Goal: Information Seeking & Learning: Learn about a topic

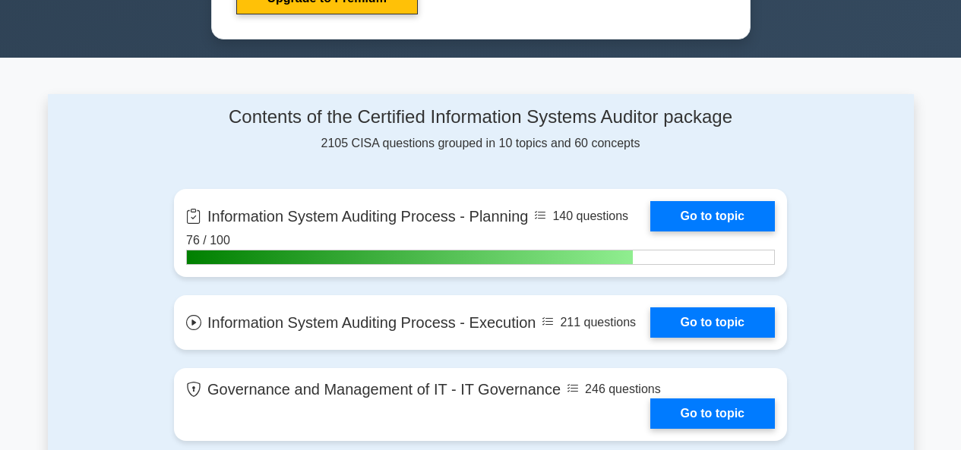
scroll to position [1009, 0]
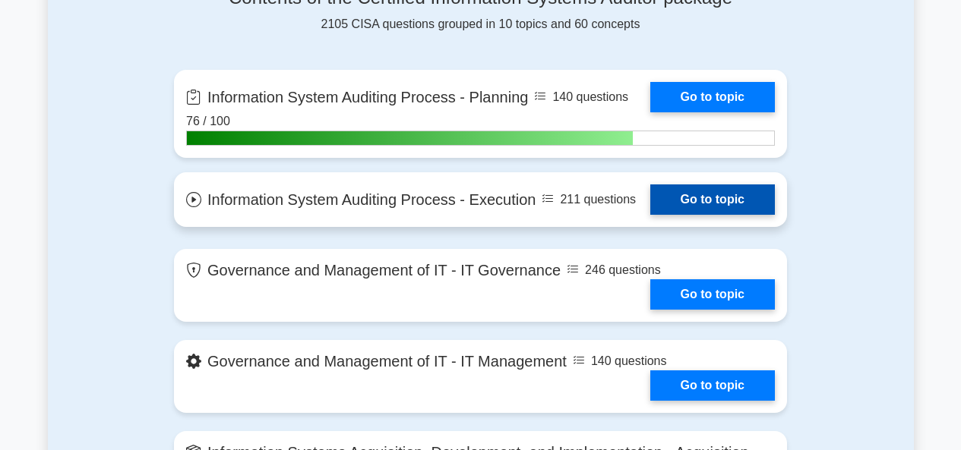
click at [650, 204] on link "Go to topic" at bounding box center [712, 200] width 125 height 30
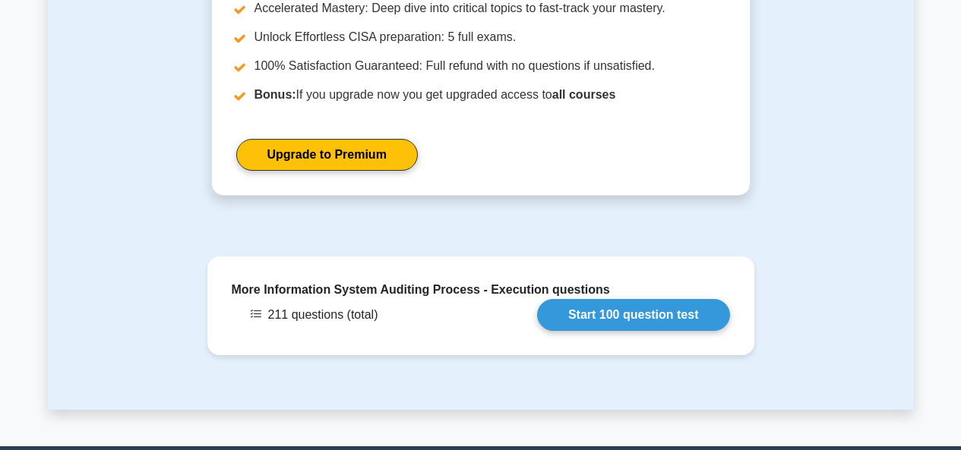
scroll to position [1321, 0]
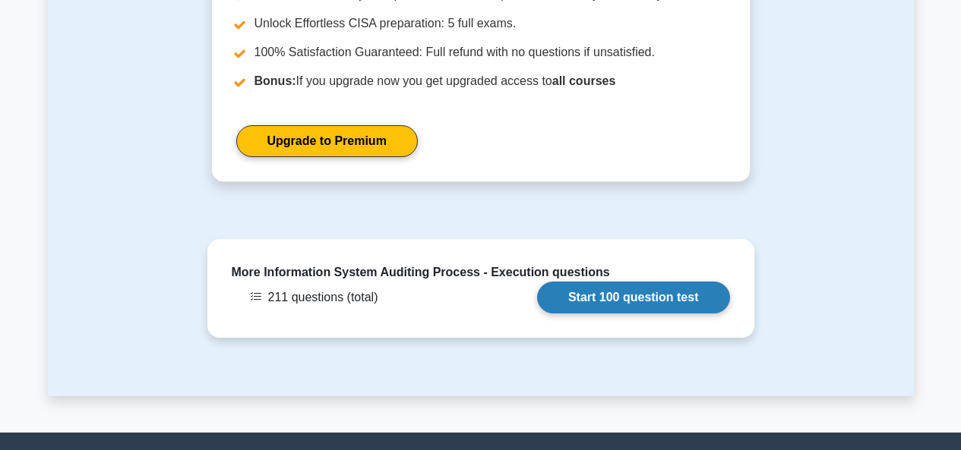
click at [654, 282] on link "Start 100 question test" at bounding box center [633, 298] width 193 height 32
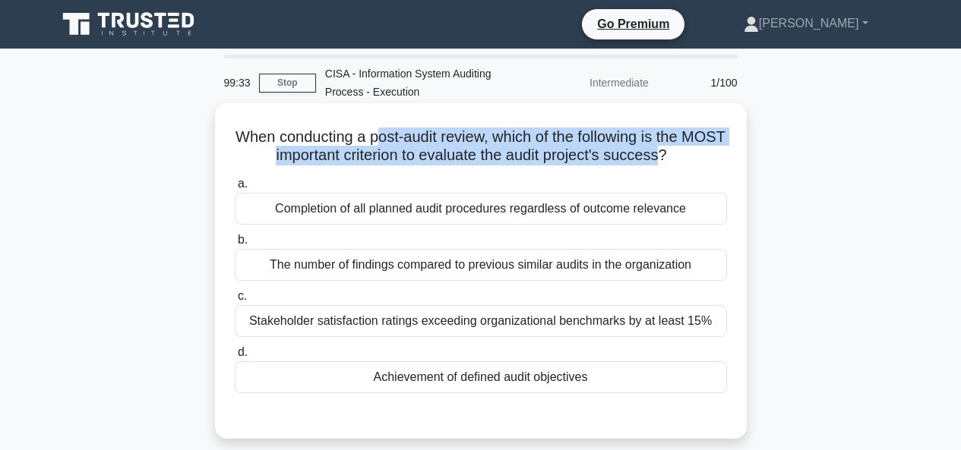
drag, startPoint x: 394, startPoint y: 138, endPoint x: 687, endPoint y: 156, distance: 293.8
click at [687, 156] on h5 "When conducting a post-audit review, which of the following is the MOST importa…" at bounding box center [480, 147] width 495 height 38
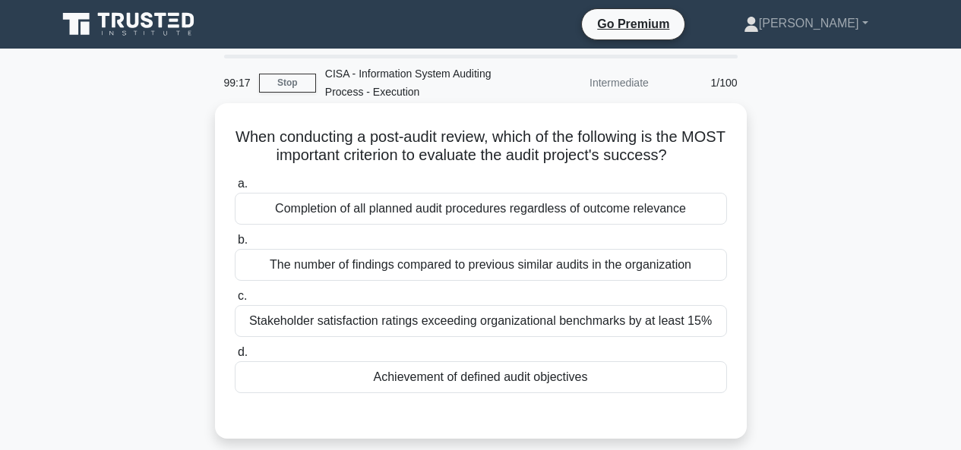
click at [739, 171] on div "When conducting a post-audit review, which of the following is the MOST importa…" at bounding box center [481, 271] width 520 height 324
click at [479, 379] on div "Achievement of defined audit objectives" at bounding box center [481, 378] width 492 height 32
click at [235, 358] on input "d. Achievement of defined audit objectives" at bounding box center [235, 353] width 0 height 10
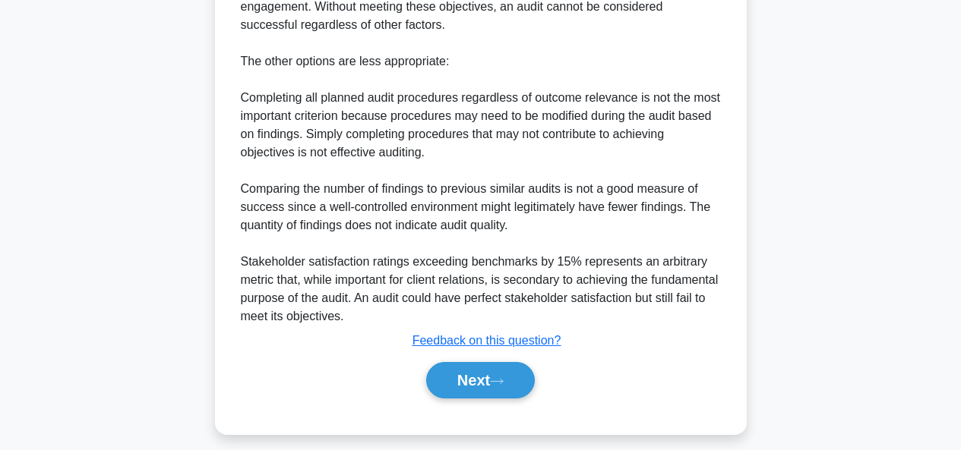
scroll to position [524, 0]
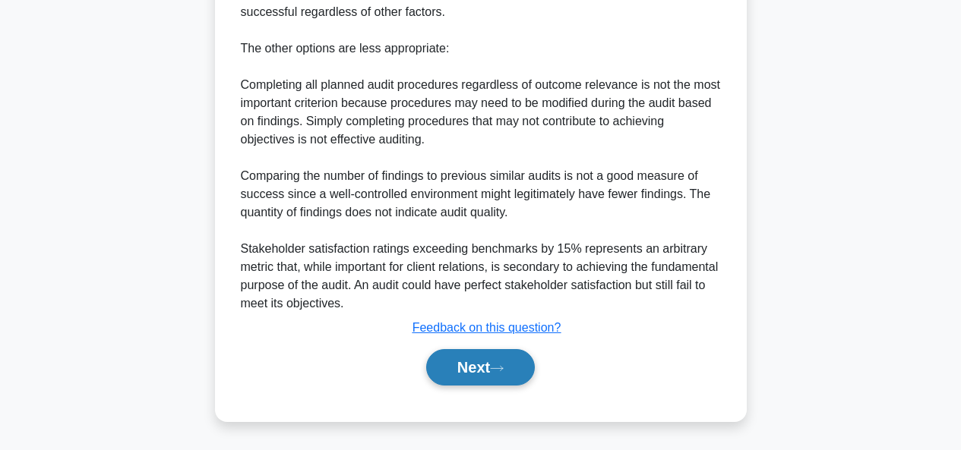
click at [473, 365] on button "Next" at bounding box center [480, 367] width 109 height 36
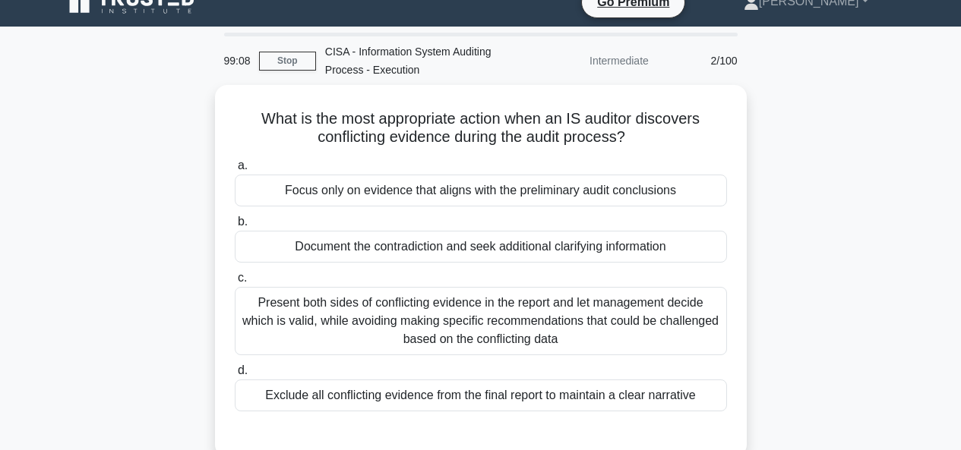
scroll to position [31, 0]
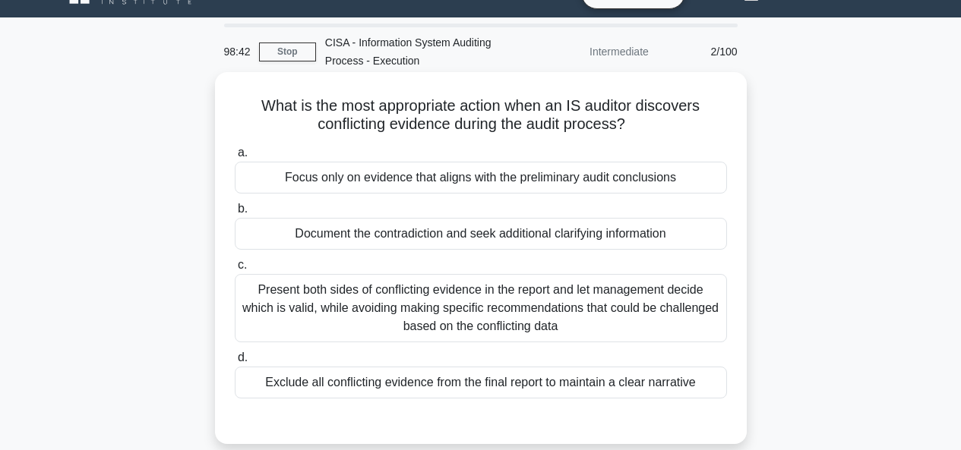
click at [649, 236] on div "Document the contradiction and seek additional clarifying information" at bounding box center [481, 234] width 492 height 32
click at [235, 214] on input "b. Document the contradiction and seek additional clarifying information" at bounding box center [235, 209] width 0 height 10
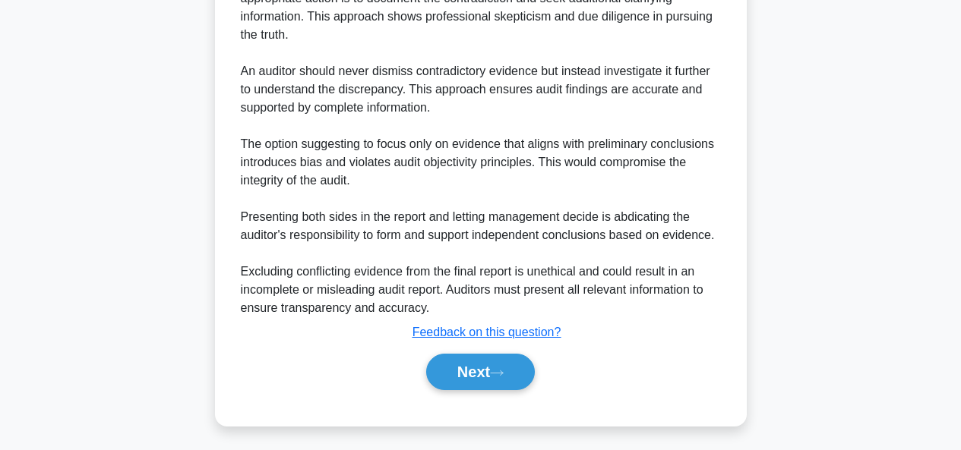
scroll to position [524, 0]
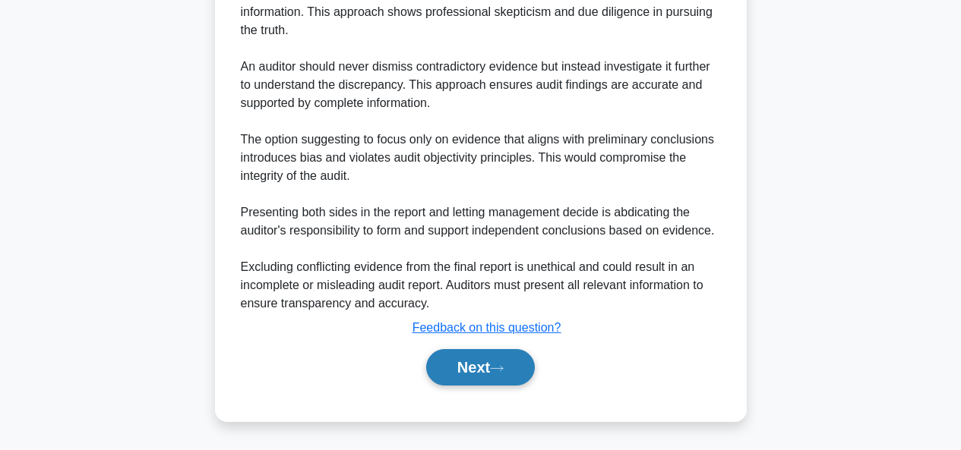
click at [493, 358] on button "Next" at bounding box center [480, 367] width 109 height 36
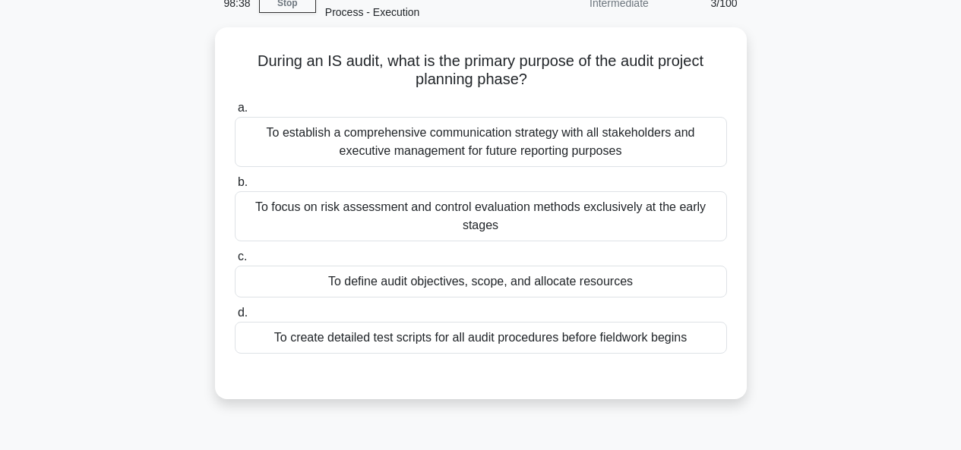
scroll to position [74, 0]
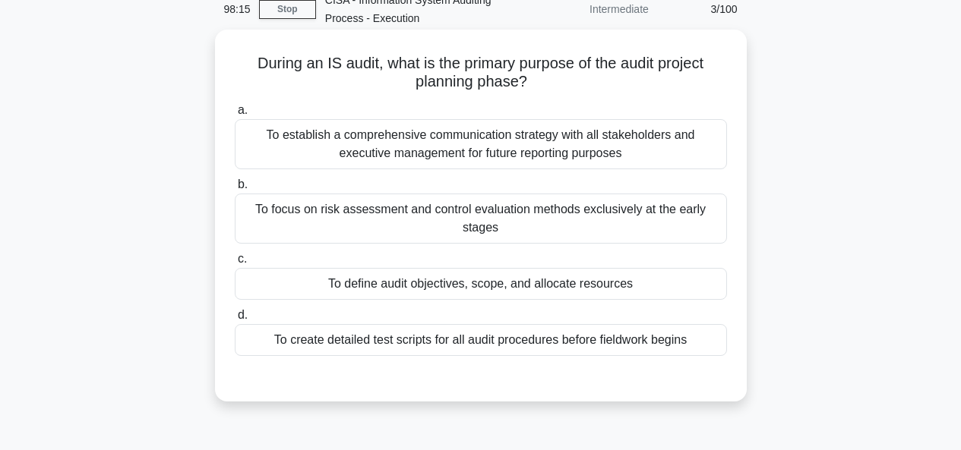
click at [318, 63] on h5 "During an IS audit, what is the primary purpose of the audit project planning p…" at bounding box center [480, 73] width 495 height 38
drag, startPoint x: 318, startPoint y: 63, endPoint x: 366, endPoint y: 65, distance: 47.9
click at [366, 65] on h5 "During an IS audit, what is the primary purpose of the audit project planning p…" at bounding box center [480, 73] width 495 height 38
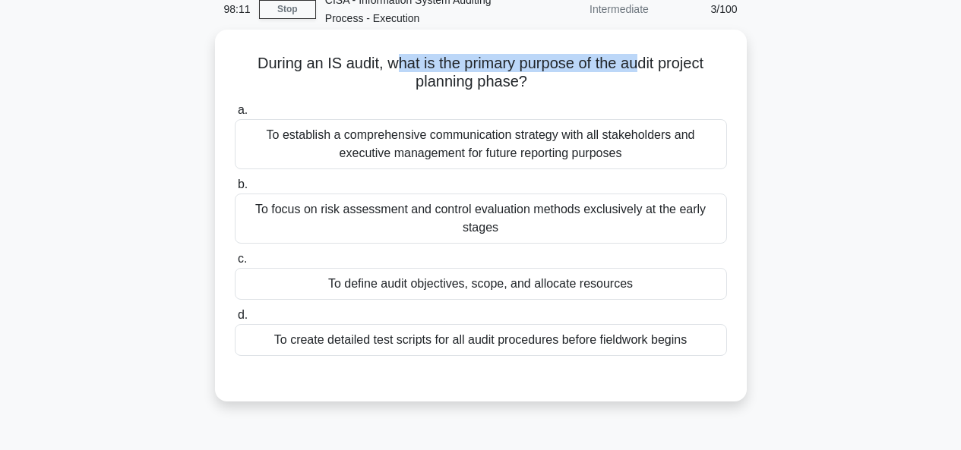
drag, startPoint x: 390, startPoint y: 66, endPoint x: 668, endPoint y: 62, distance: 278.8
click at [667, 62] on h5 "During an IS audit, what is the primary purpose of the audit project planning p…" at bounding box center [480, 73] width 495 height 38
click at [668, 62] on h5 "During an IS audit, what is the primary purpose of the audit project planning p…" at bounding box center [480, 73] width 495 height 38
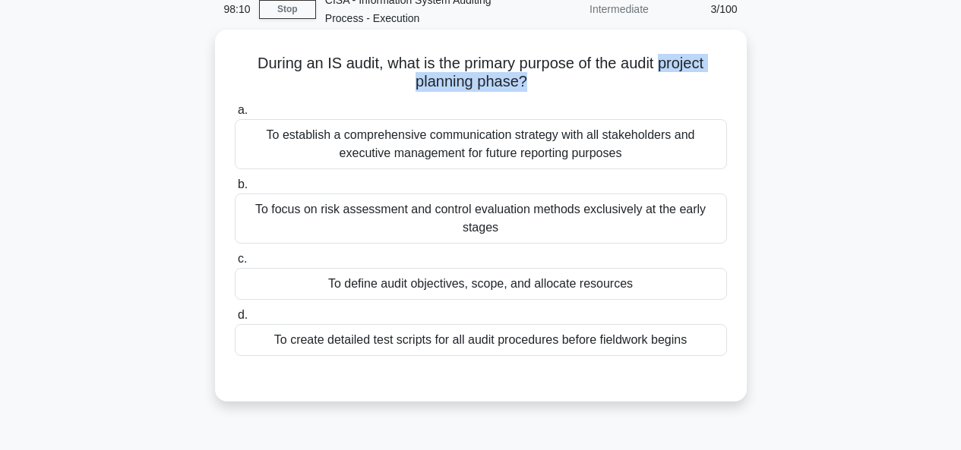
drag, startPoint x: 668, startPoint y: 62, endPoint x: 671, endPoint y: 82, distance: 20.6
click at [671, 82] on h5 "During an IS audit, what is the primary purpose of the audit project planning p…" at bounding box center [480, 73] width 495 height 38
click at [681, 99] on div "During an IS audit, what is the primary purpose of the audit project planning p…" at bounding box center [481, 216] width 520 height 360
click at [503, 273] on div "To define audit objectives, scope, and allocate resources" at bounding box center [481, 284] width 492 height 32
click at [235, 264] on input "c. To define audit objectives, scope, and allocate resources" at bounding box center [235, 259] width 0 height 10
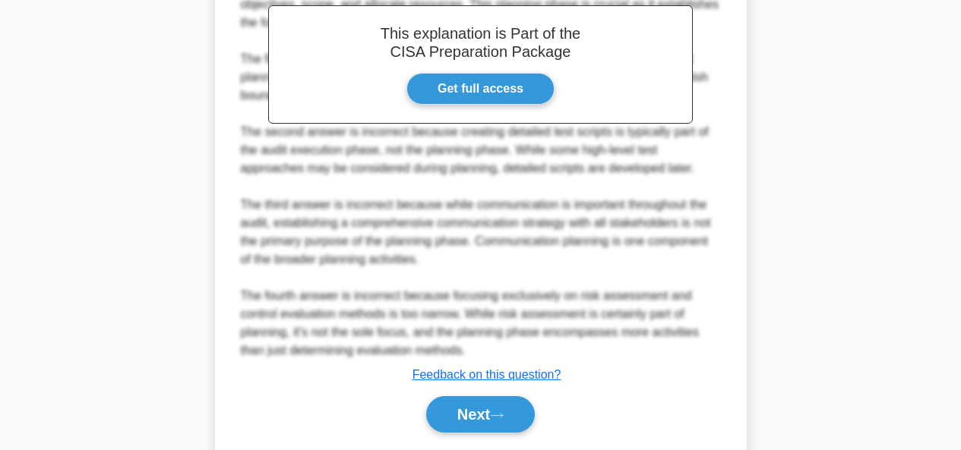
scroll to position [542, 0]
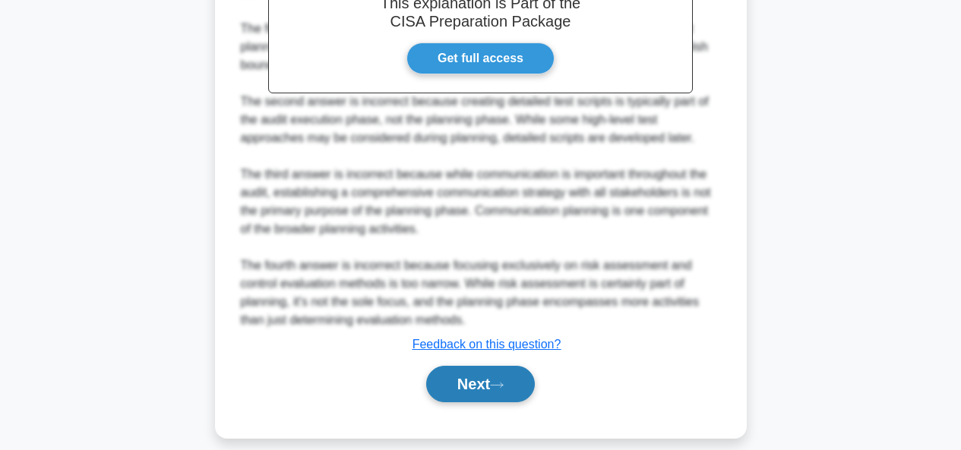
click at [477, 366] on button "Next" at bounding box center [480, 384] width 109 height 36
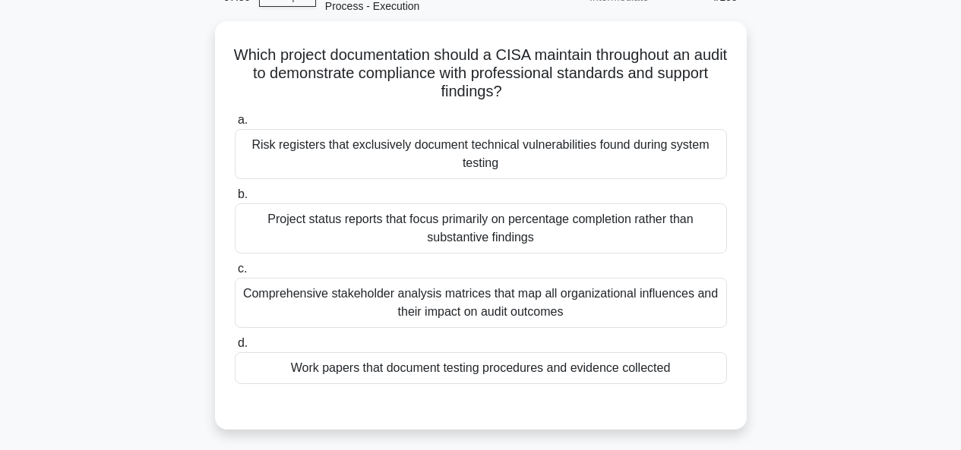
scroll to position [84, 0]
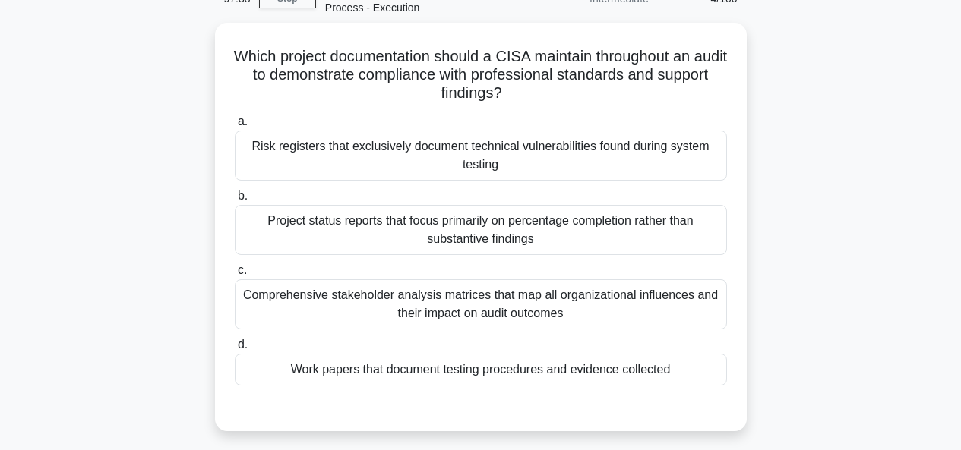
click at [918, 270] on main "97:38 Stop CISA - Information System Auditing Process - Execution Intermediate …" at bounding box center [480, 350] width 961 height 772
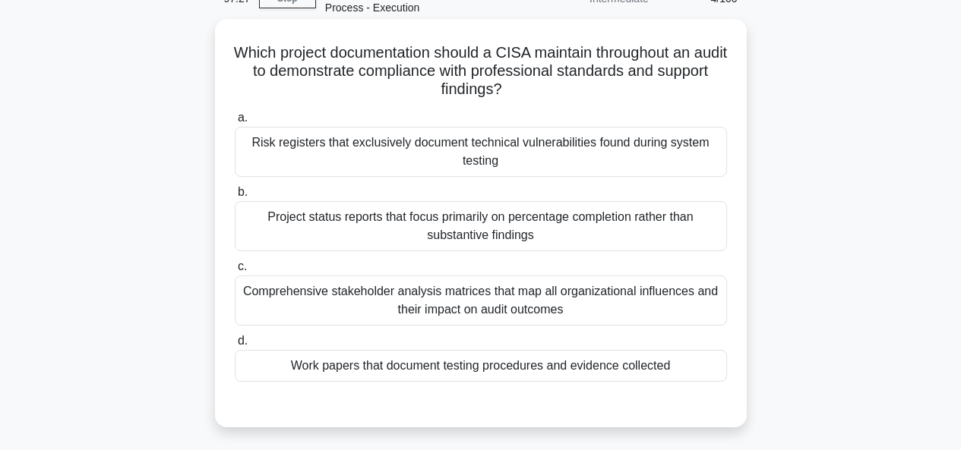
drag, startPoint x: 513, startPoint y: 56, endPoint x: 688, endPoint y: 86, distance: 178.0
click at [688, 86] on h5 "Which project documentation should a CISA maintain throughout an audit to demon…" at bounding box center [480, 71] width 495 height 56
click at [457, 359] on div "Work papers that document testing procedures and evidence collected" at bounding box center [481, 366] width 492 height 32
click at [235, 346] on input "d. Work papers that document testing procedures and evidence collected" at bounding box center [235, 342] width 0 height 10
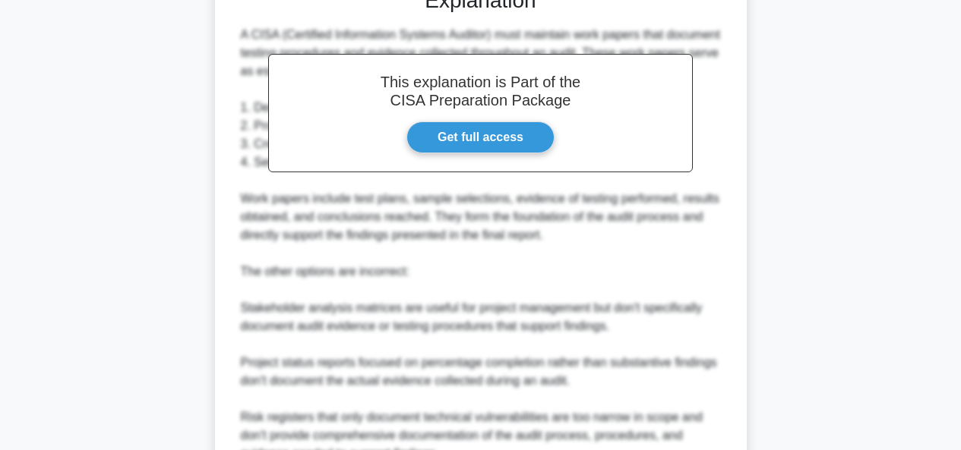
scroll to position [652, 0]
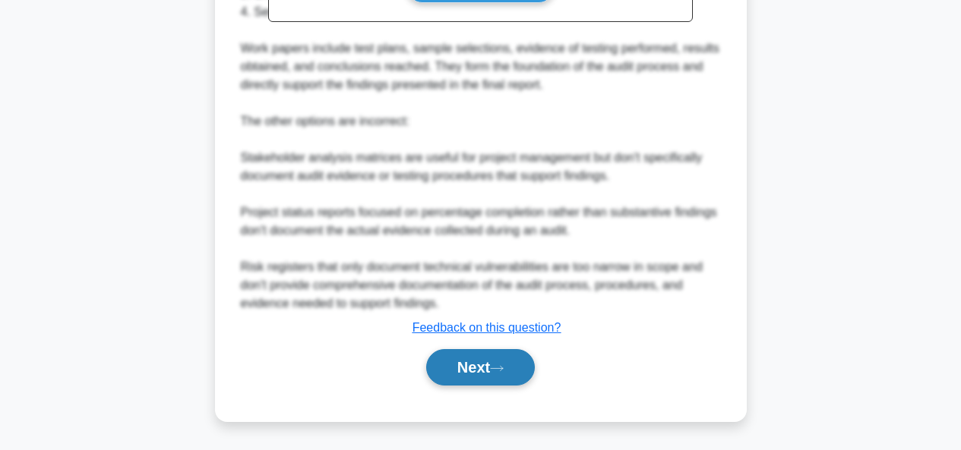
click at [463, 367] on button "Next" at bounding box center [480, 367] width 109 height 36
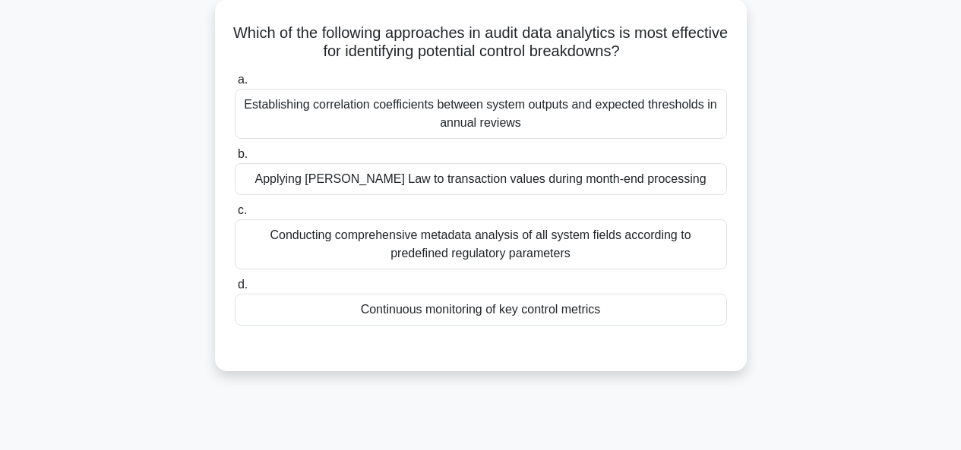
scroll to position [106, 0]
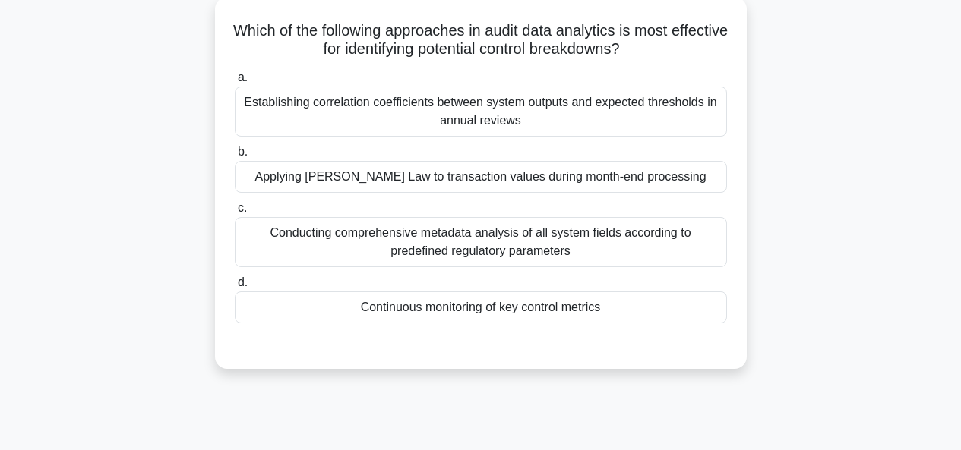
drag, startPoint x: 461, startPoint y: 52, endPoint x: 668, endPoint y: 55, distance: 207.4
click at [668, 55] on h5 "Which of the following approaches in audit data analytics is most effective for…" at bounding box center [480, 40] width 495 height 38
click at [485, 314] on div "Continuous monitoring of key control metrics" at bounding box center [481, 308] width 492 height 32
click at [235, 288] on input "d. Continuous monitoring of key control metrics" at bounding box center [235, 283] width 0 height 10
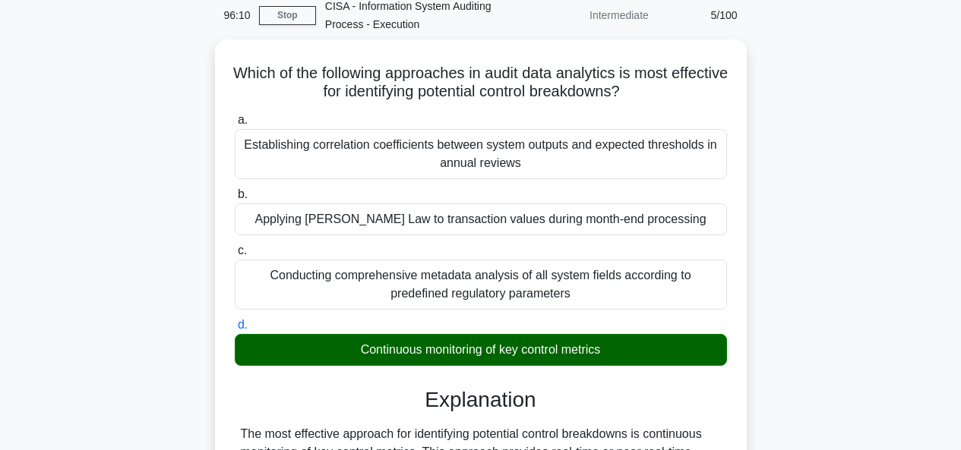
scroll to position [61, 0]
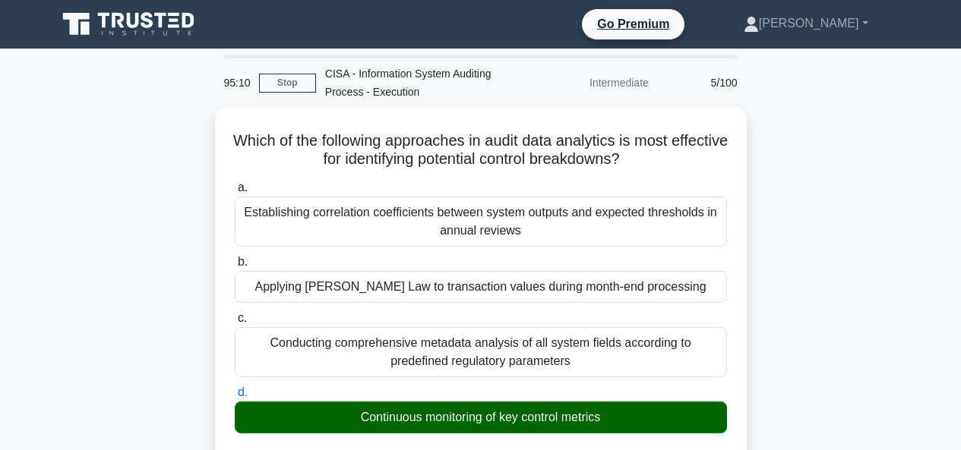
scroll to position [542, 0]
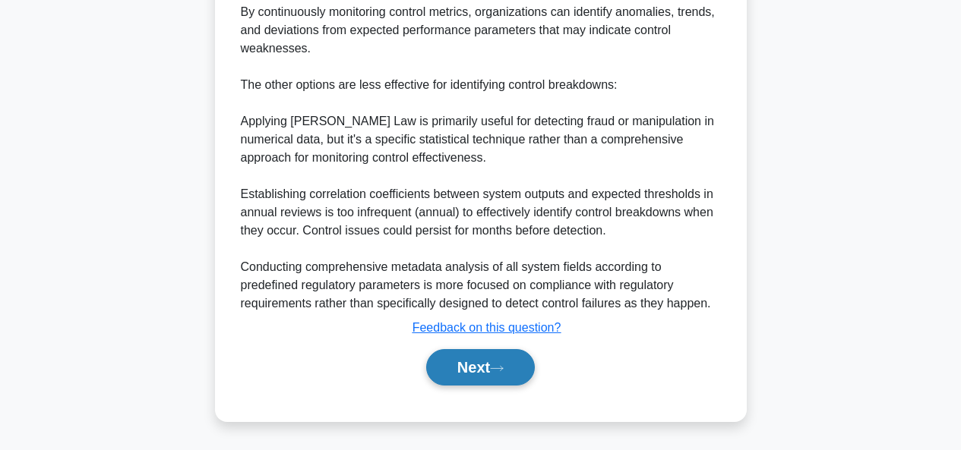
click at [484, 350] on button "Next" at bounding box center [480, 367] width 109 height 36
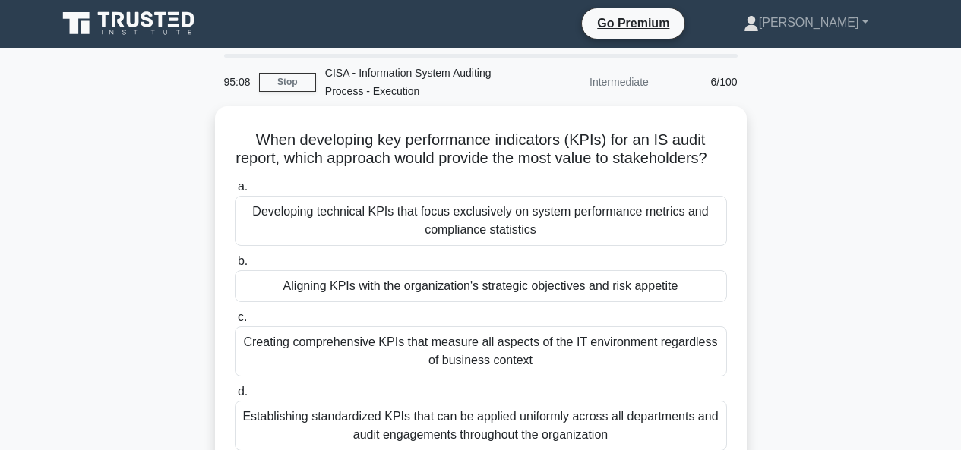
scroll to position [0, 0]
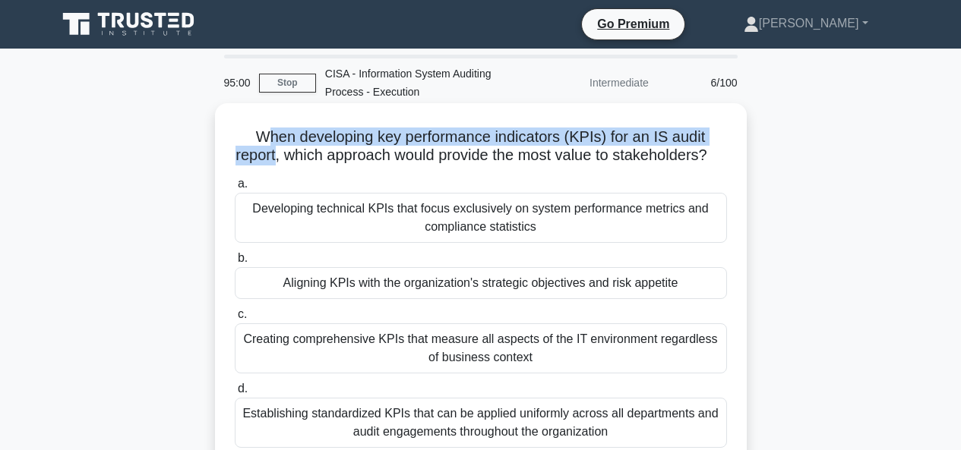
drag, startPoint x: 267, startPoint y: 136, endPoint x: 280, endPoint y: 156, distance: 23.8
click at [280, 156] on h5 "When developing key performance indicators (KPIs) for an IS audit report, which…" at bounding box center [480, 147] width 495 height 38
drag, startPoint x: 314, startPoint y: 156, endPoint x: 652, endPoint y: 169, distance: 337.5
click at [652, 166] on h5 "When developing key performance indicators (KPIs) for an IS audit report, which…" at bounding box center [480, 147] width 495 height 38
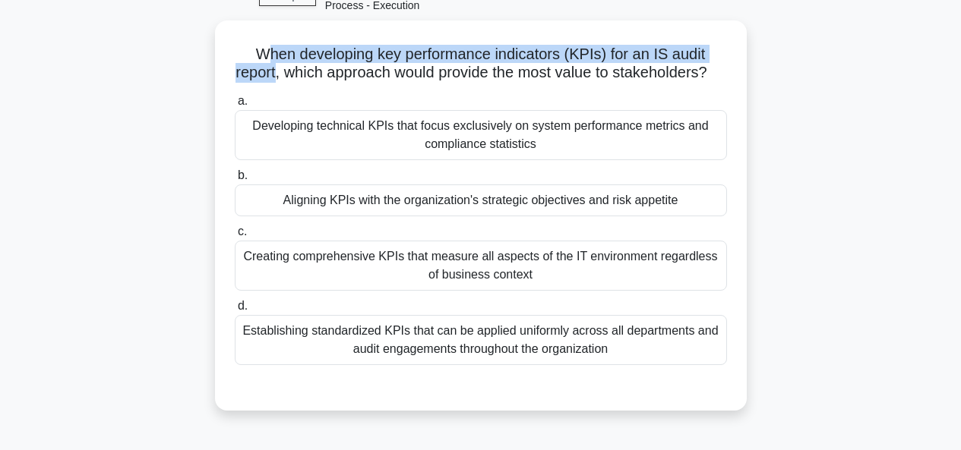
scroll to position [88, 0]
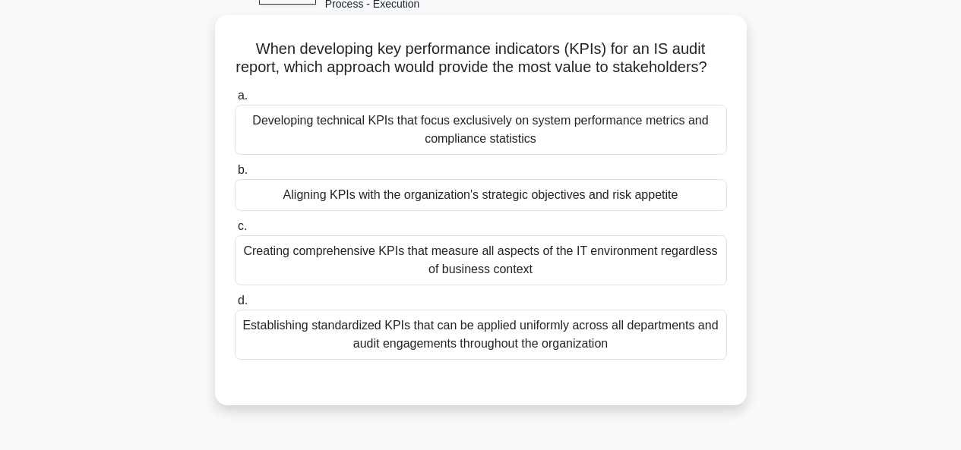
click at [510, 211] on div "Aligning KPIs with the organization's strategic objectives and risk appetite" at bounding box center [481, 195] width 492 height 32
click at [235, 175] on input "b. Aligning KPIs with the organization's strategic objectives and risk appetite" at bounding box center [235, 171] width 0 height 10
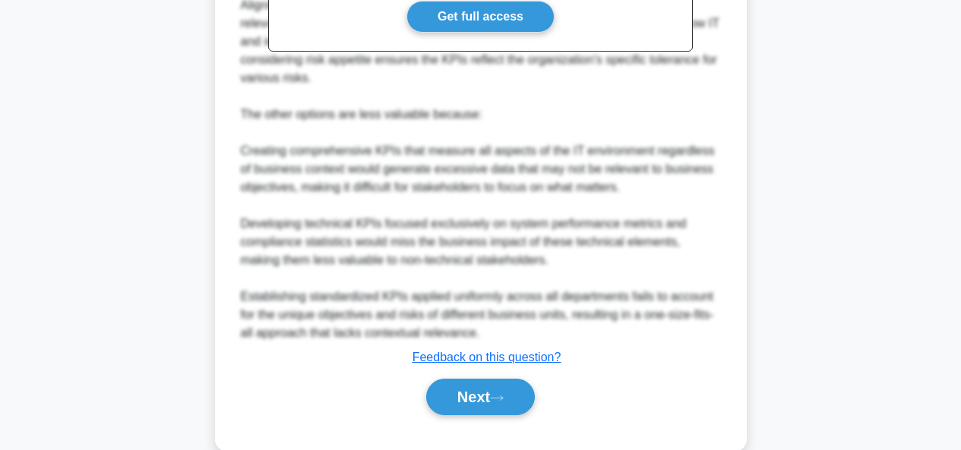
scroll to position [634, 0]
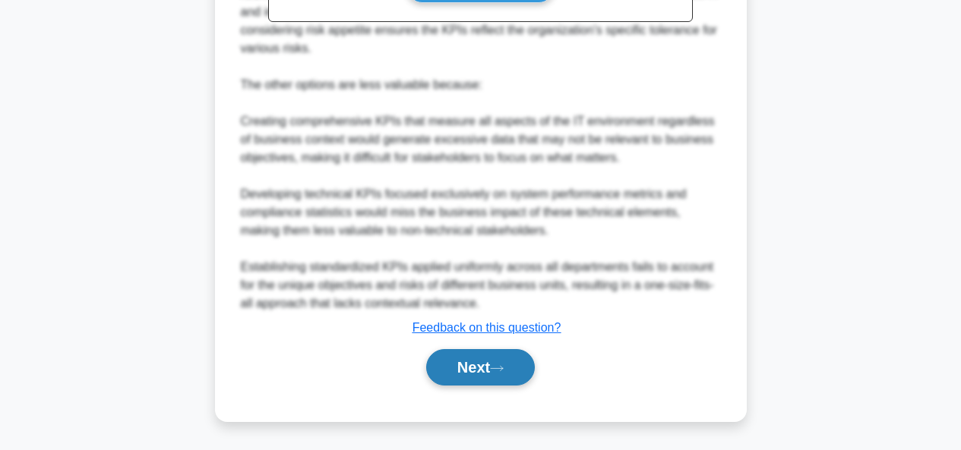
click at [495, 360] on button "Next" at bounding box center [480, 367] width 109 height 36
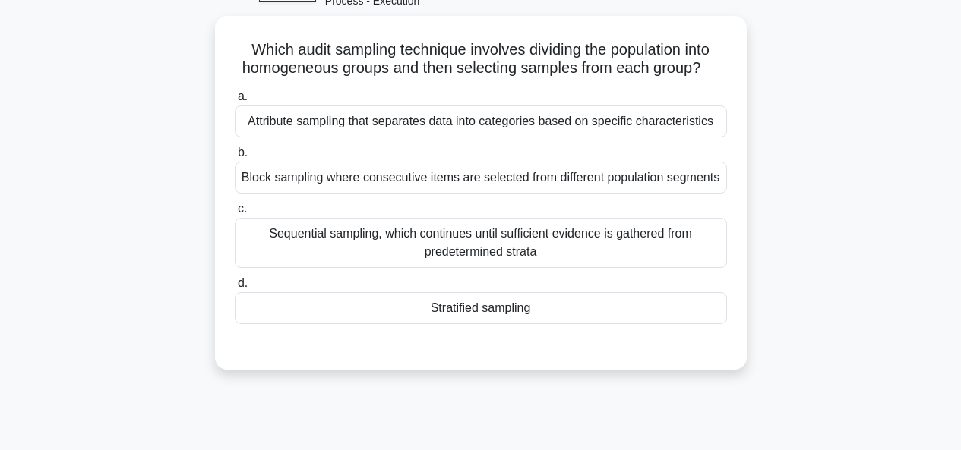
scroll to position [90, 0]
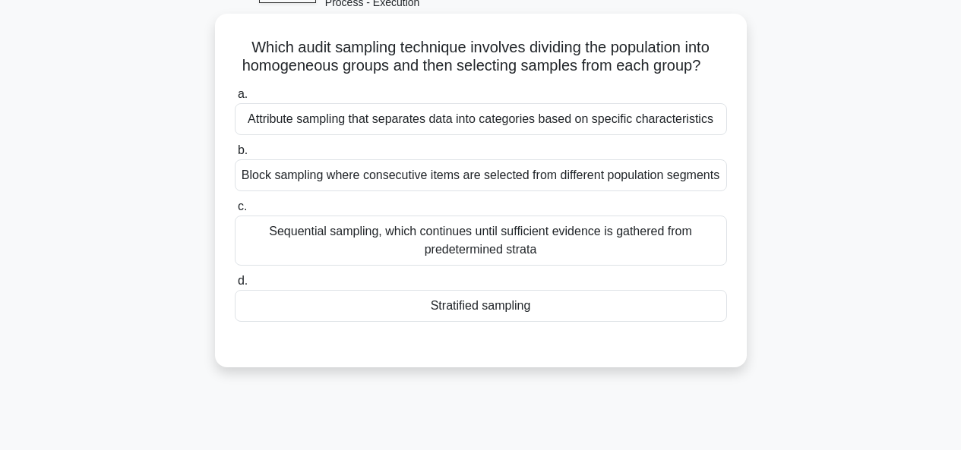
click at [644, 191] on div "Block sampling where consecutive items are selected from different population s…" at bounding box center [481, 176] width 492 height 32
click at [235, 156] on input "b. Block sampling where consecutive items are selected from different populatio…" at bounding box center [235, 151] width 0 height 10
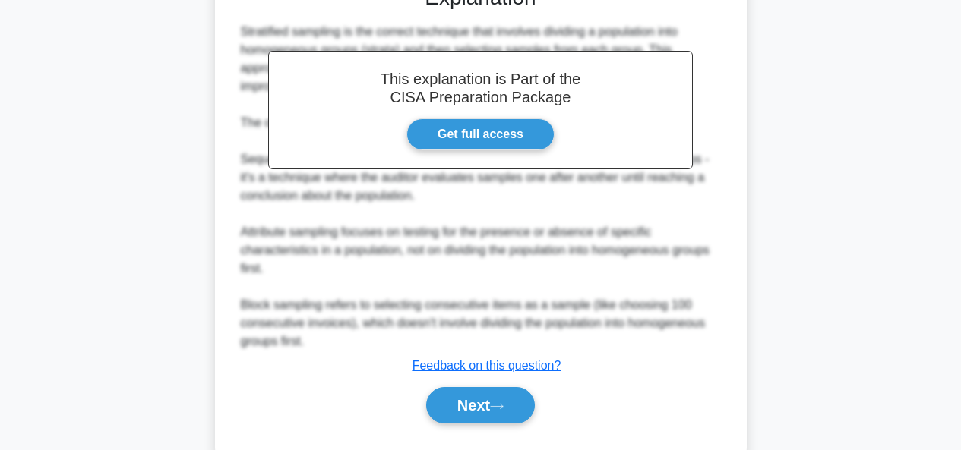
scroll to position [507, 0]
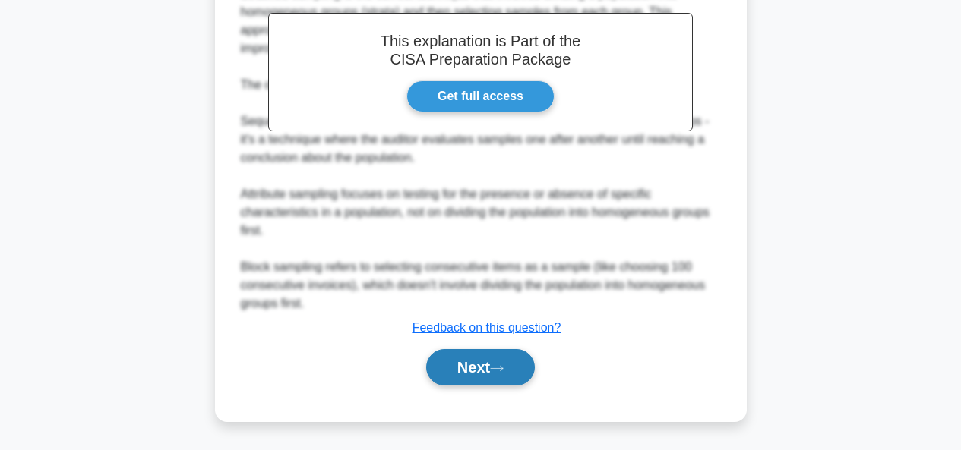
click at [455, 368] on button "Next" at bounding box center [480, 367] width 109 height 36
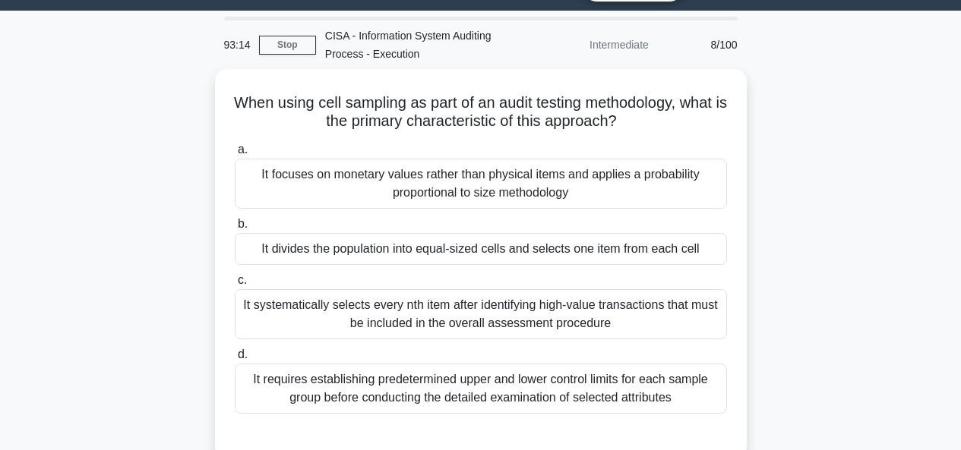
scroll to position [33, 0]
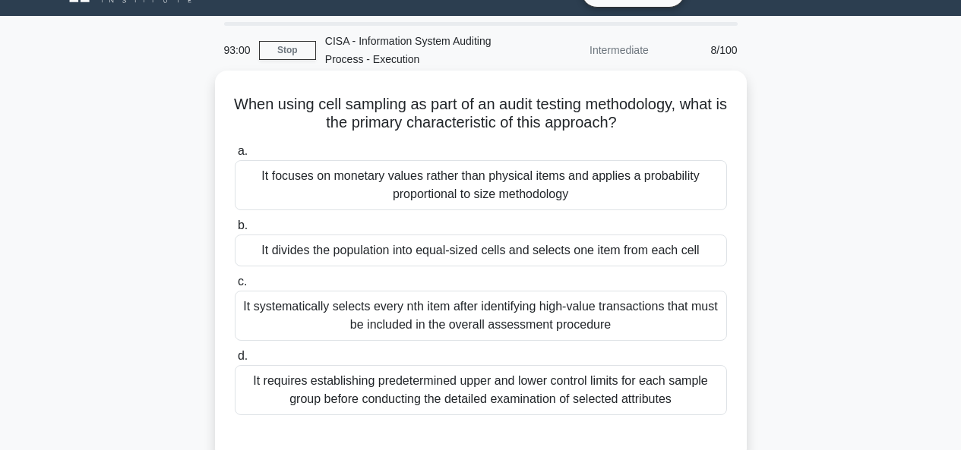
drag, startPoint x: 257, startPoint y: 105, endPoint x: 694, endPoint y: 115, distance: 437.7
click at [694, 115] on h5 "When using cell sampling as part of an audit testing methodology, what is the p…" at bounding box center [480, 114] width 495 height 38
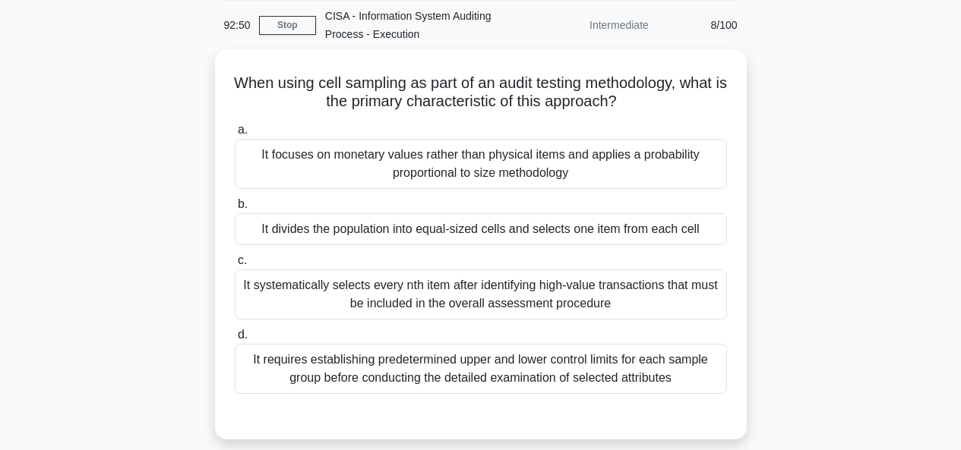
scroll to position [62, 0]
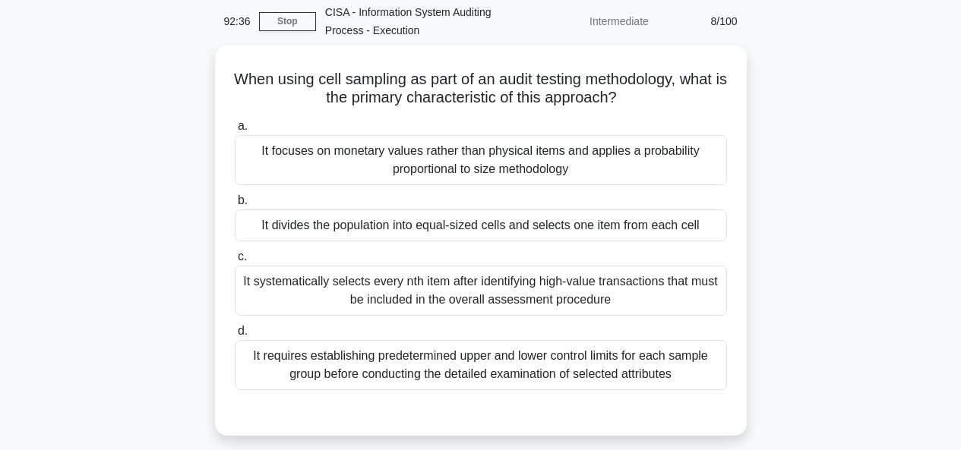
click at [831, 286] on div "When using cell sampling as part of an audit testing methodology, what is the p…" at bounding box center [481, 250] width 866 height 409
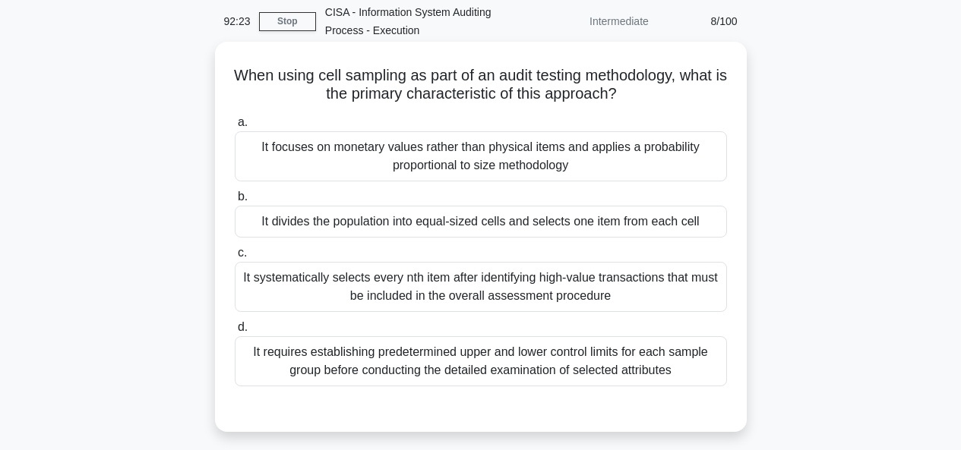
drag, startPoint x: 306, startPoint y: 97, endPoint x: 652, endPoint y: 96, distance: 345.6
click at [652, 96] on h5 "When using cell sampling as part of an audit testing methodology, what is the p…" at bounding box center [480, 85] width 495 height 38
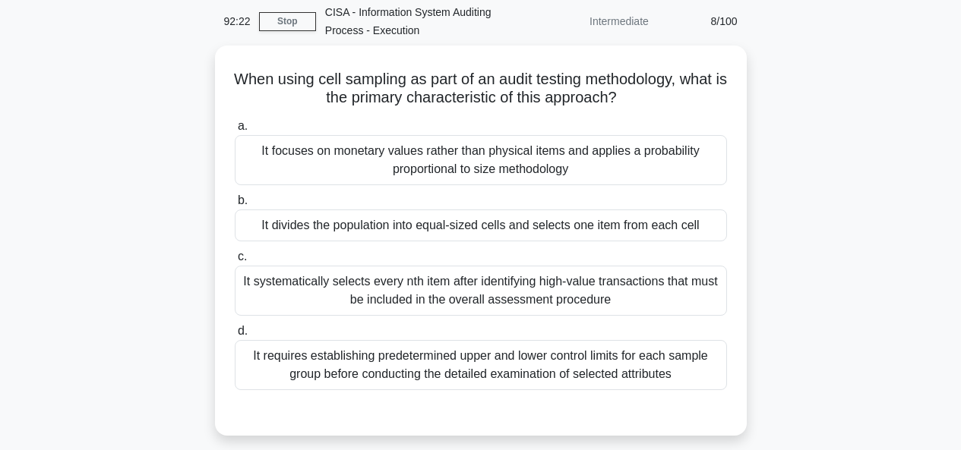
click at [818, 119] on div "When using cell sampling as part of an audit testing methodology, what is the p…" at bounding box center [481, 250] width 866 height 409
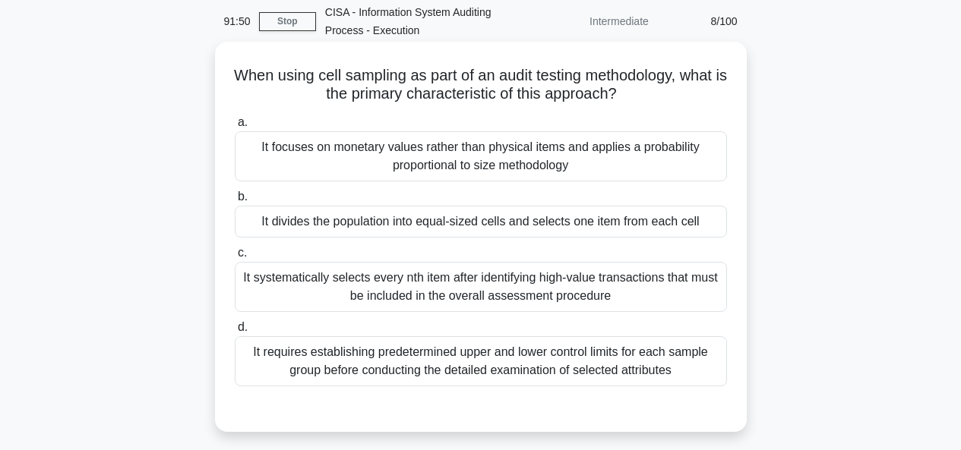
click at [598, 224] on div "It divides the population into equal-sized cells and selects one item from each…" at bounding box center [481, 222] width 492 height 32
click at [235, 202] on input "b. It divides the population into equal-sized cells and selects one item from e…" at bounding box center [235, 197] width 0 height 10
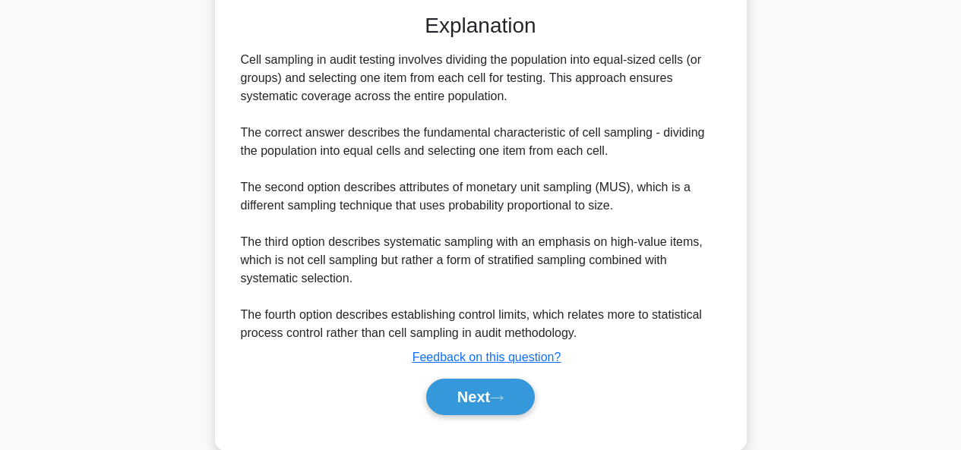
scroll to position [488, 0]
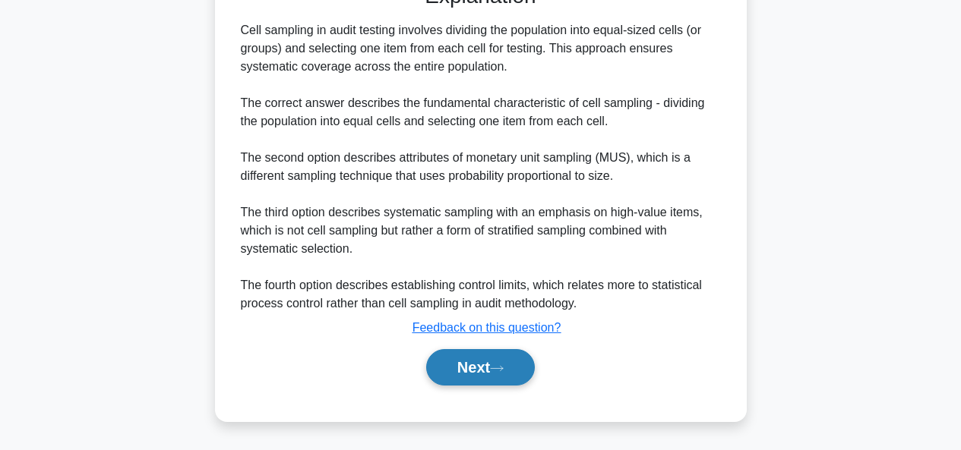
click at [488, 361] on button "Next" at bounding box center [480, 367] width 109 height 36
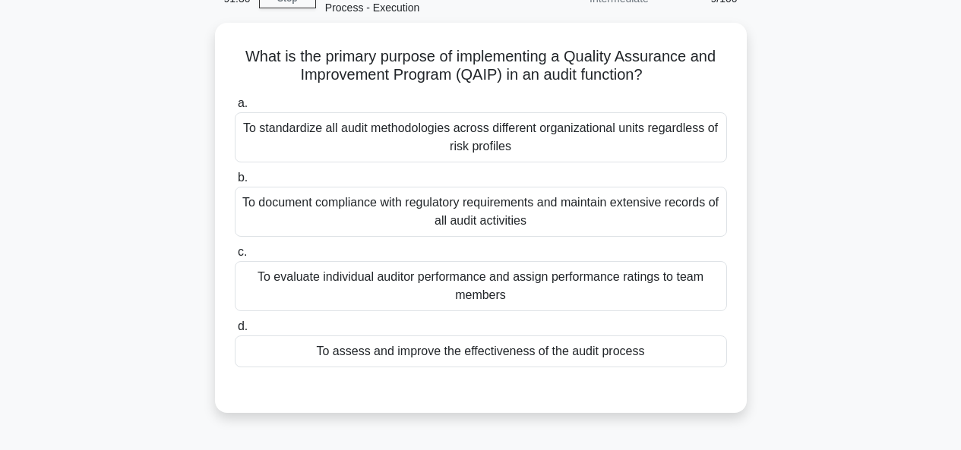
scroll to position [74, 0]
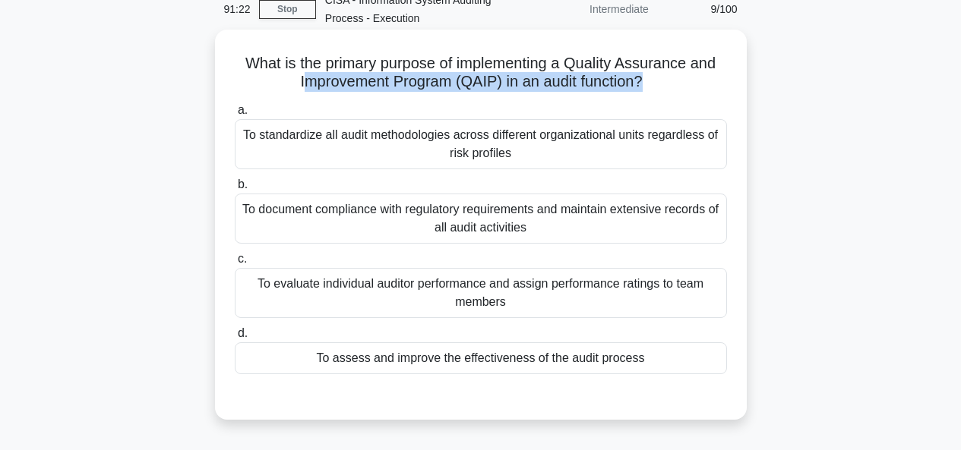
drag, startPoint x: 301, startPoint y: 86, endPoint x: 646, endPoint y: 84, distance: 344.9
click at [646, 84] on h5 "What is the primary purpose of implementing a Quality Assurance and Improvement…" at bounding box center [480, 73] width 495 height 38
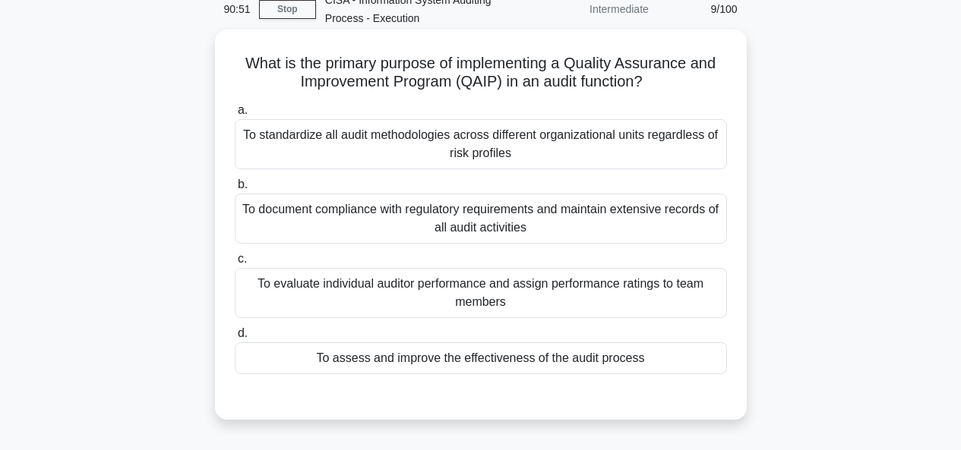
click at [494, 364] on div "To assess and improve the effectiveness of the audit process" at bounding box center [481, 359] width 492 height 32
click at [235, 339] on input "d. To assess and improve the effectiveness of the audit process" at bounding box center [235, 334] width 0 height 10
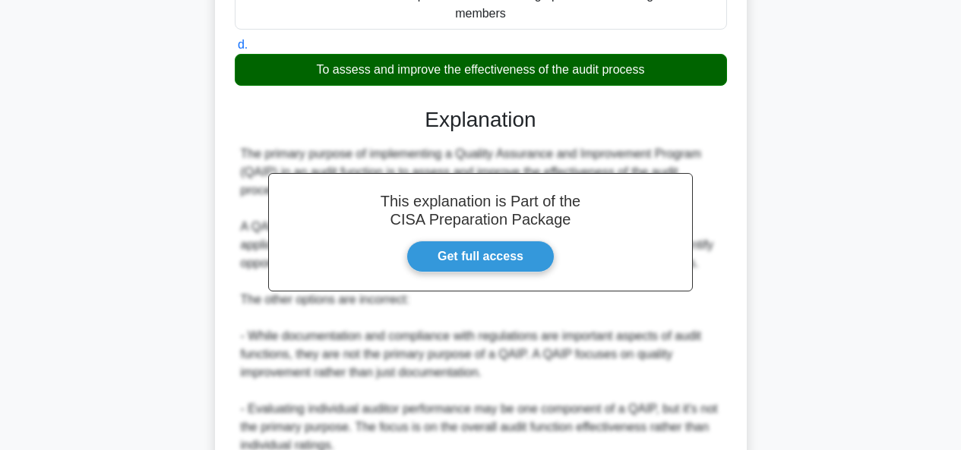
scroll to position [482, 0]
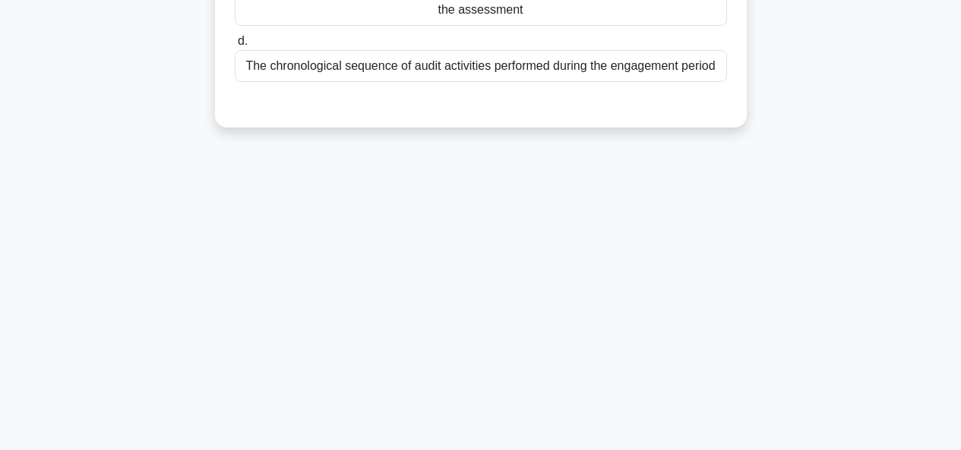
scroll to position [370, 0]
click at [675, 341] on div "90:41 Stop CISA - Information System Auditing Process - Execution Intermediate …" at bounding box center [481, 65] width 866 height 760
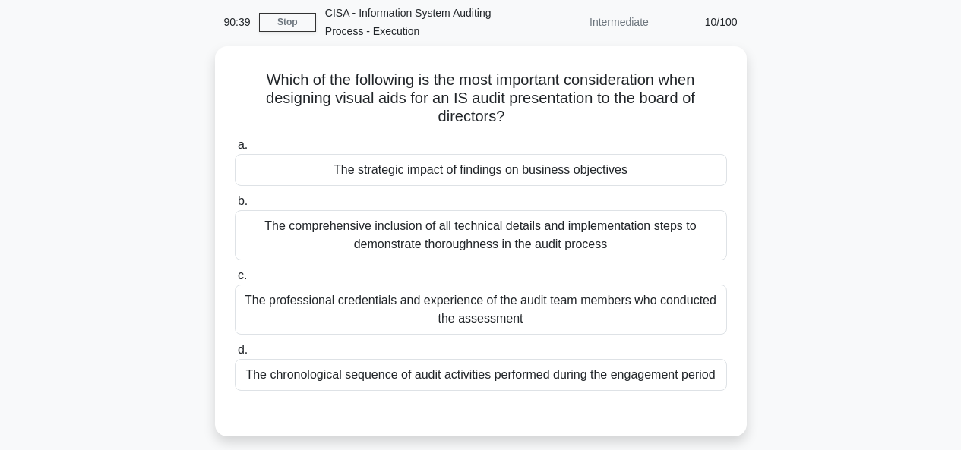
scroll to position [96, 0]
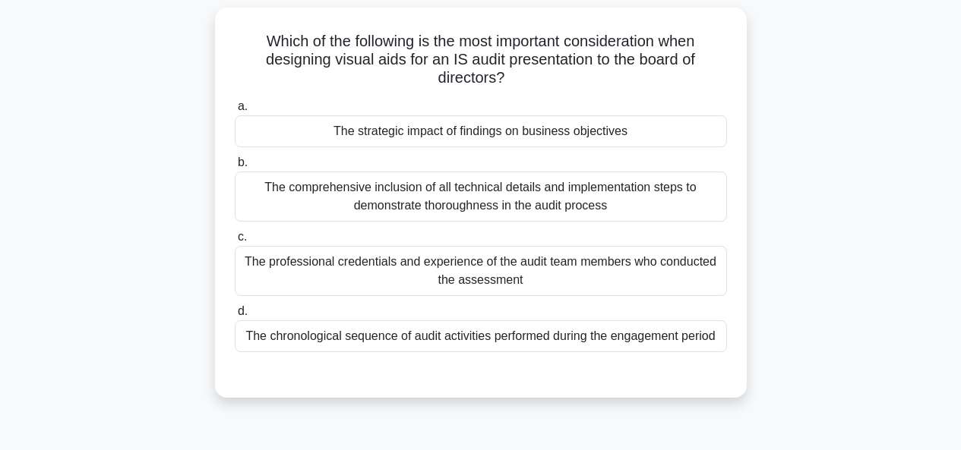
drag, startPoint x: 327, startPoint y: 65, endPoint x: 713, endPoint y: 71, distance: 385.9
click at [713, 71] on h5 "Which of the following is the most important consideration when designing visua…" at bounding box center [480, 60] width 495 height 56
click at [549, 94] on div "Which of the following is the most important consideration when designing visua…" at bounding box center [481, 203] width 520 height 378
click at [422, 137] on div "The strategic impact of findings on business objectives" at bounding box center [481, 131] width 492 height 32
click at [235, 112] on input "a. The strategic impact of findings on business objectives" at bounding box center [235, 107] width 0 height 10
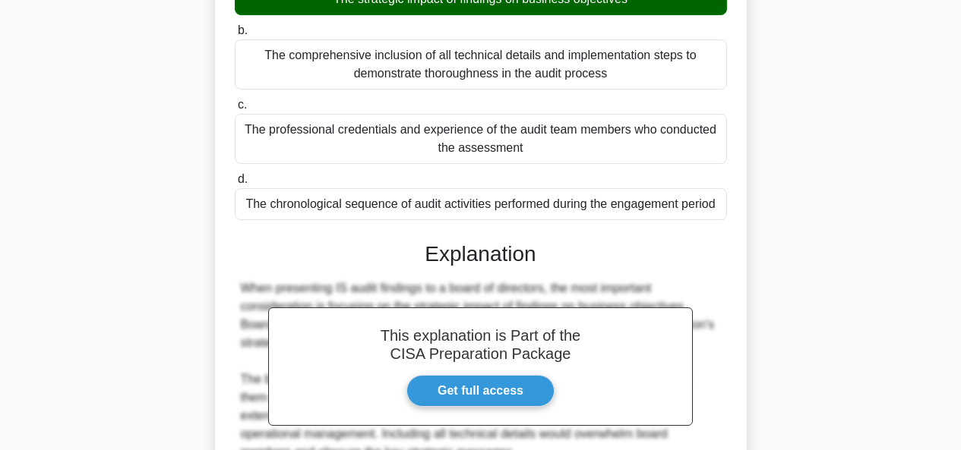
scroll to position [542, 0]
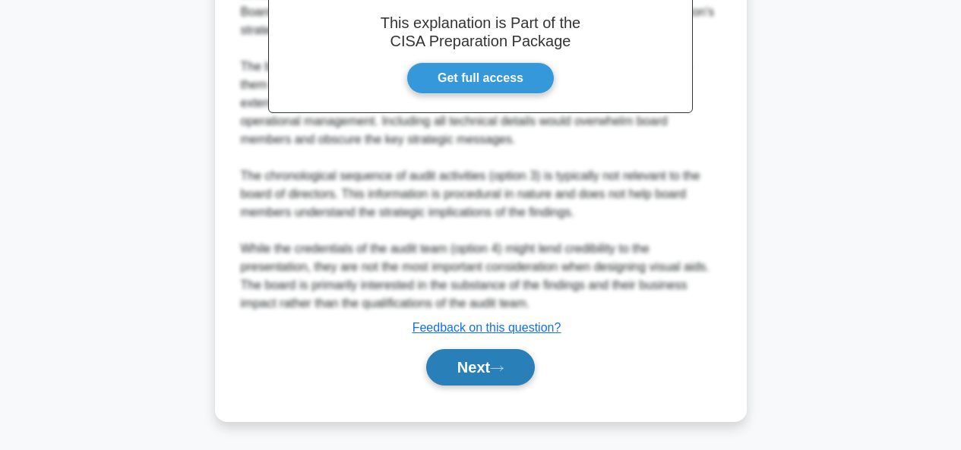
click at [488, 362] on button "Next" at bounding box center [480, 367] width 109 height 36
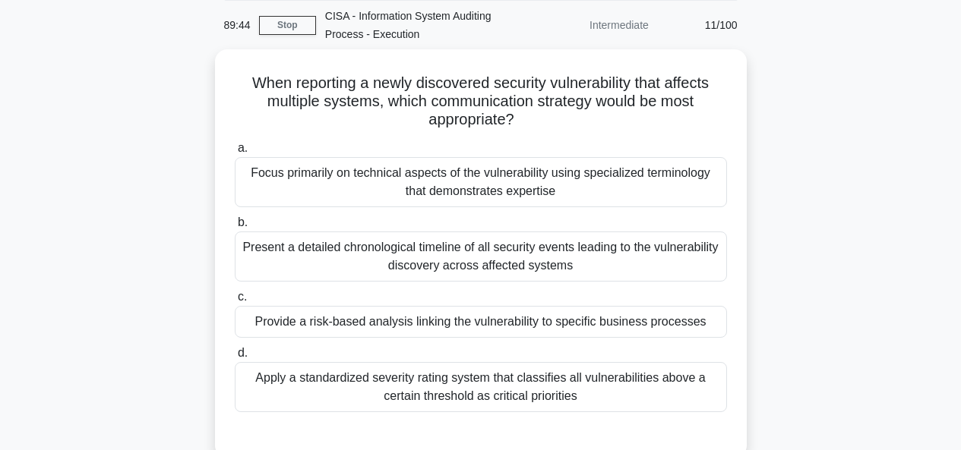
scroll to position [66, 0]
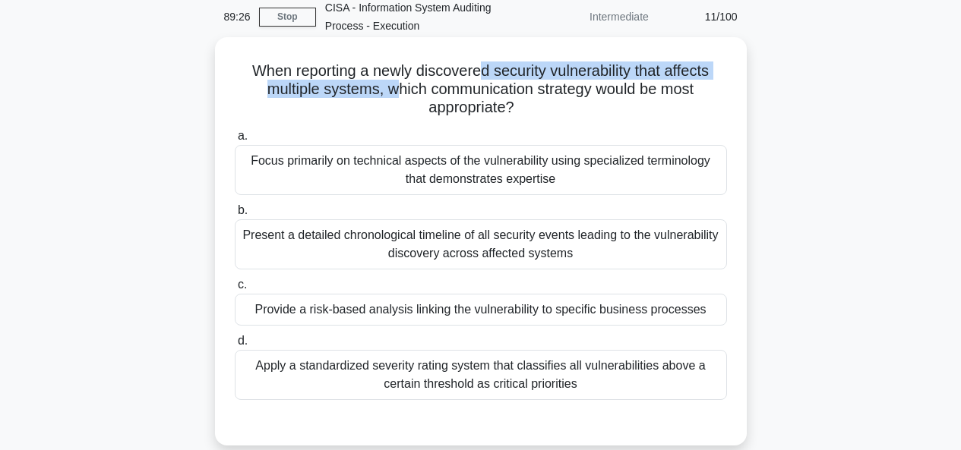
drag, startPoint x: 477, startPoint y: 77, endPoint x: 390, endPoint y: 94, distance: 88.3
click at [390, 94] on h5 "When reporting a newly discovered security vulnerability that affects multiple …" at bounding box center [480, 90] width 495 height 56
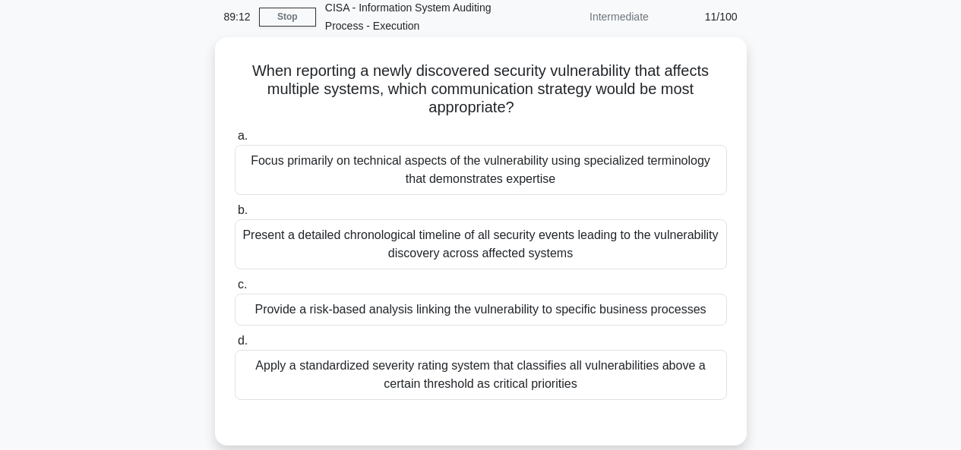
click at [662, 310] on div "Provide a risk-based analysis linking the vulnerability to specific business pr…" at bounding box center [481, 310] width 492 height 32
click at [235, 290] on input "c. Provide a risk-based analysis linking the vulnerability to specific business…" at bounding box center [235, 285] width 0 height 10
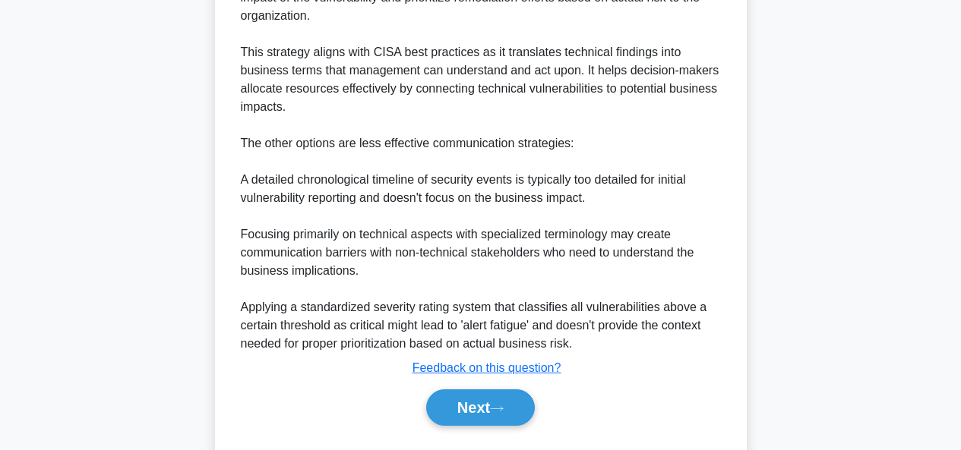
scroll to position [615, 0]
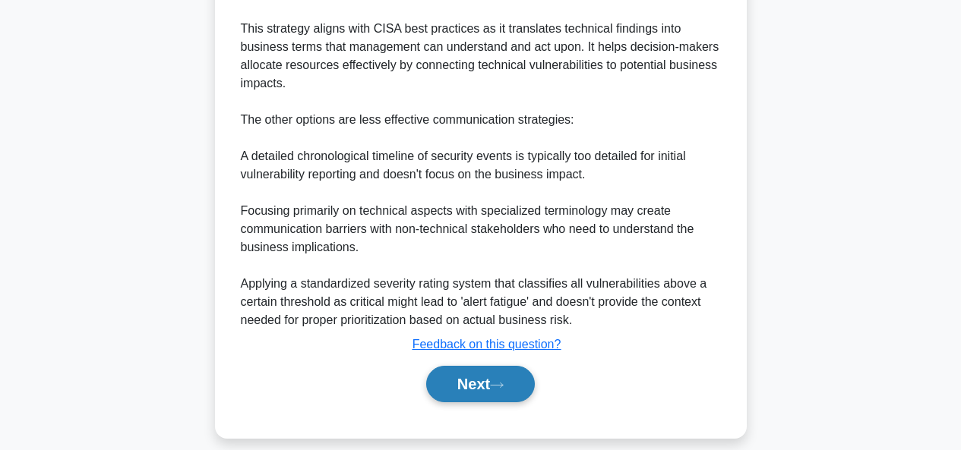
click at [488, 366] on button "Next" at bounding box center [480, 384] width 109 height 36
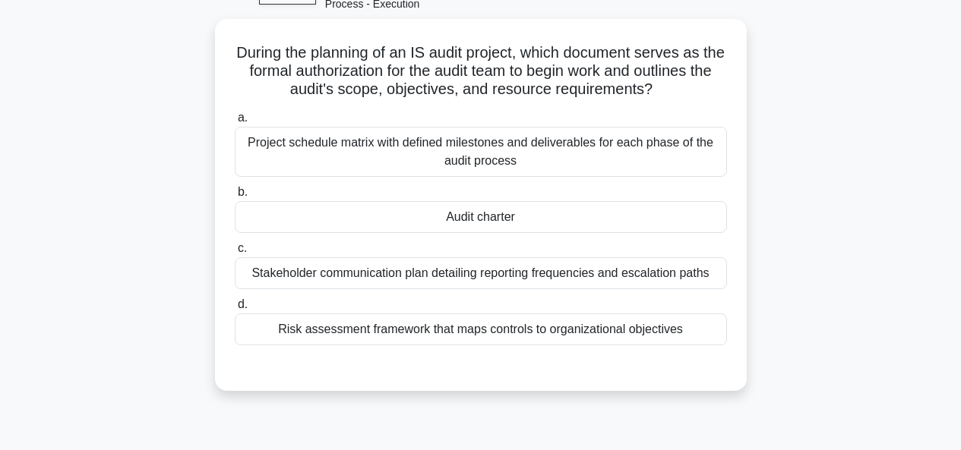
scroll to position [58, 0]
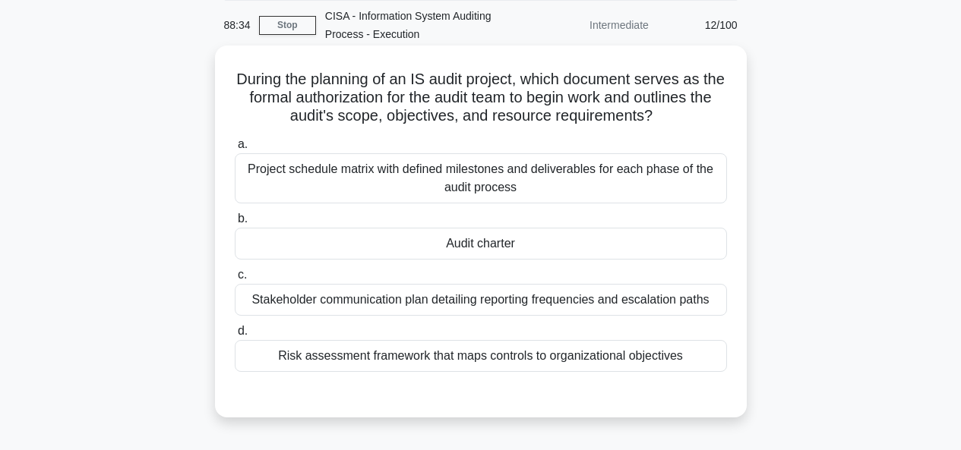
click at [466, 184] on div "Project schedule matrix with defined milestones and deliverables for each phase…" at bounding box center [481, 178] width 492 height 50
click at [235, 150] on input "a. Project schedule matrix with defined milestones and deliverables for each ph…" at bounding box center [235, 145] width 0 height 10
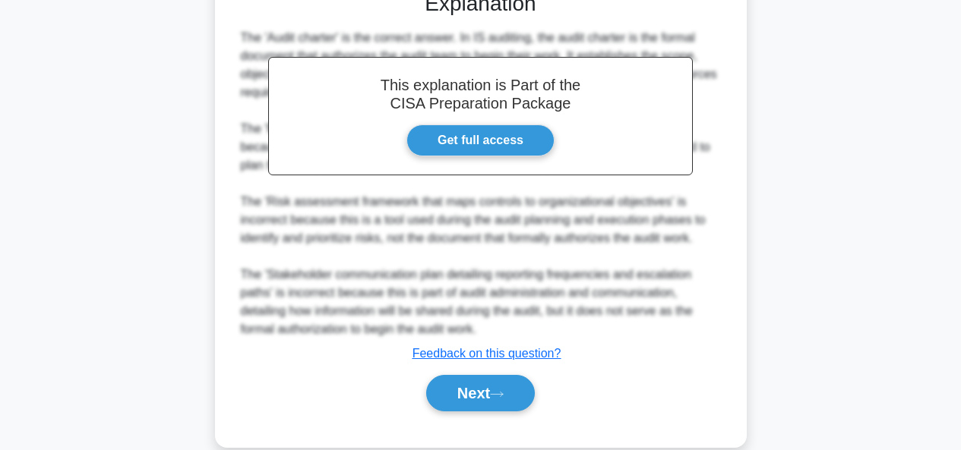
scroll to position [489, 0]
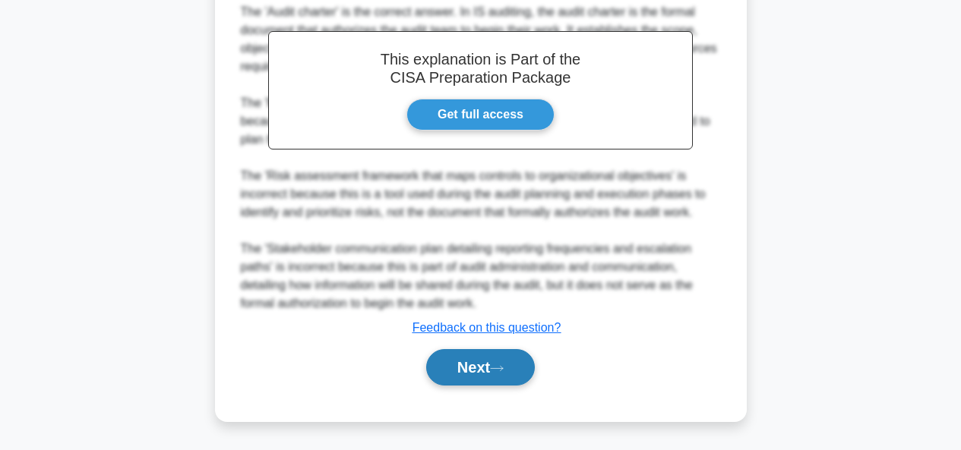
click at [482, 372] on button "Next" at bounding box center [480, 367] width 109 height 36
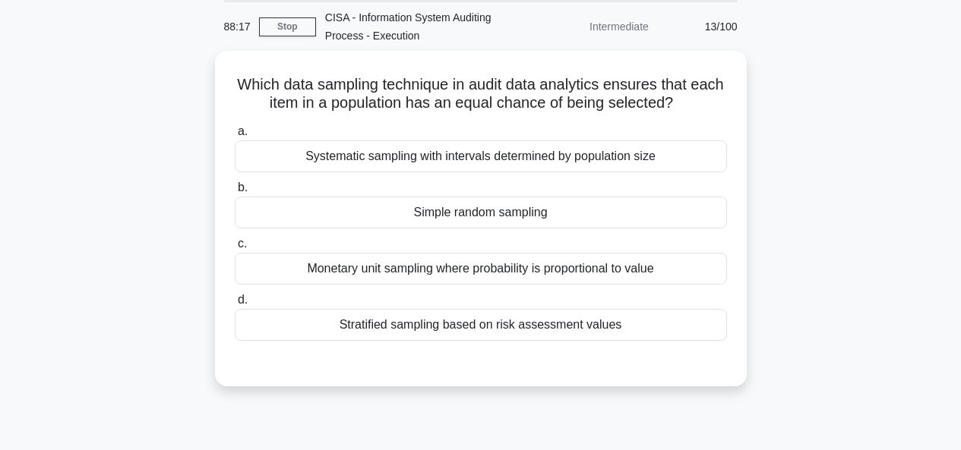
scroll to position [17, 0]
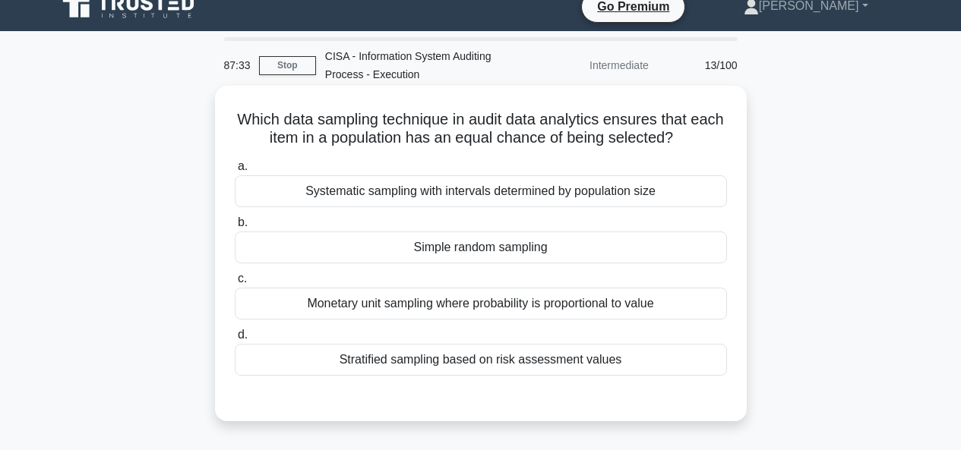
click at [468, 361] on div "Stratified sampling based on risk assessment values" at bounding box center [481, 360] width 492 height 32
click at [235, 340] on input "d. Stratified sampling based on risk assessment values" at bounding box center [235, 335] width 0 height 10
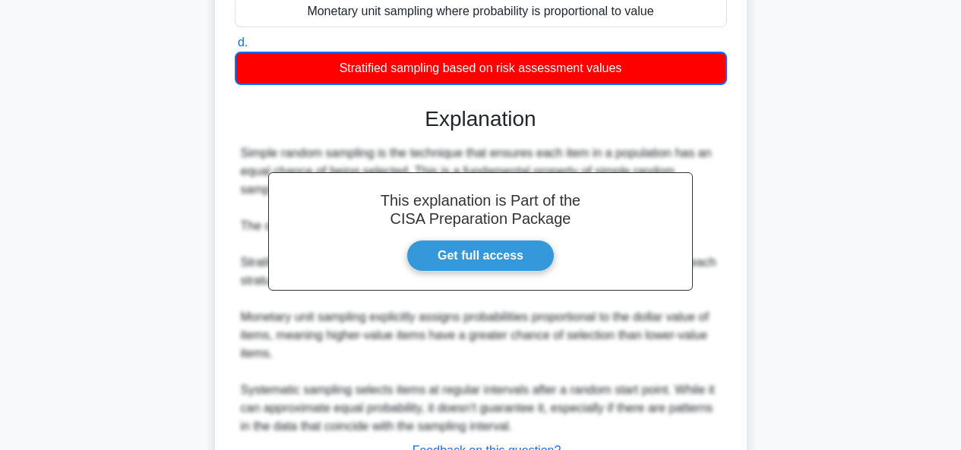
scroll to position [434, 0]
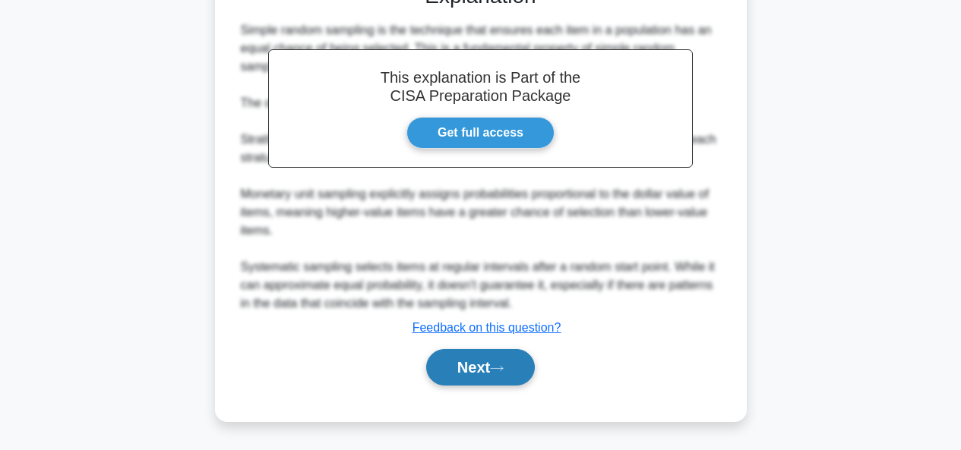
click at [482, 371] on button "Next" at bounding box center [480, 367] width 109 height 36
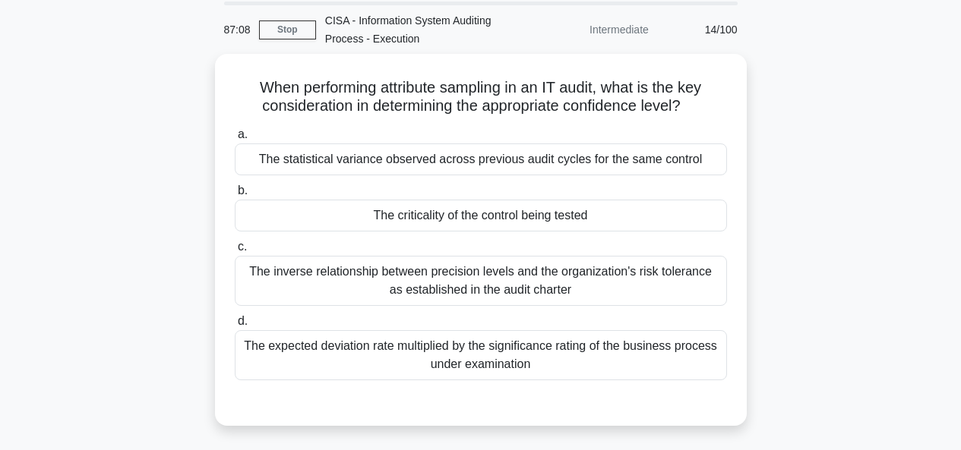
scroll to position [61, 0]
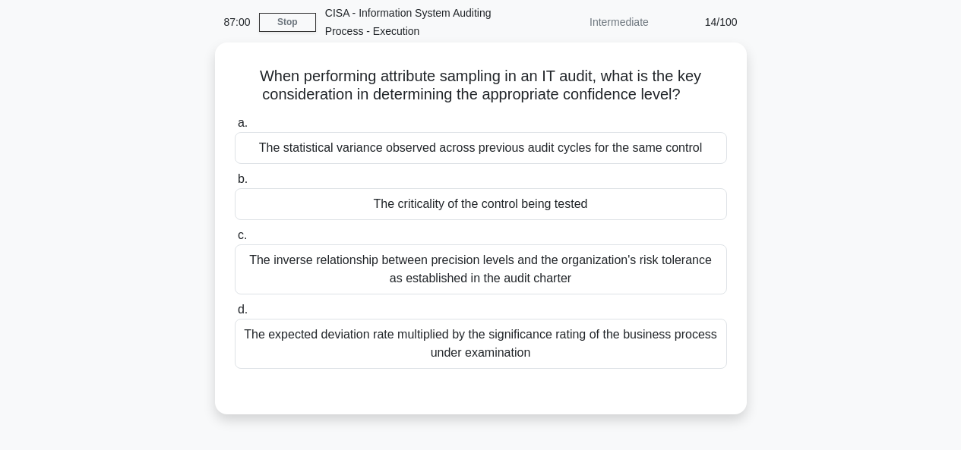
drag, startPoint x: 520, startPoint y: 76, endPoint x: 699, endPoint y: 97, distance: 180.5
click at [699, 97] on h5 "When performing attribute sampling in an IT audit, what is the key consideratio…" at bounding box center [480, 86] width 495 height 38
click at [457, 208] on div "The criticality of the control being tested" at bounding box center [481, 204] width 492 height 32
click at [235, 185] on input "b. The criticality of the control being tested" at bounding box center [235, 180] width 0 height 10
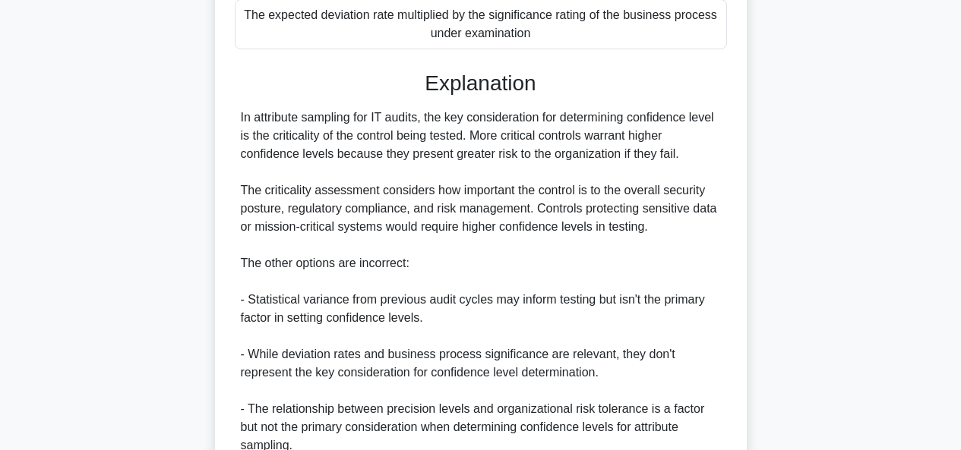
scroll to position [488, 0]
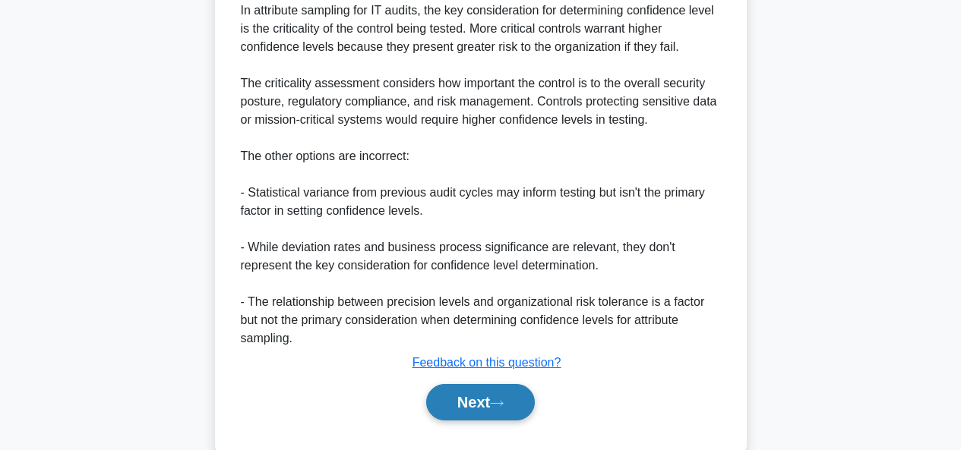
click at [485, 384] on button "Next" at bounding box center [480, 402] width 109 height 36
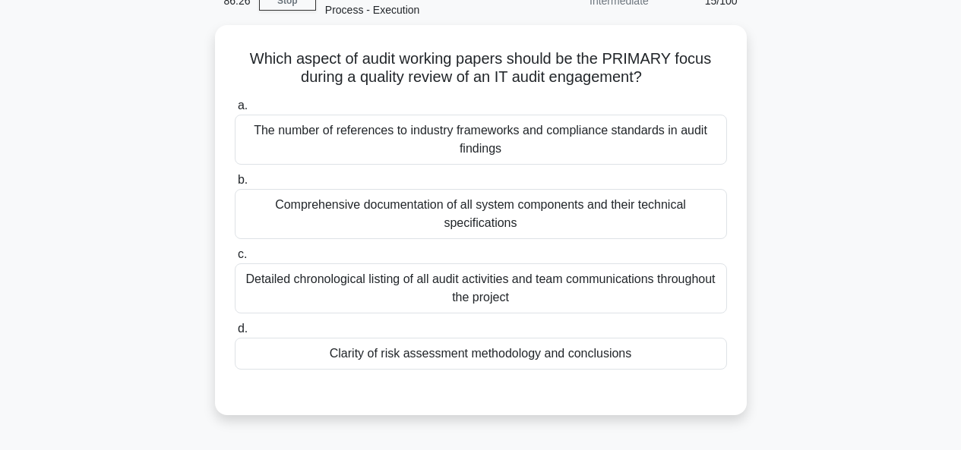
scroll to position [68, 0]
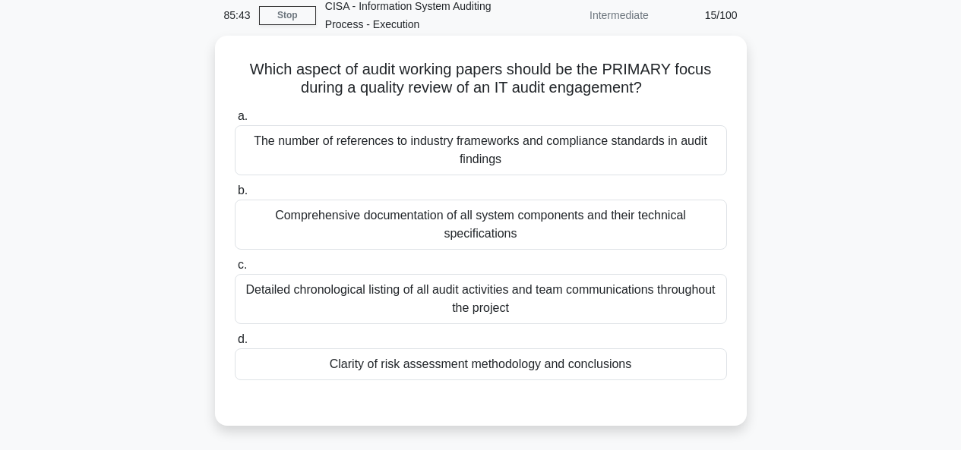
click at [615, 352] on div "Clarity of risk assessment methodology and conclusions" at bounding box center [481, 365] width 492 height 32
click at [235, 345] on input "d. Clarity of risk assessment methodology and conclusions" at bounding box center [235, 340] width 0 height 10
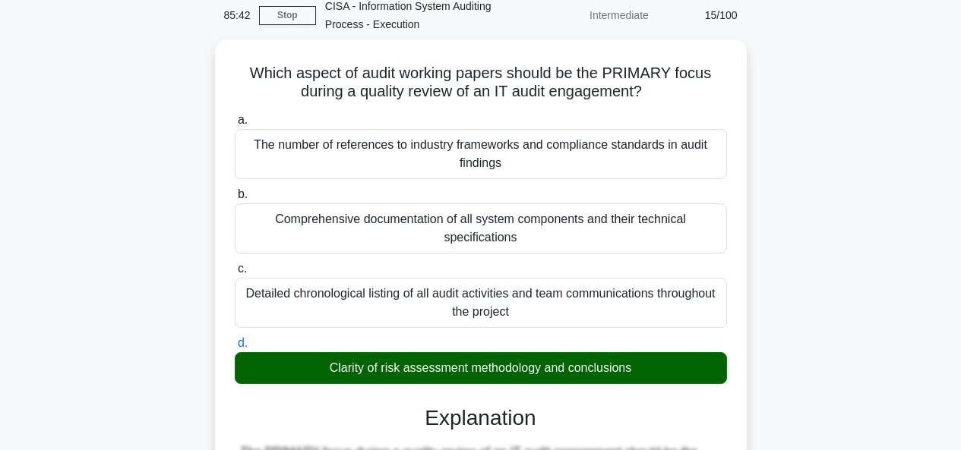
scroll to position [597, 0]
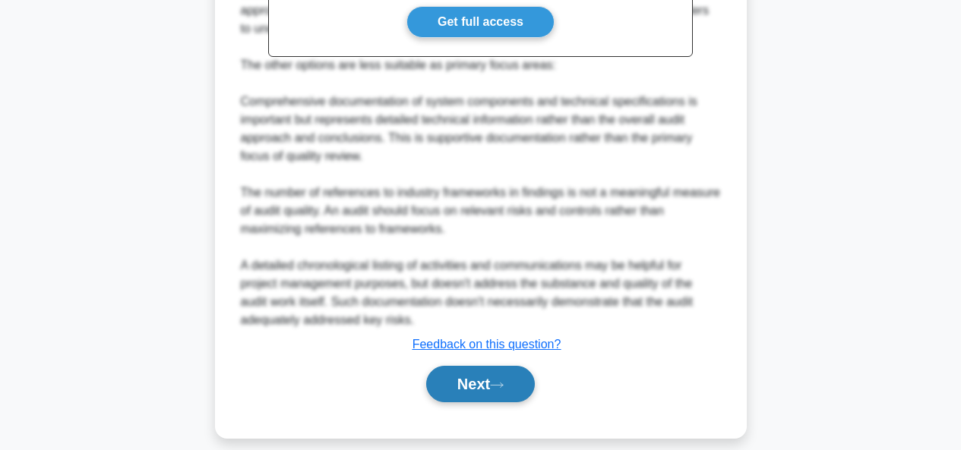
click at [478, 368] on button "Next" at bounding box center [480, 384] width 109 height 36
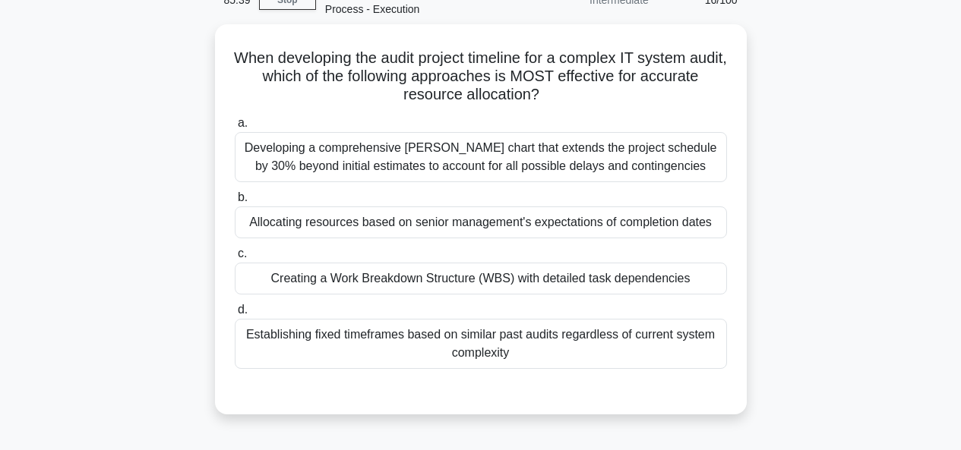
scroll to position [80, 0]
drag, startPoint x: 245, startPoint y: 60, endPoint x: 709, endPoint y: 98, distance: 466.4
click at [709, 98] on h5 "When developing the audit project timeline for a complex IT system audit, which…" at bounding box center [480, 76] width 495 height 56
click at [601, 284] on div "Creating a Work Breakdown Structure (WBS) with detailed task dependencies" at bounding box center [481, 278] width 492 height 32
click at [235, 258] on input "c. Creating a Work Breakdown Structure (WBS) with detailed task dependencies" at bounding box center [235, 253] width 0 height 10
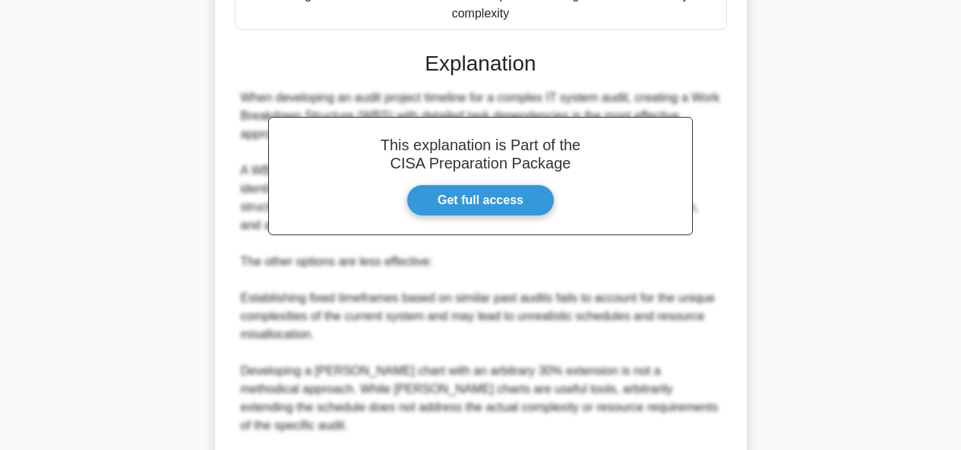
scroll to position [528, 0]
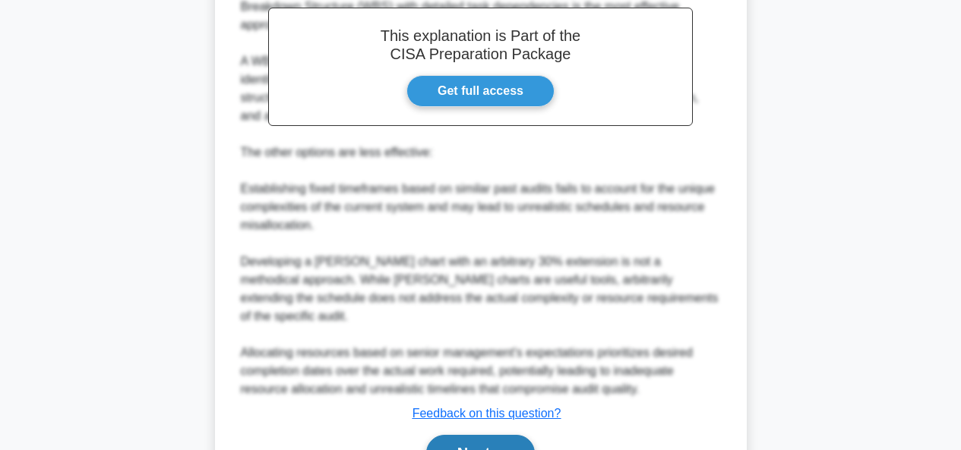
click at [459, 435] on button "Next" at bounding box center [480, 453] width 109 height 36
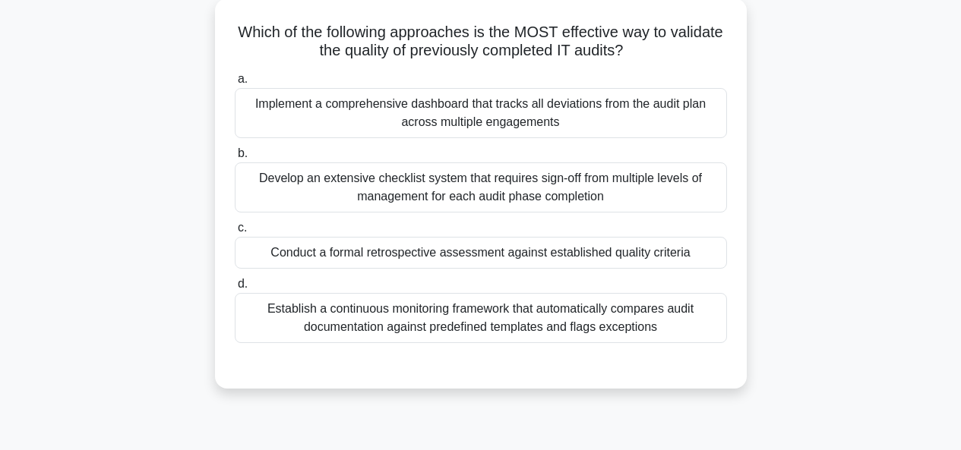
scroll to position [75, 0]
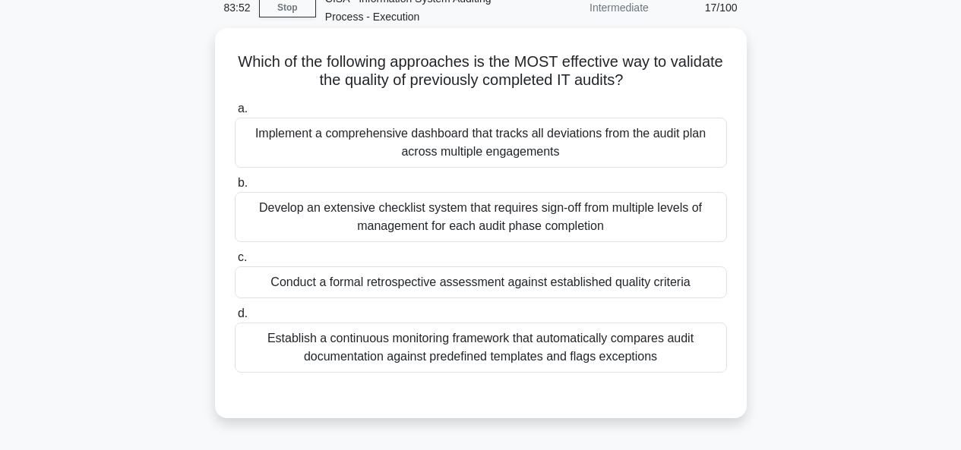
click at [700, 298] on div "Conduct a formal retrospective assessment against established quality criteria" at bounding box center [481, 283] width 492 height 32
click at [235, 263] on input "c. Conduct a formal retrospective assessment against established quality criter…" at bounding box center [235, 258] width 0 height 10
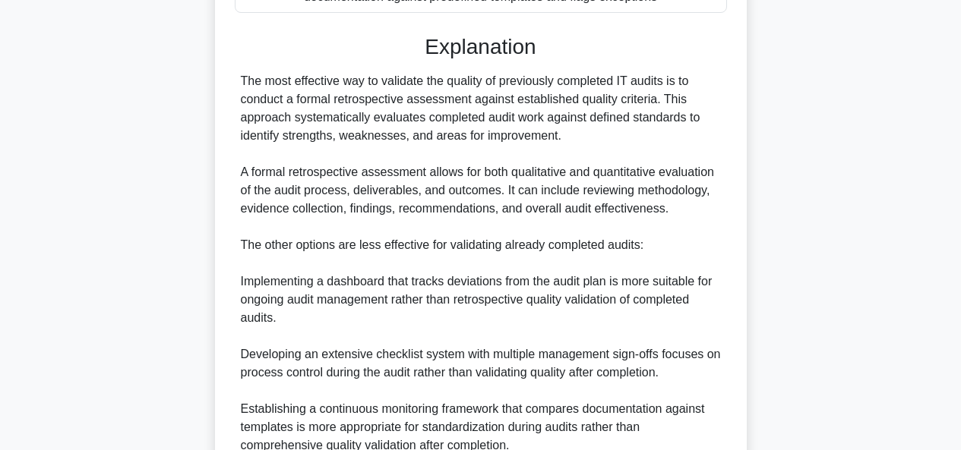
scroll to position [579, 0]
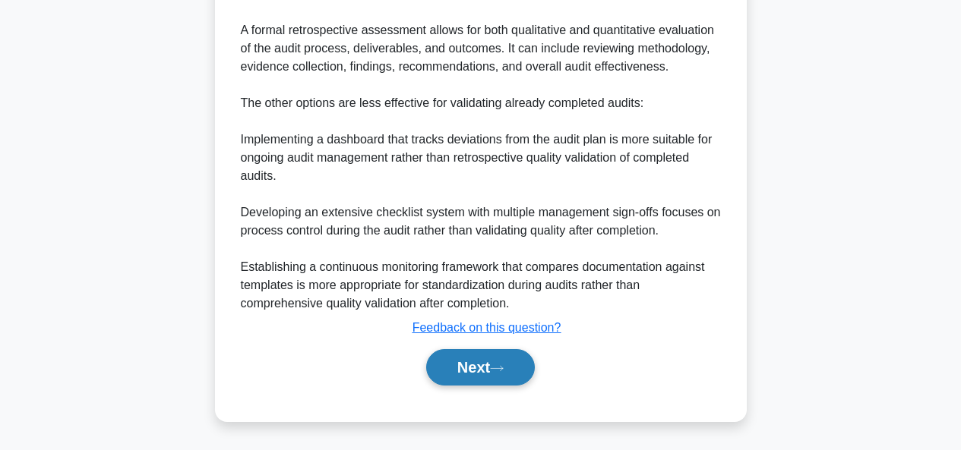
click at [499, 374] on button "Next" at bounding box center [480, 367] width 109 height 36
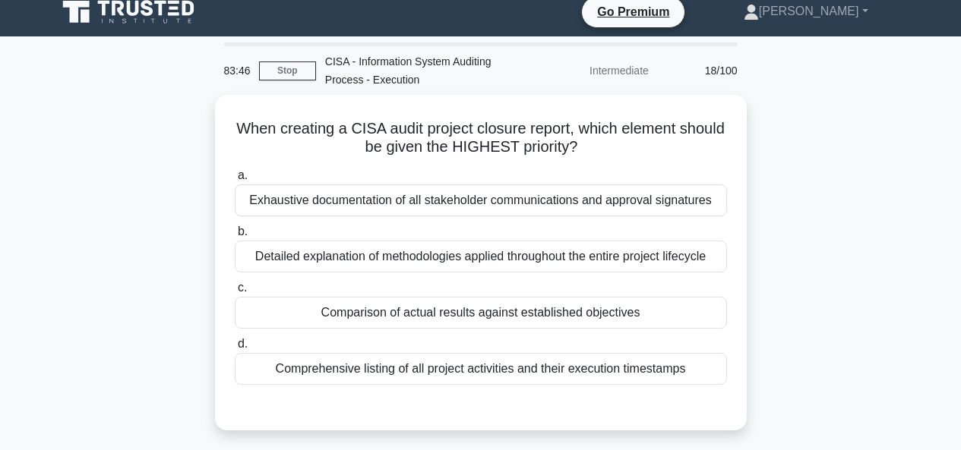
scroll to position [13, 0]
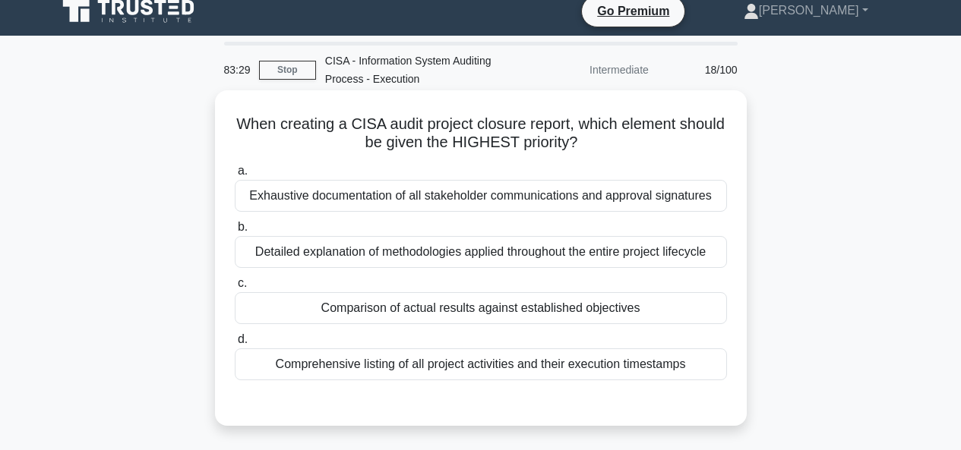
click at [540, 318] on div "Comparison of actual results against established objectives" at bounding box center [481, 308] width 492 height 32
click at [235, 289] on input "c. Comparison of actual results against established objectives" at bounding box center [235, 284] width 0 height 10
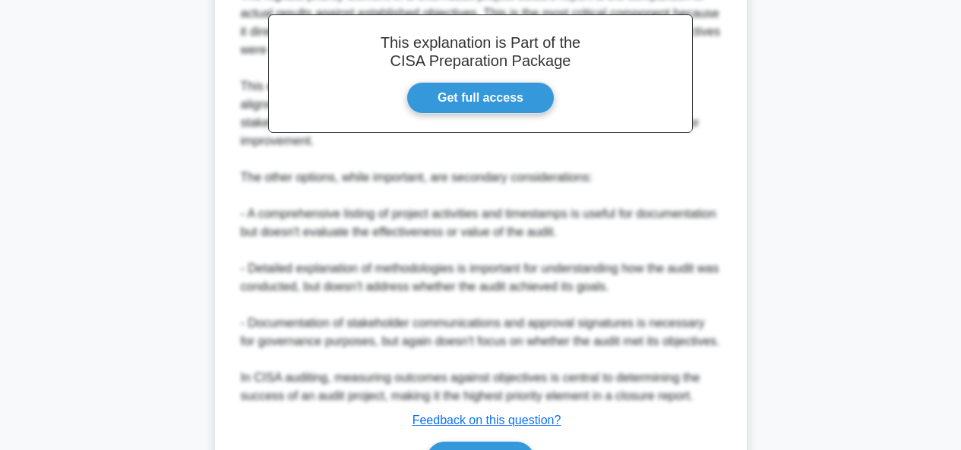
scroll to position [542, 0]
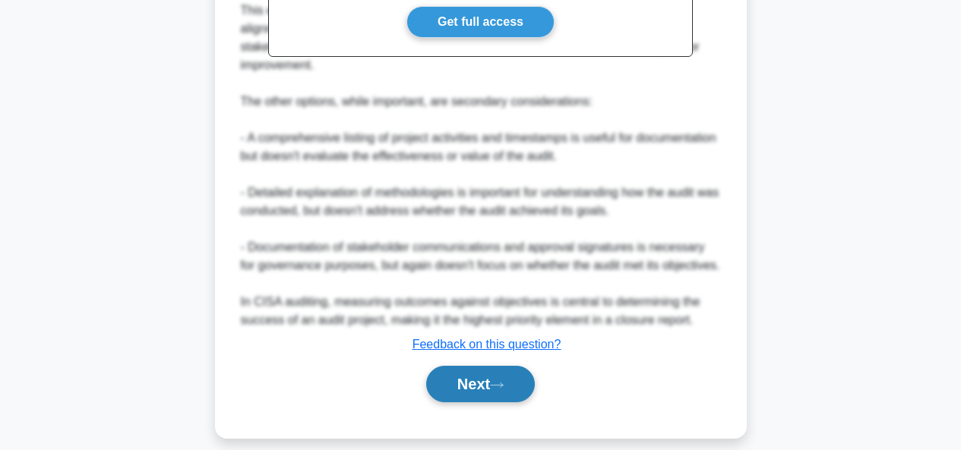
click at [476, 373] on button "Next" at bounding box center [480, 384] width 109 height 36
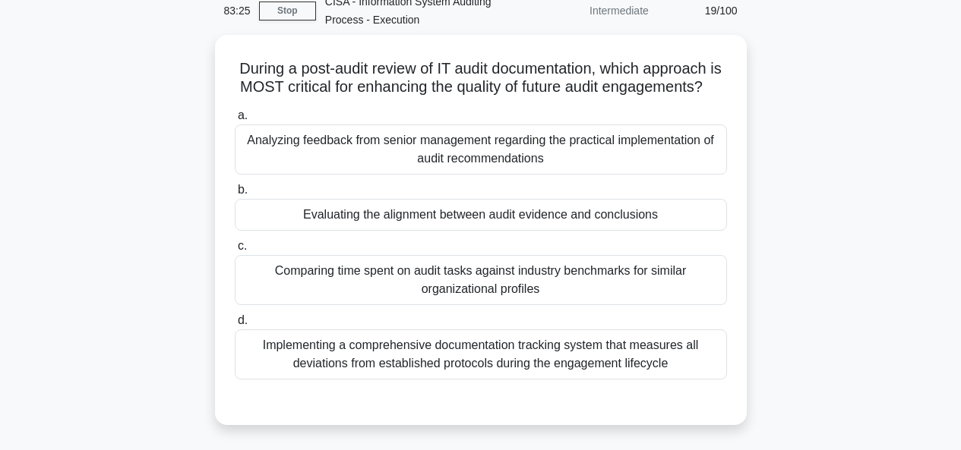
scroll to position [71, 0]
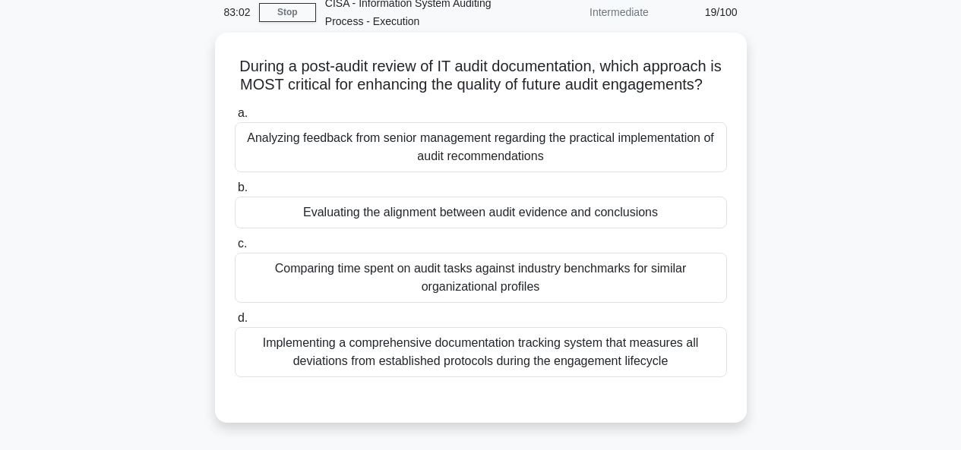
drag, startPoint x: 280, startPoint y: 75, endPoint x: 685, endPoint y: 103, distance: 406.5
click at [685, 95] on h5 "During a post-audit review of IT audit documentation, which approach is MOST cr…" at bounding box center [480, 76] width 495 height 38
click at [393, 164] on div "Analyzing feedback from senior management regarding the practical implementatio…" at bounding box center [481, 147] width 492 height 50
click at [235, 118] on input "a. Analyzing feedback from senior management regarding the practical implementa…" at bounding box center [235, 114] width 0 height 10
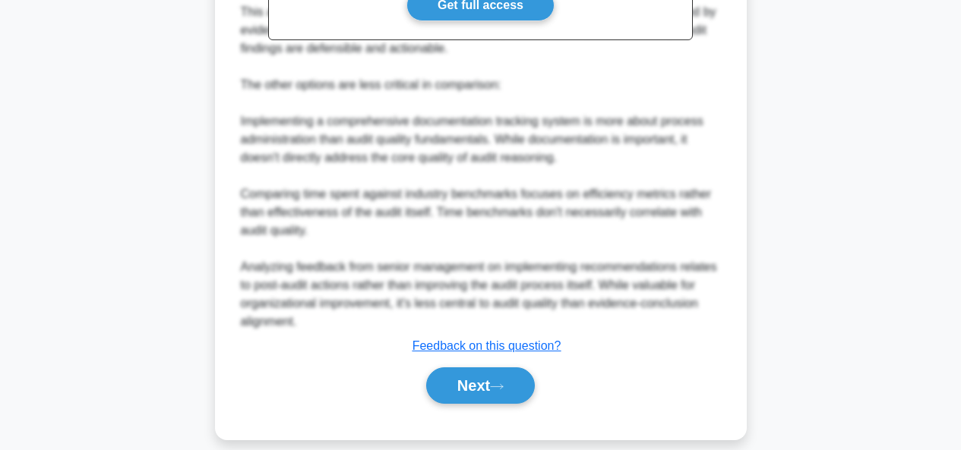
scroll to position [653, 0]
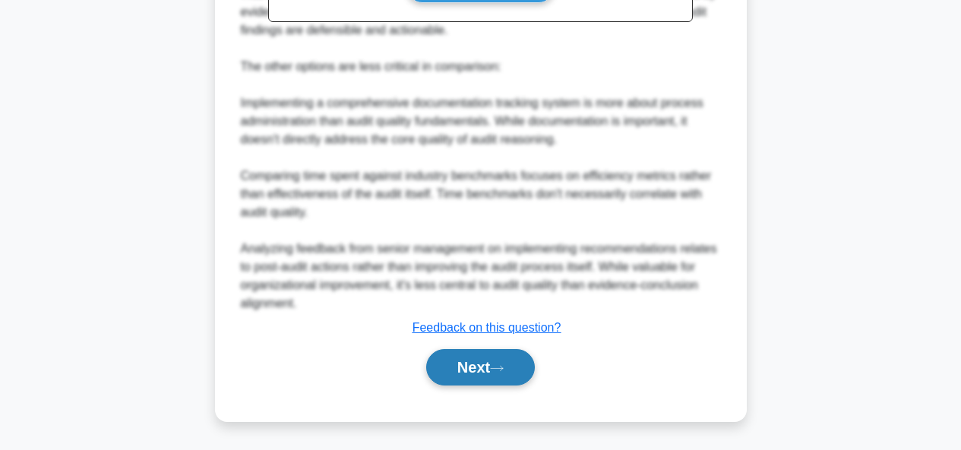
click at [440, 371] on button "Next" at bounding box center [480, 367] width 109 height 36
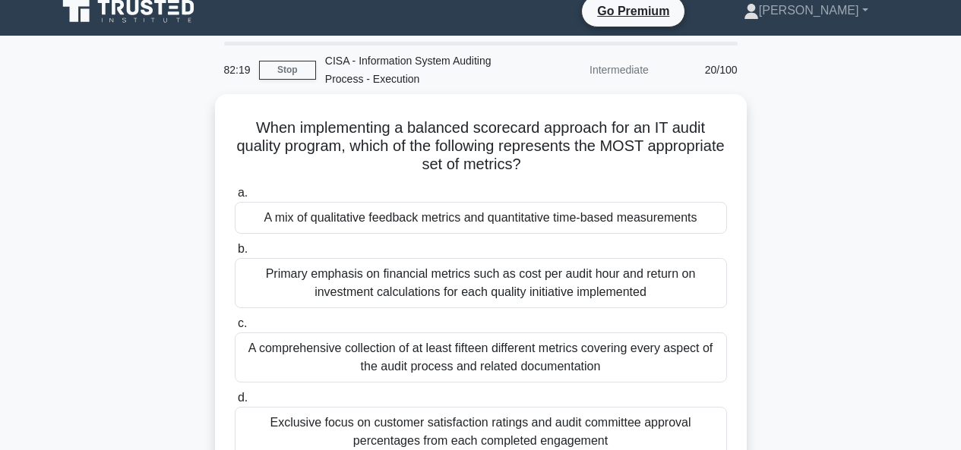
scroll to position [50, 0]
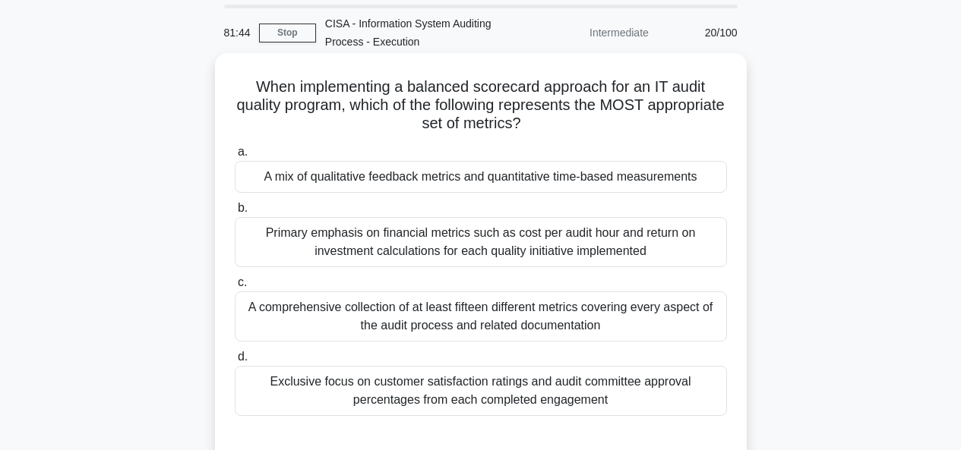
click at [378, 187] on div "A mix of qualitative feedback metrics and quantitative time-based measurements" at bounding box center [481, 177] width 492 height 32
click at [235, 157] on input "a. A mix of qualitative feedback metrics and quantitative time-based measuremen…" at bounding box center [235, 152] width 0 height 10
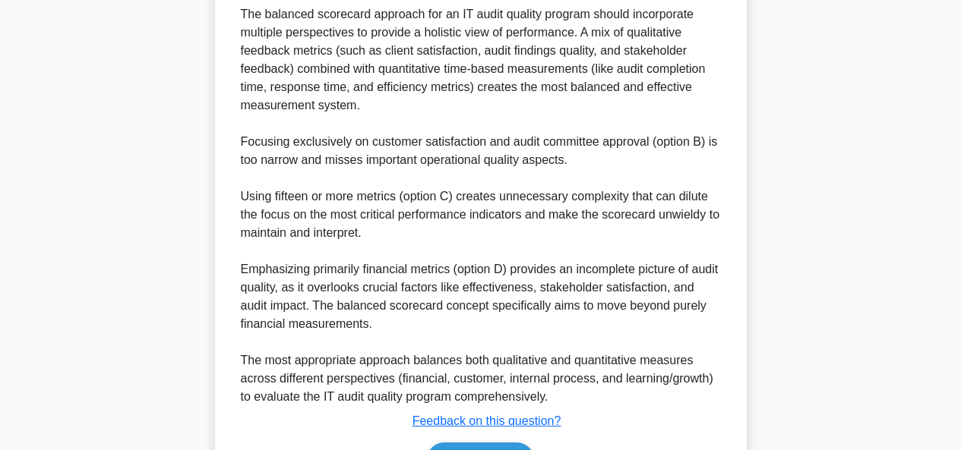
scroll to position [615, 0]
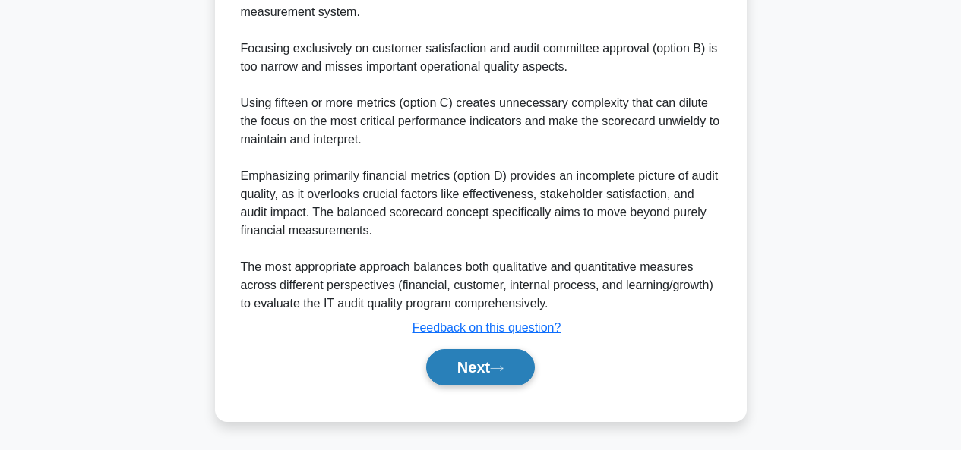
click at [482, 366] on button "Next" at bounding box center [480, 367] width 109 height 36
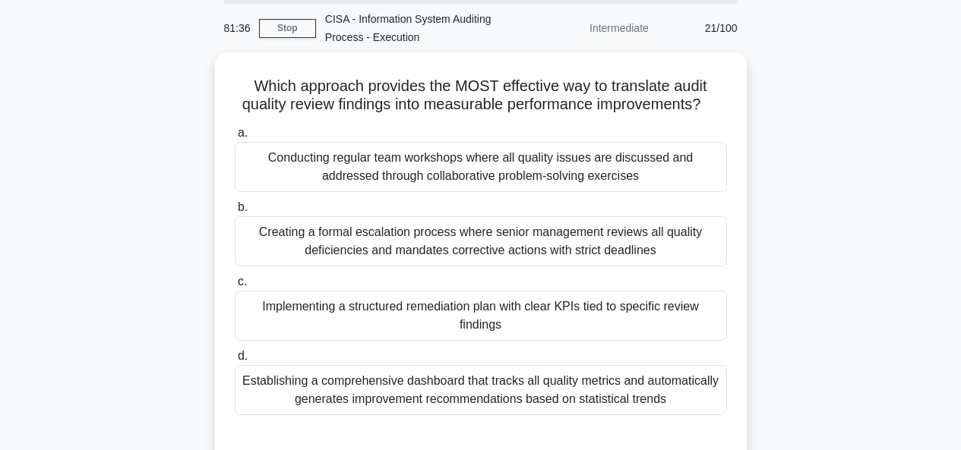
scroll to position [61, 0]
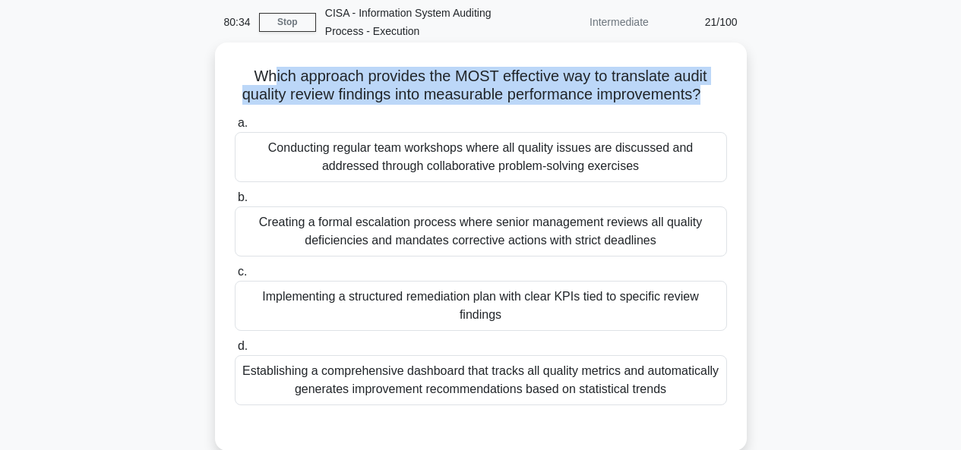
drag, startPoint x: 273, startPoint y: 84, endPoint x: 733, endPoint y: 98, distance: 460.5
click at [733, 98] on div "Which approach provides the MOST effective way to translate audit quality revie…" at bounding box center [481, 247] width 520 height 397
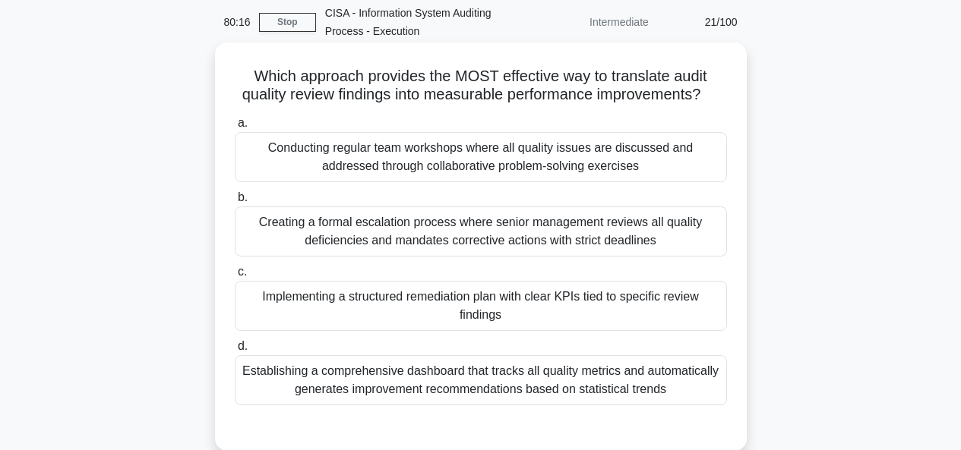
click at [500, 324] on div "Implementing a structured remediation plan with clear KPIs tied to specific rev…" at bounding box center [481, 306] width 492 height 50
click at [235, 277] on input "c. Implementing a structured remediation plan with clear KPIs tied to specific …" at bounding box center [235, 272] width 0 height 10
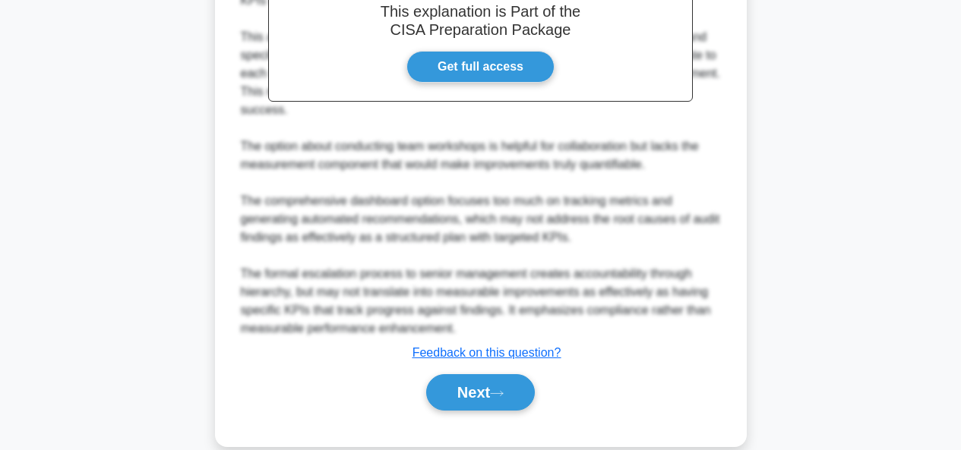
scroll to position [597, 0]
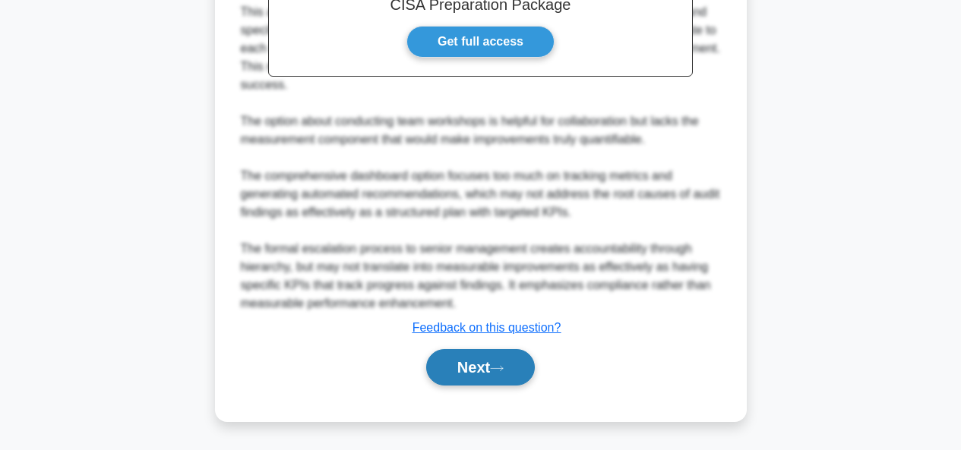
click at [480, 371] on button "Next" at bounding box center [480, 367] width 109 height 36
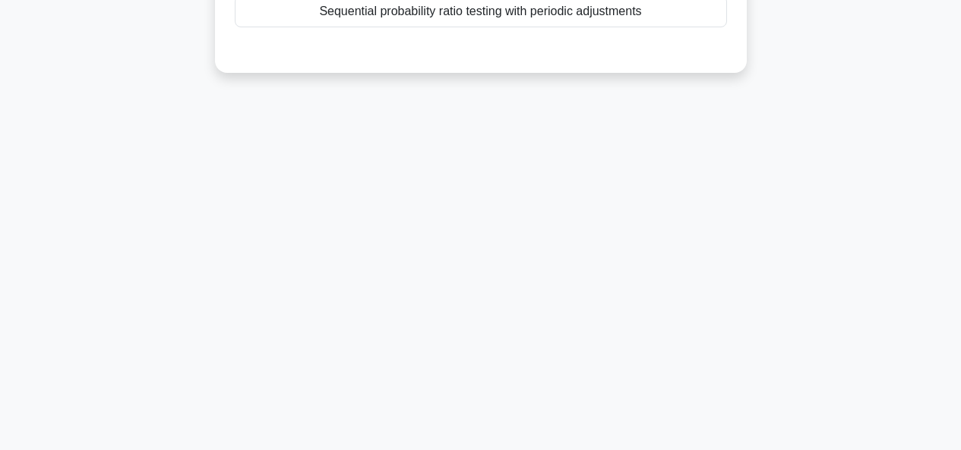
scroll to position [53, 0]
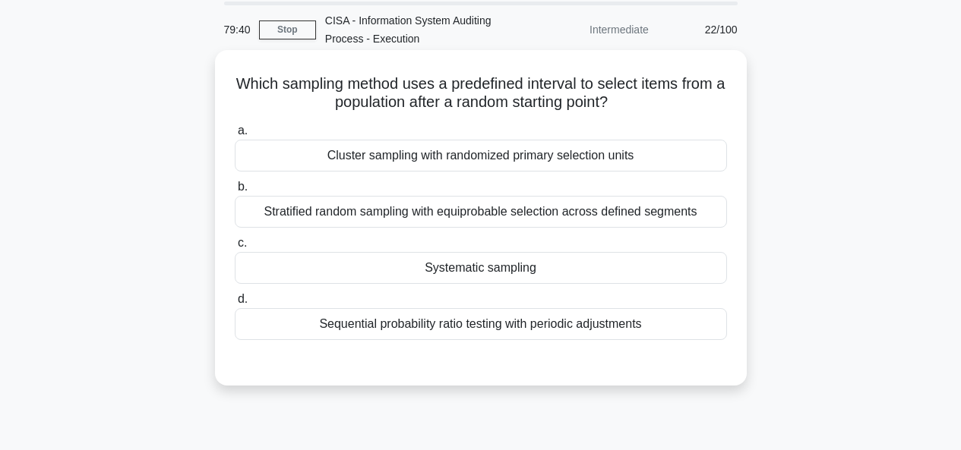
click at [541, 221] on div "Stratified random sampling with equiprobable selection across defined segments" at bounding box center [481, 212] width 492 height 32
click at [235, 192] on input "b. Stratified random sampling with equiprobable selection across defined segmen…" at bounding box center [235, 187] width 0 height 10
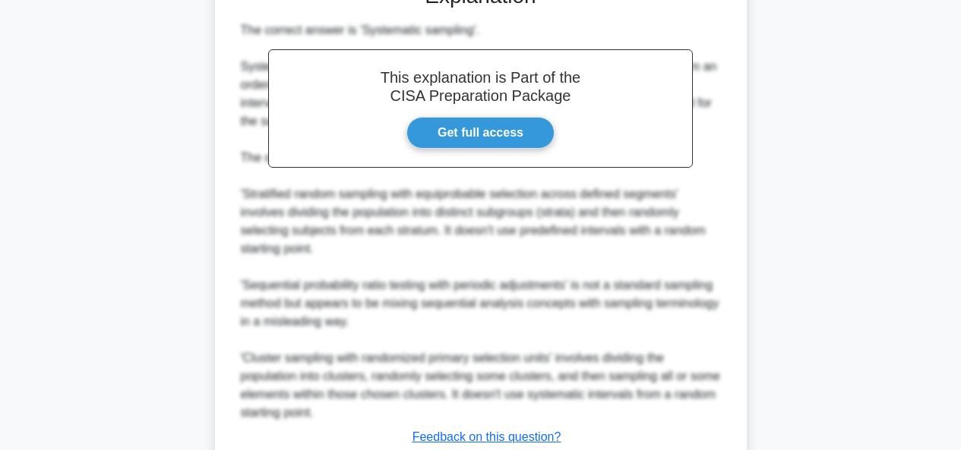
scroll to position [544, 0]
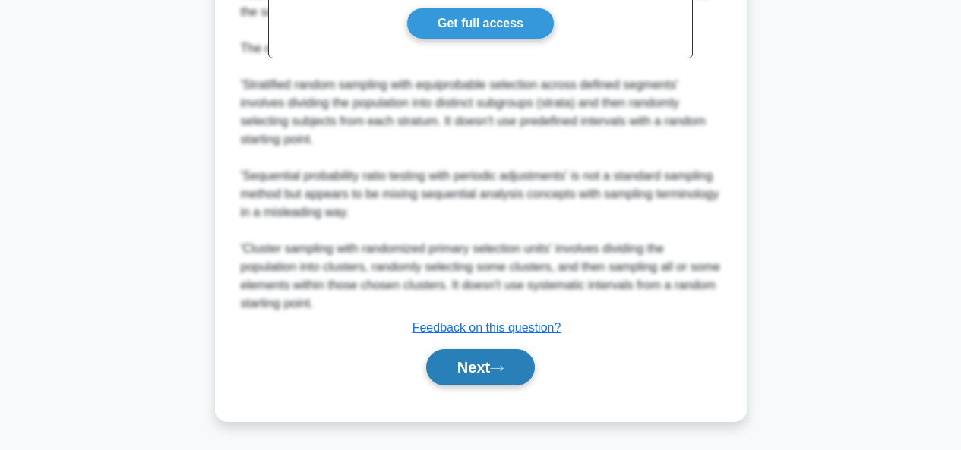
click at [466, 367] on button "Next" at bounding box center [480, 367] width 109 height 36
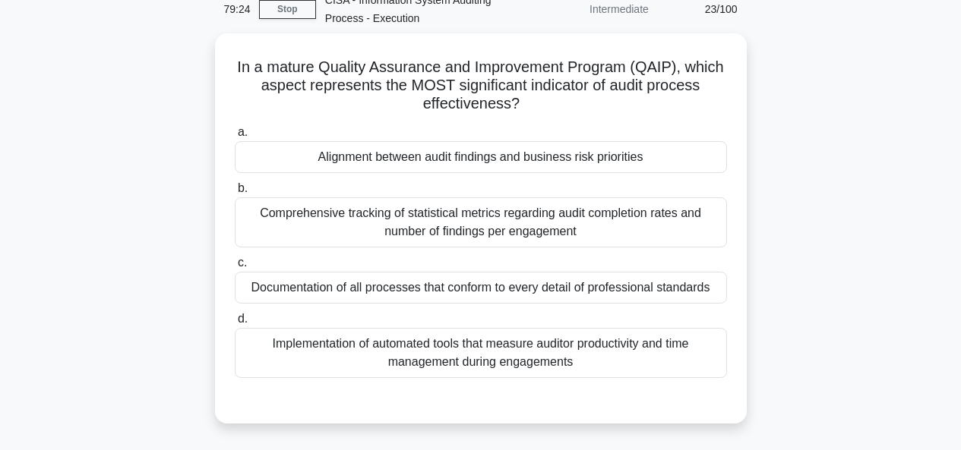
scroll to position [91, 0]
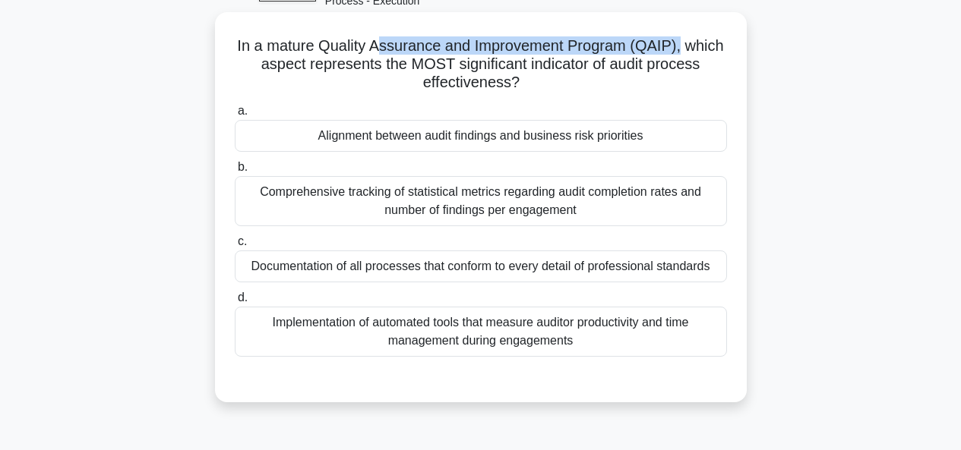
drag, startPoint x: 400, startPoint y: 43, endPoint x: 726, endPoint y: 51, distance: 326.0
click at [726, 51] on h5 "In a mature Quality Assurance and Improvement Program (QAIP), which aspect repr…" at bounding box center [480, 64] width 495 height 56
drag, startPoint x: 619, startPoint y: 62, endPoint x: 698, endPoint y: 81, distance: 81.2
click at [698, 81] on h5 "In a mature Quality Assurance and Improvement Program (QAIP), which aspect repr…" at bounding box center [480, 64] width 495 height 56
click at [628, 147] on div "Alignment between audit findings and business risk priorities" at bounding box center [481, 136] width 492 height 32
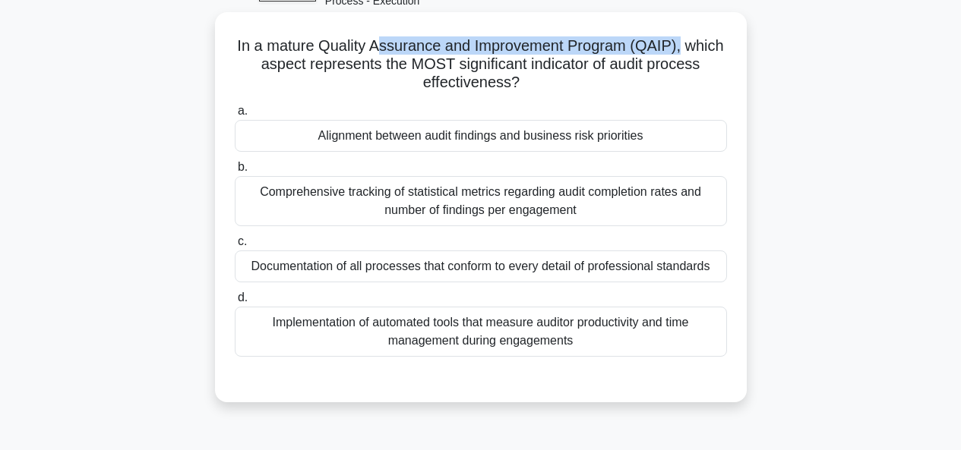
click at [235, 116] on input "a. Alignment between audit findings and business risk priorities" at bounding box center [235, 111] width 0 height 10
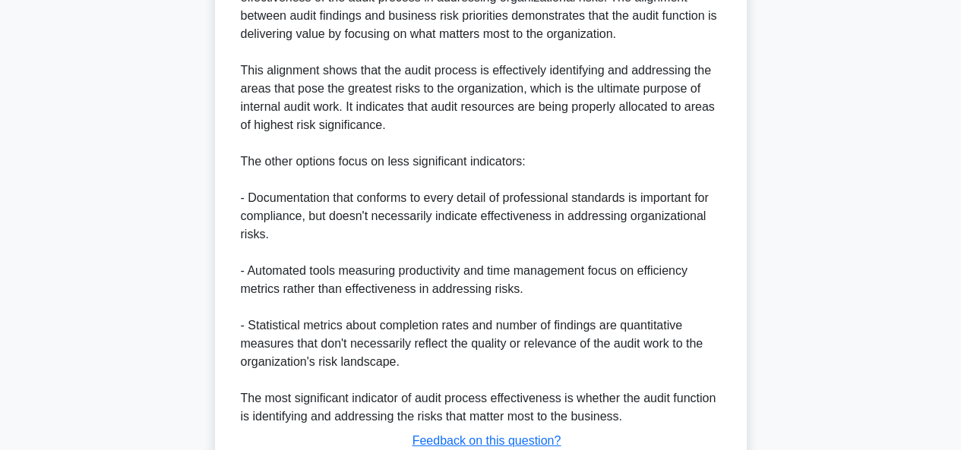
scroll to position [652, 0]
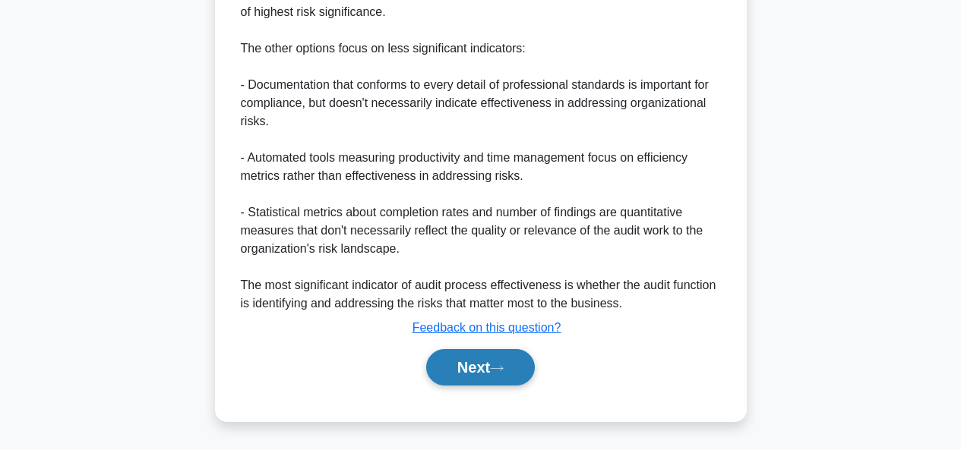
click at [476, 365] on button "Next" at bounding box center [480, 367] width 109 height 36
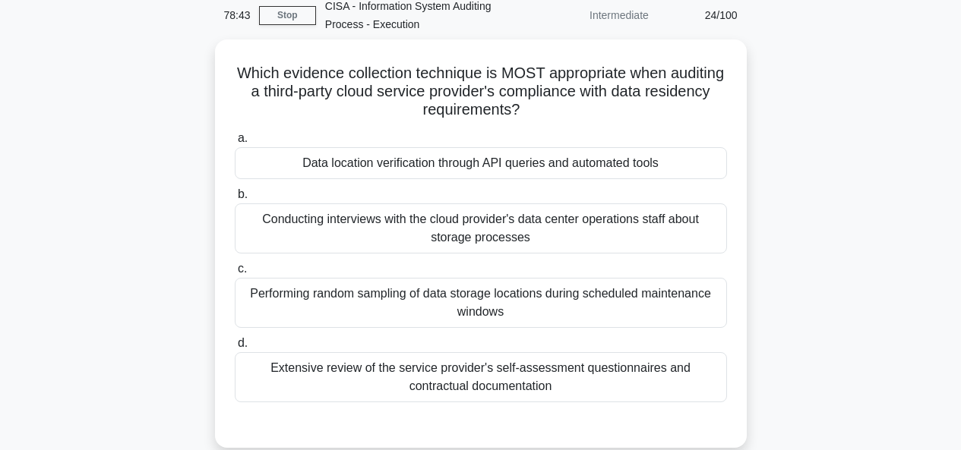
scroll to position [71, 0]
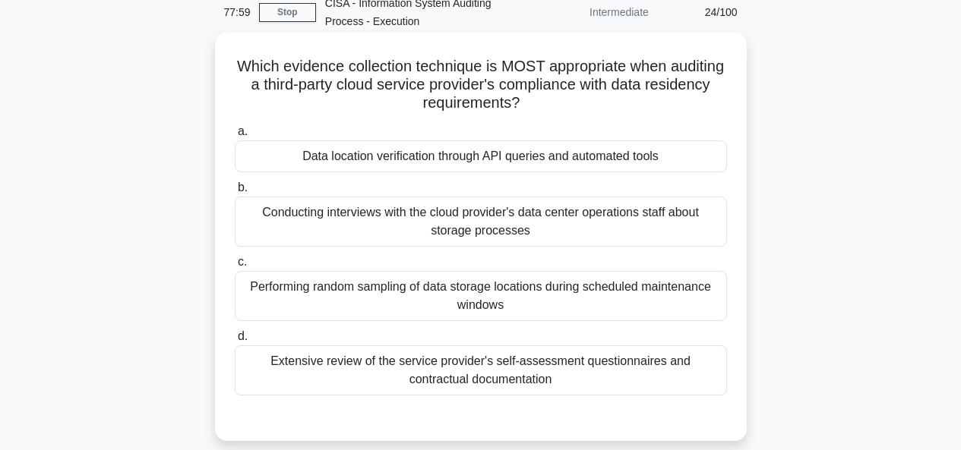
drag, startPoint x: 577, startPoint y: 84, endPoint x: 719, endPoint y: 108, distance: 144.7
click at [719, 108] on h5 "Which evidence collection technique is MOST appropriate when auditing a third-p…" at bounding box center [480, 85] width 495 height 56
click at [679, 300] on div "Performing random sampling of data storage locations during scheduled maintenan…" at bounding box center [481, 296] width 492 height 50
click at [235, 267] on input "c. Performing random sampling of data storage locations during scheduled mainte…" at bounding box center [235, 263] width 0 height 10
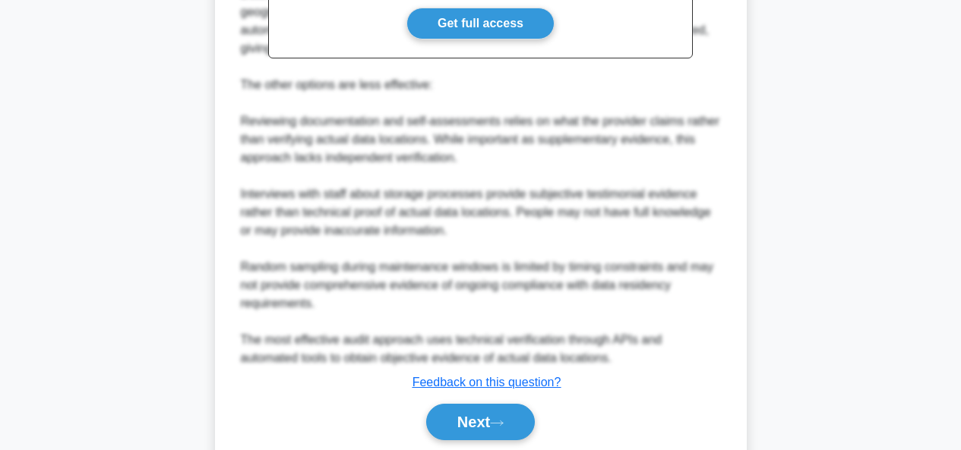
scroll to position [671, 0]
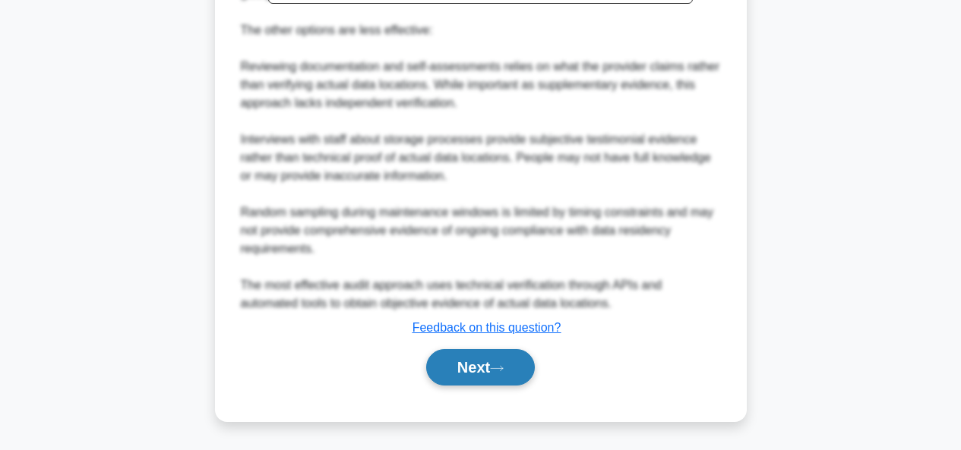
click at [469, 362] on button "Next" at bounding box center [480, 367] width 109 height 36
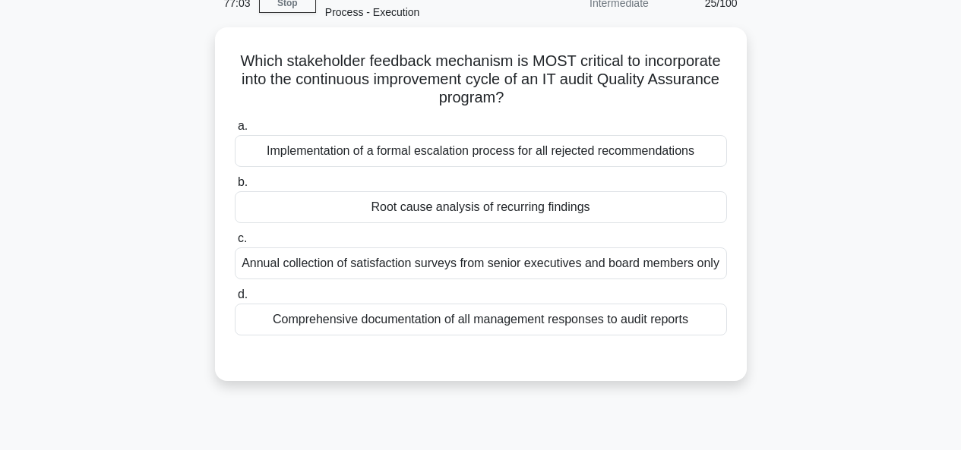
scroll to position [78, 0]
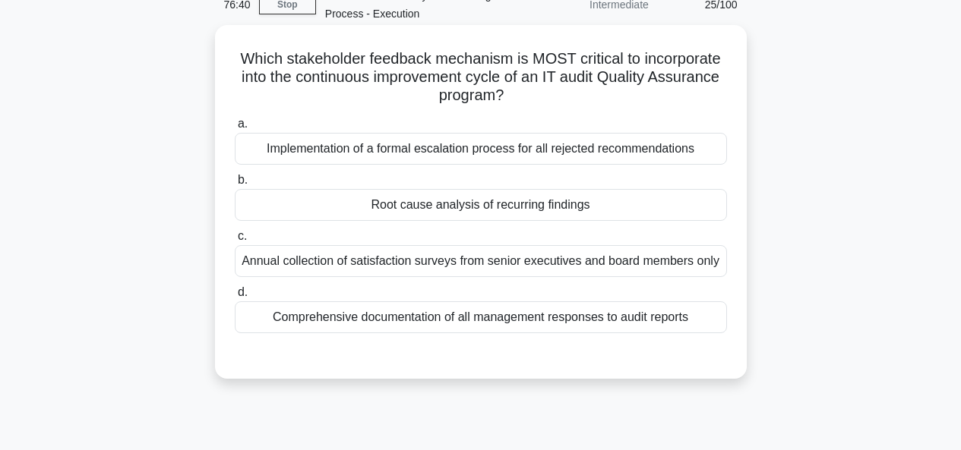
click at [488, 205] on div "Root cause analysis of recurring findings" at bounding box center [481, 205] width 492 height 32
click at [235, 185] on input "b. Root cause analysis of recurring findings" at bounding box center [235, 180] width 0 height 10
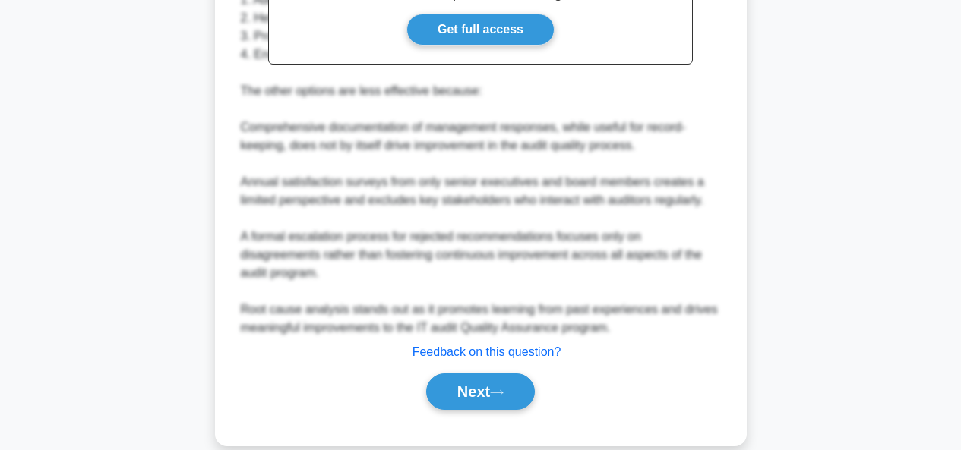
scroll to position [561, 0]
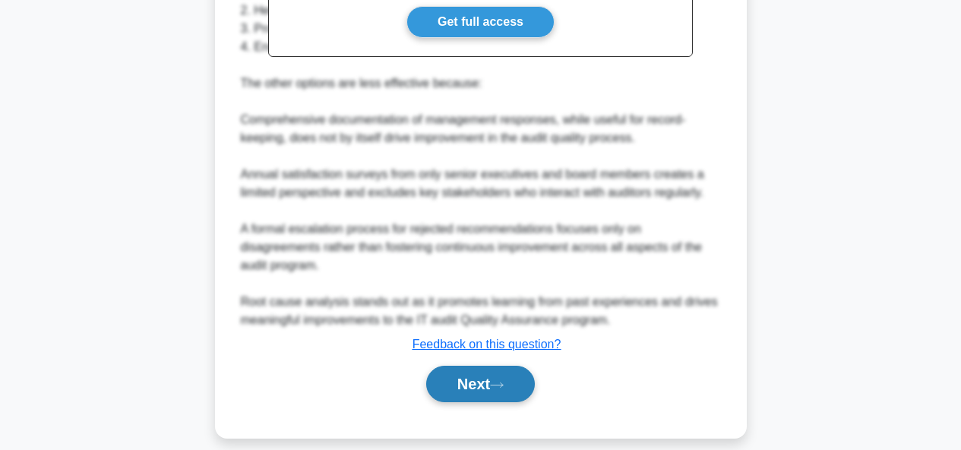
click at [498, 378] on button "Next" at bounding box center [480, 384] width 109 height 36
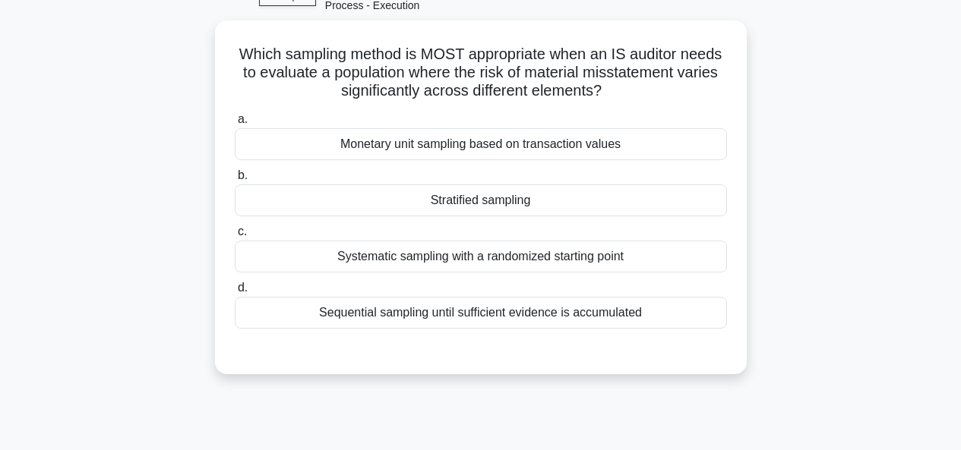
scroll to position [11, 0]
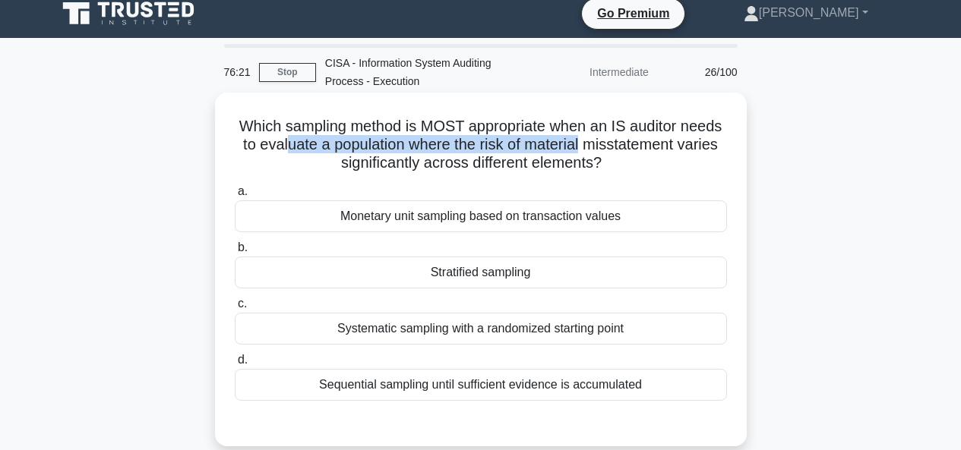
drag, startPoint x: 373, startPoint y: 145, endPoint x: 689, endPoint y: 142, distance: 316.0
click at [689, 142] on h5 "Which sampling method is MOST appropriate when an IS auditor needs to evaluate …" at bounding box center [480, 145] width 495 height 56
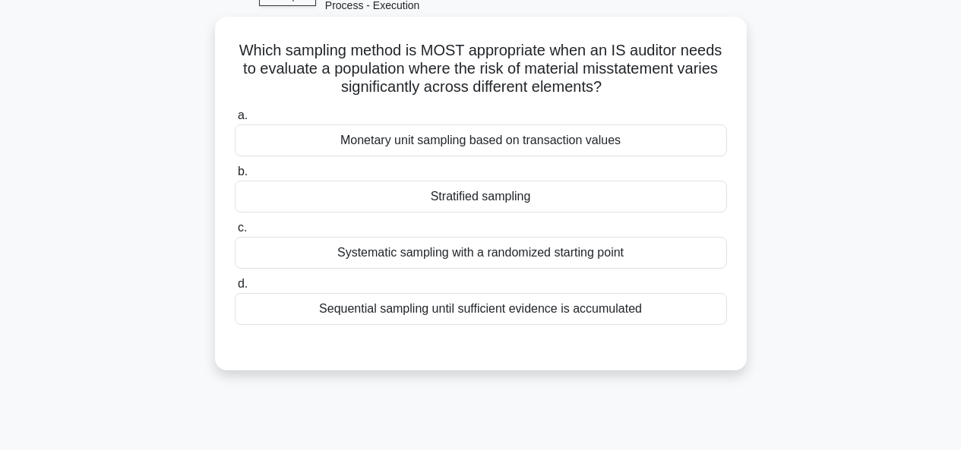
click at [525, 205] on div "Stratified sampling" at bounding box center [481, 197] width 492 height 32
click at [235, 177] on input "b. Stratified sampling" at bounding box center [235, 172] width 0 height 10
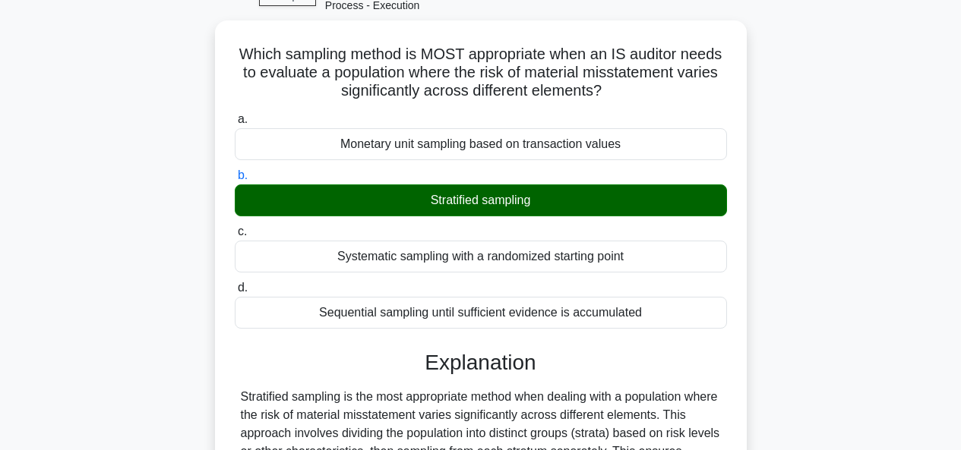
scroll to position [469, 0]
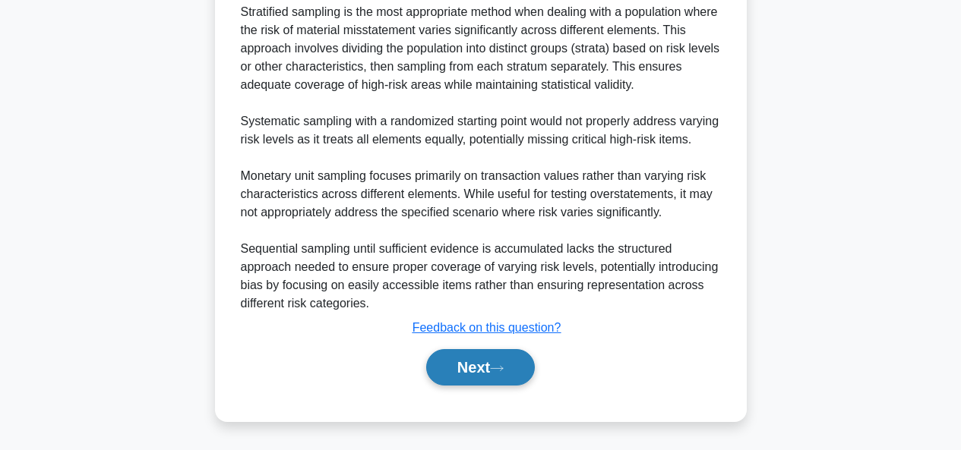
click at [469, 369] on button "Next" at bounding box center [480, 367] width 109 height 36
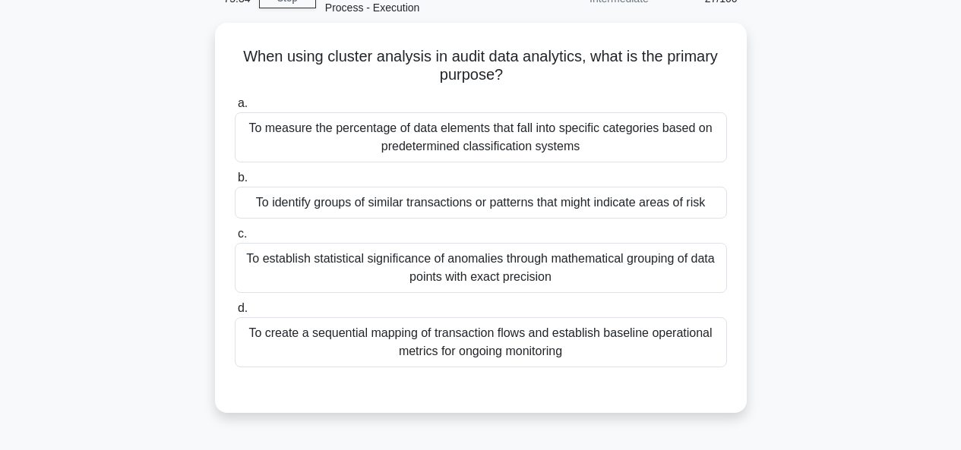
scroll to position [75, 0]
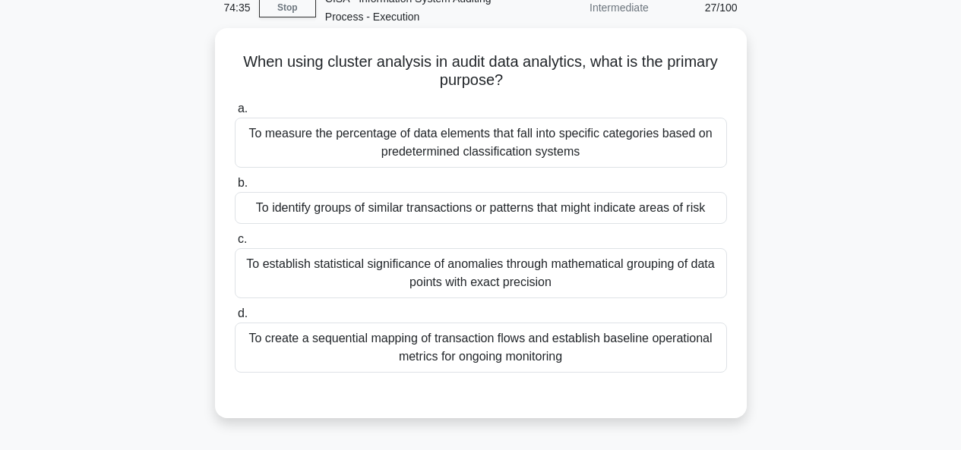
click at [595, 151] on div "To measure the percentage of data elements that fall into specific categories b…" at bounding box center [481, 143] width 492 height 50
click at [235, 114] on input "a. To measure the percentage of data elements that fall into specific categorie…" at bounding box center [235, 109] width 0 height 10
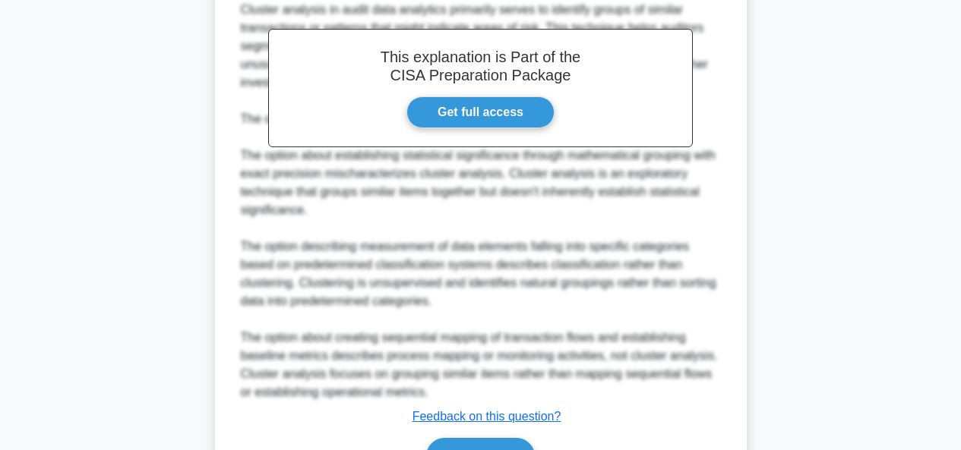
scroll to position [599, 0]
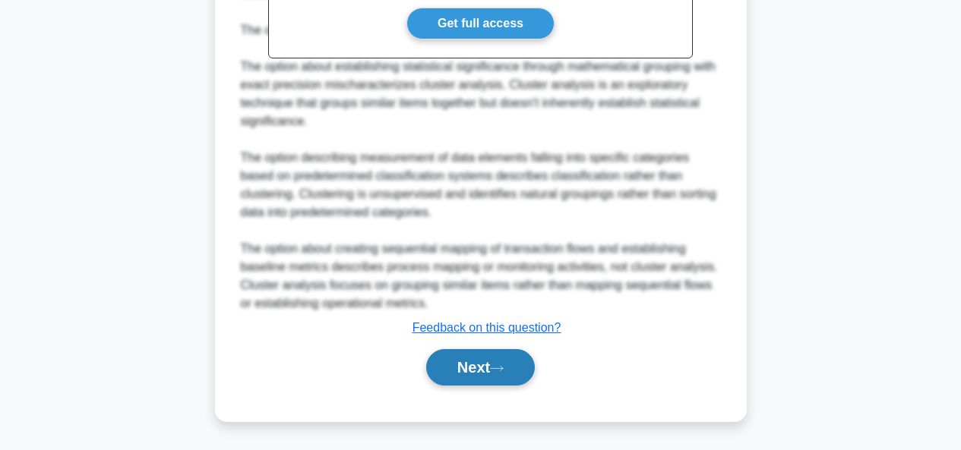
click at [465, 365] on button "Next" at bounding box center [480, 367] width 109 height 36
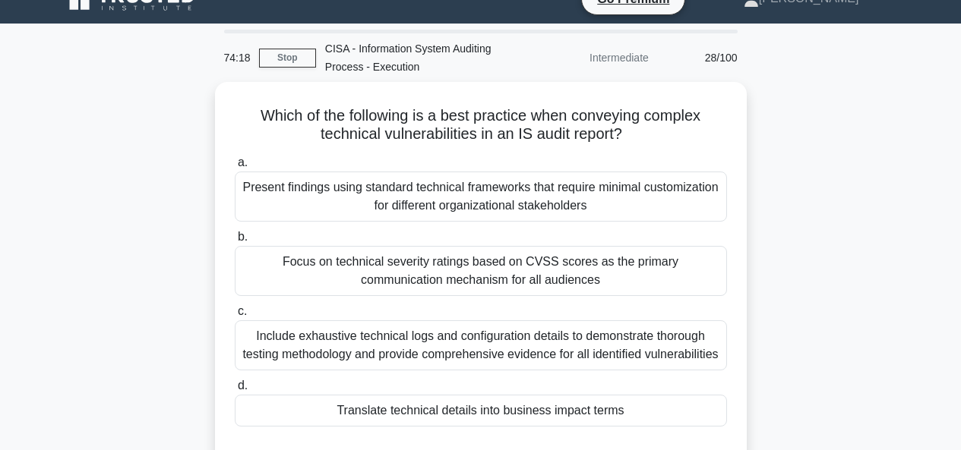
scroll to position [5, 0]
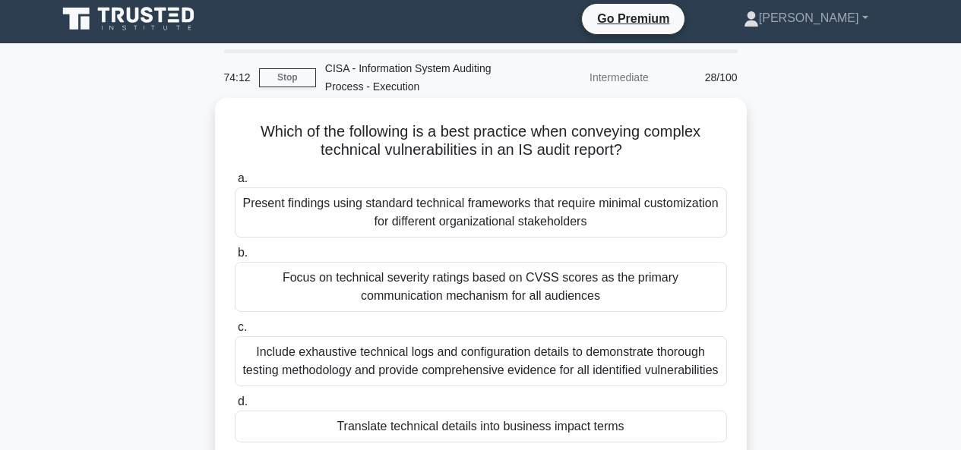
drag, startPoint x: 593, startPoint y: 134, endPoint x: 635, endPoint y: 159, distance: 48.3
click at [635, 159] on h5 "Which of the following is a best practice when conveying complex technical vuln…" at bounding box center [480, 141] width 495 height 38
click at [658, 432] on div "Translate technical details into business impact terms" at bounding box center [481, 427] width 492 height 32
click at [235, 407] on input "d. Translate technical details into business impact terms" at bounding box center [235, 402] width 0 height 10
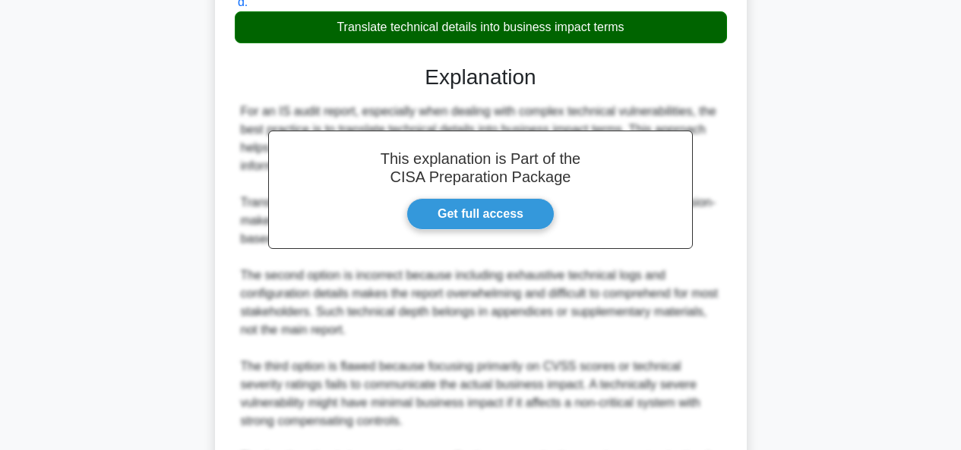
scroll to position [615, 0]
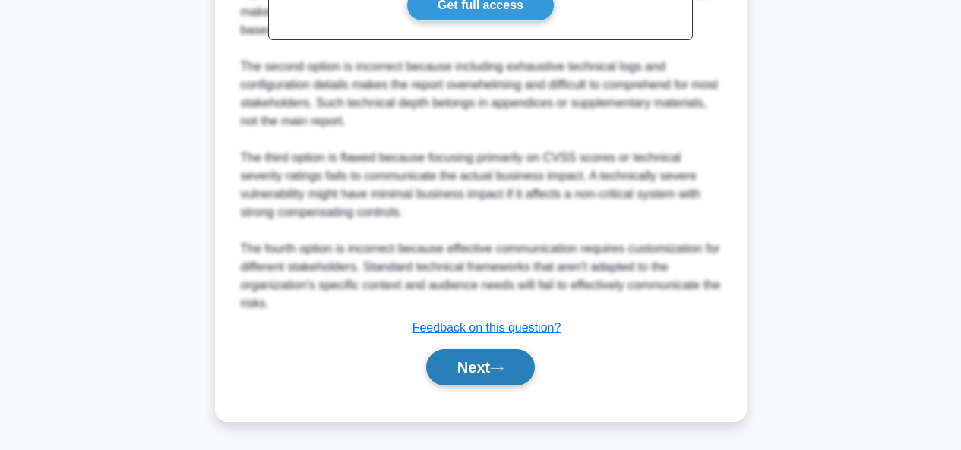
click at [510, 358] on button "Next" at bounding box center [480, 367] width 109 height 36
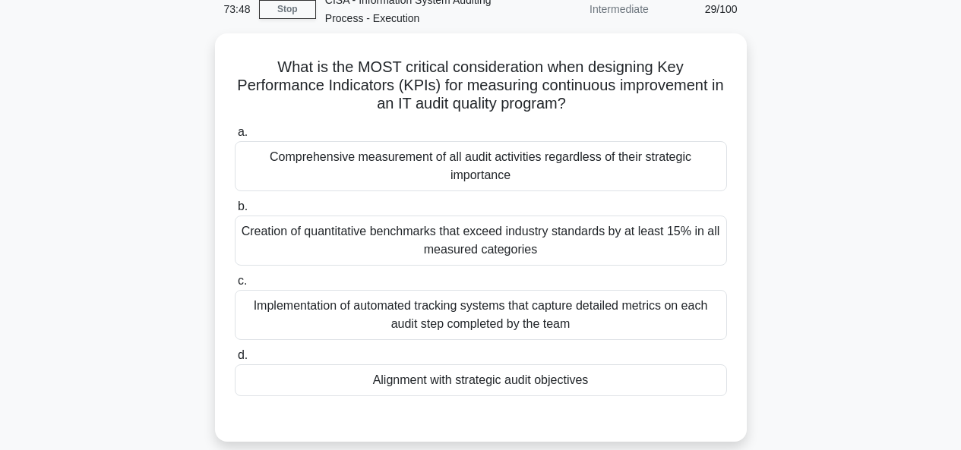
scroll to position [78, 0]
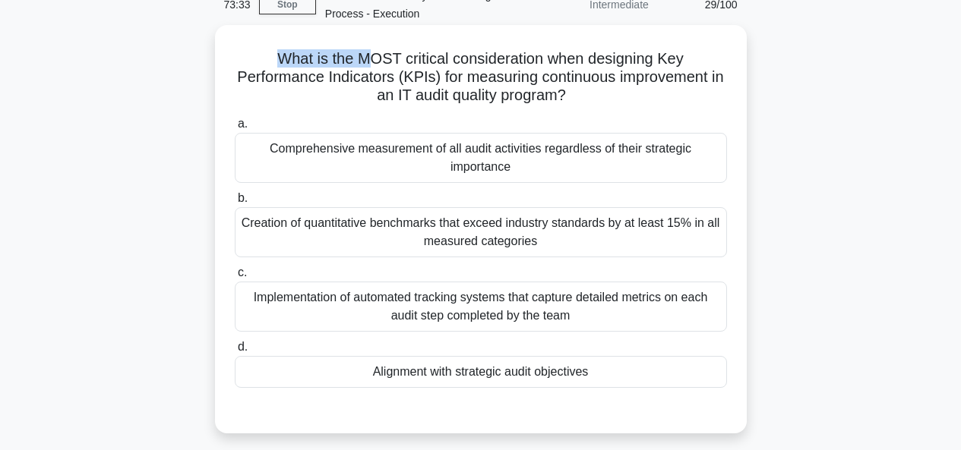
drag, startPoint x: 280, startPoint y: 61, endPoint x: 502, endPoint y: 65, distance: 222.6
click at [419, 65] on h5 "What is the MOST critical consideration when designing Key Performance Indicato…" at bounding box center [480, 77] width 495 height 56
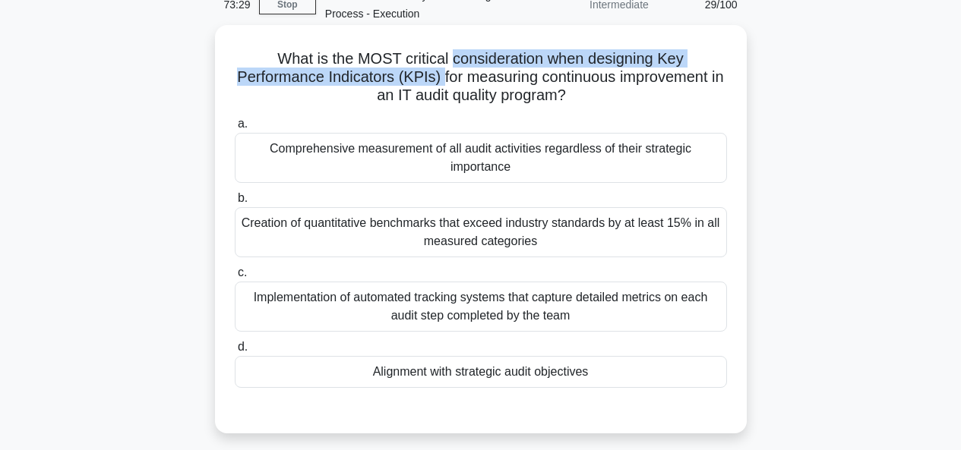
drag, startPoint x: 502, startPoint y: 65, endPoint x: 445, endPoint y: 79, distance: 58.6
click at [445, 79] on h5 "What is the MOST critical consideration when designing Key Performance Indicato…" at bounding box center [480, 77] width 495 height 56
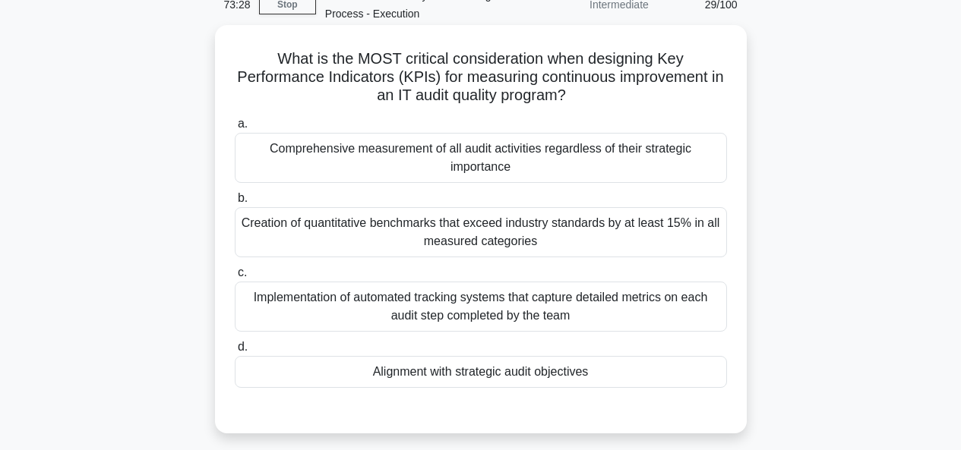
click at [455, 78] on h5 "What is the MOST critical consideration when designing Key Performance Indicato…" at bounding box center [480, 77] width 495 height 56
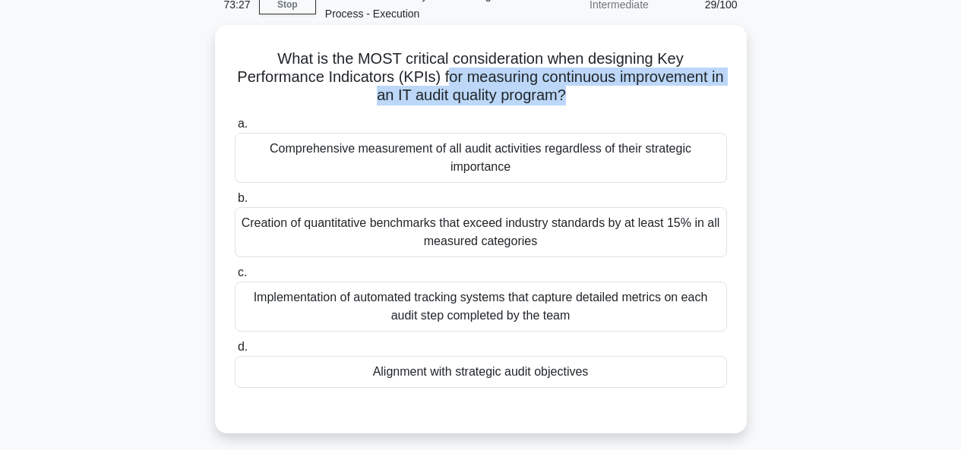
drag, startPoint x: 450, startPoint y: 74, endPoint x: 575, endPoint y: 96, distance: 127.3
click at [575, 96] on h5 "What is the MOST critical consideration when designing Key Performance Indicato…" at bounding box center [480, 77] width 495 height 56
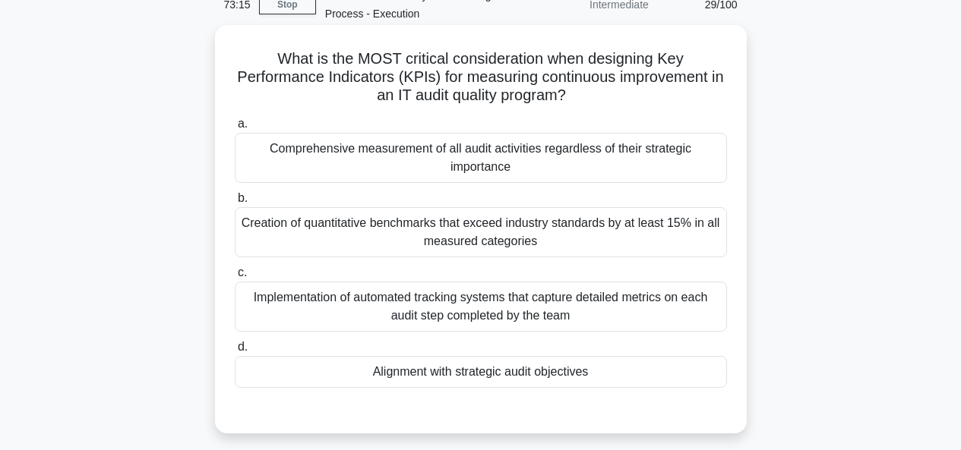
click at [529, 356] on div "Alignment with strategic audit objectives" at bounding box center [481, 372] width 492 height 32
click at [235, 352] on input "d. Alignment with strategic audit objectives" at bounding box center [235, 348] width 0 height 10
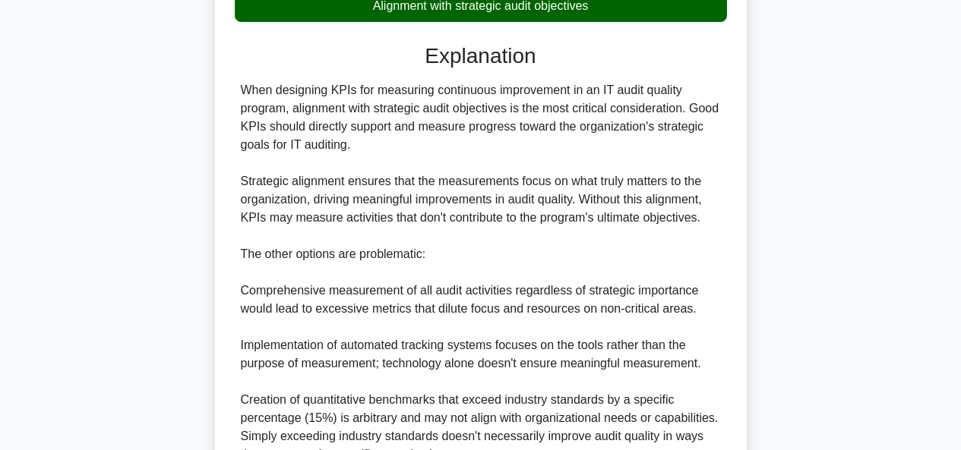
scroll to position [579, 0]
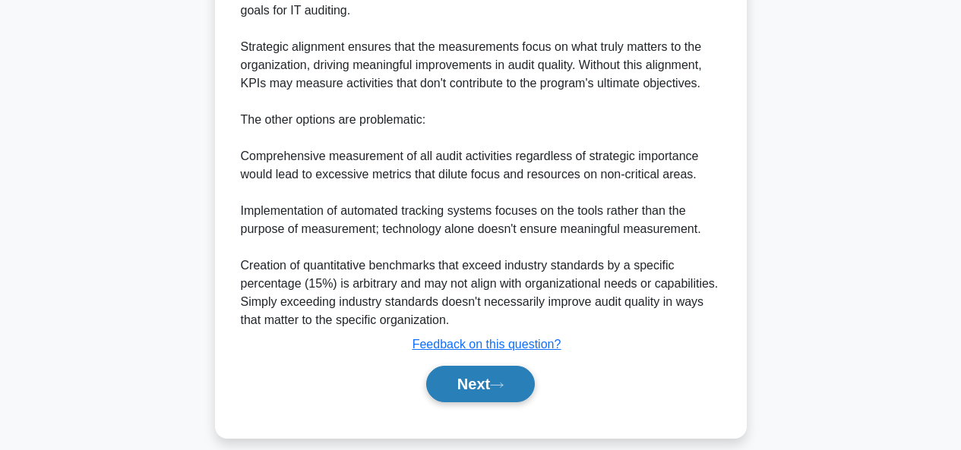
click at [496, 368] on button "Next" at bounding box center [480, 384] width 109 height 36
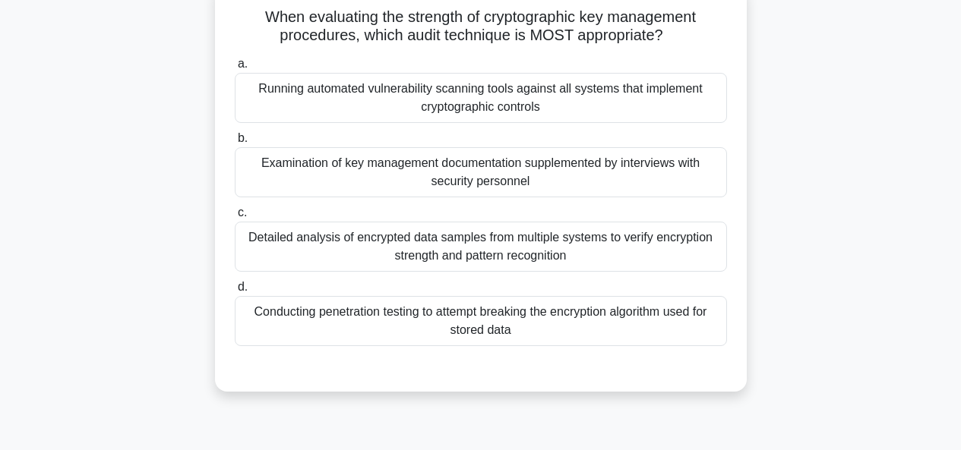
scroll to position [108, 0]
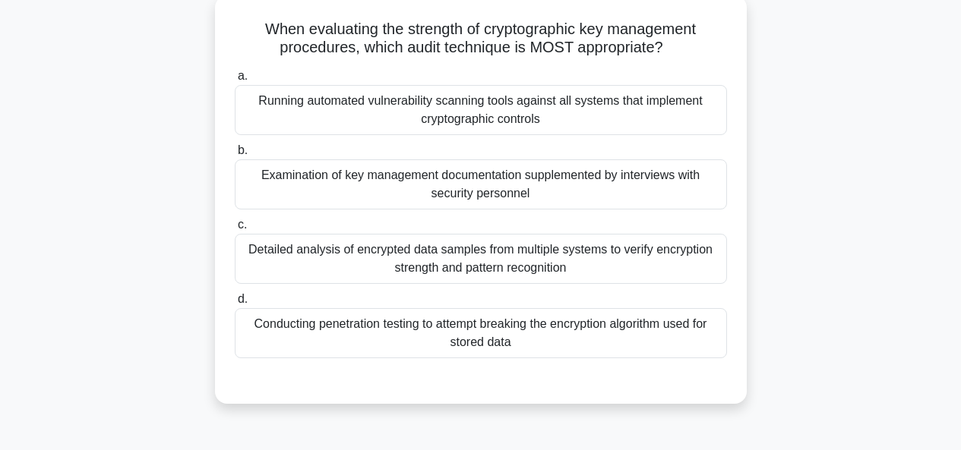
drag, startPoint x: 504, startPoint y: 27, endPoint x: 724, endPoint y: 49, distance: 221.5
click at [724, 49] on h5 "When evaluating the strength of cryptographic key management procedures, which …" at bounding box center [480, 39] width 495 height 38
click at [593, 333] on div "Conducting penetration testing to attempt breaking the encryption algorithm use…" at bounding box center [481, 333] width 492 height 50
click at [235, 305] on input "d. Conducting penetration testing to attempt breaking the encryption algorithm …" at bounding box center [235, 300] width 0 height 10
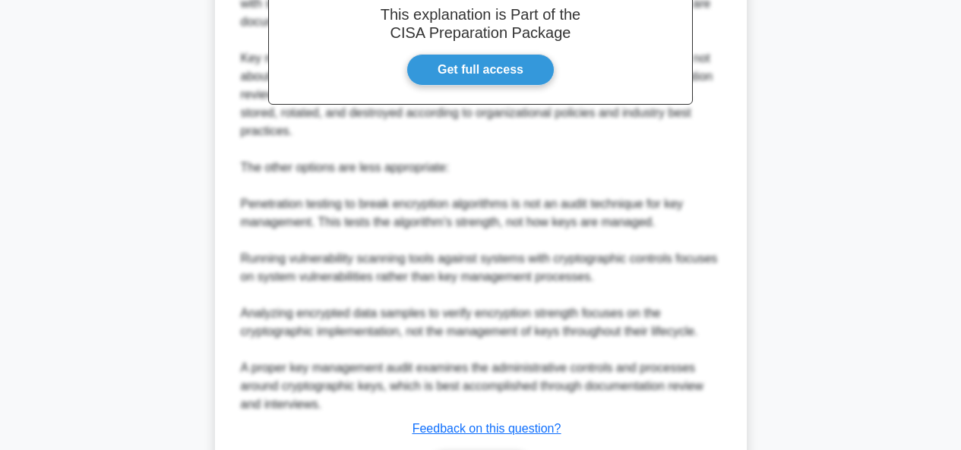
scroll to position [653, 0]
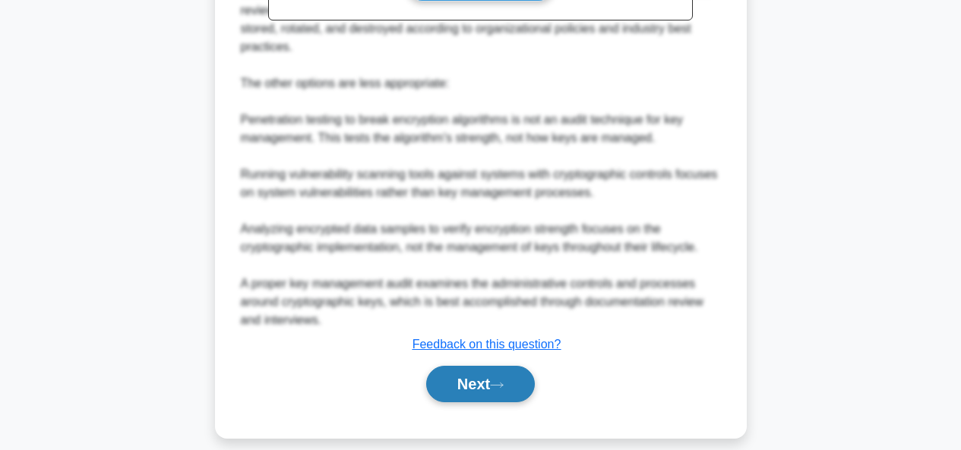
click at [476, 366] on button "Next" at bounding box center [480, 384] width 109 height 36
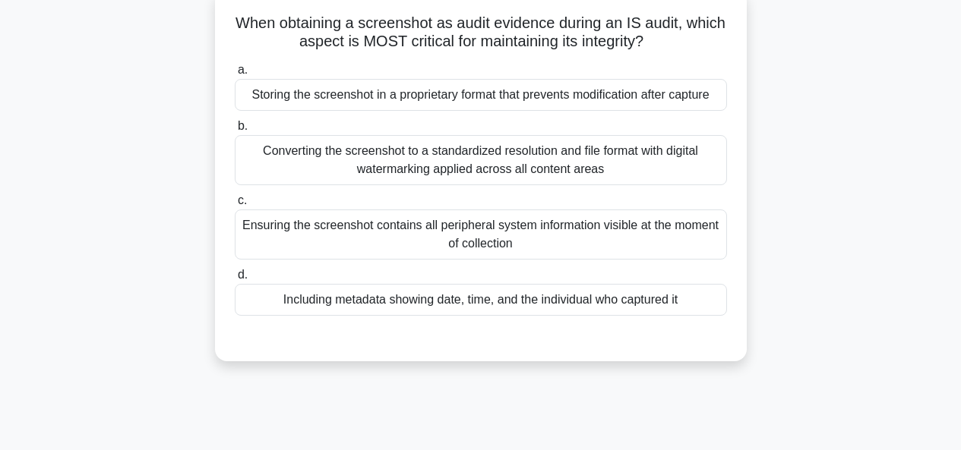
scroll to position [113, 0]
click at [630, 93] on div "Storing the screenshot in a proprietary format that prevents modification after…" at bounding box center [481, 96] width 492 height 32
click at [235, 76] on input "a. Storing the screenshot in a proprietary format that prevents modification af…" at bounding box center [235, 71] width 0 height 10
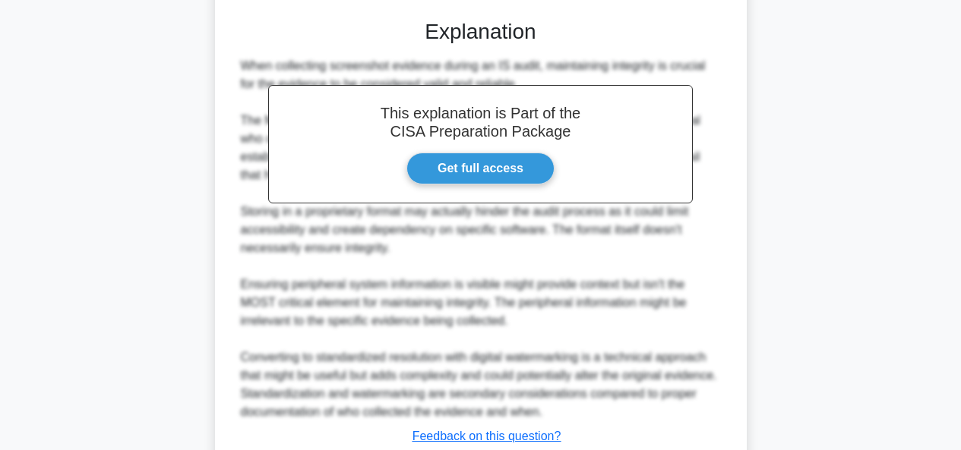
scroll to position [508, 0]
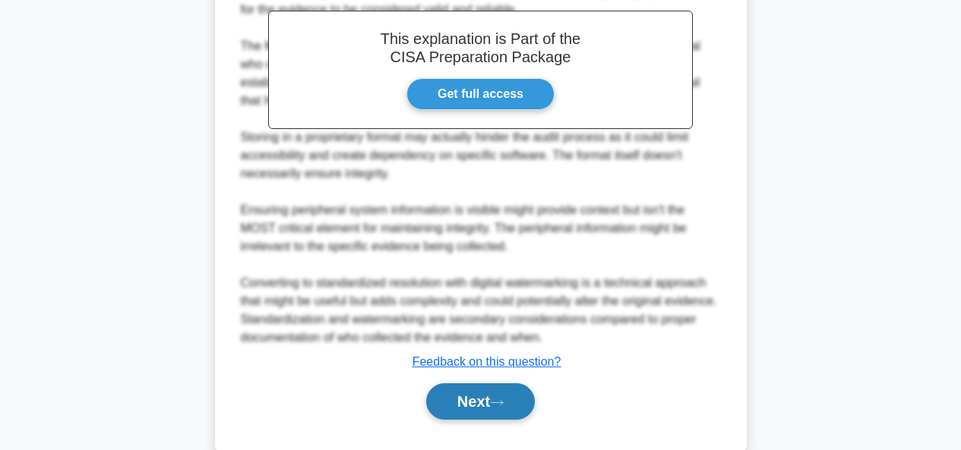
click at [482, 420] on button "Next" at bounding box center [480, 402] width 109 height 36
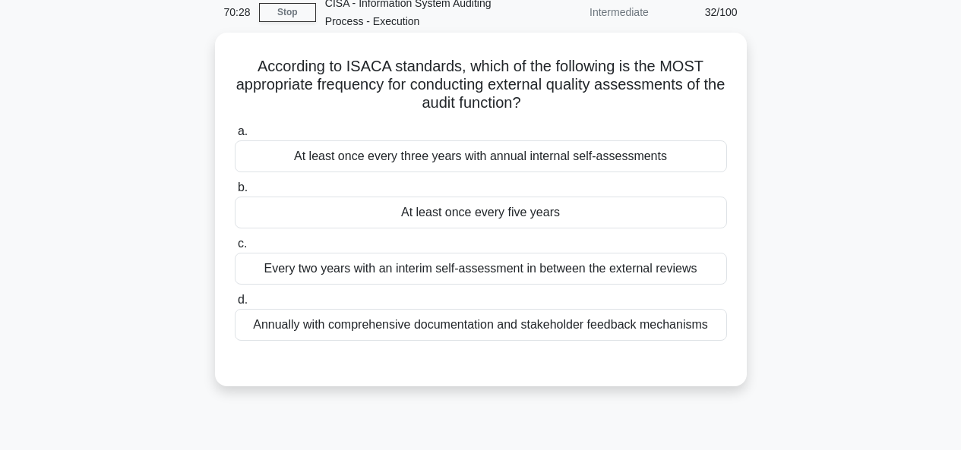
scroll to position [0, 0]
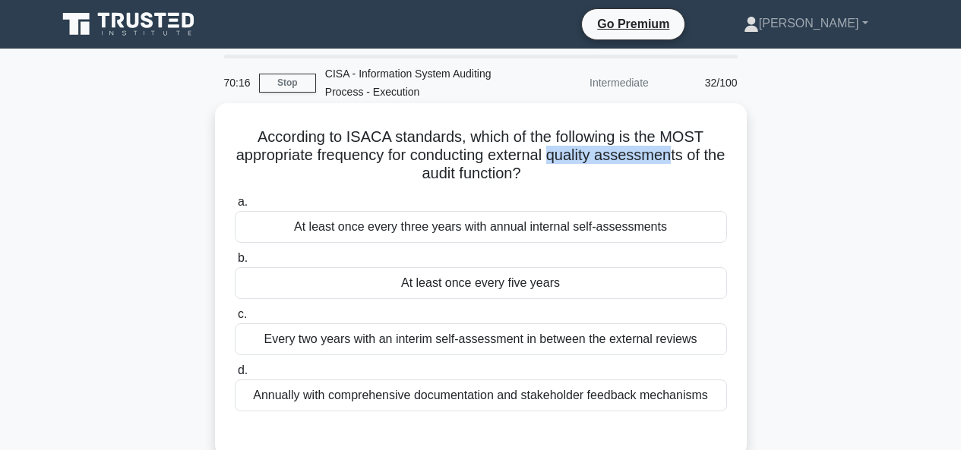
drag, startPoint x: 565, startPoint y: 155, endPoint x: 687, endPoint y: 157, distance: 122.3
click at [687, 157] on h5 "According to ISACA standards, which of the following is the MOST appropriate fr…" at bounding box center [480, 156] width 495 height 56
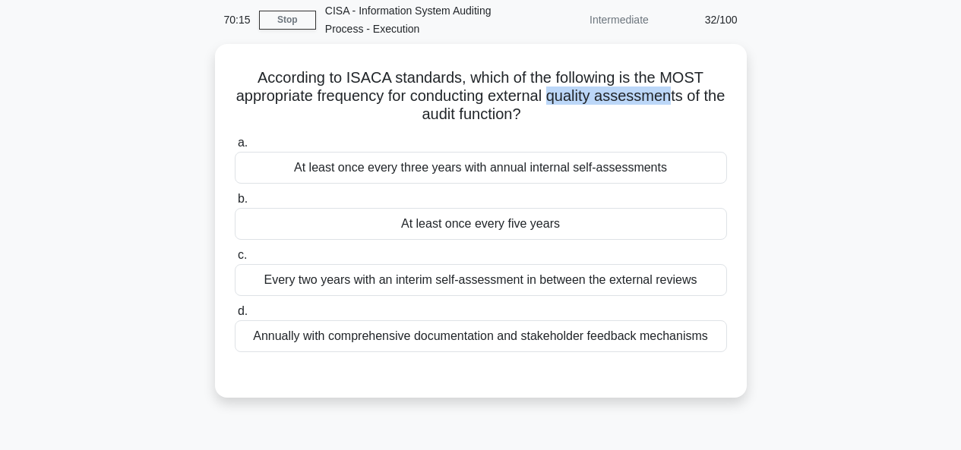
scroll to position [68, 0]
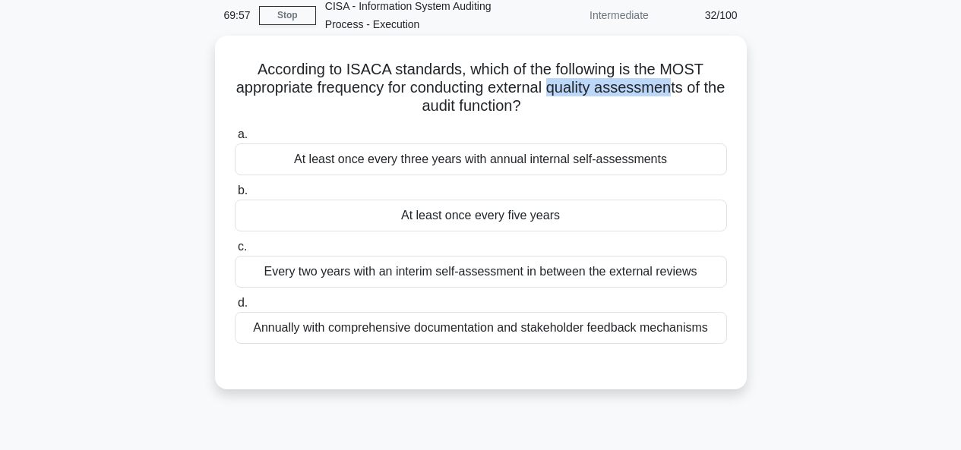
drag, startPoint x: 250, startPoint y: 87, endPoint x: 720, endPoint y: 101, distance: 470.4
click at [720, 101] on h5 "According to ISACA standards, which of the following is the MOST appropriate fr…" at bounding box center [480, 88] width 495 height 56
click at [736, 301] on div "According to ISACA standards, which of the following is the MOST appropriate fr…" at bounding box center [481, 213] width 520 height 342
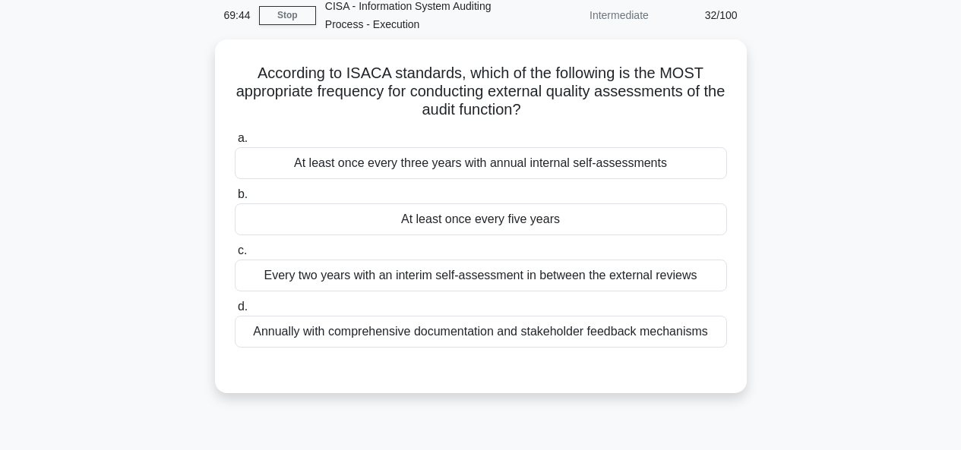
drag, startPoint x: 883, startPoint y: 206, endPoint x: 912, endPoint y: 112, distance: 98.3
click at [912, 112] on div "According to ISACA standards, which of the following is the MOST appropriate fr…" at bounding box center [481, 225] width 866 height 372
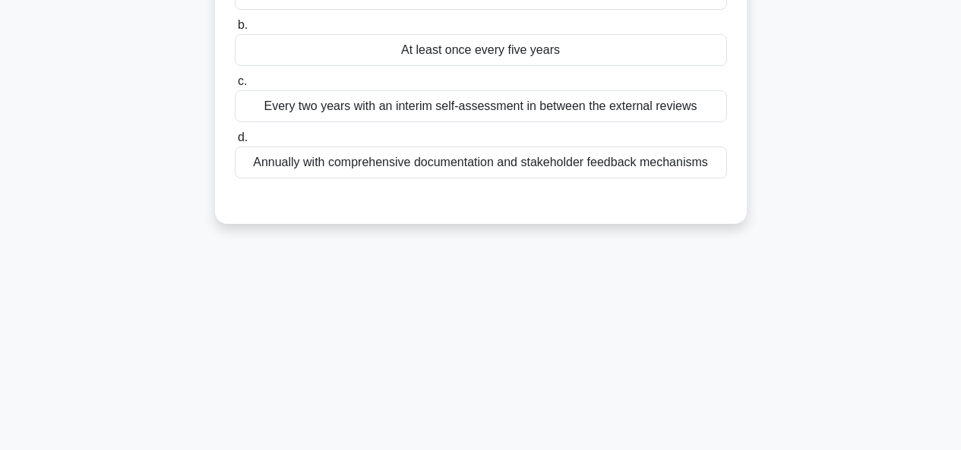
scroll to position [239, 0]
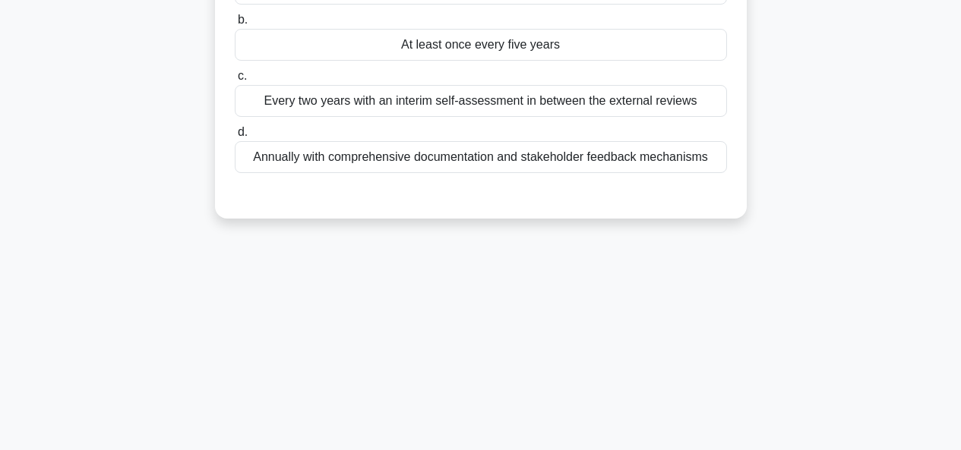
click at [495, 156] on div "Annually with comprehensive documentation and stakeholder feedback mechanisms" at bounding box center [481, 157] width 492 height 32
click at [235, 137] on input "d. Annually with comprehensive documentation and stakeholder feedback mechanisms" at bounding box center [235, 133] width 0 height 10
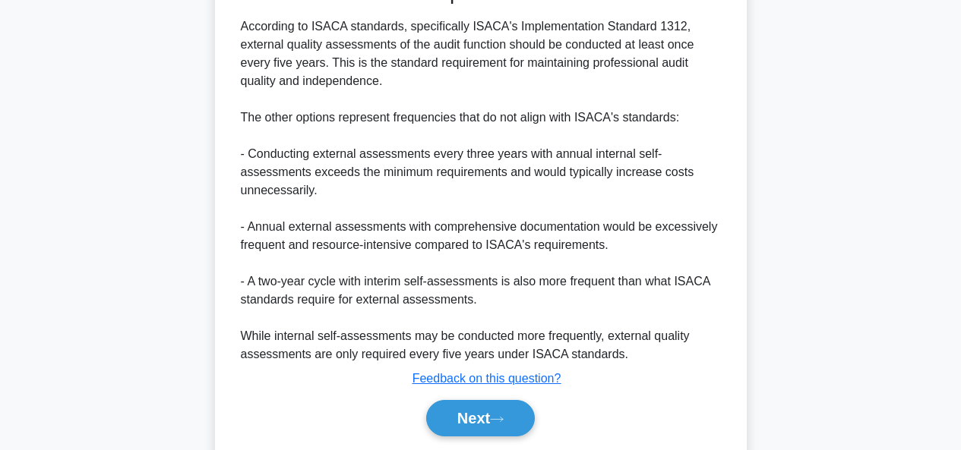
scroll to position [489, 0]
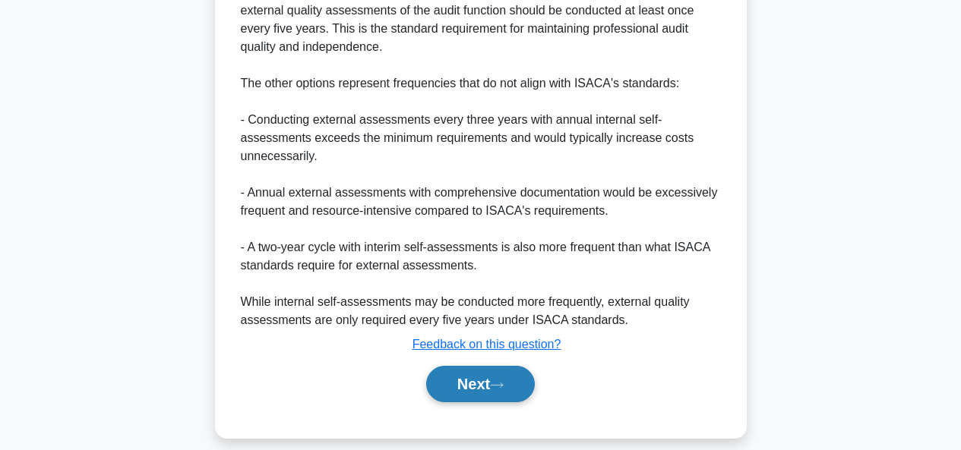
click at [470, 378] on button "Next" at bounding box center [480, 384] width 109 height 36
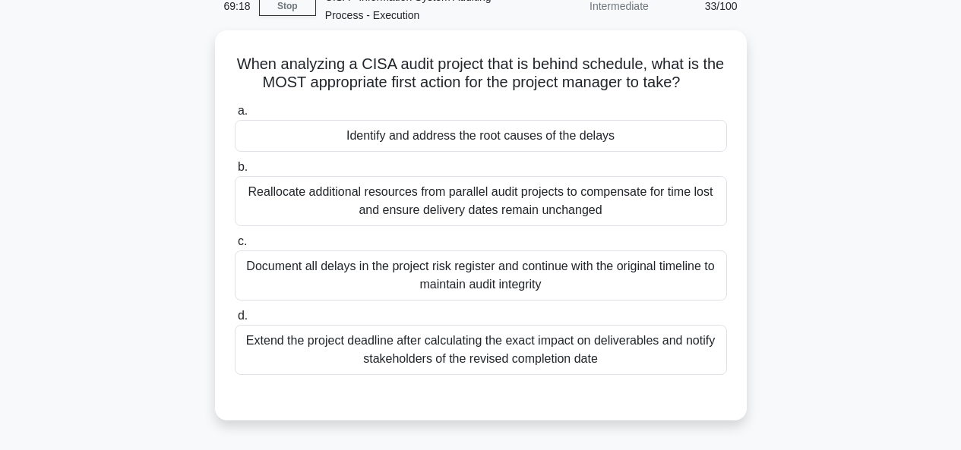
scroll to position [90, 0]
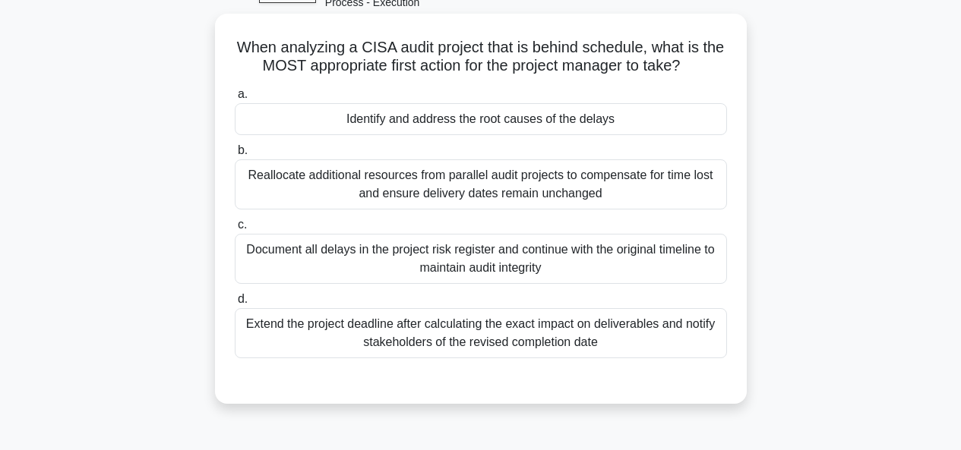
click at [487, 335] on div "Extend the project deadline after calculating the exact impact on deliverables …" at bounding box center [481, 333] width 492 height 50
click at [235, 305] on input "d. Extend the project deadline after calculating the exact impact on deliverabl…" at bounding box center [235, 300] width 0 height 10
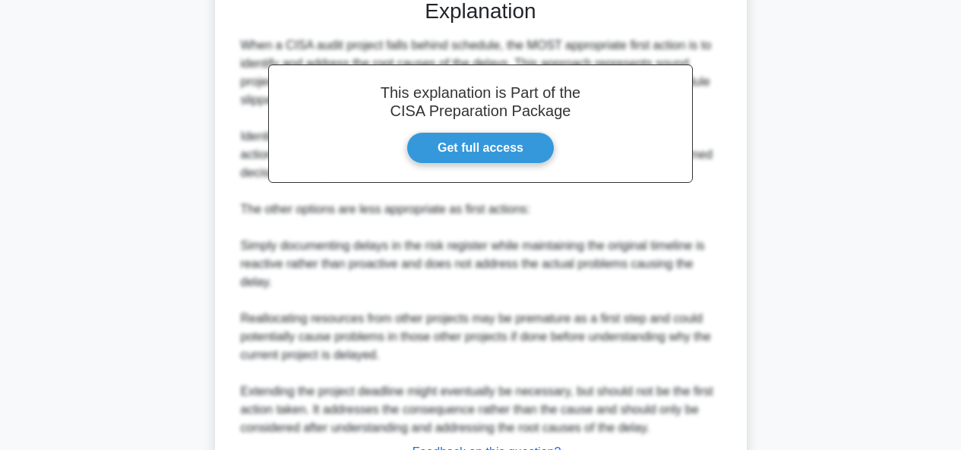
scroll to position [552, 0]
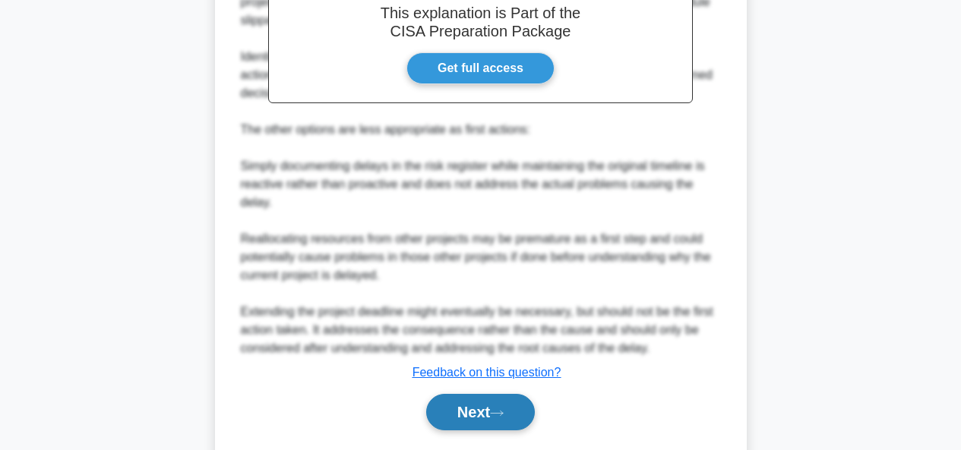
click at [494, 403] on button "Next" at bounding box center [480, 412] width 109 height 36
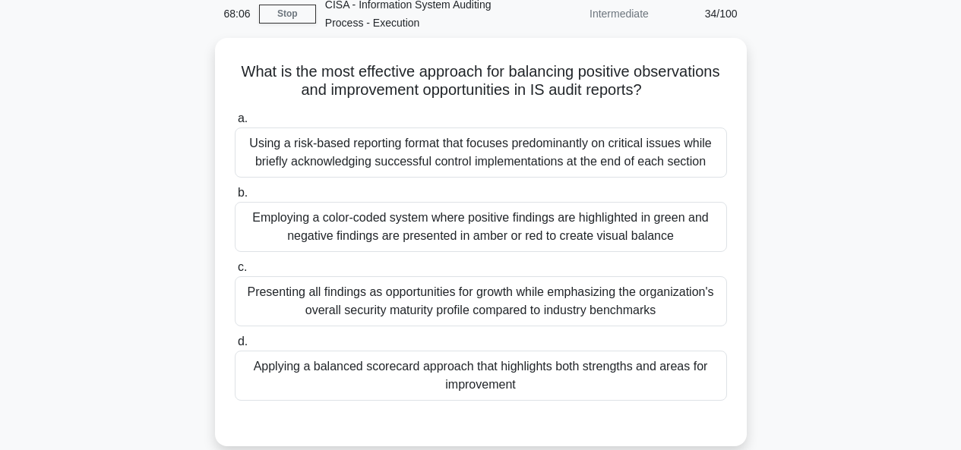
scroll to position [71, 0]
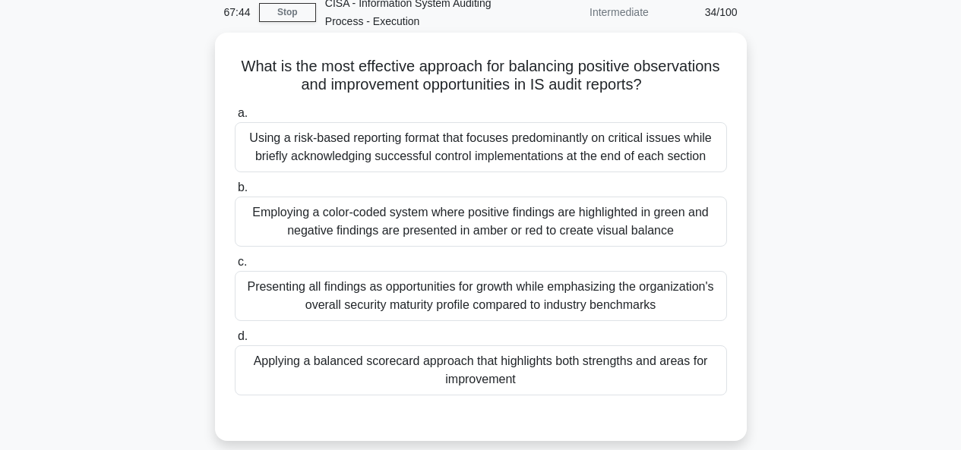
drag, startPoint x: 568, startPoint y: 81, endPoint x: 706, endPoint y: 80, distance: 138.3
click at [706, 80] on h5 "What is the most effective approach for balancing positive observations and imp…" at bounding box center [480, 76] width 495 height 38
drag, startPoint x: 471, startPoint y: 65, endPoint x: 714, endPoint y: 82, distance: 243.7
click at [714, 82] on h5 "What is the most effective approach for balancing positive observations and imp…" at bounding box center [480, 76] width 495 height 38
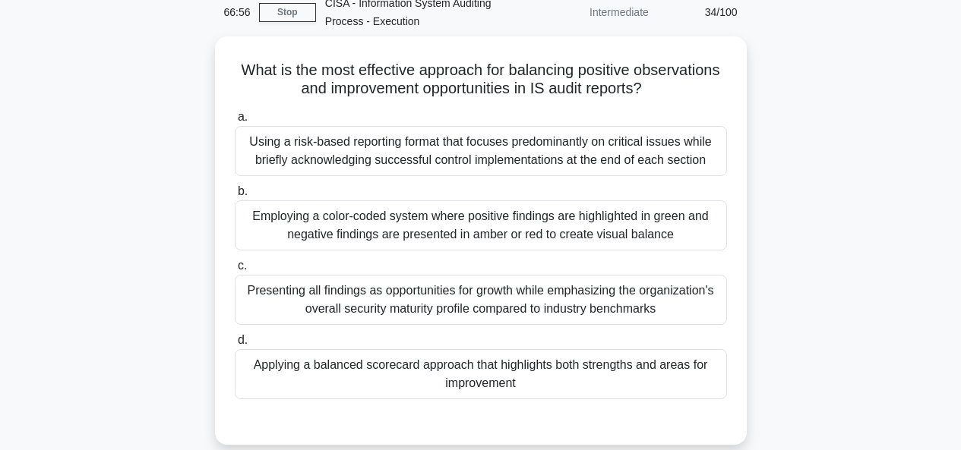
click at [747, 368] on div "What is the most effective approach for balancing positive observations and imp…" at bounding box center [481, 249] width 866 height 427
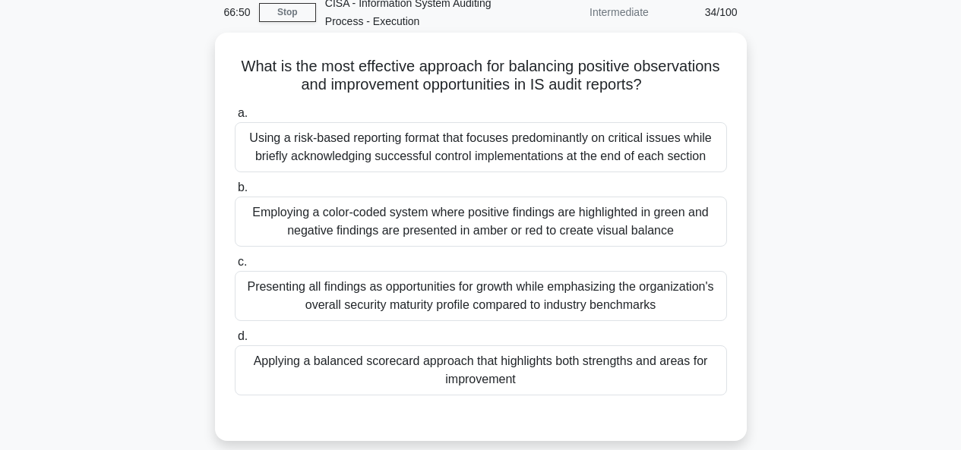
click at [470, 371] on div "Applying a balanced scorecard approach that highlights both strengths and areas…" at bounding box center [481, 371] width 492 height 50
click at [235, 342] on input "d. Applying a balanced scorecard approach that highlights both strengths and ar…" at bounding box center [235, 337] width 0 height 10
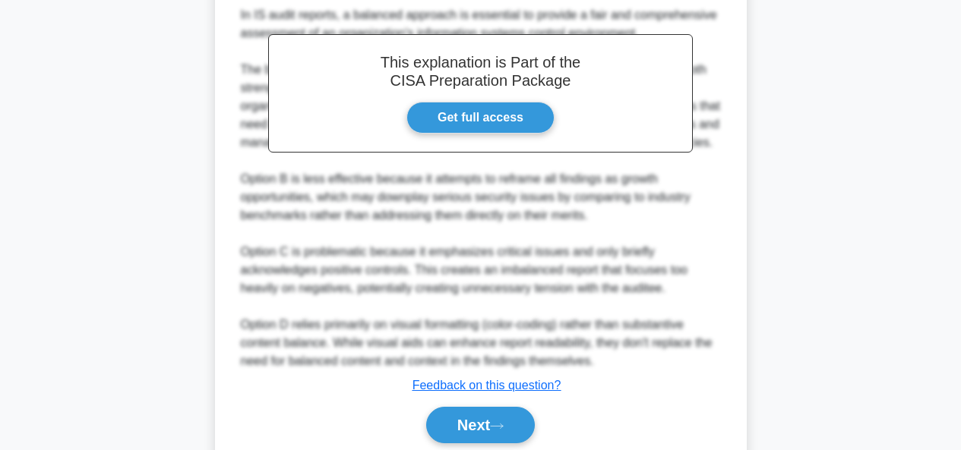
scroll to position [579, 0]
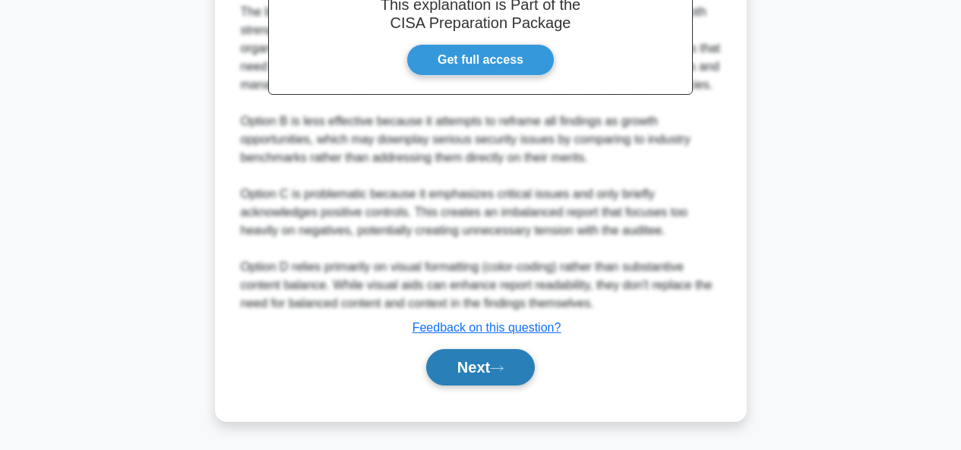
click at [478, 368] on button "Next" at bounding box center [480, 367] width 109 height 36
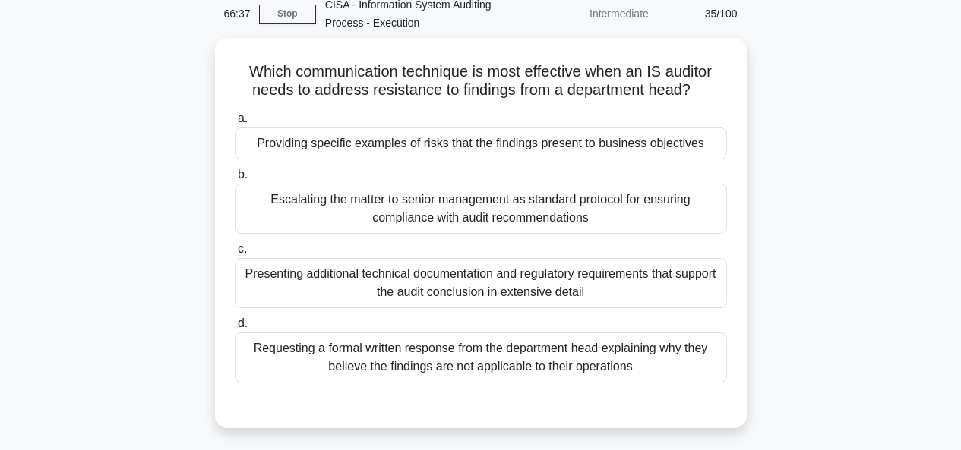
scroll to position [68, 0]
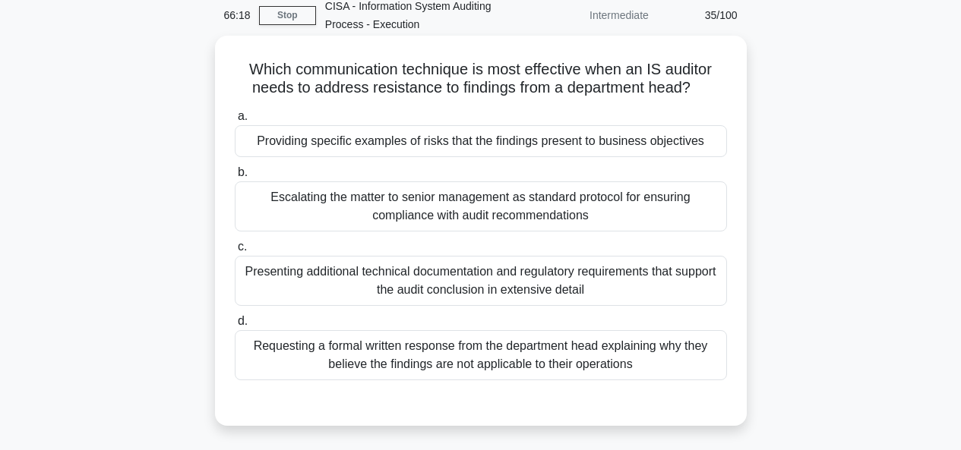
drag, startPoint x: 251, startPoint y: 65, endPoint x: 728, endPoint y: 93, distance: 477.9
click at [728, 93] on div "Which communication technique is most effective when an IS auditor needs to add…" at bounding box center [481, 231] width 520 height 378
click at [691, 148] on div "Providing specific examples of risks that the findings present to business obje…" at bounding box center [481, 141] width 492 height 32
click at [235, 122] on input "a. Providing specific examples of risks that the findings present to business o…" at bounding box center [235, 117] width 0 height 10
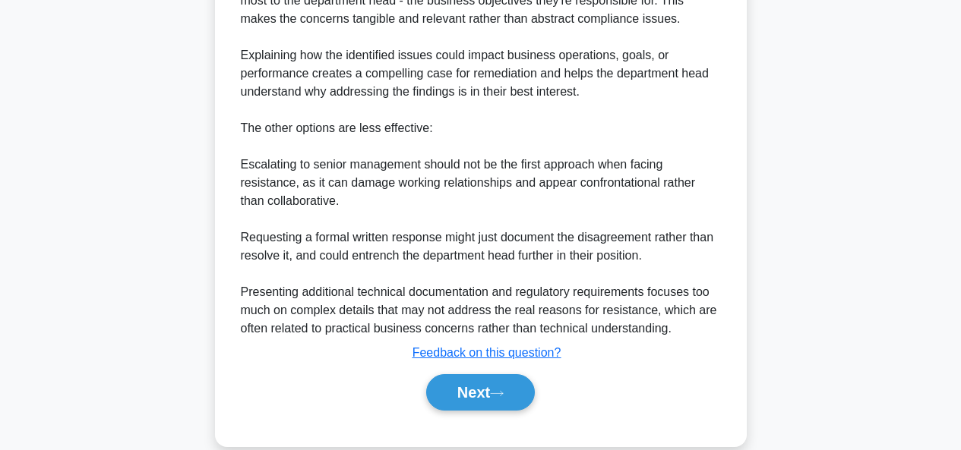
scroll to position [584, 0]
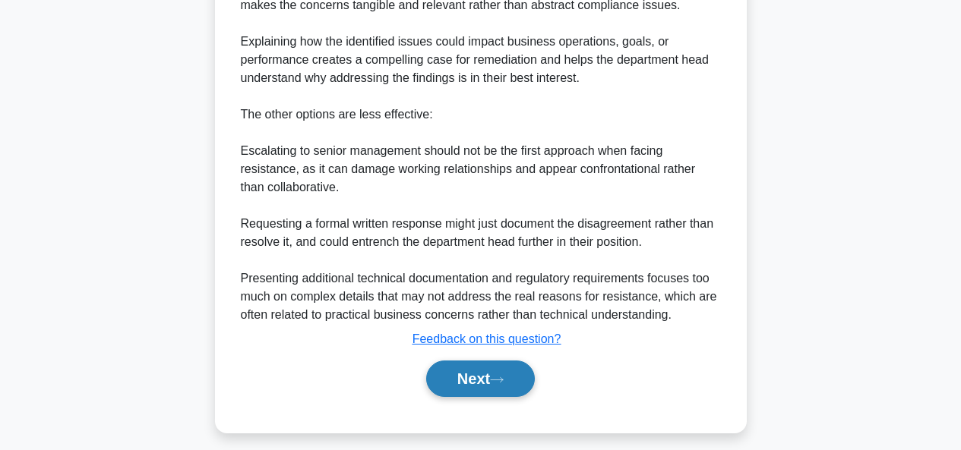
click at [483, 385] on button "Next" at bounding box center [480, 379] width 109 height 36
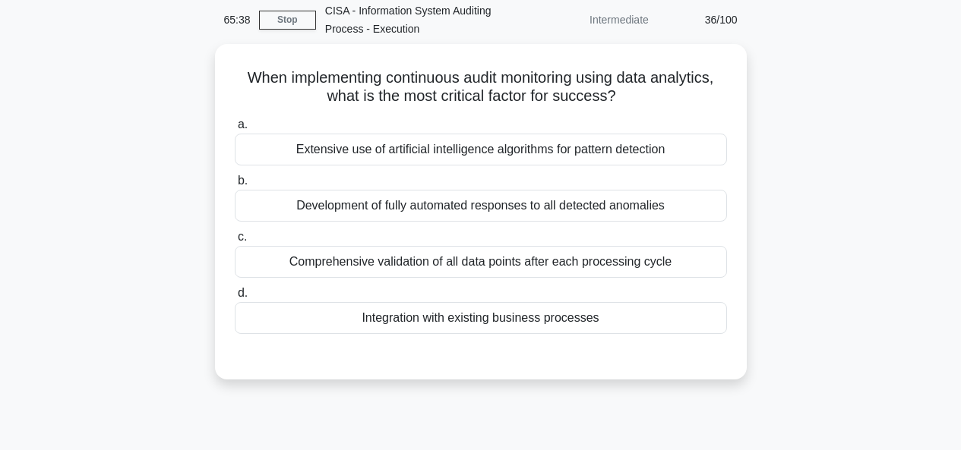
scroll to position [62, 0]
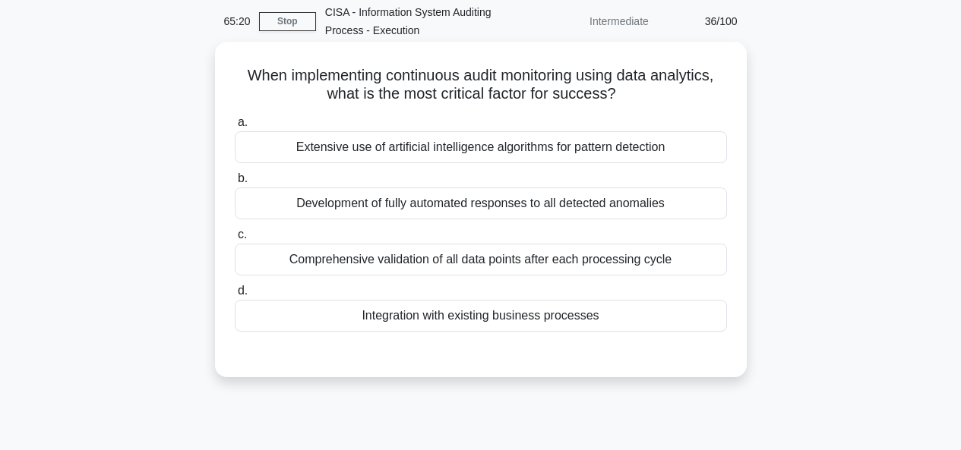
drag, startPoint x: 399, startPoint y: 73, endPoint x: 705, endPoint y: 91, distance: 306.7
click at [705, 91] on h5 "When implementing continuous audit monitoring using data analytics, what is the…" at bounding box center [480, 85] width 495 height 38
click at [598, 359] on div "a. Extensive use of artificial intelligence algorithms for pattern detection b.…" at bounding box center [480, 234] width 495 height 249
click at [529, 321] on div "Integration with existing business processes" at bounding box center [481, 316] width 492 height 32
click at [235, 296] on input "d. Integration with existing business processes" at bounding box center [235, 291] width 0 height 10
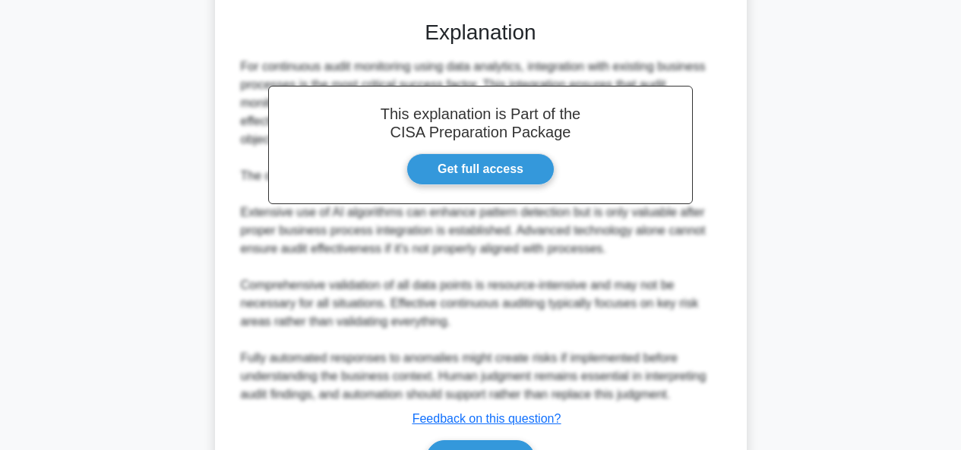
scroll to position [469, 0]
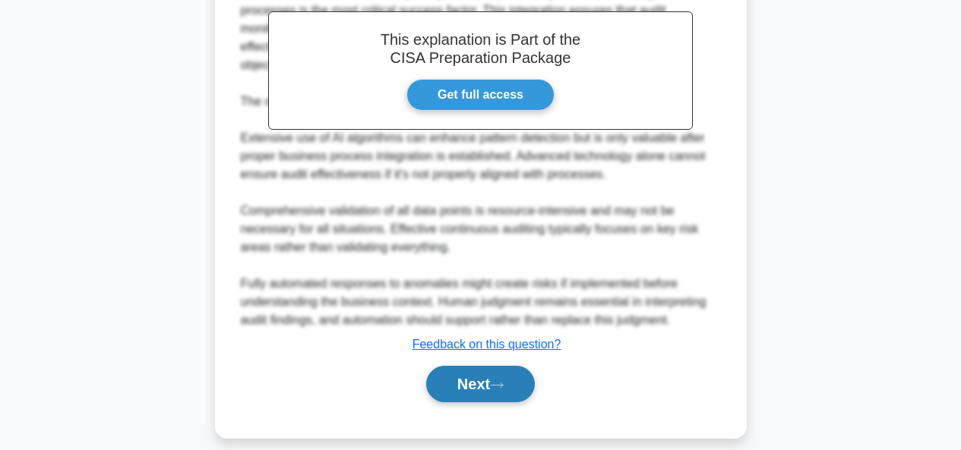
click at [470, 367] on button "Next" at bounding box center [480, 384] width 109 height 36
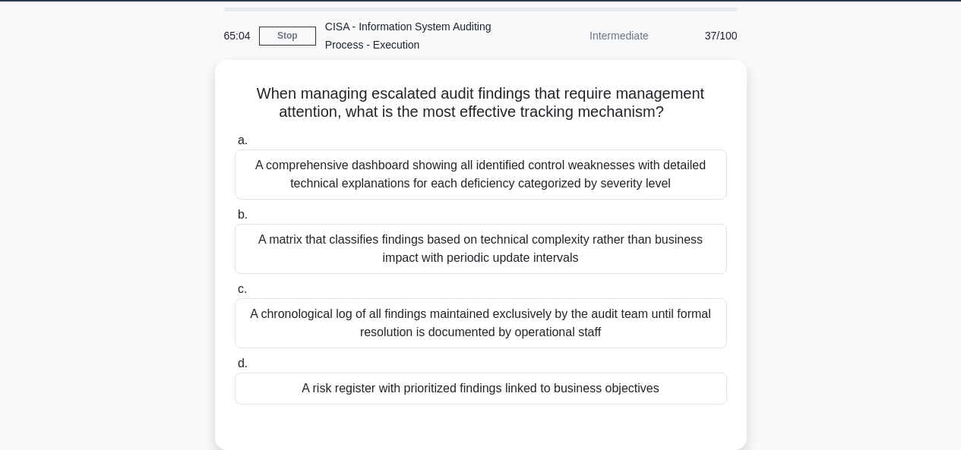
scroll to position [50, 0]
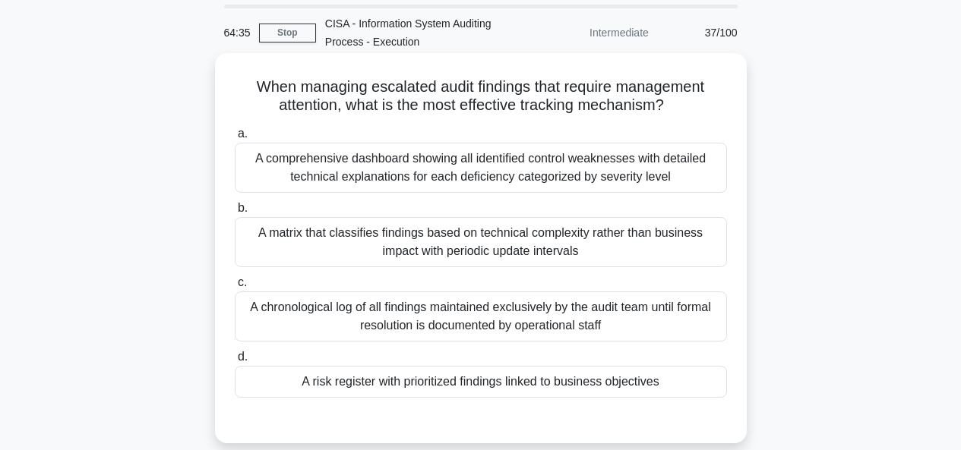
click at [580, 387] on div "A risk register with prioritized findings linked to business objectives" at bounding box center [481, 382] width 492 height 32
click at [235, 362] on input "d. A risk register with prioritized findings linked to business objectives" at bounding box center [235, 357] width 0 height 10
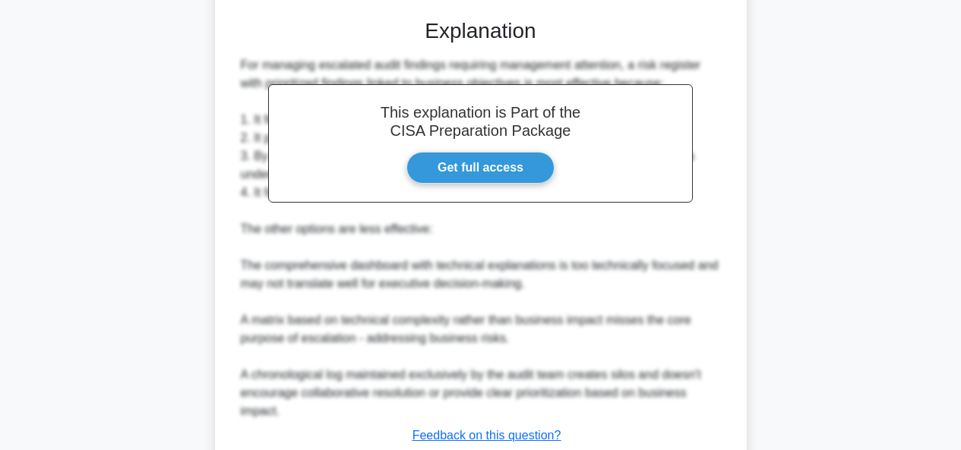
scroll to position [525, 0]
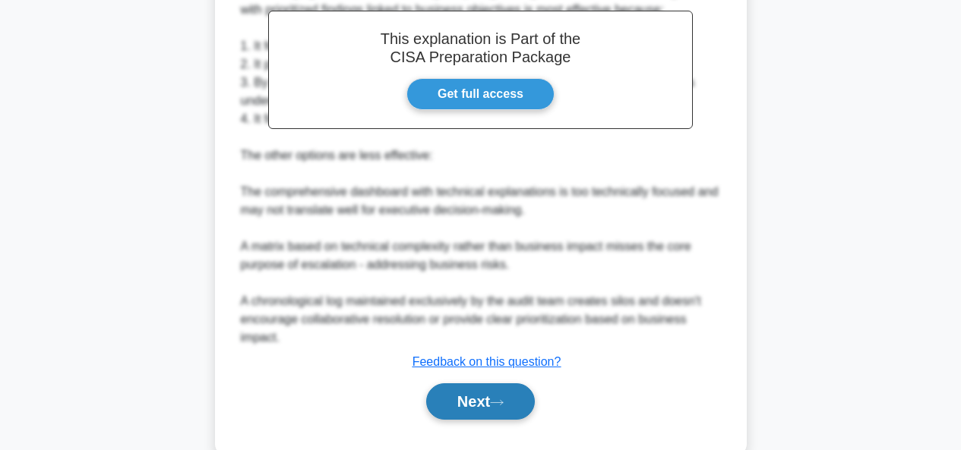
click at [478, 384] on button "Next" at bounding box center [480, 402] width 109 height 36
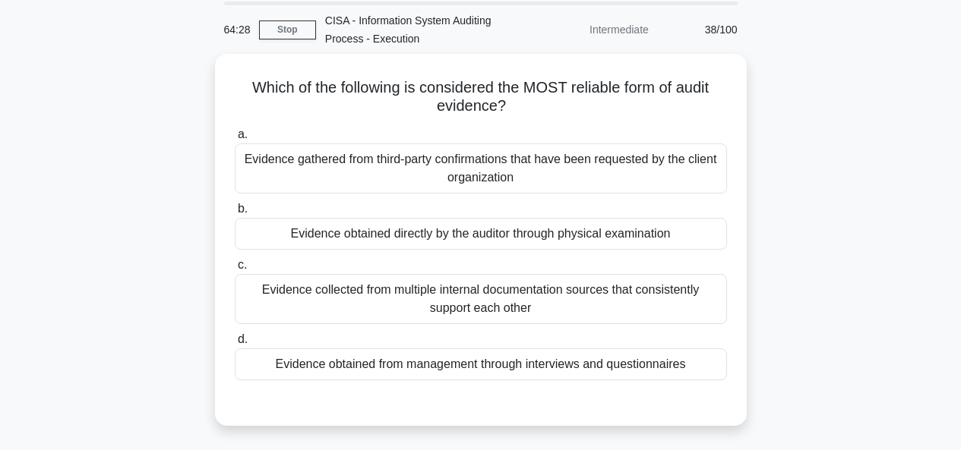
scroll to position [57, 0]
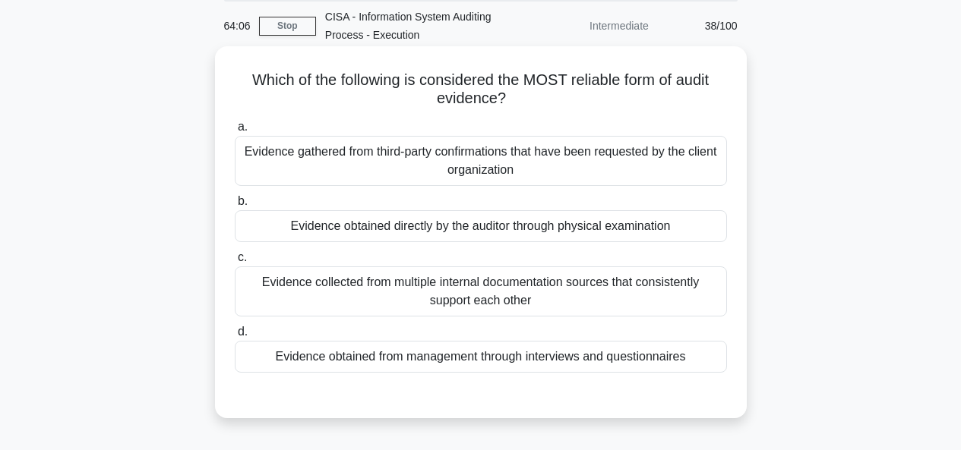
click at [476, 230] on div "Evidence obtained directly by the auditor through physical examination" at bounding box center [481, 226] width 492 height 32
click at [235, 207] on input "b. Evidence obtained directly by the auditor through physical examination" at bounding box center [235, 202] width 0 height 10
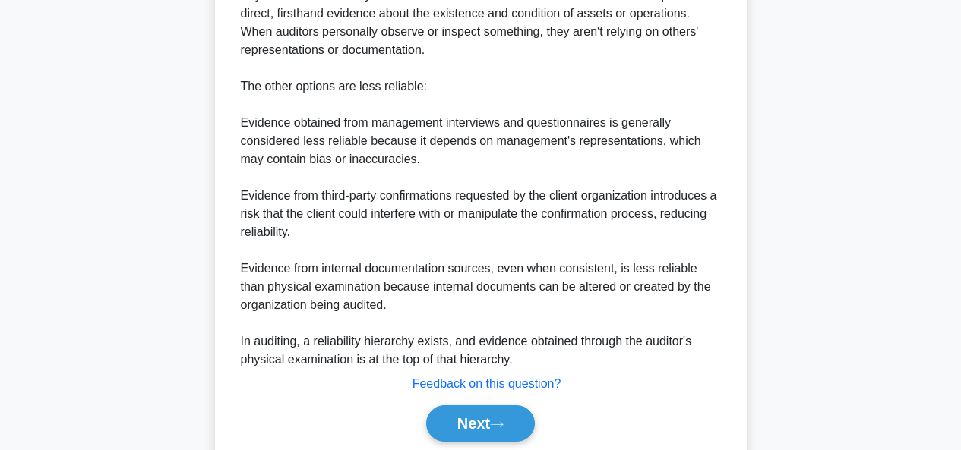
scroll to position [615, 0]
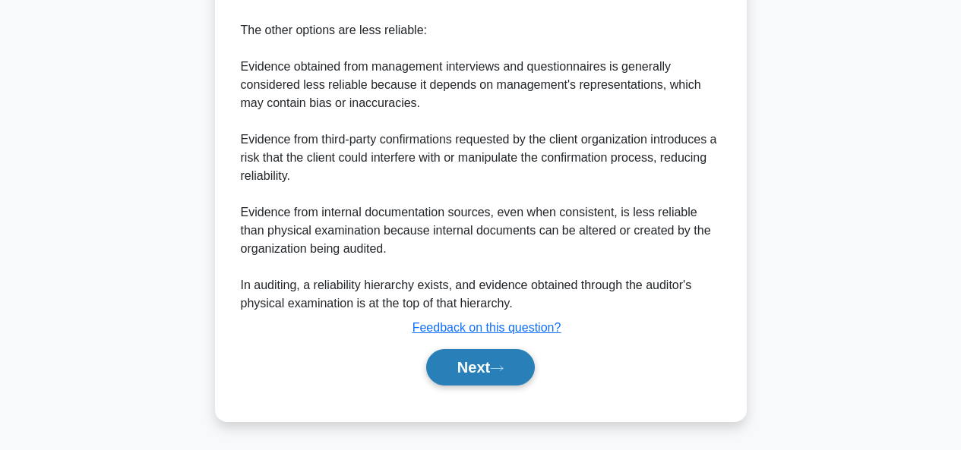
click at [453, 351] on button "Next" at bounding box center [480, 367] width 109 height 36
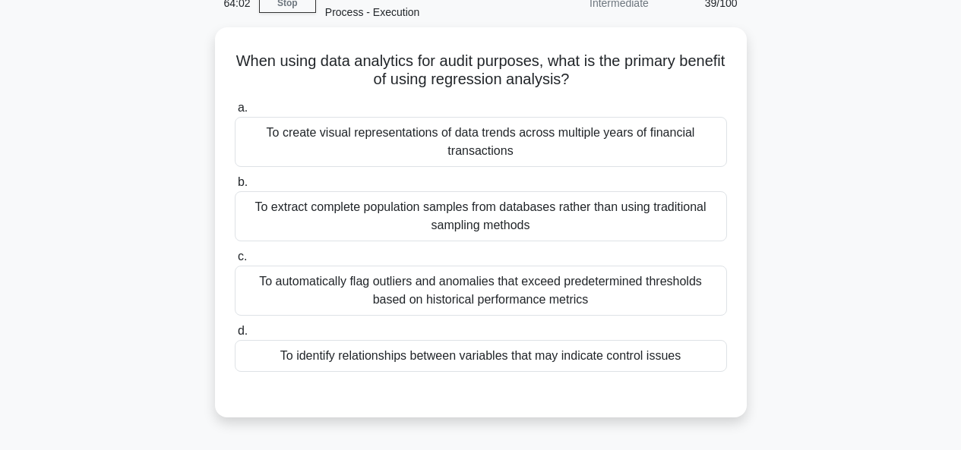
scroll to position [72, 0]
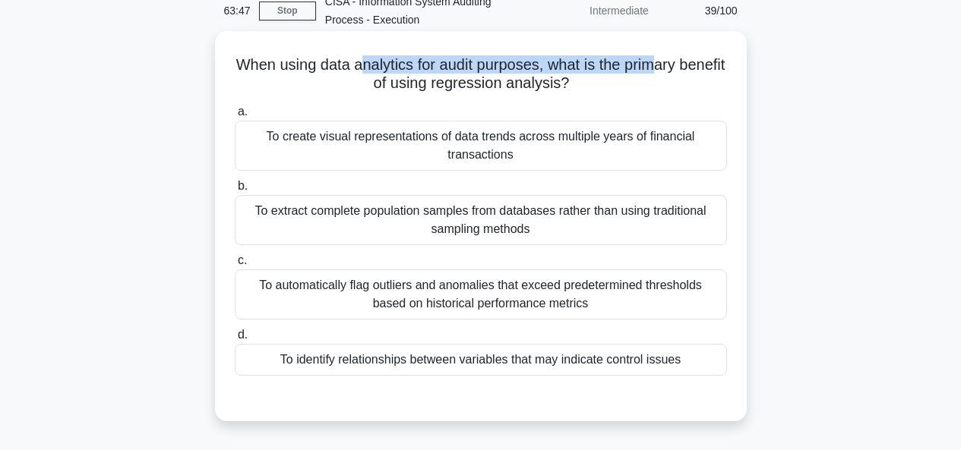
drag, startPoint x: 387, startPoint y: 58, endPoint x: 686, endPoint y: 68, distance: 298.7
click at [686, 68] on h5 "When using data analytics for audit purposes, what is the primary benefit of us…" at bounding box center [480, 74] width 495 height 38
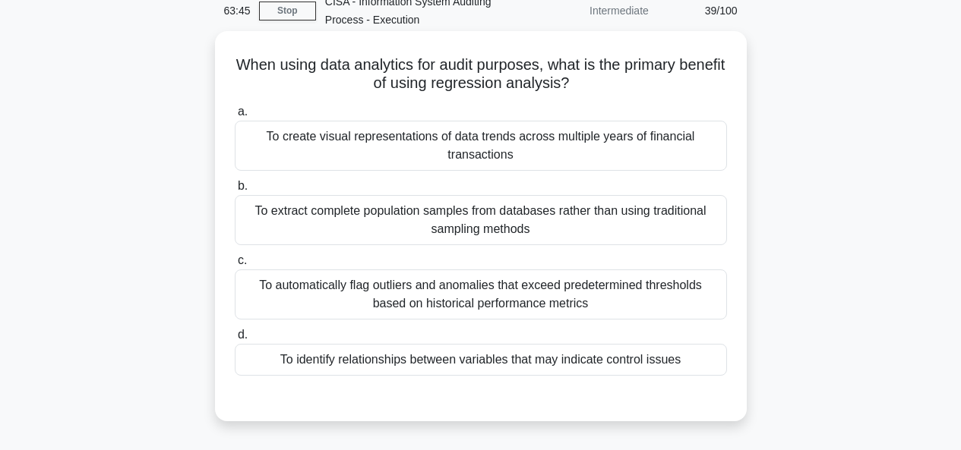
drag, startPoint x: 466, startPoint y: 81, endPoint x: 535, endPoint y: 81, distance: 68.4
click at [535, 81] on h5 "When using data analytics for audit purposes, what is the primary benefit of us…" at bounding box center [480, 74] width 495 height 38
click at [528, 295] on div "To automatically flag outliers and anomalies that exceed predetermined threshol…" at bounding box center [481, 295] width 492 height 50
click at [235, 266] on input "c. To automatically flag outliers and anomalies that exceed predetermined thres…" at bounding box center [235, 261] width 0 height 10
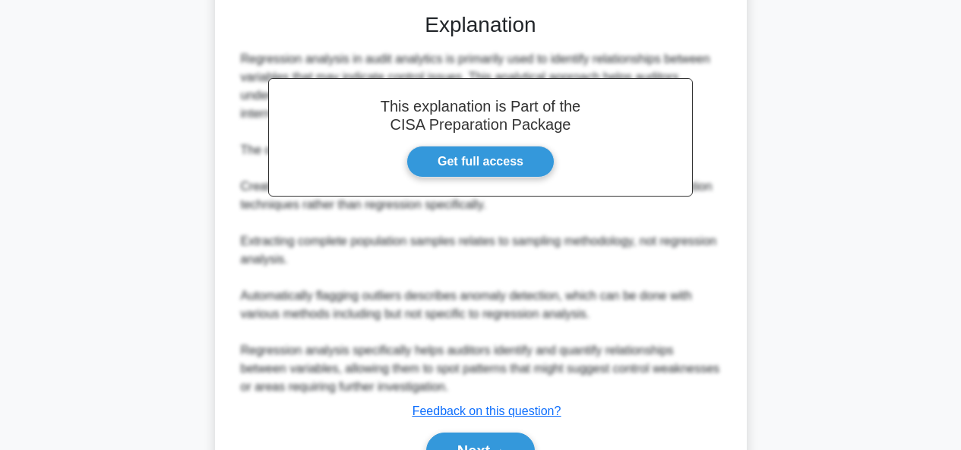
scroll to position [544, 0]
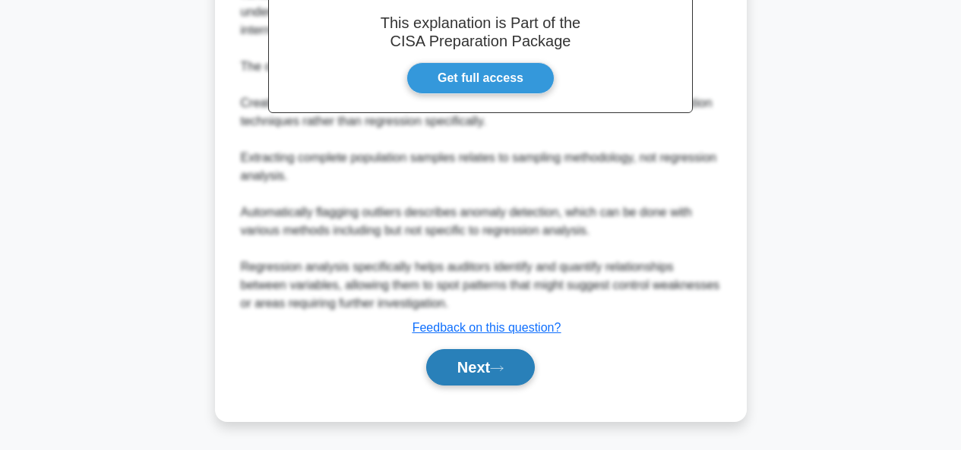
click at [480, 371] on button "Next" at bounding box center [480, 367] width 109 height 36
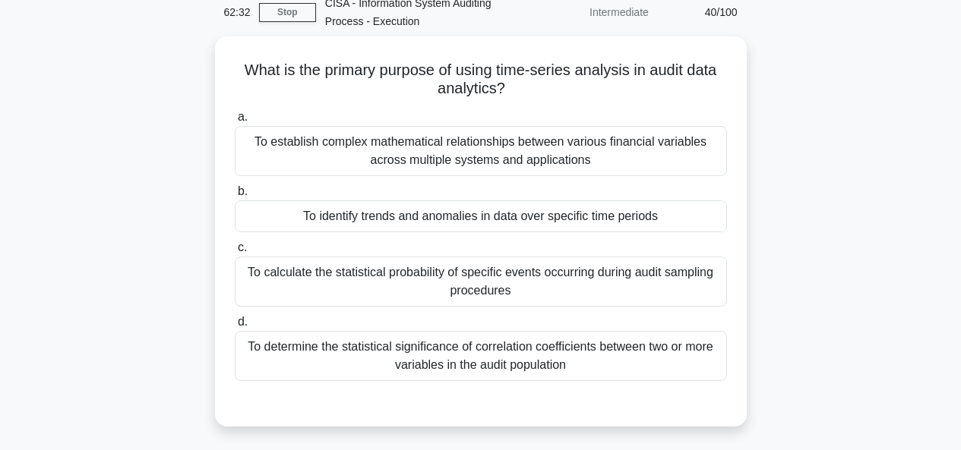
scroll to position [91, 0]
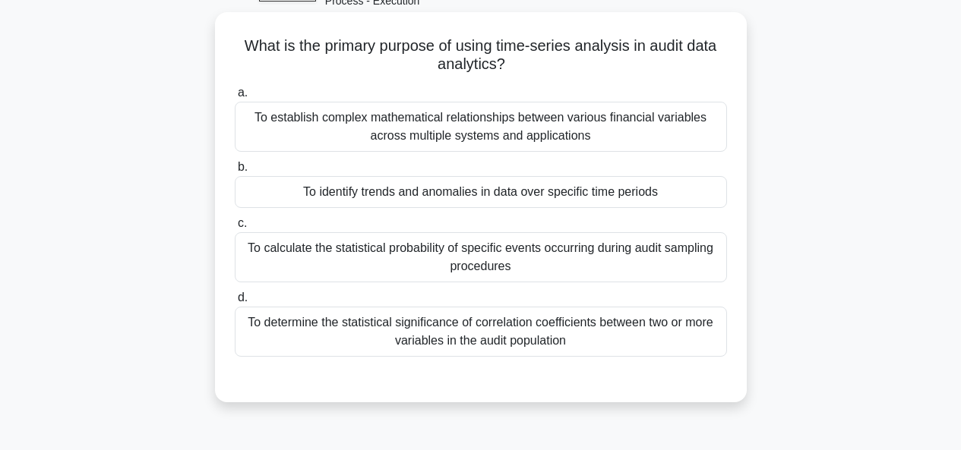
drag, startPoint x: 477, startPoint y: 48, endPoint x: 723, endPoint y: 67, distance: 246.8
click at [723, 67] on h5 "What is the primary purpose of using time-series analysis in audit data analyti…" at bounding box center [480, 55] width 495 height 38
click at [566, 64] on h5 "What is the primary purpose of using time-series analysis in audit data analyti…" at bounding box center [480, 55] width 495 height 38
drag, startPoint x: 492, startPoint y: 43, endPoint x: 717, endPoint y: 67, distance: 226.2
click at [717, 67] on h5 "What is the primary purpose of using time-series analysis in audit data analyti…" at bounding box center [480, 55] width 495 height 38
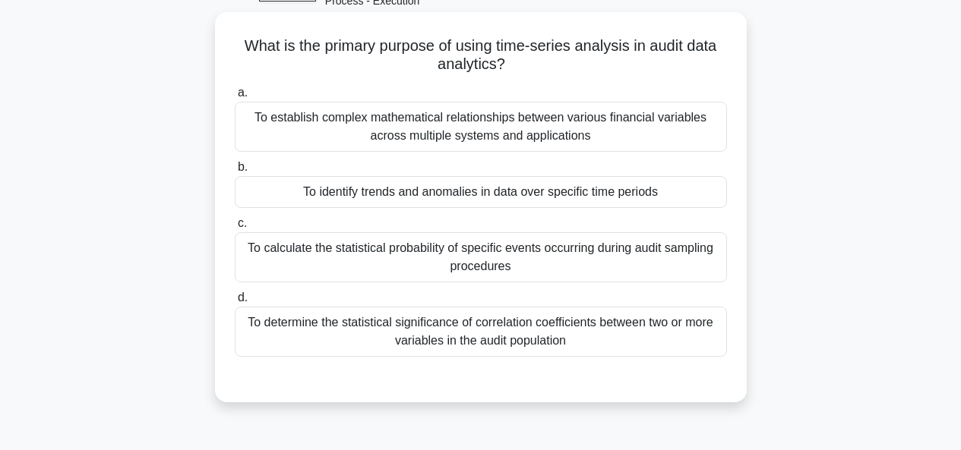
click at [671, 189] on div "To identify trends and anomalies in data over specific time periods" at bounding box center [481, 192] width 492 height 32
click at [235, 172] on input "b. To identify trends and anomalies in data over specific time periods" at bounding box center [235, 168] width 0 height 10
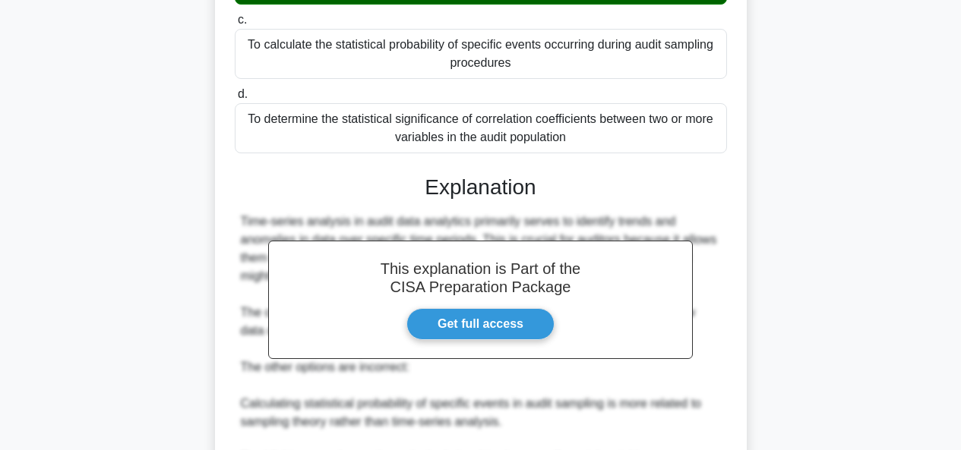
scroll to position [561, 0]
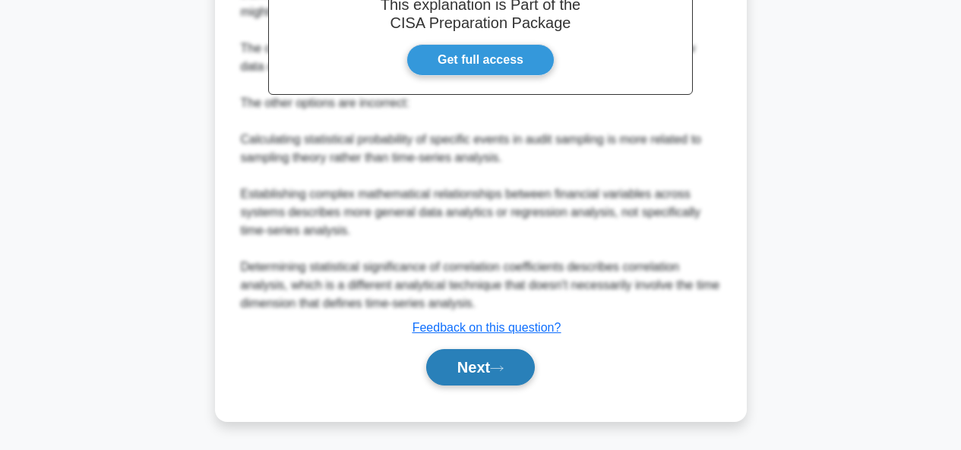
click at [461, 366] on button "Next" at bounding box center [480, 367] width 109 height 36
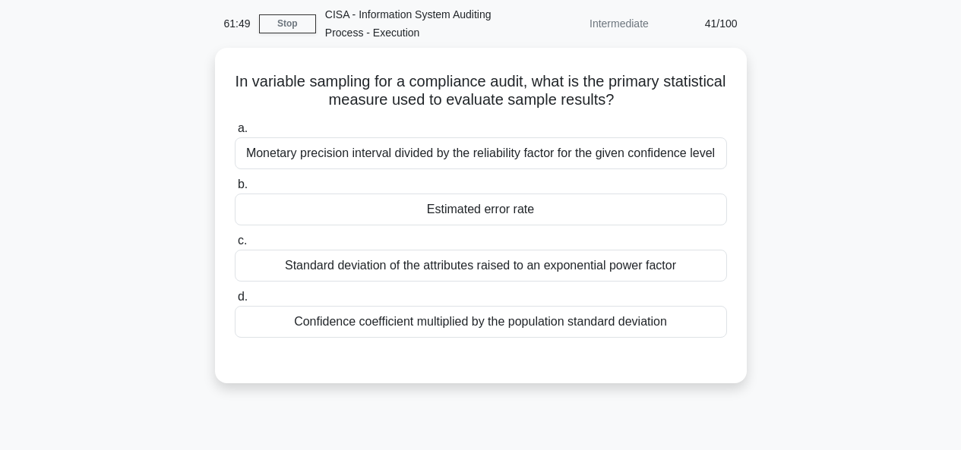
scroll to position [14, 0]
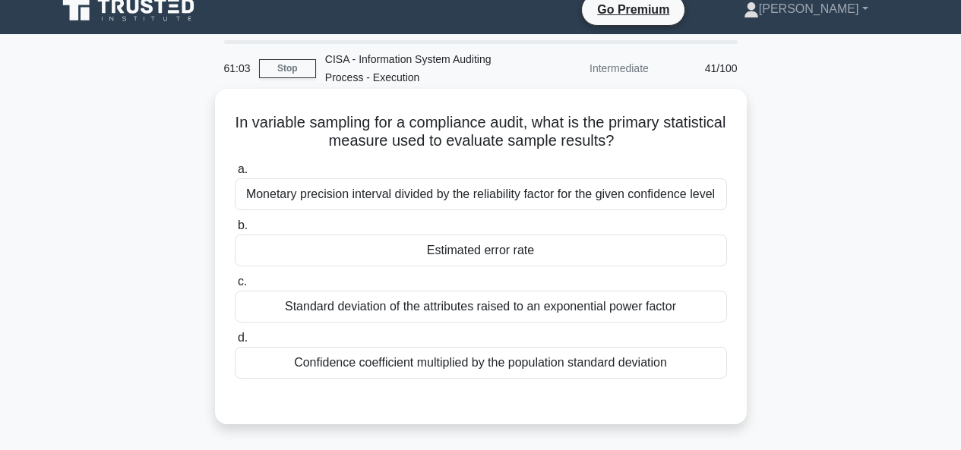
drag, startPoint x: 267, startPoint y: 131, endPoint x: 699, endPoint y: 141, distance: 431.5
click at [699, 141] on h5 "In variable sampling for a compliance audit, what is the primary statistical me…" at bounding box center [480, 132] width 495 height 38
click at [609, 376] on div "Confidence coefficient multiplied by the population standard deviation" at bounding box center [481, 363] width 492 height 32
click at [235, 343] on input "d. Confidence coefficient multiplied by the population standard deviation" at bounding box center [235, 338] width 0 height 10
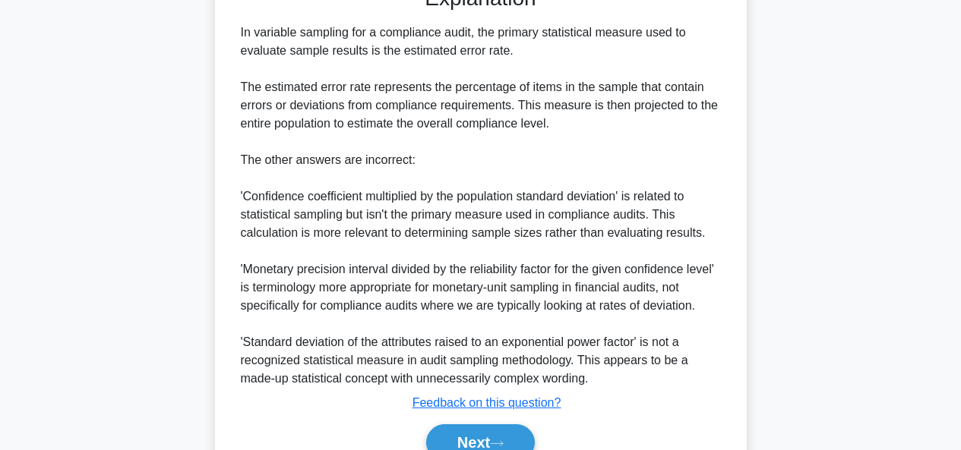
scroll to position [507, 0]
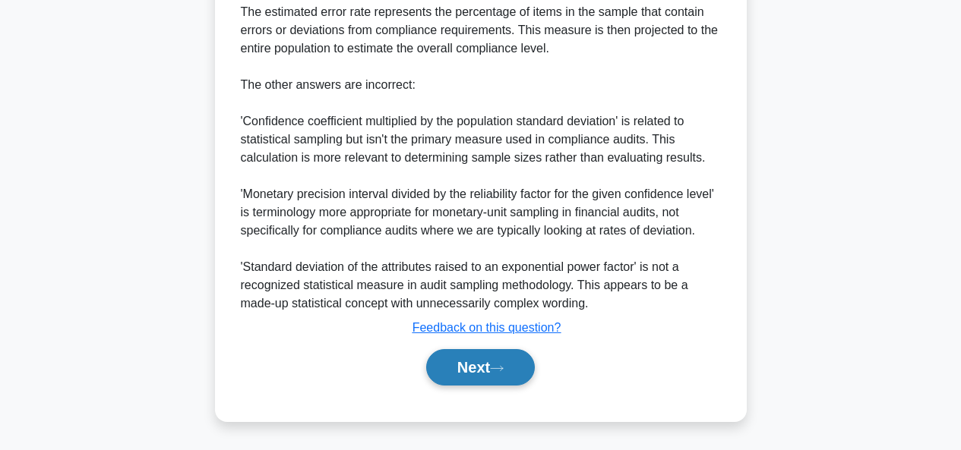
click at [431, 364] on button "Next" at bounding box center [480, 367] width 109 height 36
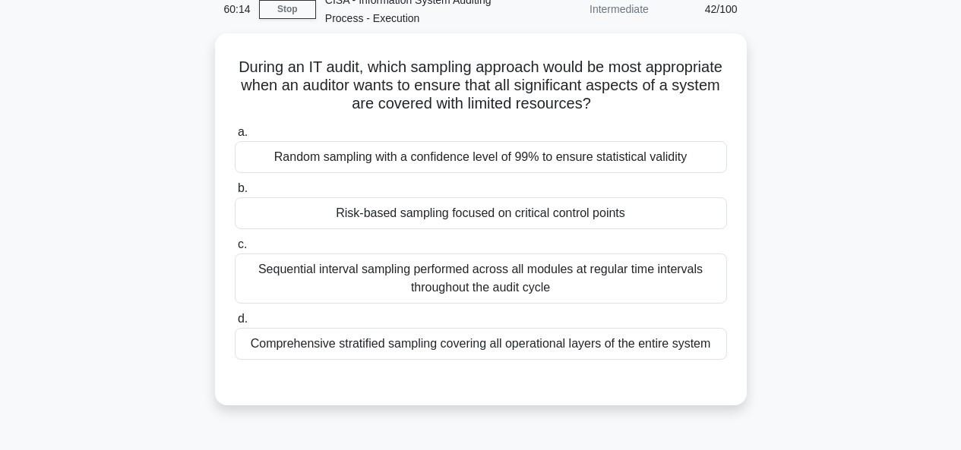
scroll to position [72, 0]
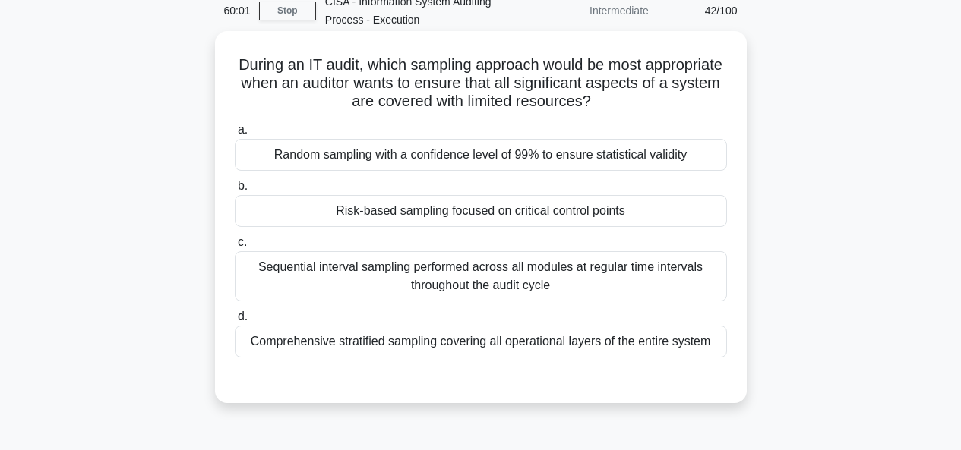
drag, startPoint x: 346, startPoint y: 86, endPoint x: 710, endPoint y: 101, distance: 364.2
click at [710, 101] on h5 "During an IT audit, which sampling approach would be most appropriate when an a…" at bounding box center [480, 83] width 495 height 56
click at [396, 216] on div "Risk-based sampling focused on critical control points" at bounding box center [481, 211] width 492 height 32
click at [235, 191] on input "b. Risk-based sampling focused on critical control points" at bounding box center [235, 187] width 0 height 10
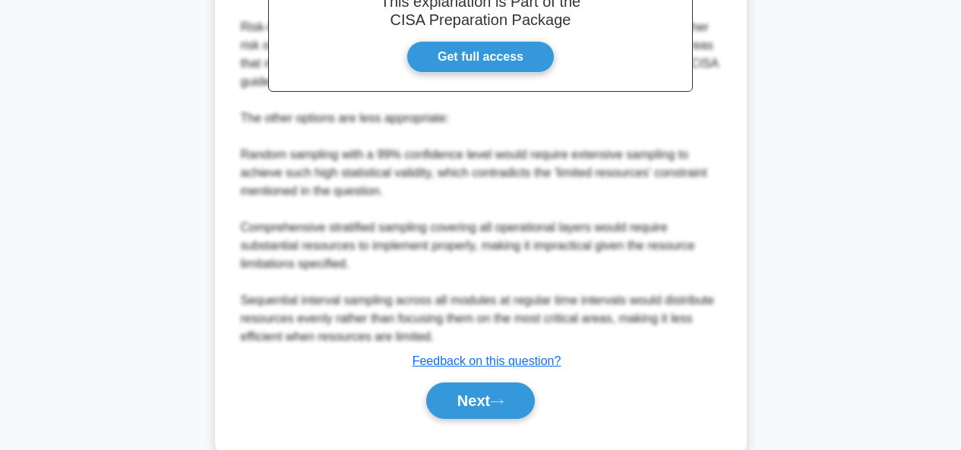
scroll to position [579, 0]
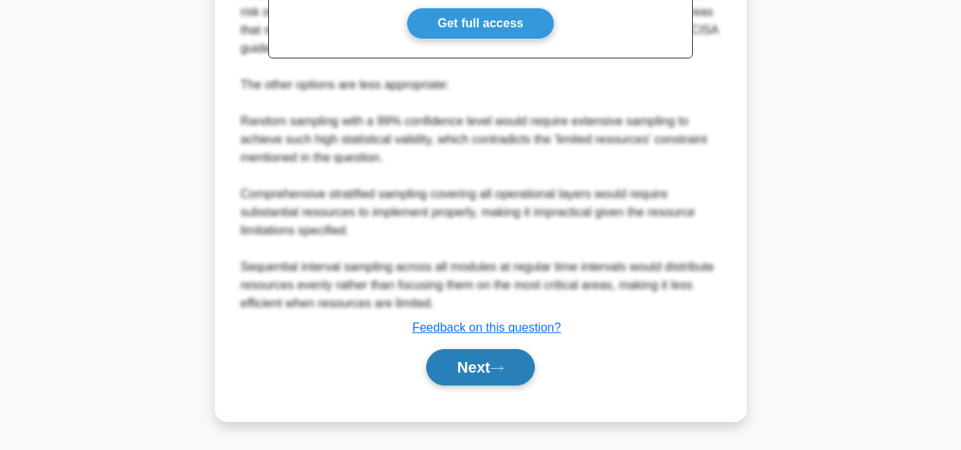
click at [513, 365] on button "Next" at bounding box center [480, 367] width 109 height 36
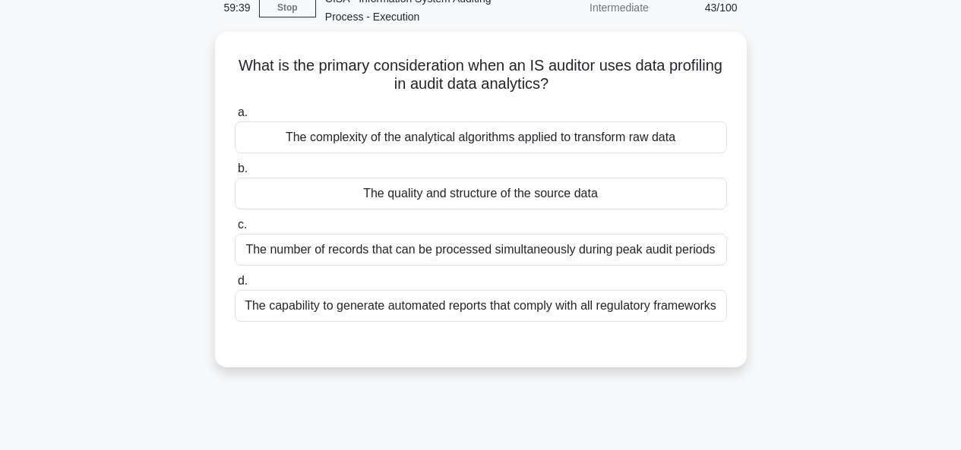
scroll to position [68, 0]
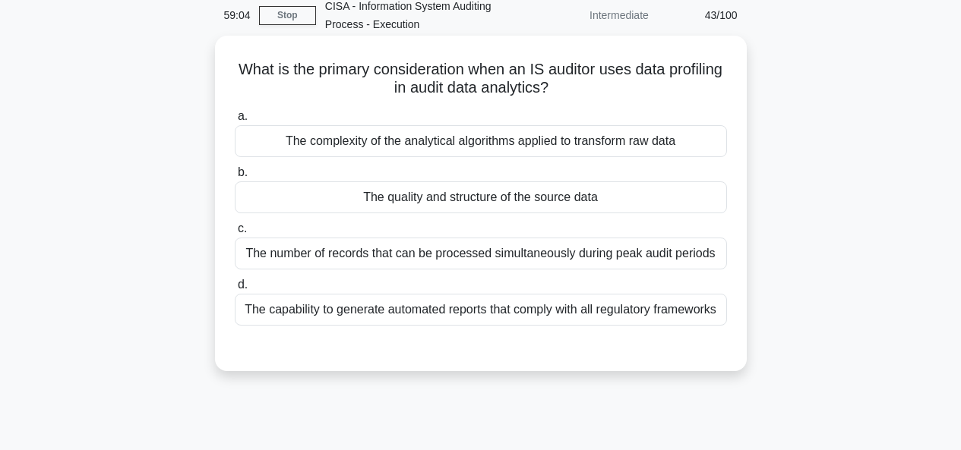
drag, startPoint x: 268, startPoint y: 67, endPoint x: 714, endPoint y: 96, distance: 446.9
click at [714, 96] on h5 "What is the primary consideration when an IS auditor uses data profiling in aud…" at bounding box center [480, 79] width 495 height 38
click at [733, 87] on div "What is the primary consideration when an IS auditor uses data profiling in aud…" at bounding box center [481, 204] width 520 height 324
click at [540, 193] on div "The quality and structure of the source data" at bounding box center [481, 198] width 492 height 32
click at [235, 178] on input "b. The quality and structure of the source data" at bounding box center [235, 173] width 0 height 10
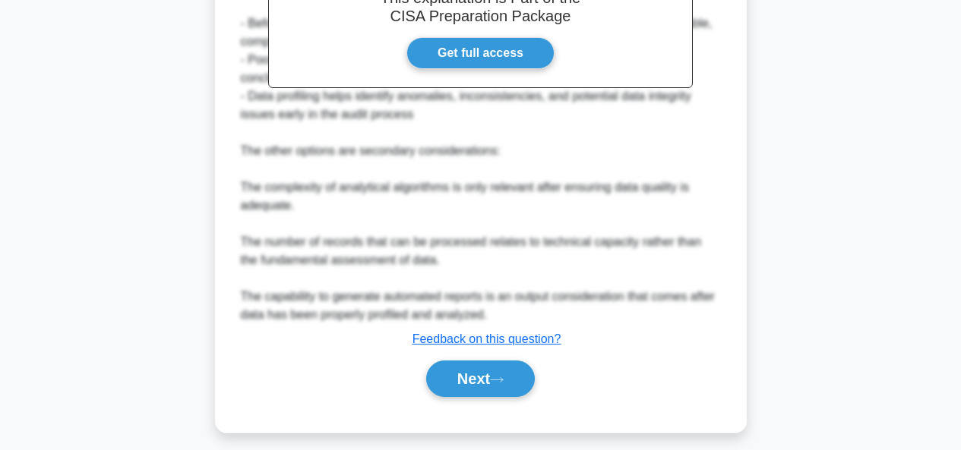
scroll to position [524, 0]
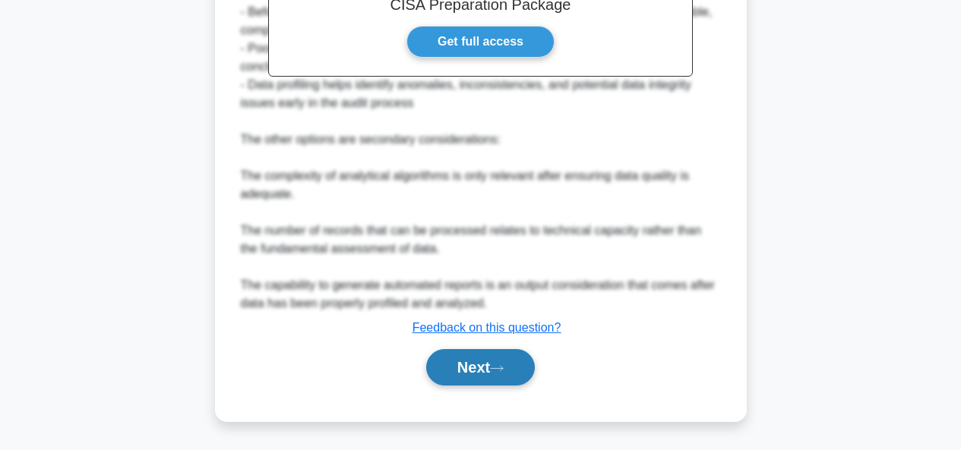
click at [489, 373] on button "Next" at bounding box center [480, 367] width 109 height 36
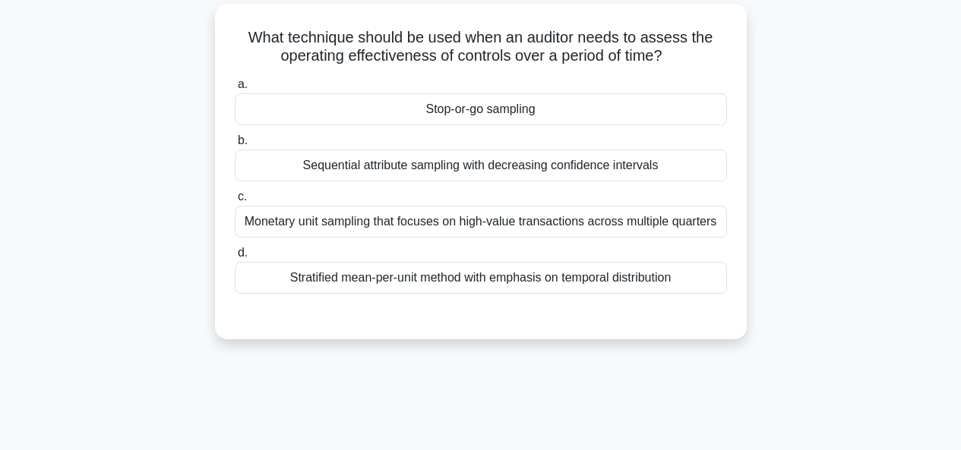
scroll to position [97, 0]
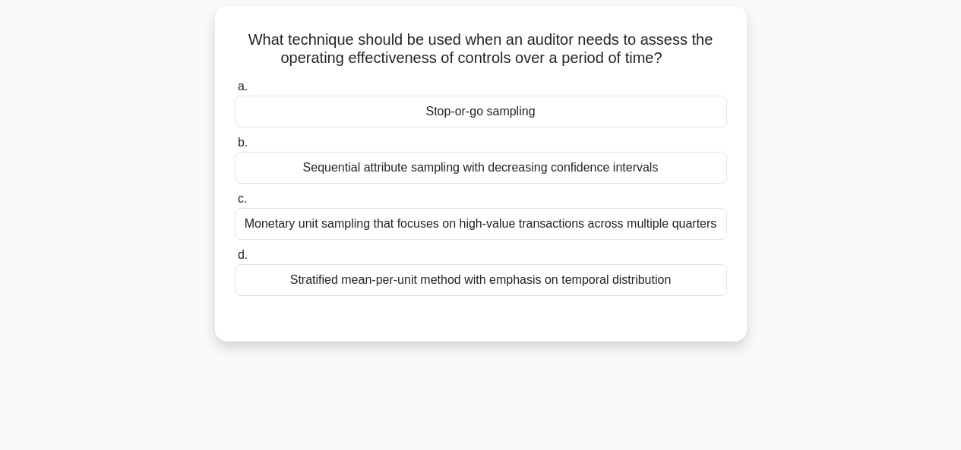
drag, startPoint x: 442, startPoint y: 36, endPoint x: 688, endPoint y: 50, distance: 246.5
click at [688, 50] on h5 "What technique should be used when an auditor needs to assess the operating eff…" at bounding box center [480, 49] width 495 height 38
click at [592, 168] on div "Sequential attribute sampling with decreasing confidence intervals" at bounding box center [481, 168] width 492 height 32
click at [235, 148] on input "b. Sequential attribute sampling with decreasing confidence intervals" at bounding box center [235, 143] width 0 height 10
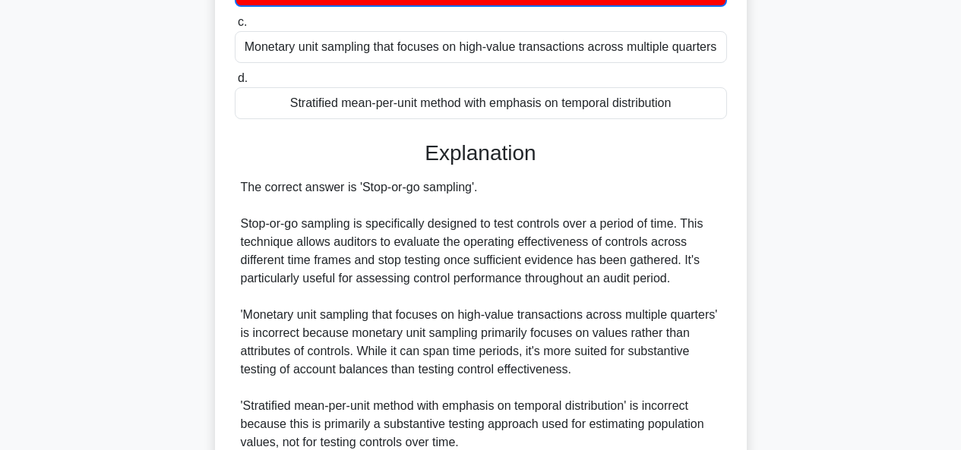
scroll to position [489, 0]
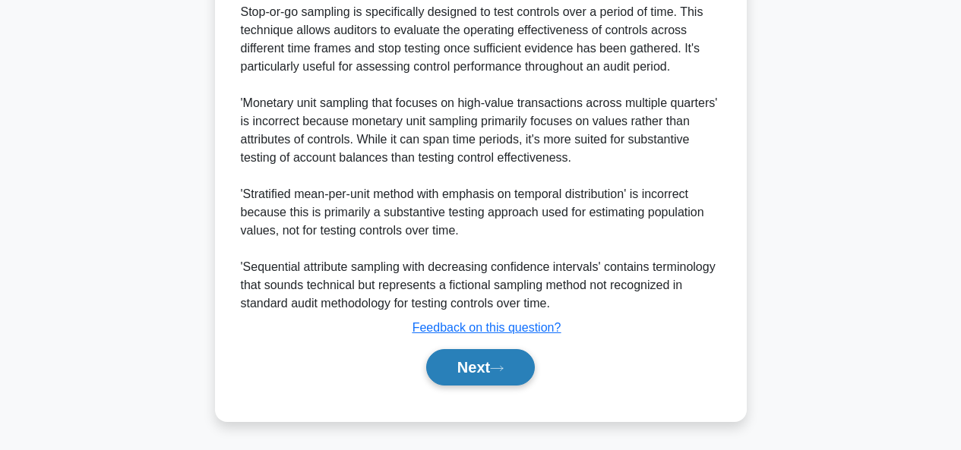
click at [450, 365] on button "Next" at bounding box center [480, 367] width 109 height 36
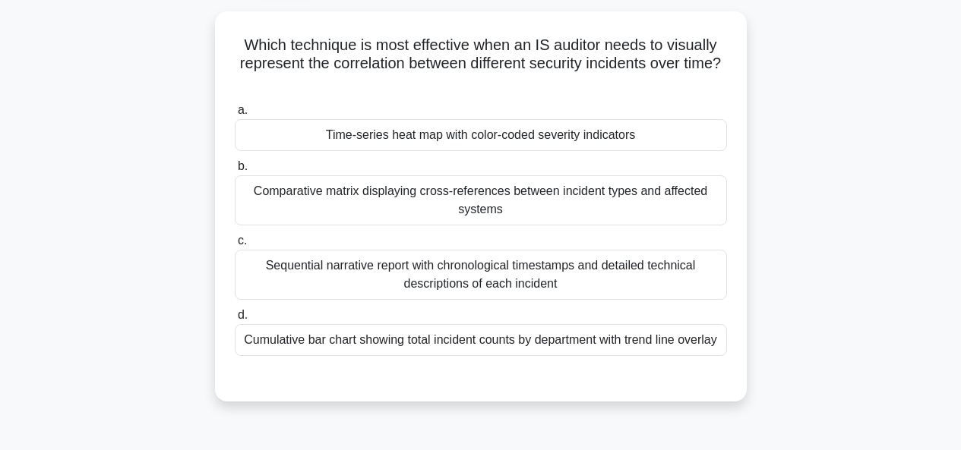
scroll to position [33, 0]
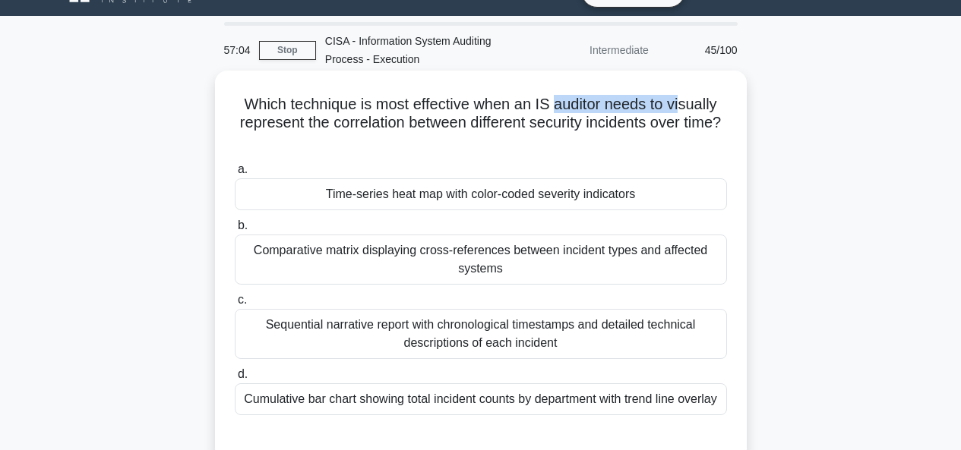
drag, startPoint x: 556, startPoint y: 109, endPoint x: 690, endPoint y: 111, distance: 134.5
click at [690, 111] on h5 "Which technique is most effective when an IS auditor needs to visually represen…" at bounding box center [480, 123] width 495 height 56
drag, startPoint x: 701, startPoint y: 111, endPoint x: 520, endPoint y: 127, distance: 181.5
click at [722, 105] on div "Which technique is most effective when an IS auditor needs to visually represen…" at bounding box center [481, 278] width 866 height 409
click at [729, 102] on div "Which technique is most effective when an IS auditor needs to visually represen…" at bounding box center [481, 266] width 520 height 378
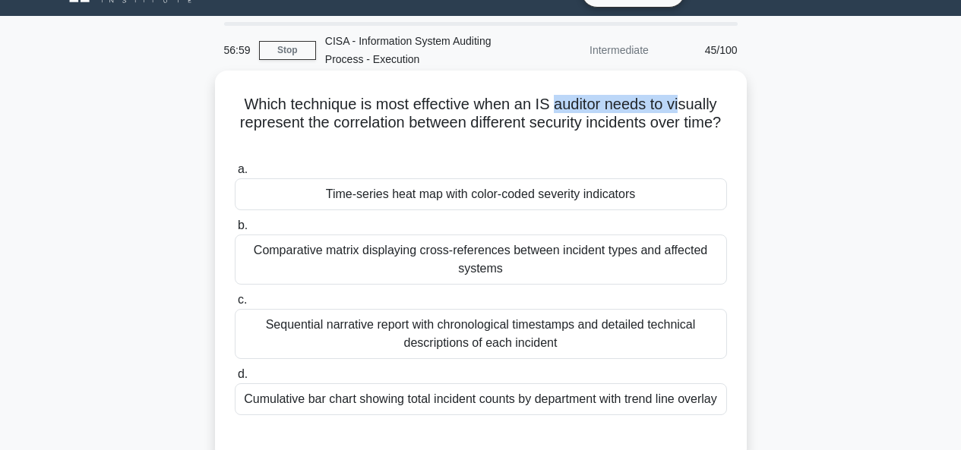
click at [729, 102] on div "Which technique is most effective when an IS auditor needs to visually represen…" at bounding box center [481, 266] width 520 height 378
click at [720, 117] on div "Which technique is most effective when an IS auditor needs to visually represen…" at bounding box center [481, 266] width 520 height 378
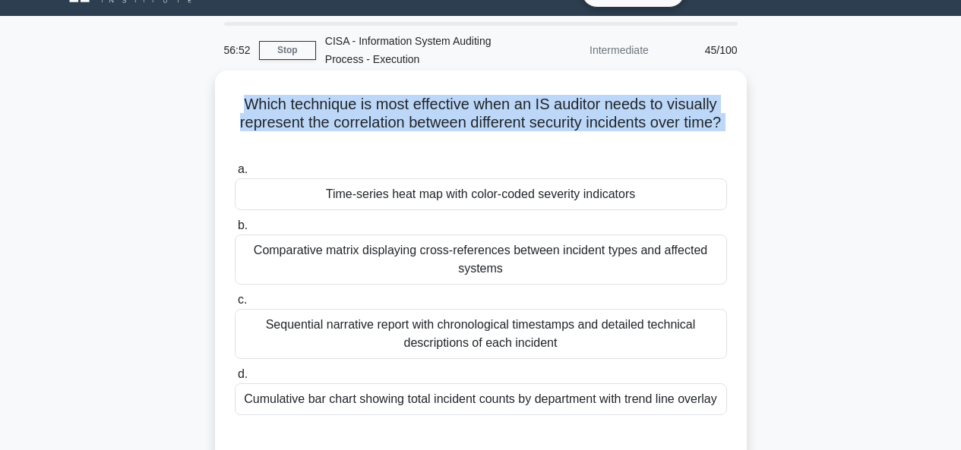
click at [561, 149] on h5 "Which technique is most effective when an IS auditor needs to visually represen…" at bounding box center [480, 123] width 495 height 56
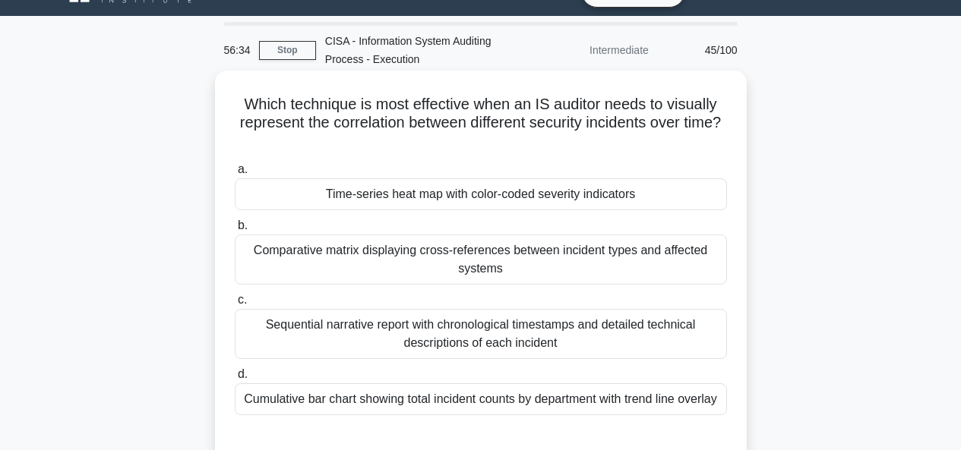
click at [403, 342] on div "Sequential narrative report with chronological timestamps and detailed technica…" at bounding box center [481, 334] width 492 height 50
click at [235, 305] on input "c. Sequential narrative report with chronological timestamps and detailed techn…" at bounding box center [235, 300] width 0 height 10
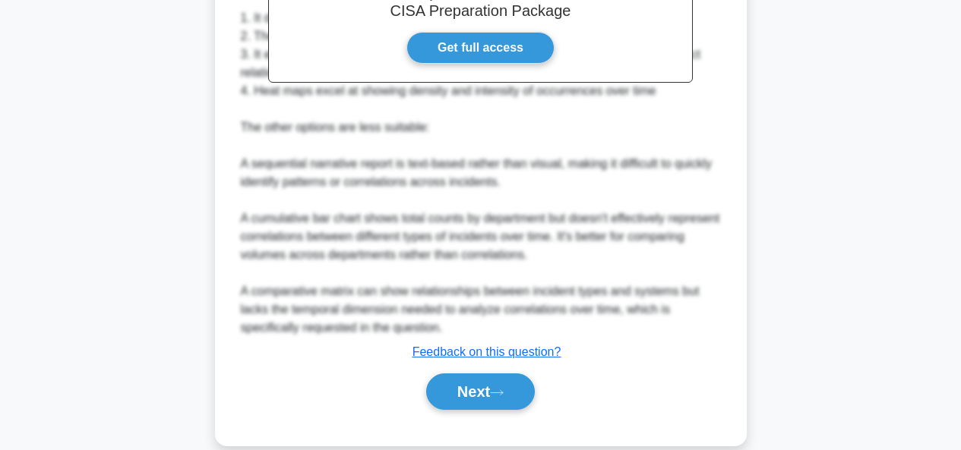
scroll to position [599, 0]
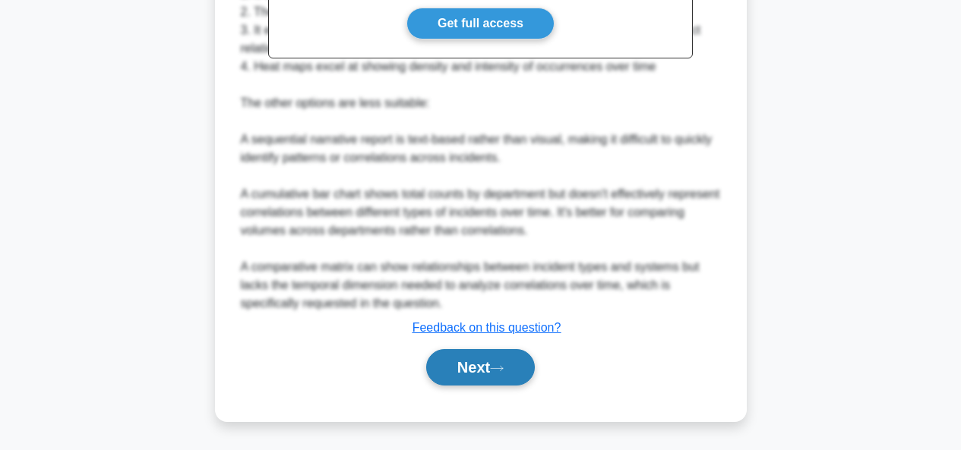
click at [480, 375] on button "Next" at bounding box center [480, 367] width 109 height 36
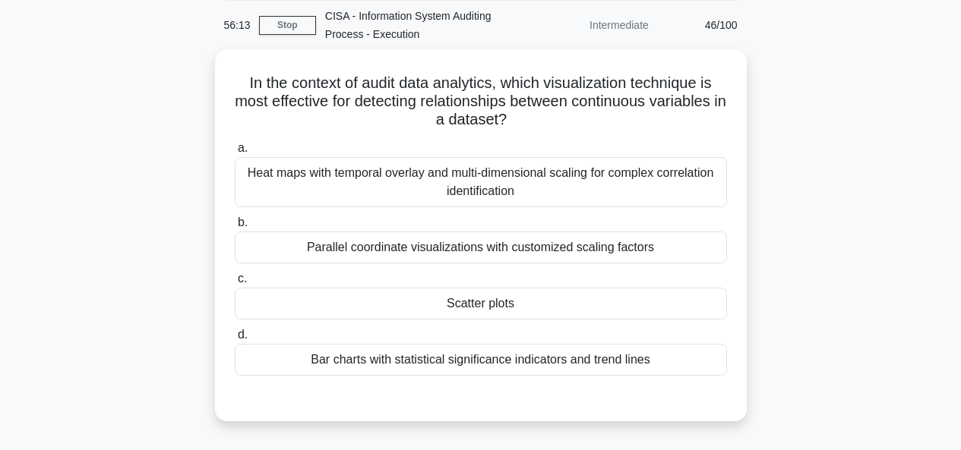
scroll to position [56, 0]
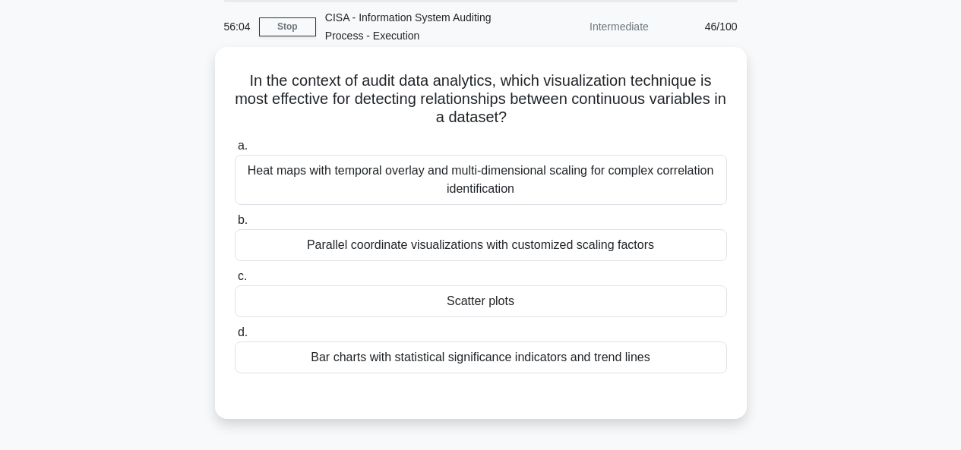
drag, startPoint x: 507, startPoint y: 80, endPoint x: 674, endPoint y: 115, distance: 170.7
click at [674, 115] on h5 "In the context of audit data analytics, which visualization technique is most e…" at bounding box center [480, 99] width 495 height 56
click at [580, 116] on h5 "In the context of audit data analytics, which visualization technique is most e…" at bounding box center [480, 99] width 495 height 56
click at [606, 184] on div "Heat maps with temporal overlay and multi-dimensional scaling for complex corre…" at bounding box center [481, 180] width 492 height 50
click at [235, 151] on input "a. Heat maps with temporal overlay and multi-dimensional scaling for complex co…" at bounding box center [235, 146] width 0 height 10
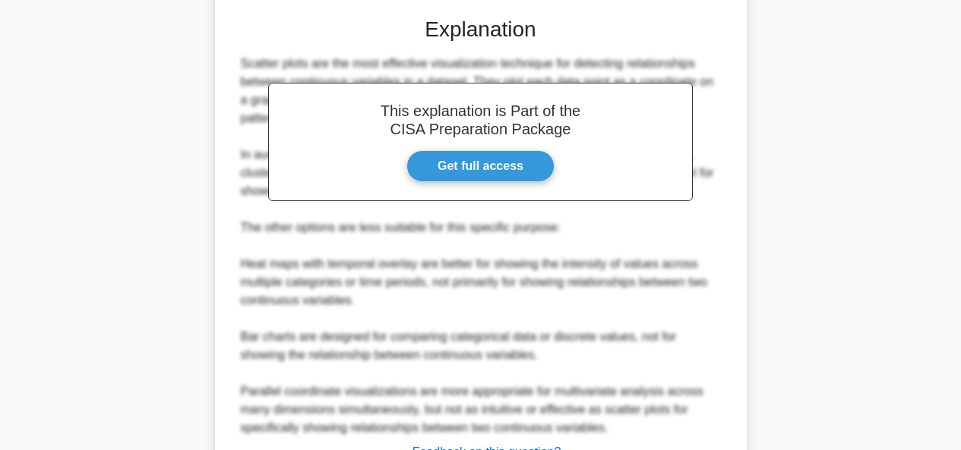
scroll to position [562, 0]
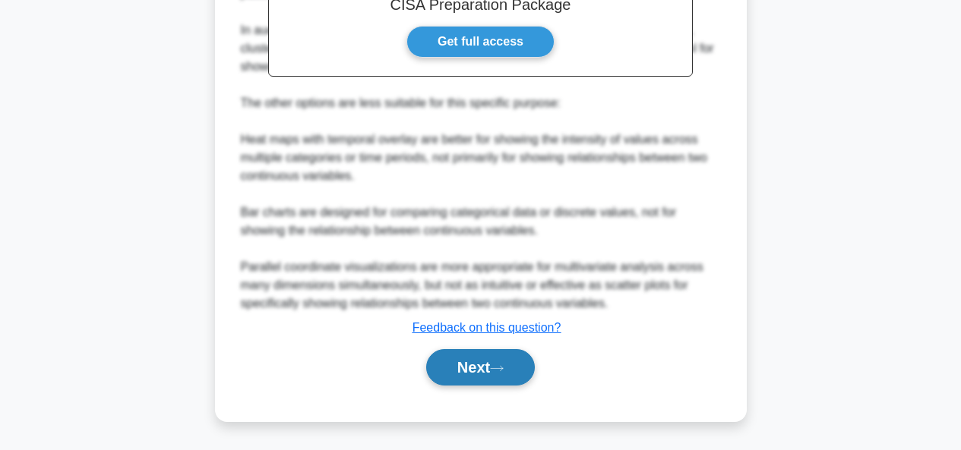
click at [485, 355] on button "Next" at bounding box center [480, 367] width 109 height 36
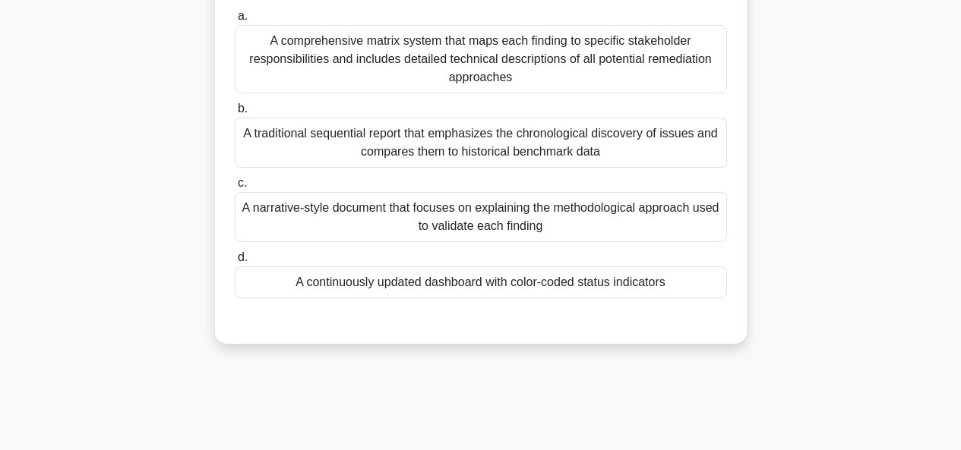
scroll to position [112, 0]
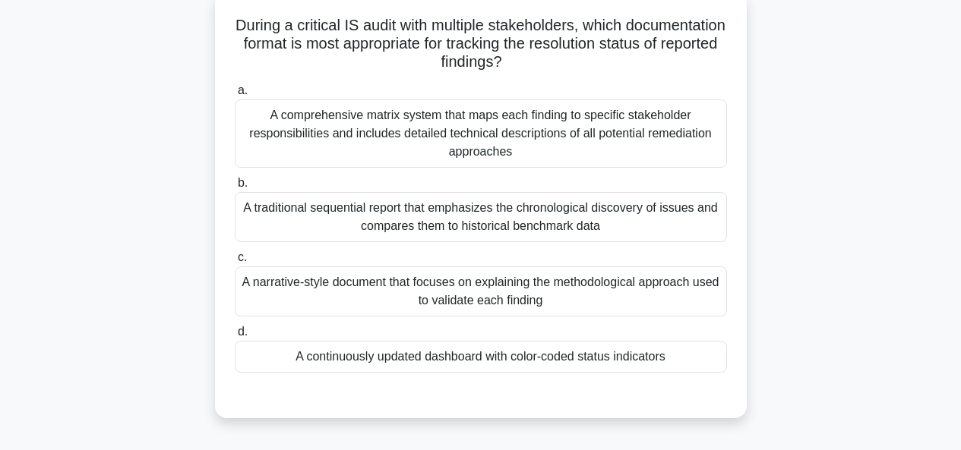
click at [528, 133] on div "A comprehensive matrix system that maps each finding to specific stakeholder re…" at bounding box center [481, 134] width 492 height 68
click at [235, 96] on input "a. A comprehensive matrix system that maps each finding to specific stakeholder…" at bounding box center [235, 91] width 0 height 10
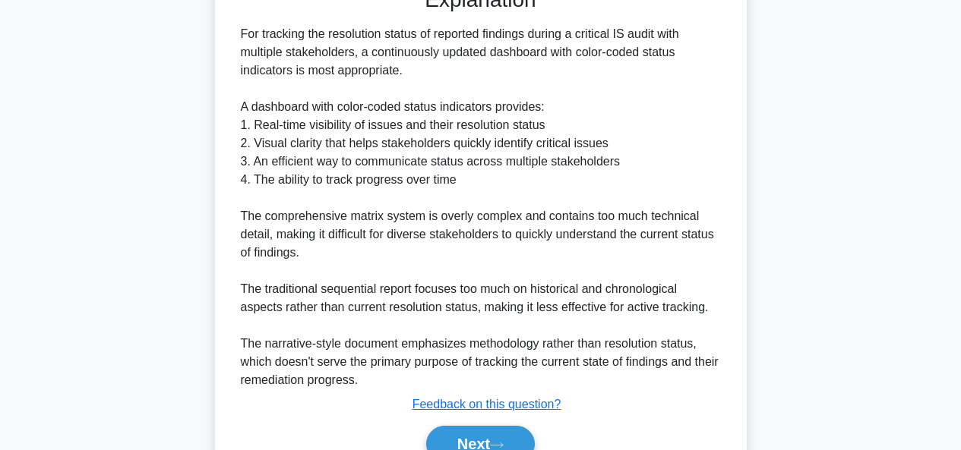
scroll to position [599, 0]
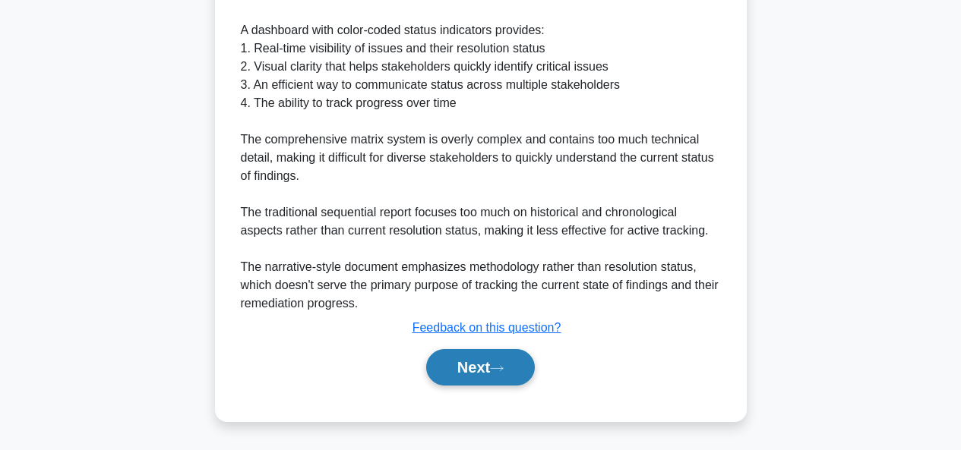
click at [480, 367] on button "Next" at bounding box center [480, 367] width 109 height 36
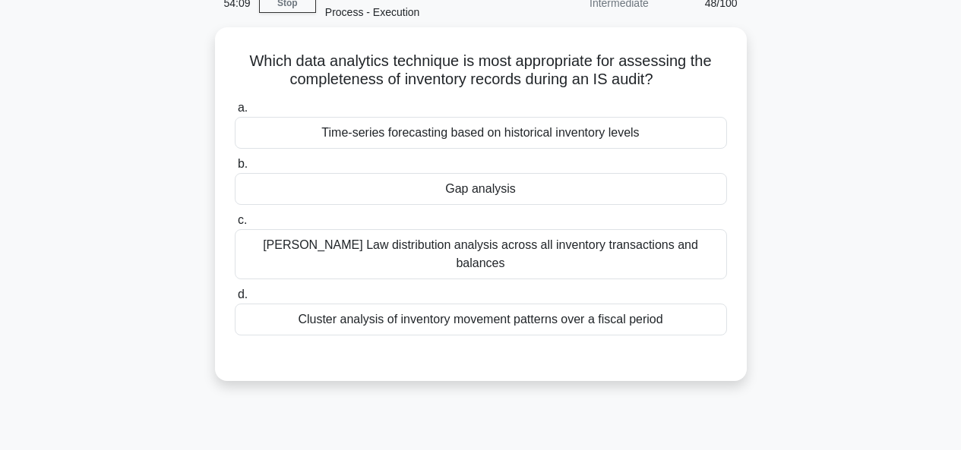
scroll to position [69, 0]
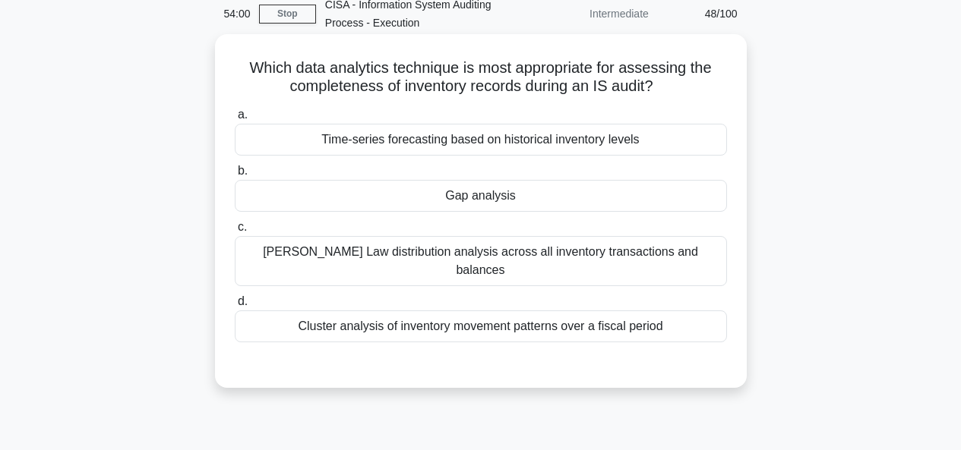
drag, startPoint x: 297, startPoint y: 89, endPoint x: 662, endPoint y: 89, distance: 364.6
click at [662, 89] on h5 "Which data analytics technique is most appropriate for assessing the completene…" at bounding box center [480, 77] width 495 height 38
click at [378, 104] on div "a. Time-series forecasting based on historical inventory levels b. Gap analysis…" at bounding box center [481, 224] width 510 height 243
click at [605, 255] on div "Benford's Law distribution analysis across all inventory transactions and balan…" at bounding box center [481, 261] width 492 height 50
click at [235, 232] on input "c. Benford's Law distribution analysis across all inventory transactions and ba…" at bounding box center [235, 228] width 0 height 10
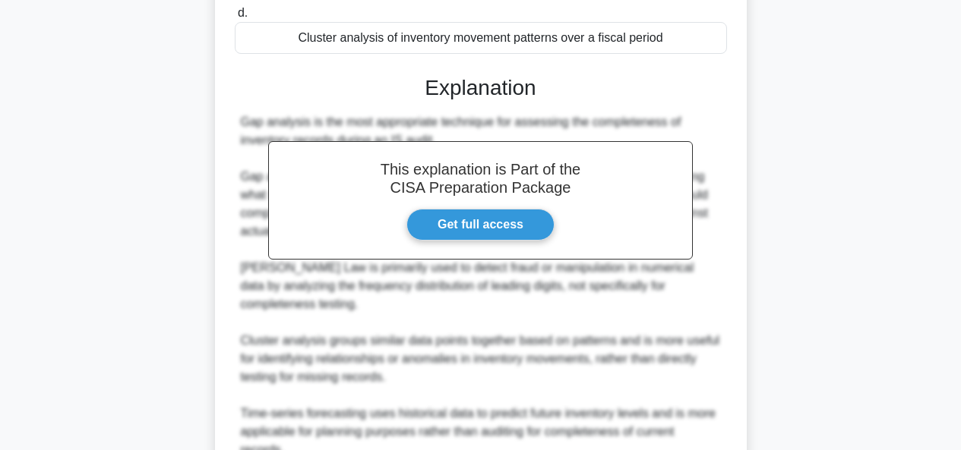
scroll to position [471, 0]
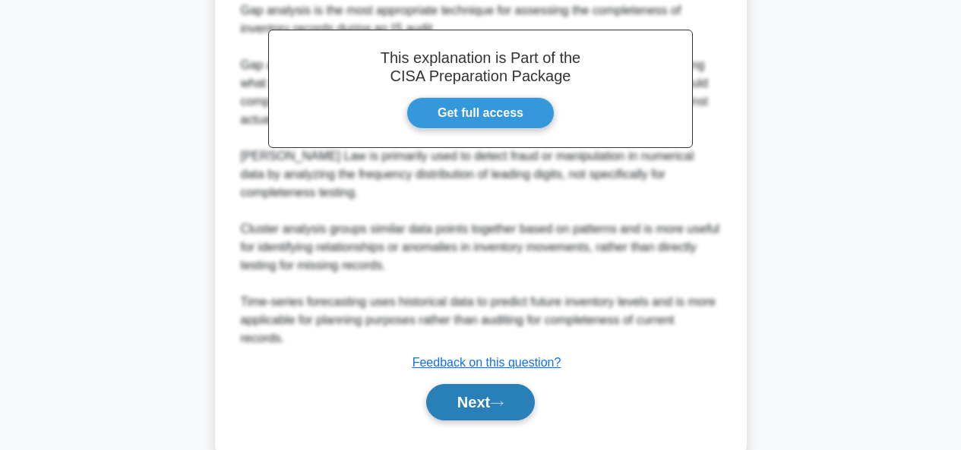
click at [484, 384] on button "Next" at bounding box center [480, 402] width 109 height 36
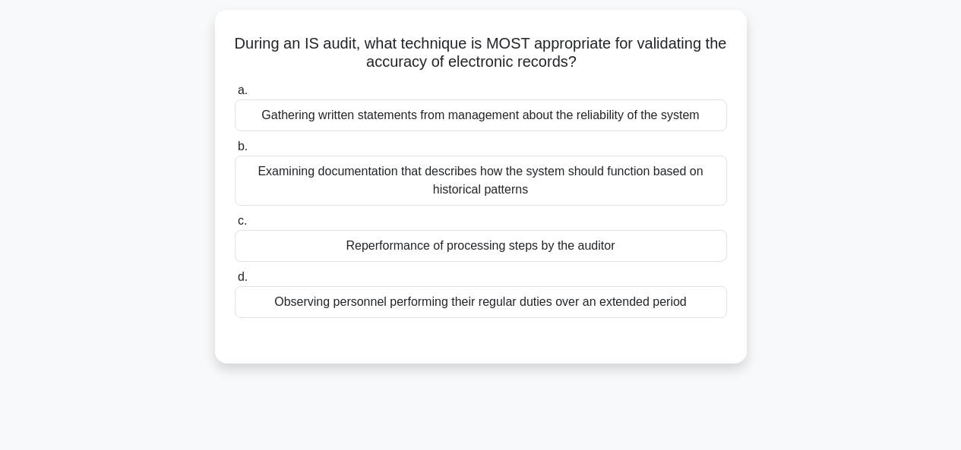
scroll to position [86, 0]
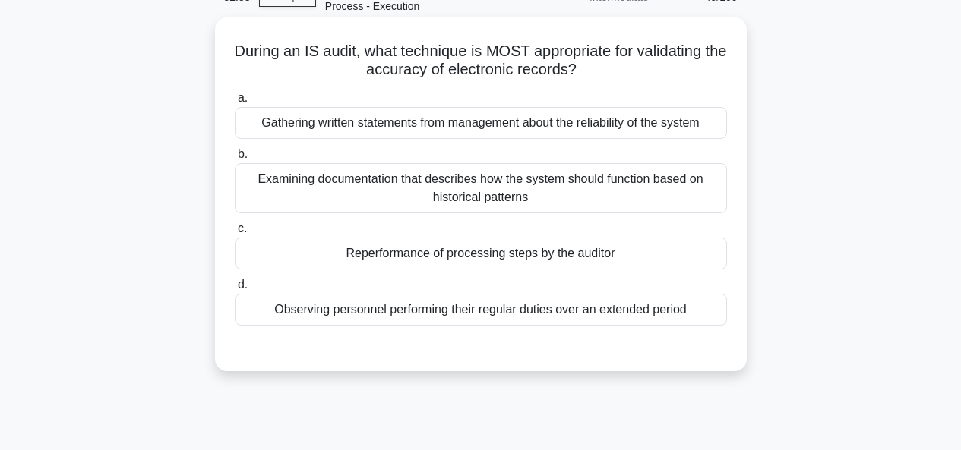
drag, startPoint x: 352, startPoint y: 71, endPoint x: 671, endPoint y: 74, distance: 319.1
click at [671, 74] on h5 "During an IS audit, what technique is MOST appropriate for validating the accur…" at bounding box center [480, 61] width 495 height 38
click at [741, 228] on div "During an IS audit, what technique is MOST appropriate for validating the accur…" at bounding box center [481, 194] width 532 height 354
click at [699, 245] on div "Reperformance of processing steps by the auditor" at bounding box center [481, 254] width 492 height 32
click at [235, 234] on input "c. Reperformance of processing steps by the auditor" at bounding box center [235, 229] width 0 height 10
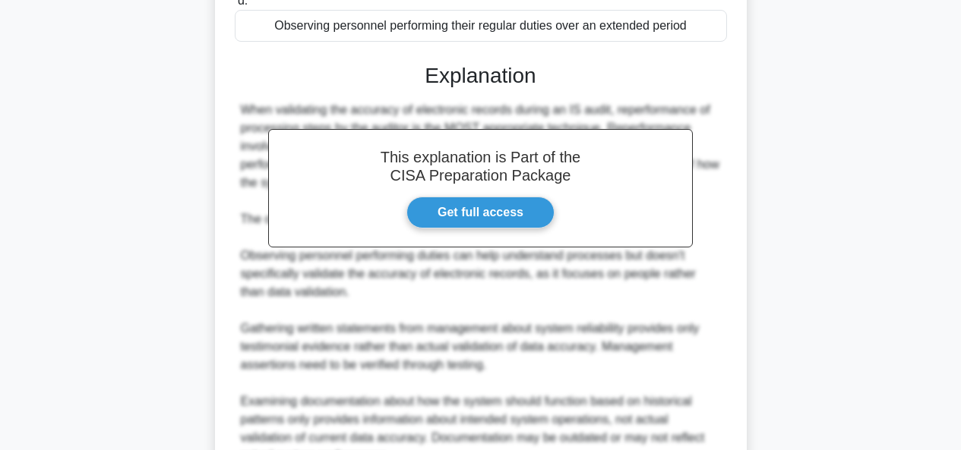
scroll to position [524, 0]
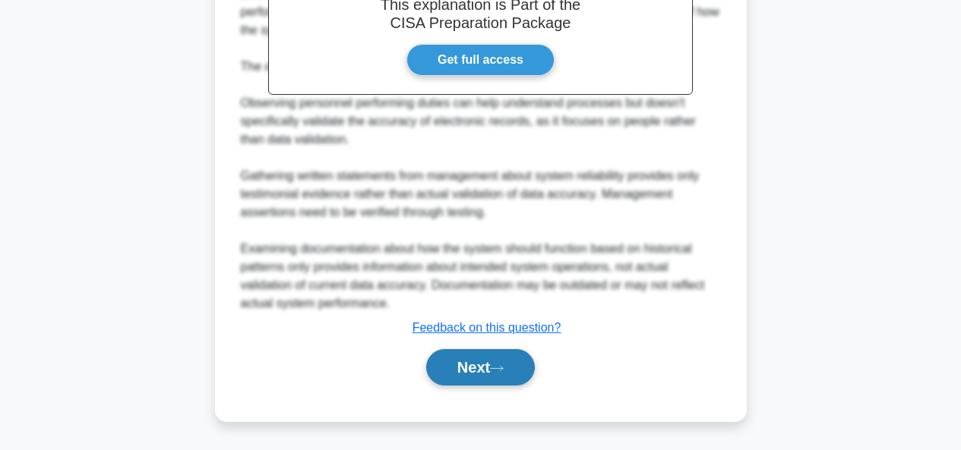
click at [494, 361] on button "Next" at bounding box center [480, 367] width 109 height 36
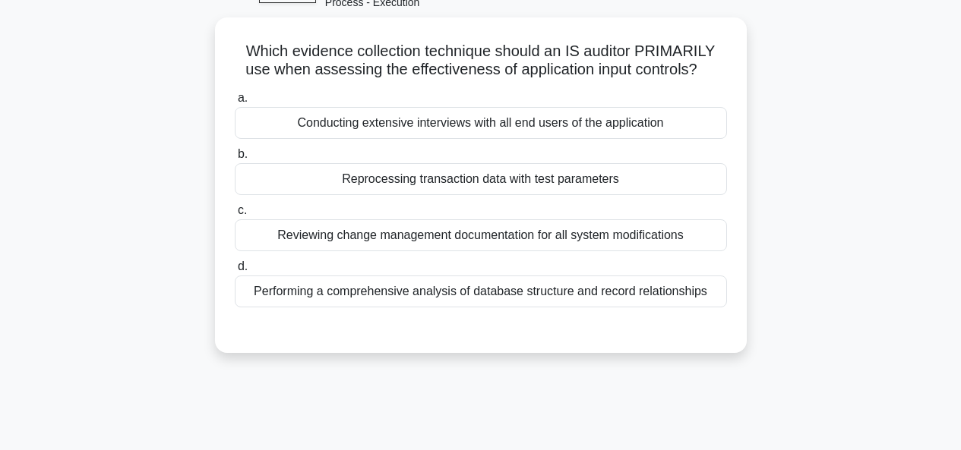
scroll to position [97, 0]
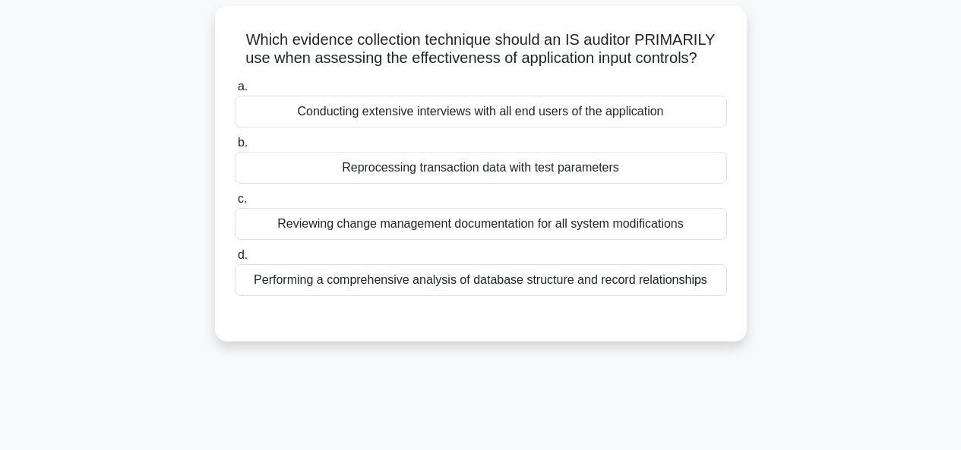
drag, startPoint x: 258, startPoint y: 62, endPoint x: 722, endPoint y: 65, distance: 464.9
click at [722, 65] on h5 "Which evidence collection technique should an IS auditor PRIMARILY use when ass…" at bounding box center [480, 49] width 495 height 38
click at [456, 172] on div "Reprocessing transaction data with test parameters" at bounding box center [481, 168] width 492 height 32
click at [235, 148] on input "b. Reprocessing transaction data with test parameters" at bounding box center [235, 143] width 0 height 10
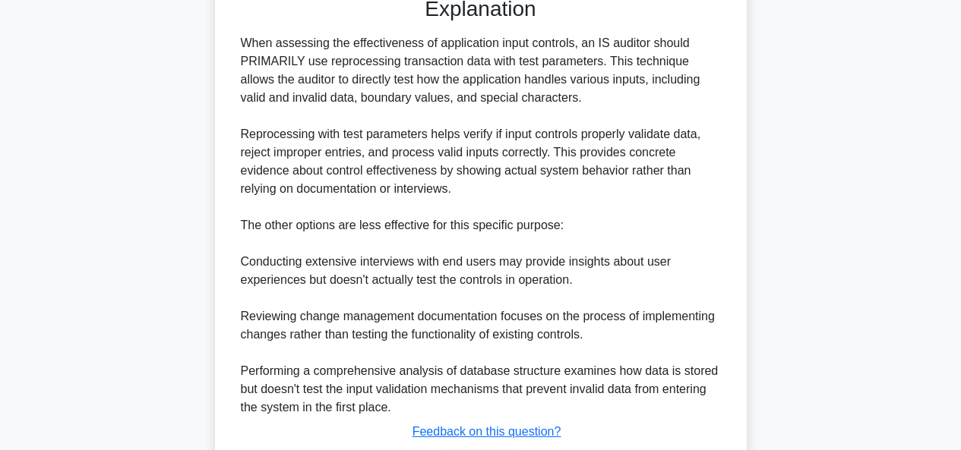
scroll to position [524, 0]
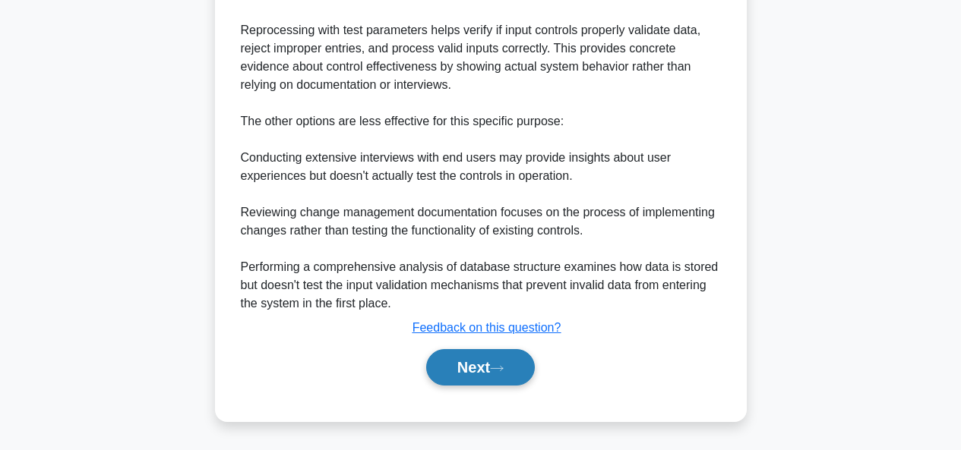
click at [494, 362] on button "Next" at bounding box center [480, 367] width 109 height 36
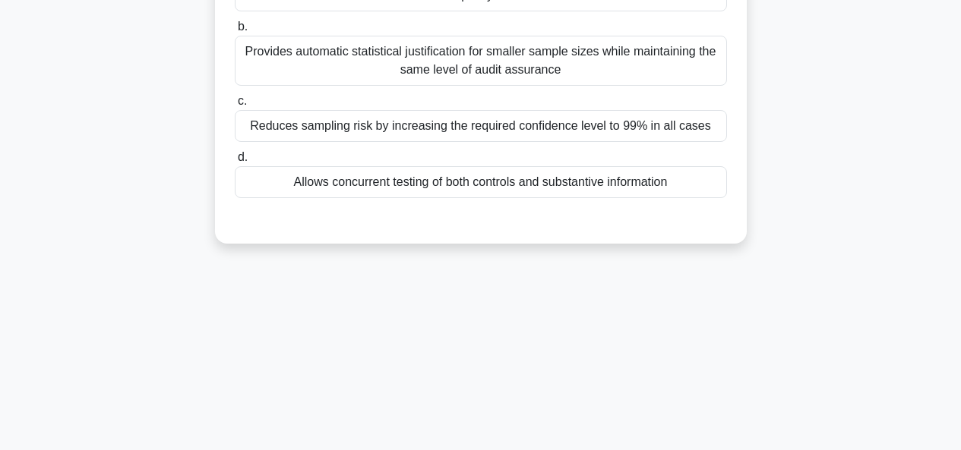
scroll to position [56, 0]
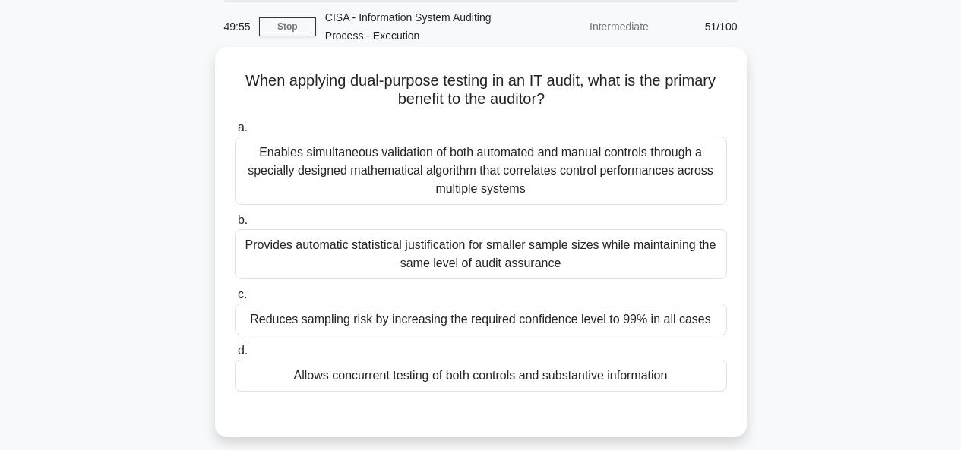
click at [469, 384] on div "Allows concurrent testing of both controls and substantive information" at bounding box center [481, 376] width 492 height 32
click at [235, 356] on input "d. Allows concurrent testing of both controls and substantive information" at bounding box center [235, 351] width 0 height 10
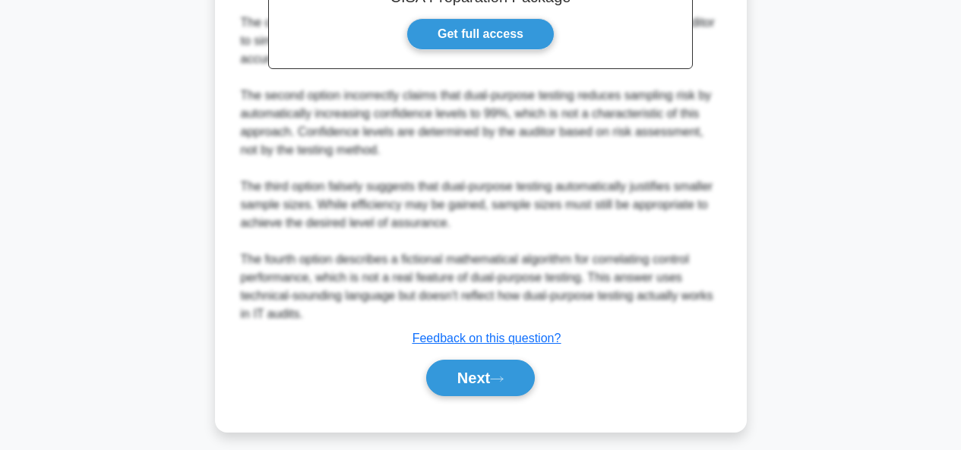
scroll to position [596, 0]
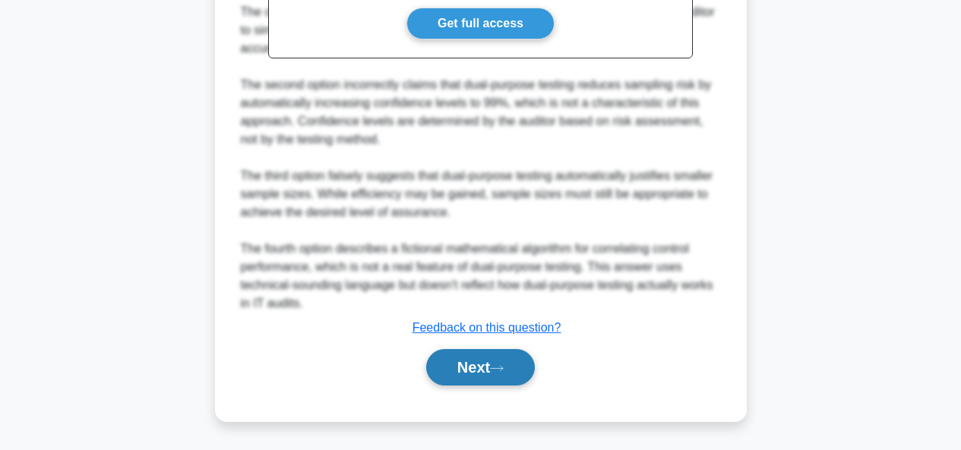
click at [439, 365] on button "Next" at bounding box center [480, 367] width 109 height 36
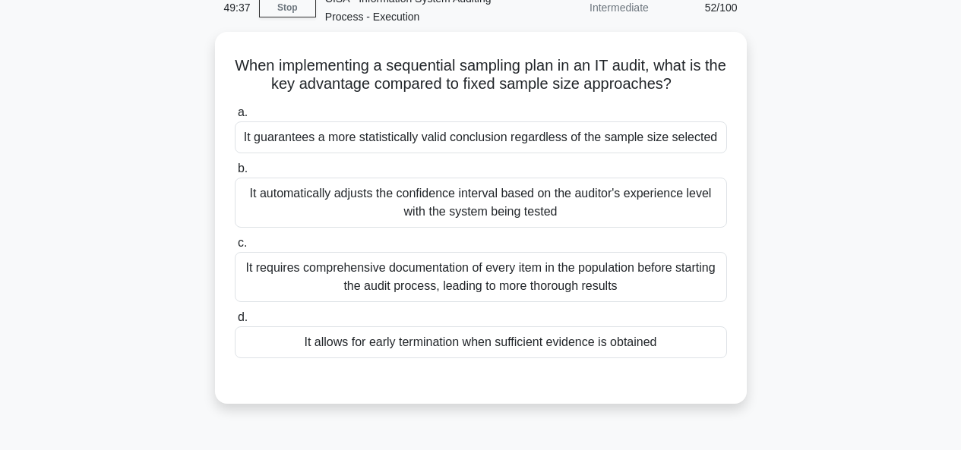
scroll to position [58, 0]
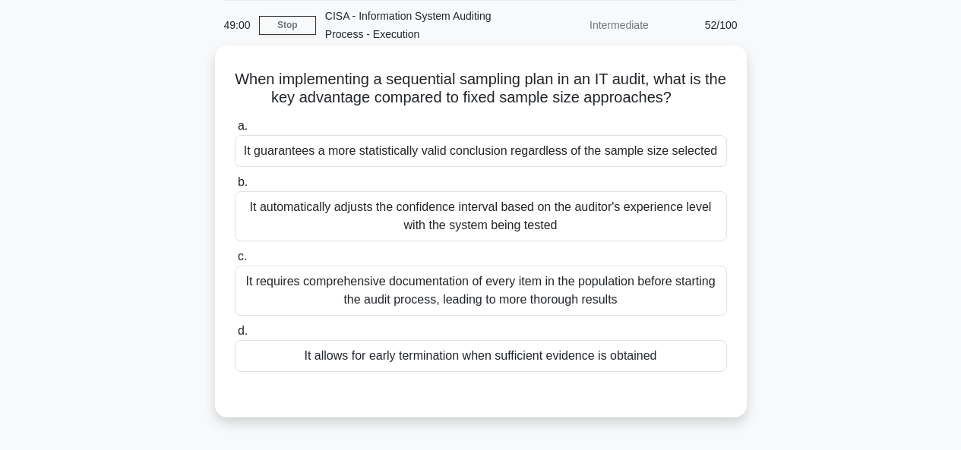
click at [540, 150] on div "It guarantees a more statistically valid conclusion regardless of the sample si…" at bounding box center [481, 151] width 492 height 32
click at [235, 131] on input "a. It guarantees a more statistically valid conclusion regardless of the sample…" at bounding box center [235, 127] width 0 height 10
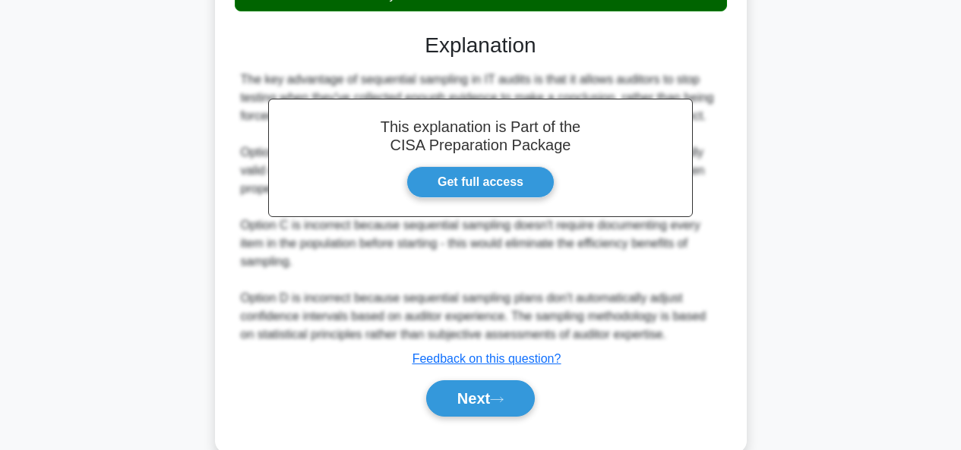
scroll to position [453, 0]
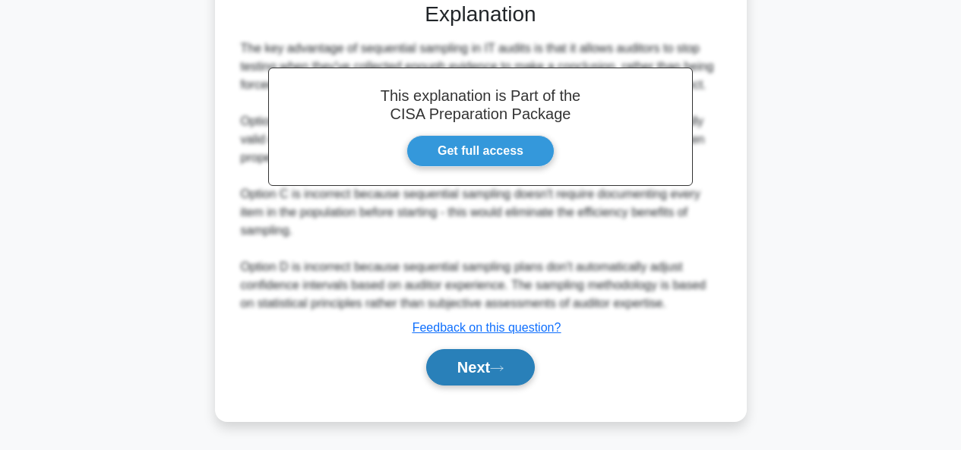
click at [465, 368] on button "Next" at bounding box center [480, 367] width 109 height 36
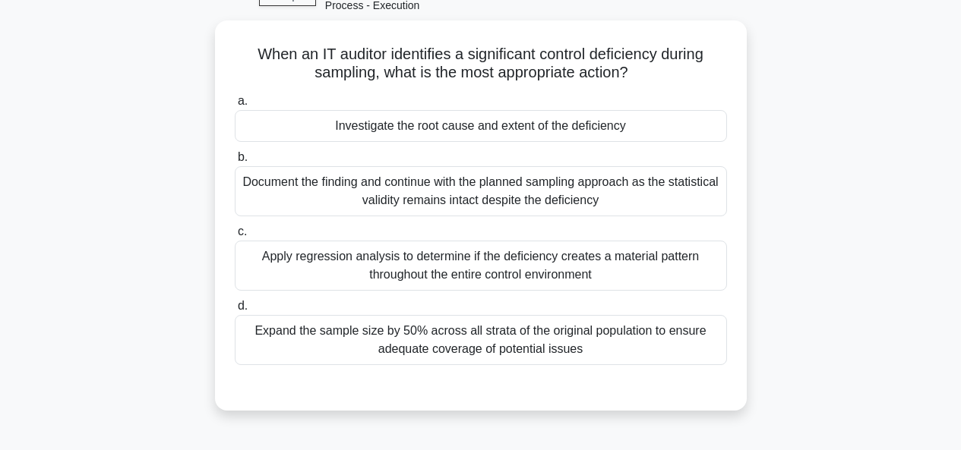
scroll to position [83, 0]
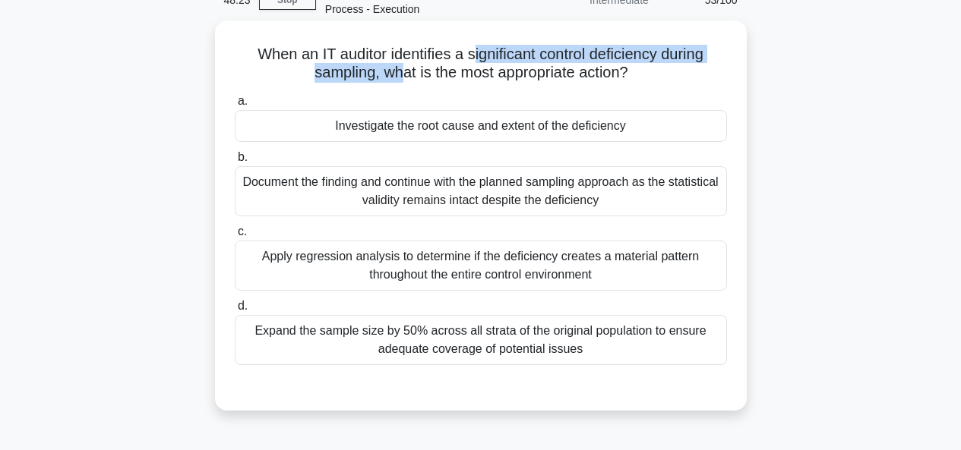
drag, startPoint x: 475, startPoint y: 62, endPoint x: 397, endPoint y: 84, distance: 80.3
click at [397, 83] on h5 "When an IT auditor identifies a significant control deficiency during sampling,…" at bounding box center [480, 64] width 495 height 38
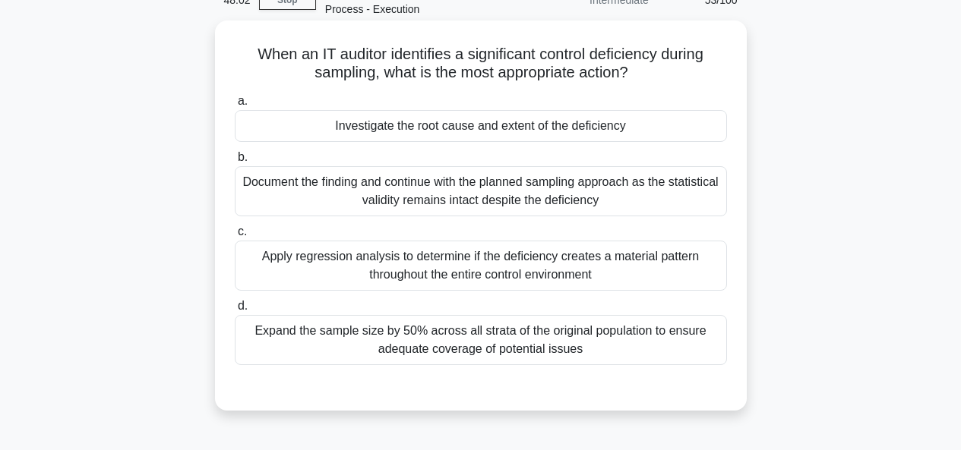
click at [503, 128] on div "Investigate the root cause and extent of the deficiency" at bounding box center [481, 126] width 492 height 32
click at [235, 106] on input "a. Investigate the root cause and extent of the deficiency" at bounding box center [235, 101] width 0 height 10
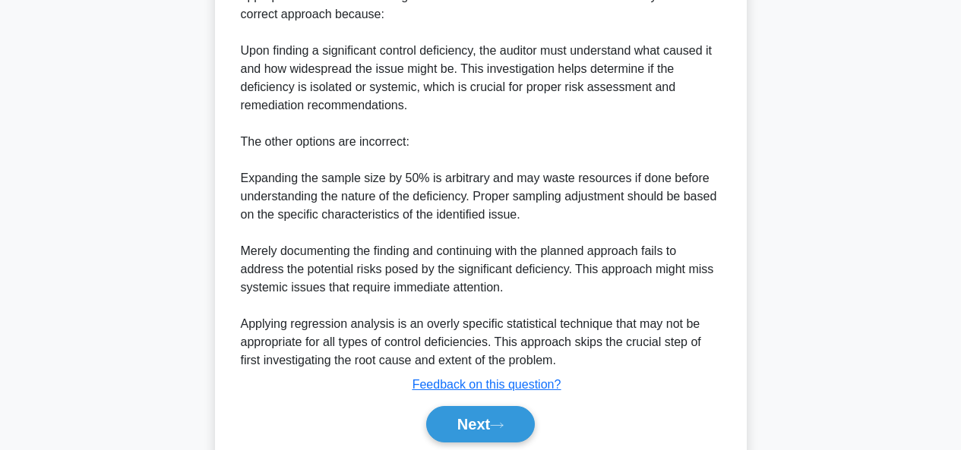
scroll to position [597, 0]
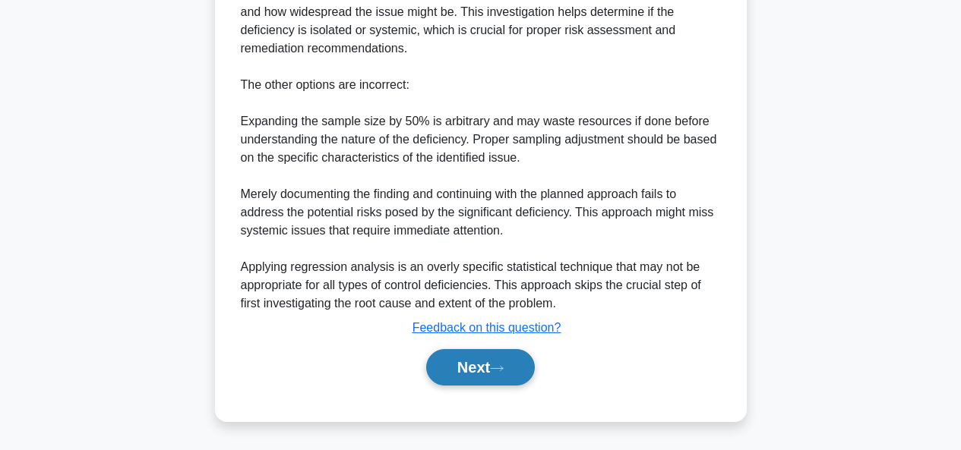
click at [481, 359] on button "Next" at bounding box center [480, 367] width 109 height 36
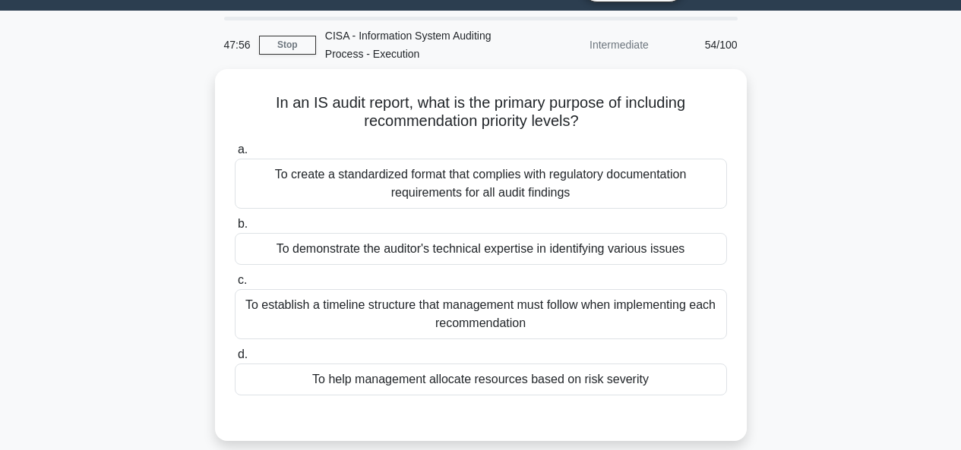
scroll to position [41, 0]
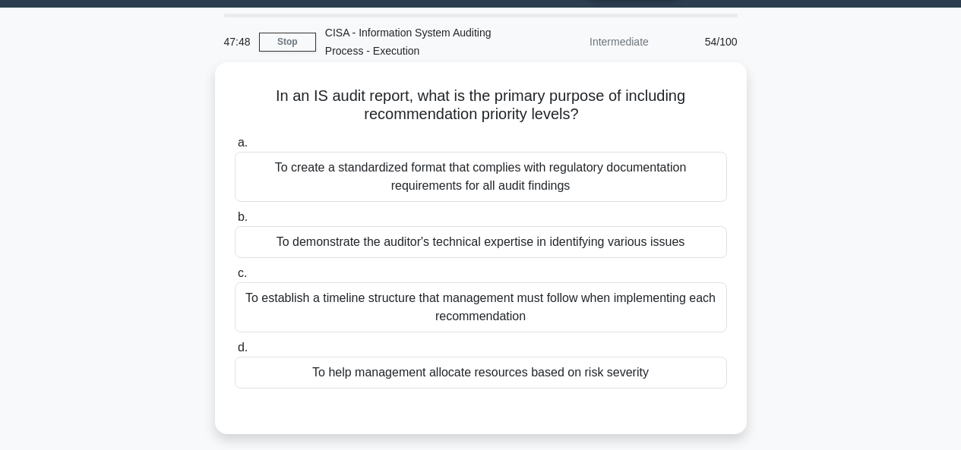
drag, startPoint x: 438, startPoint y: 100, endPoint x: 628, endPoint y: 114, distance: 190.4
click at [628, 114] on h5 "In an IS audit report, what is the primary purpose of including recommendation …" at bounding box center [480, 106] width 495 height 38
drag, startPoint x: 270, startPoint y: 98, endPoint x: 675, endPoint y: 110, distance: 405.0
click at [675, 110] on h5 "In an IS audit report, what is the primary purpose of including recommendation …" at bounding box center [480, 106] width 495 height 38
click at [681, 113] on h5 "In an IS audit report, what is the primary purpose of including recommendation …" at bounding box center [480, 106] width 495 height 38
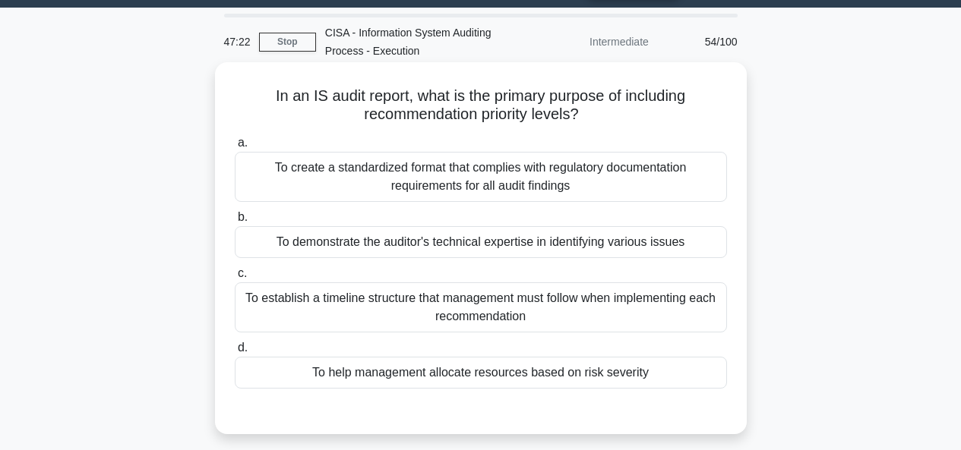
click at [583, 378] on div "To help management allocate resources based on risk severity" at bounding box center [481, 373] width 492 height 32
click at [235, 353] on input "d. To help management allocate resources based on risk severity" at bounding box center [235, 348] width 0 height 10
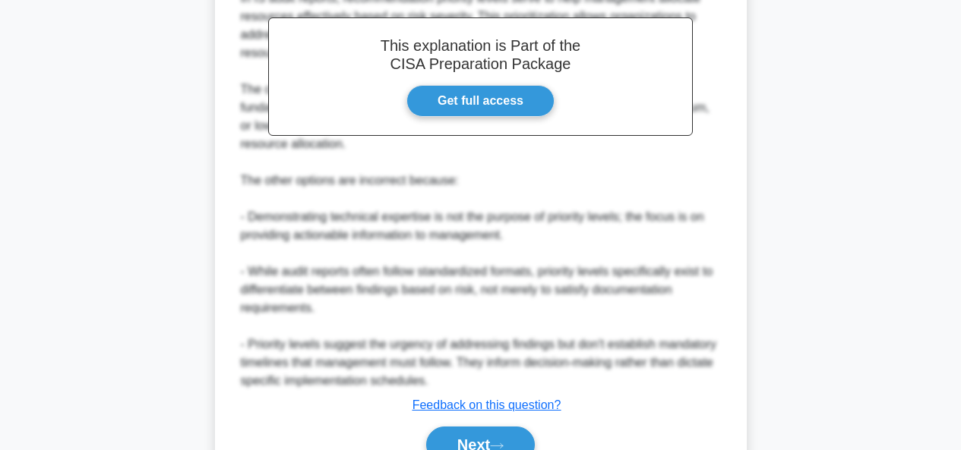
scroll to position [579, 0]
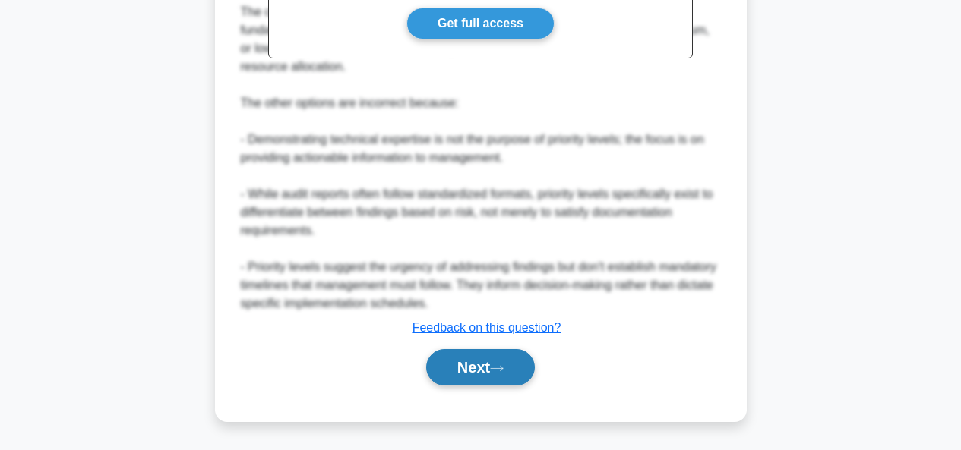
click at [489, 360] on button "Next" at bounding box center [480, 367] width 109 height 36
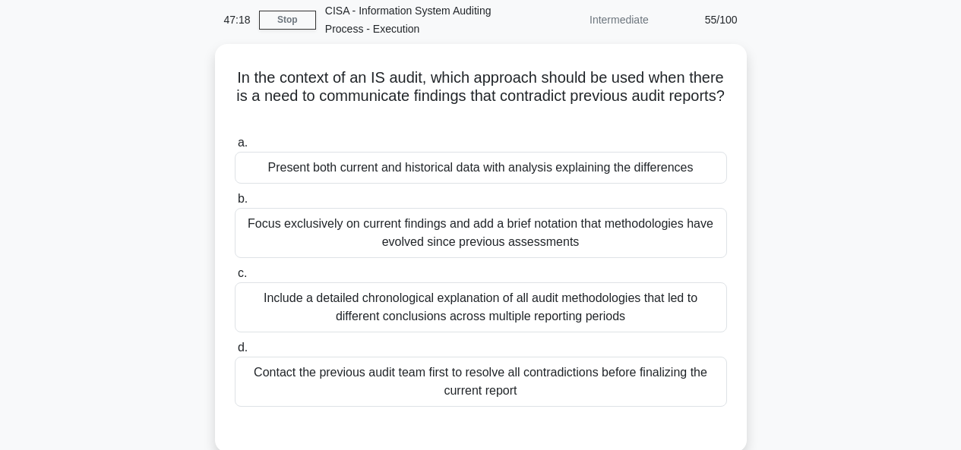
scroll to position [62, 0]
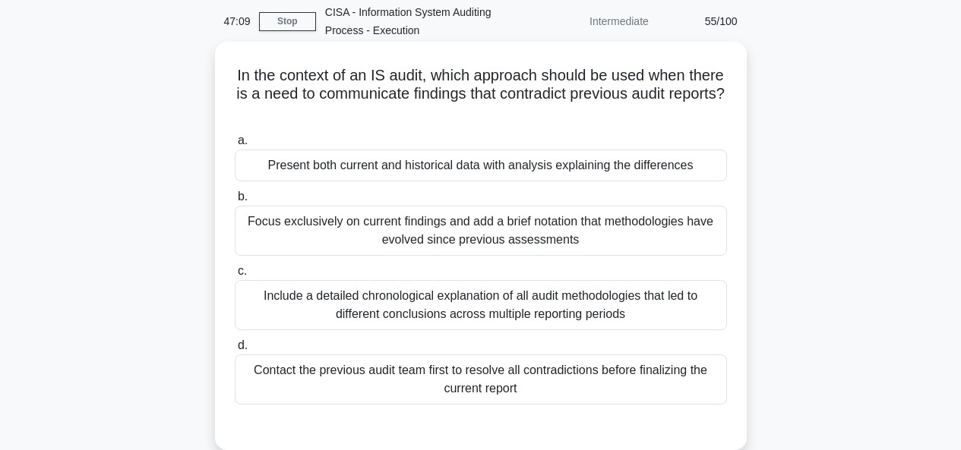
drag, startPoint x: 413, startPoint y: 73, endPoint x: 718, endPoint y: 112, distance: 307.1
click at [718, 112] on h5 "In the context of an IS audit, which approach should be used when there is a ne…" at bounding box center [480, 94] width 495 height 56
click at [453, 299] on div "Include a detailed chronological explanation of all audit methodologies that le…" at bounding box center [481, 305] width 492 height 50
click at [235, 276] on input "c. Include a detailed chronological explanation of all audit methodologies that…" at bounding box center [235, 272] width 0 height 10
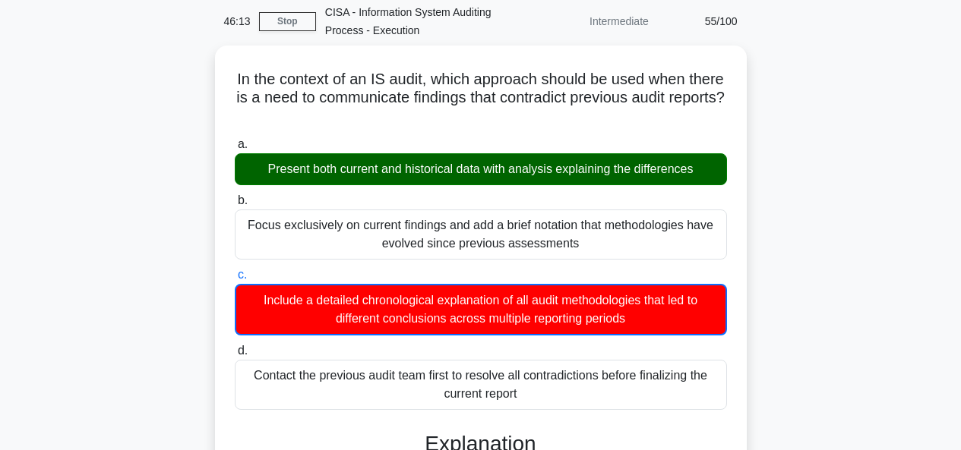
scroll to position [562, 0]
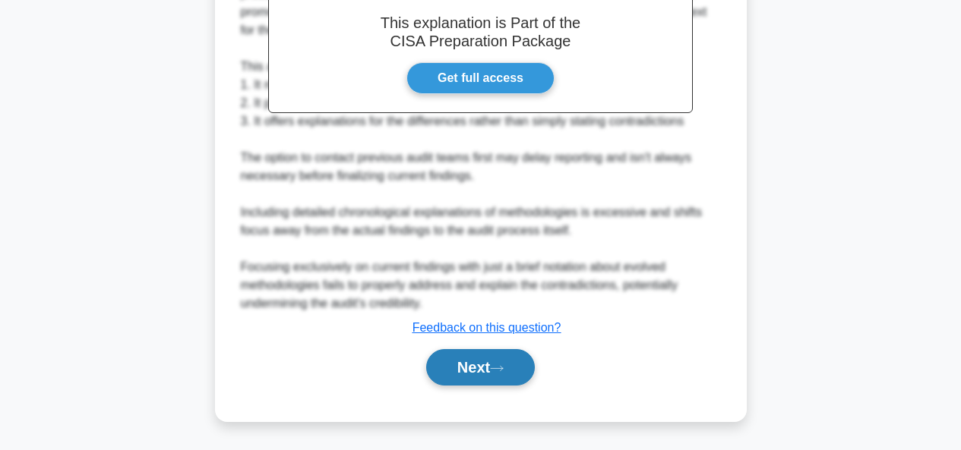
click at [498, 358] on button "Next" at bounding box center [480, 367] width 109 height 36
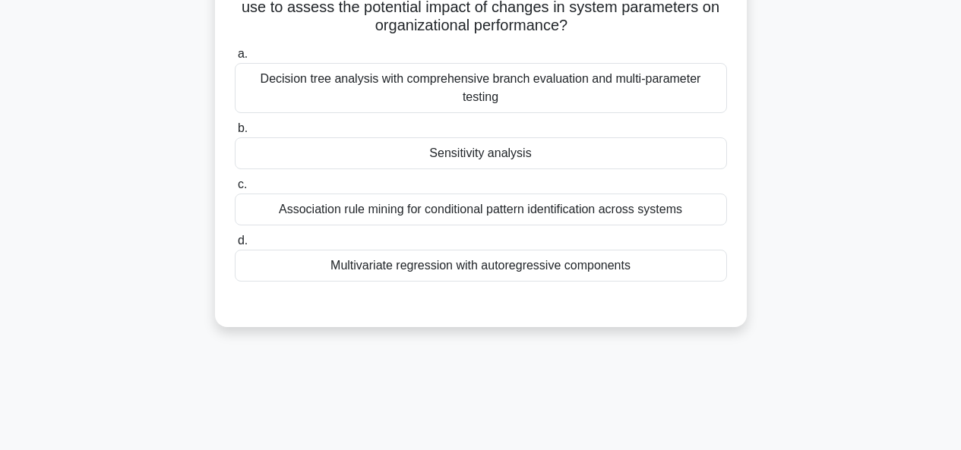
scroll to position [109, 0]
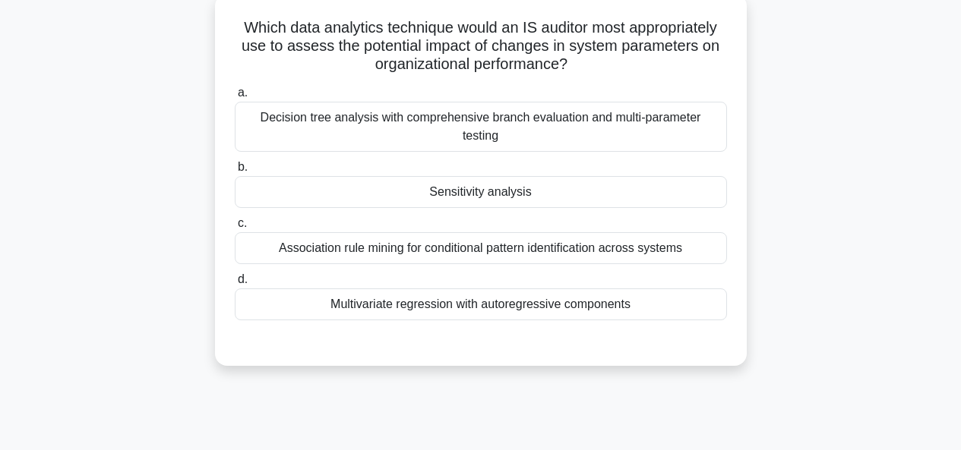
click at [500, 179] on div "Sensitivity analysis" at bounding box center [481, 192] width 492 height 32
click at [235, 172] on input "b. Sensitivity analysis" at bounding box center [235, 168] width 0 height 10
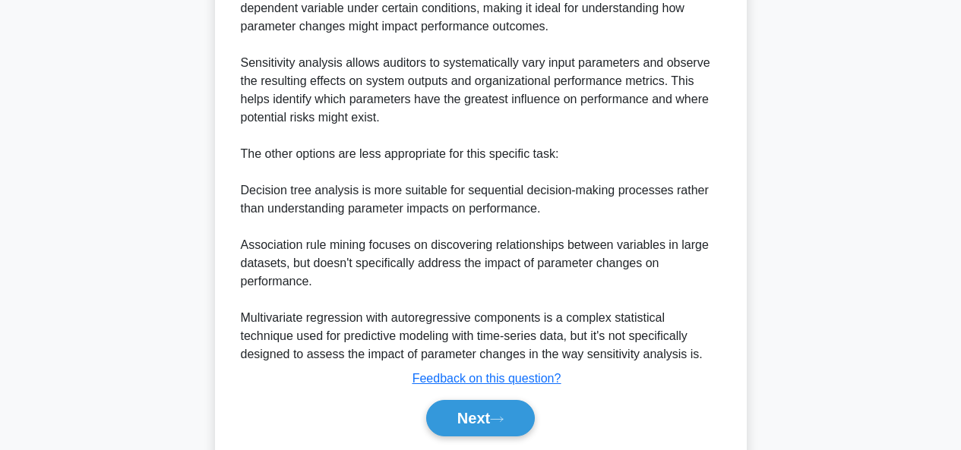
scroll to position [561, 0]
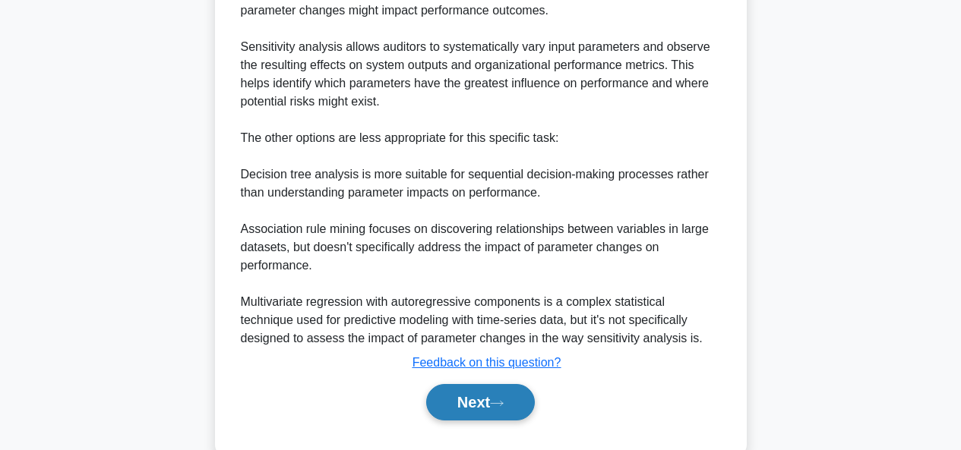
click at [506, 384] on button "Next" at bounding box center [480, 402] width 109 height 36
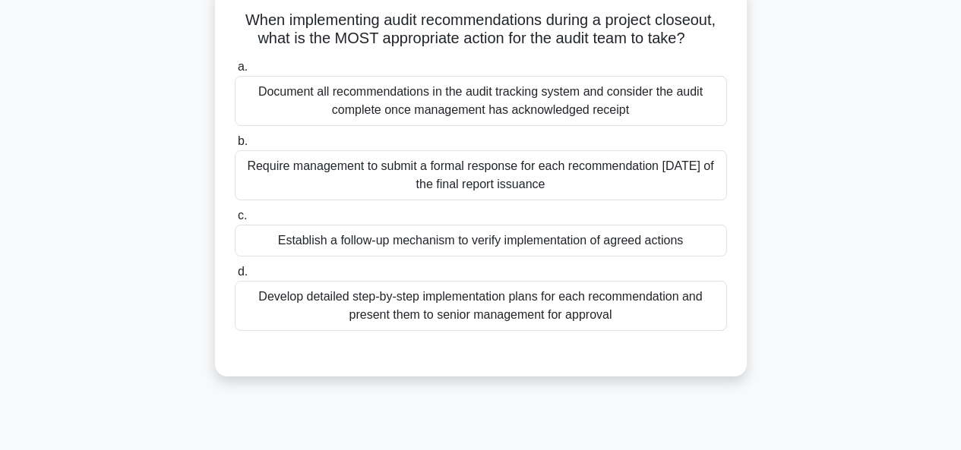
scroll to position [115, 0]
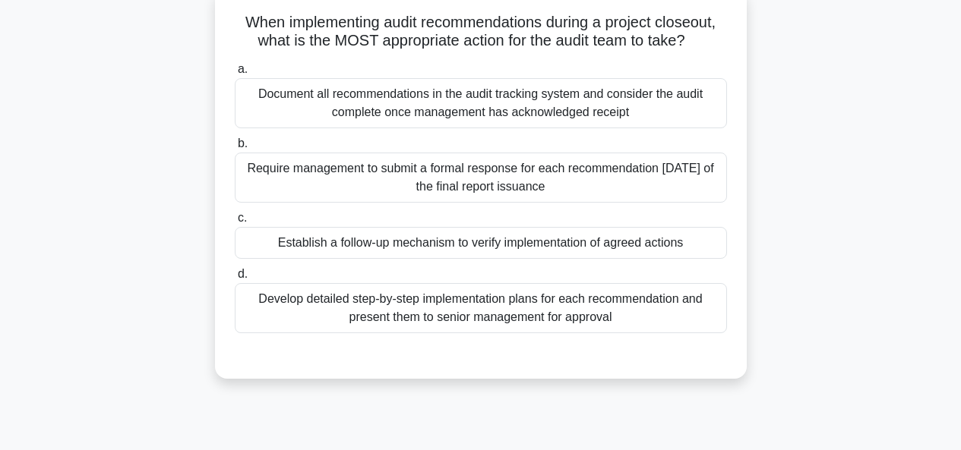
drag, startPoint x: 402, startPoint y: 24, endPoint x: 724, endPoint y: 40, distance: 322.5
click at [724, 40] on h5 "When implementing audit recommendations during a project closeout, what is the …" at bounding box center [480, 32] width 495 height 38
drag, startPoint x: 555, startPoint y: 25, endPoint x: 723, endPoint y: 44, distance: 169.7
click at [723, 44] on h5 "When implementing audit recommendations during a project closeout, what is the …" at bounding box center [480, 32] width 495 height 38
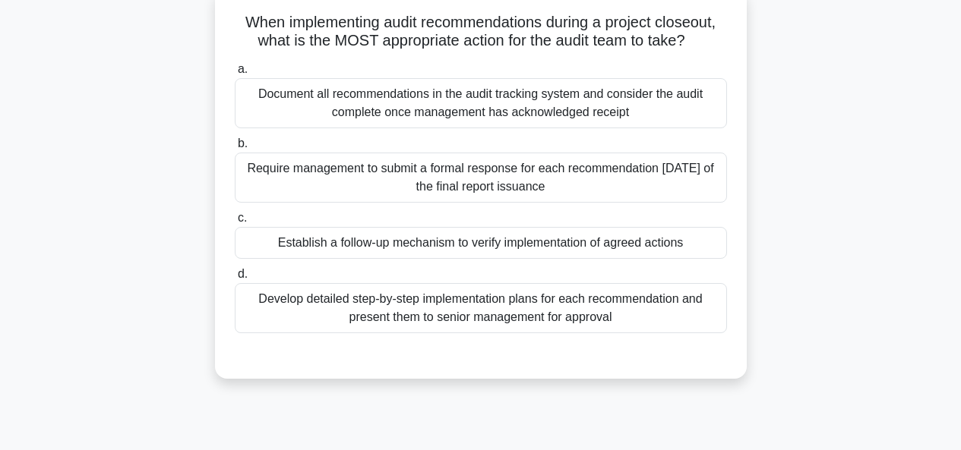
click at [637, 246] on div "Establish a follow-up mechanism to verify implementation of agreed actions" at bounding box center [481, 243] width 492 height 32
click at [235, 223] on input "c. Establish a follow-up mechanism to verify implementation of agreed actions" at bounding box center [235, 218] width 0 height 10
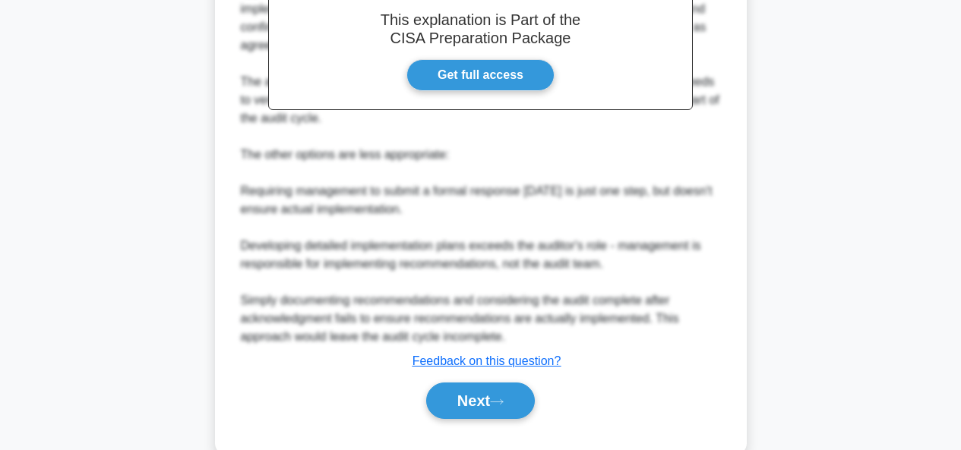
scroll to position [579, 0]
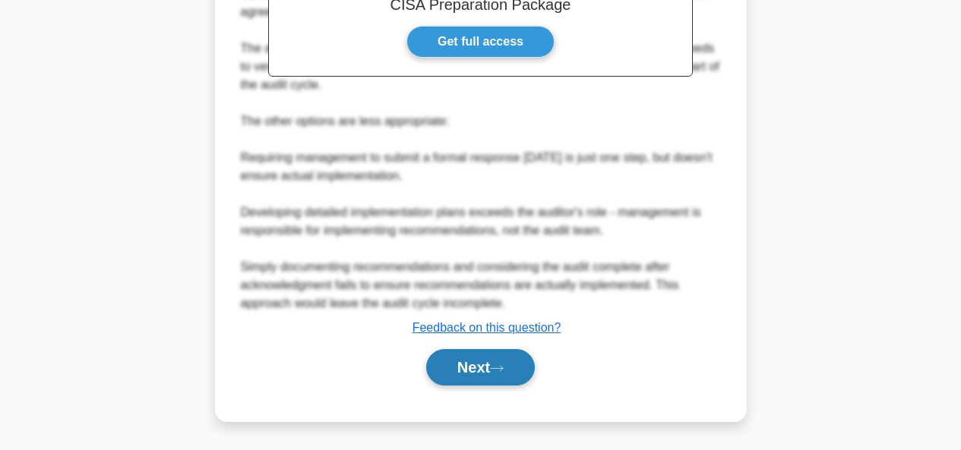
click at [493, 368] on button "Next" at bounding box center [480, 367] width 109 height 36
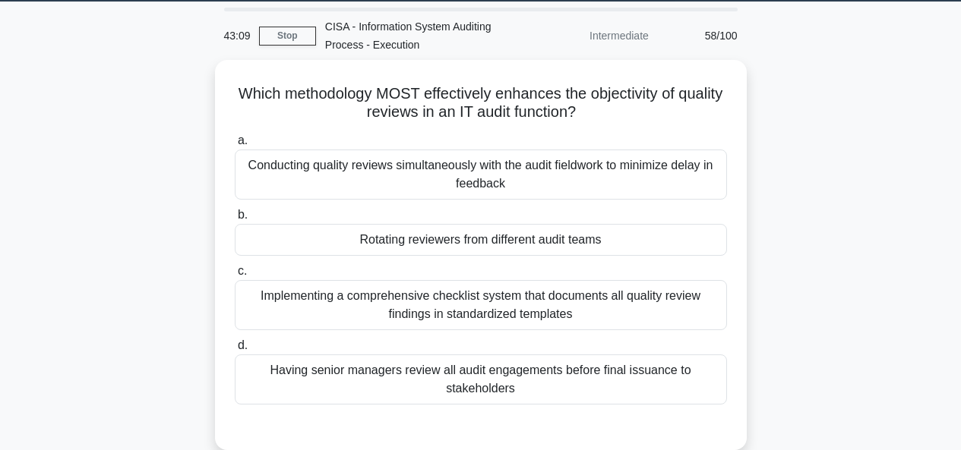
scroll to position [52, 0]
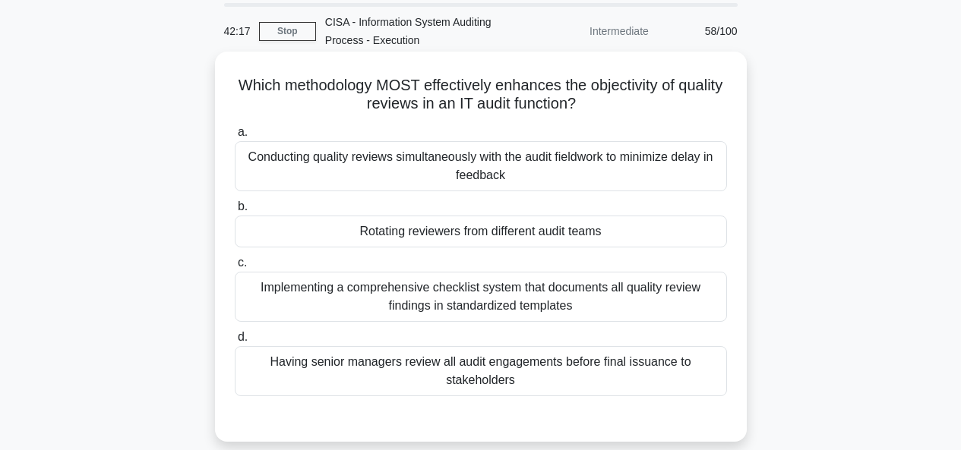
click at [370, 367] on div "Having senior managers review all audit engagements before final issuance to st…" at bounding box center [481, 371] width 492 height 50
click at [235, 343] on input "d. Having senior managers review all audit engagements before final issuance to…" at bounding box center [235, 338] width 0 height 10
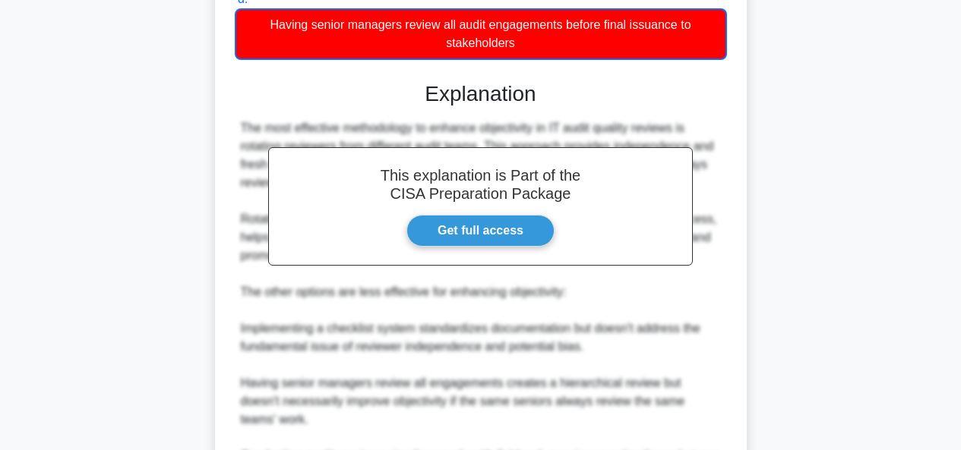
scroll to position [562, 0]
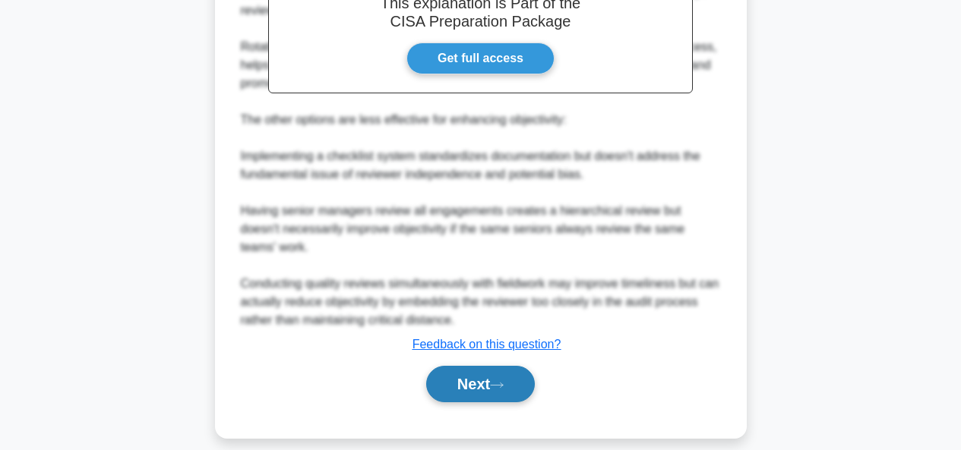
click at [479, 374] on button "Next" at bounding box center [480, 384] width 109 height 36
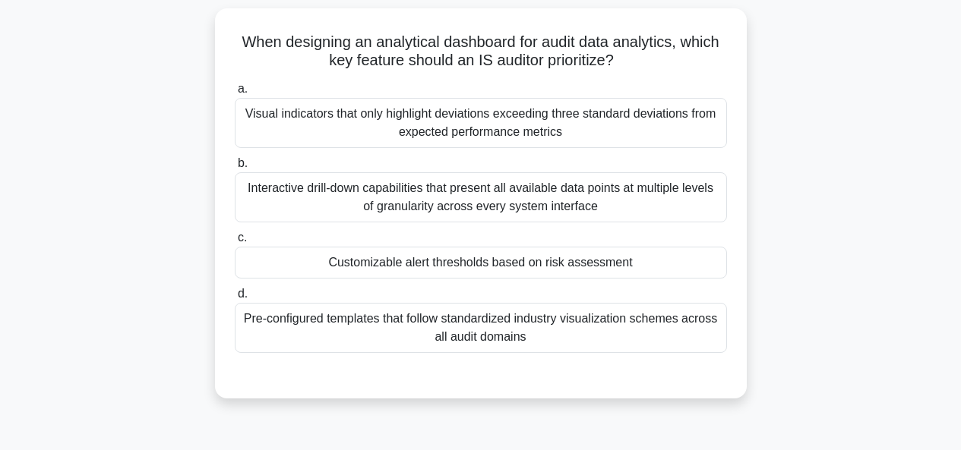
scroll to position [59, 0]
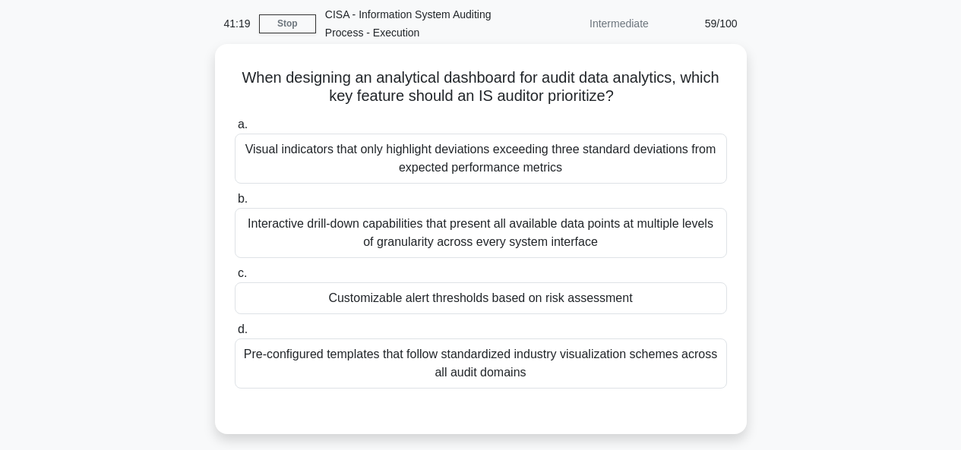
click at [535, 304] on div "Customizable alert thresholds based on risk assessment" at bounding box center [481, 299] width 492 height 32
click at [235, 279] on input "c. Customizable alert thresholds based on risk assessment" at bounding box center [235, 274] width 0 height 10
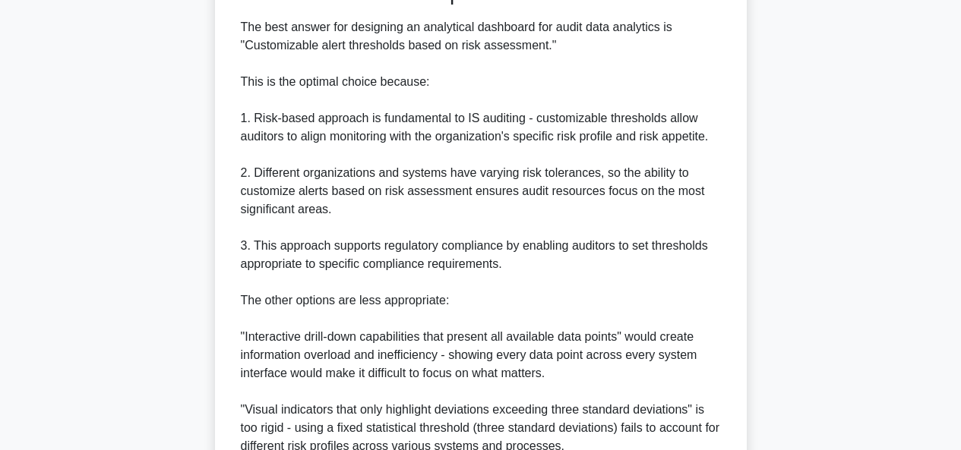
scroll to position [706, 0]
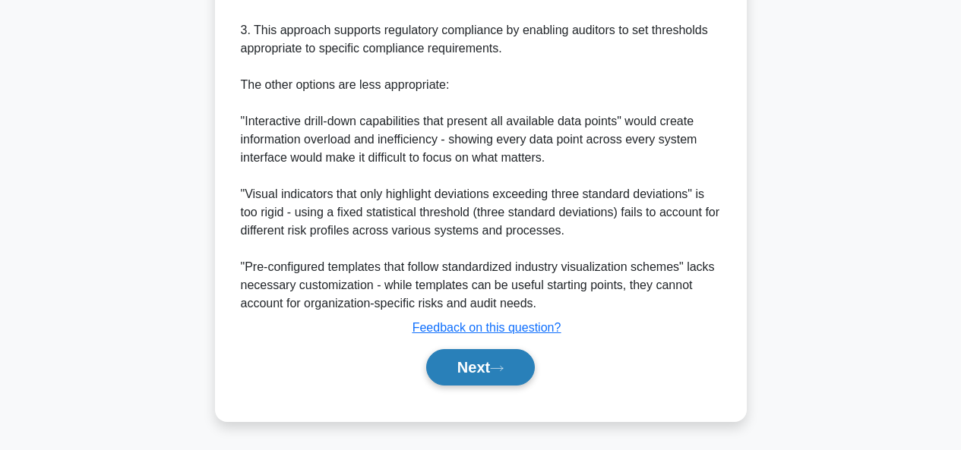
click at [492, 368] on button "Next" at bounding box center [480, 367] width 109 height 36
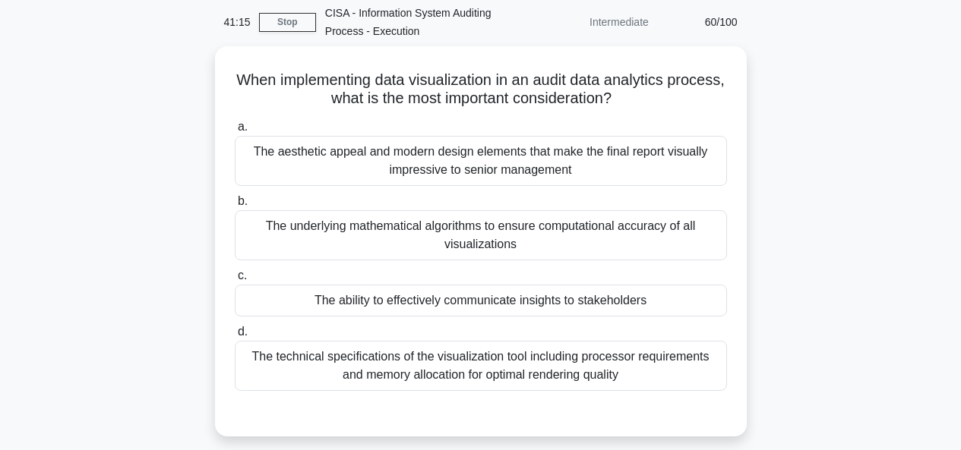
scroll to position [62, 0]
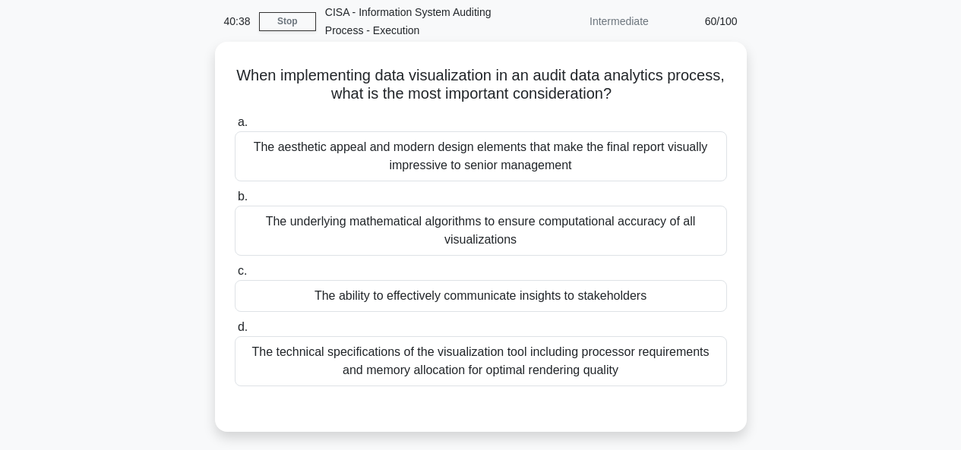
click at [485, 302] on div "The ability to effectively communicate insights to stakeholders" at bounding box center [481, 296] width 492 height 32
click at [235, 276] on input "c. The ability to effectively communicate insights to stakeholders" at bounding box center [235, 272] width 0 height 10
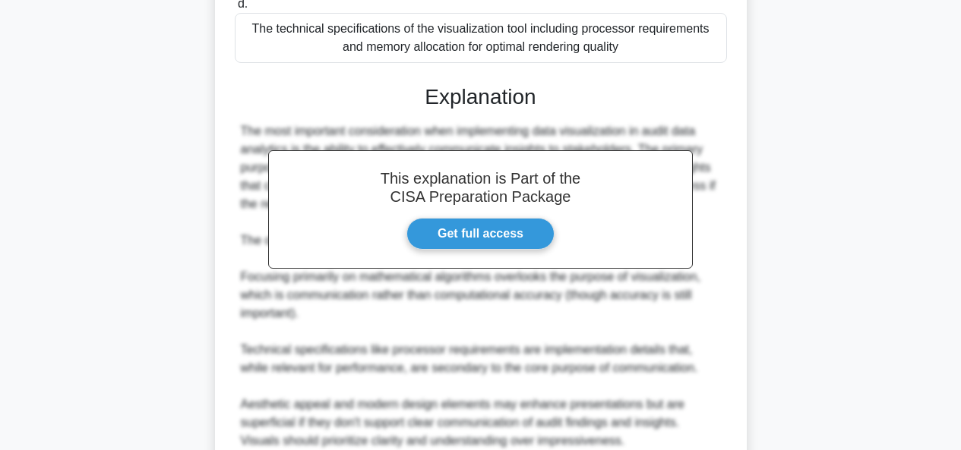
scroll to position [554, 0]
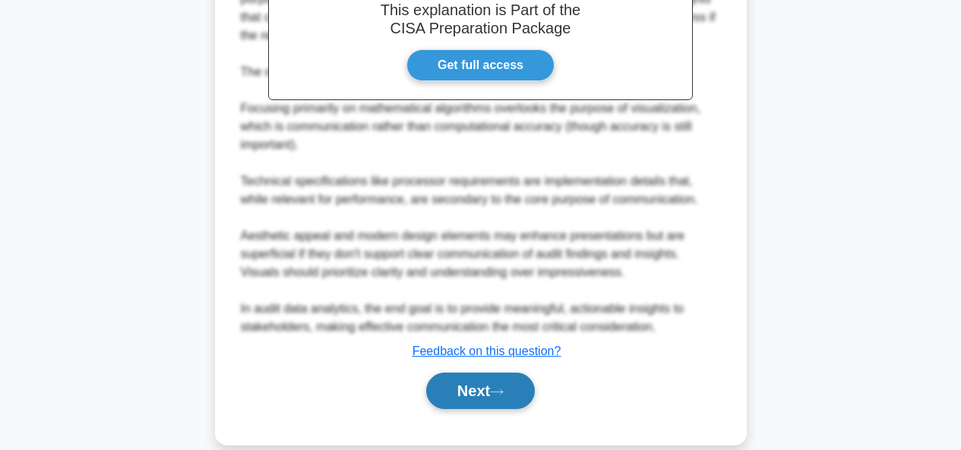
click at [488, 386] on button "Next" at bounding box center [480, 391] width 109 height 36
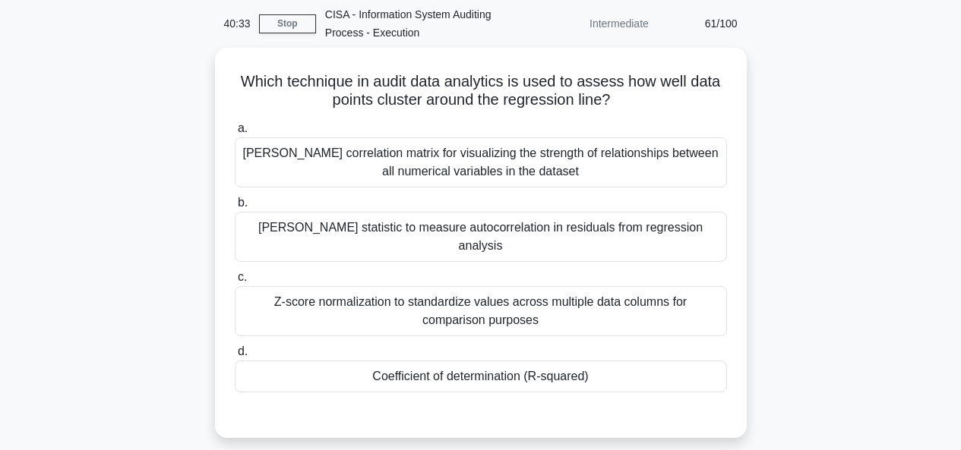
scroll to position [58, 0]
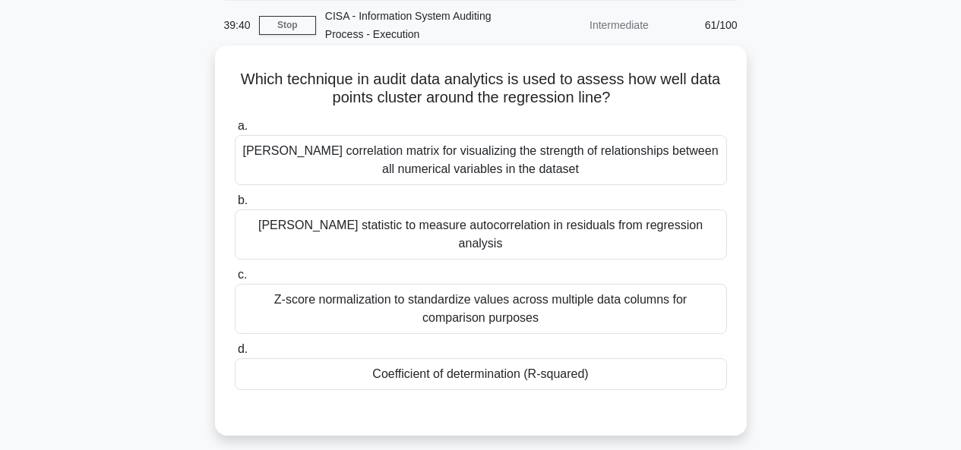
drag, startPoint x: 513, startPoint y: 81, endPoint x: 713, endPoint y: 99, distance: 201.3
click at [713, 99] on h5 "Which technique in audit data analytics is used to assess how well data points …" at bounding box center [480, 89] width 495 height 38
click at [696, 226] on div "Durbin-Watson statistic to measure autocorrelation in residuals from regression…" at bounding box center [481, 235] width 492 height 50
click at [235, 206] on input "b. Durbin-Watson statistic to measure autocorrelation in residuals from regress…" at bounding box center [235, 201] width 0 height 10
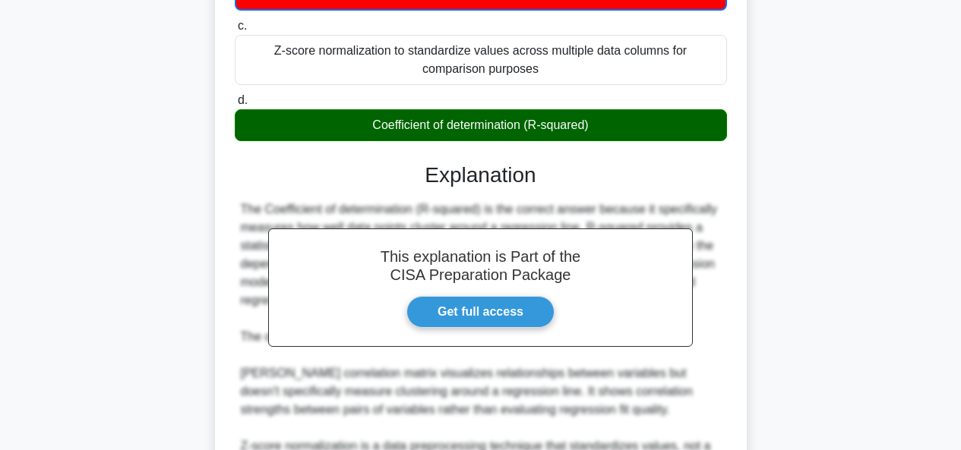
scroll to position [562, 0]
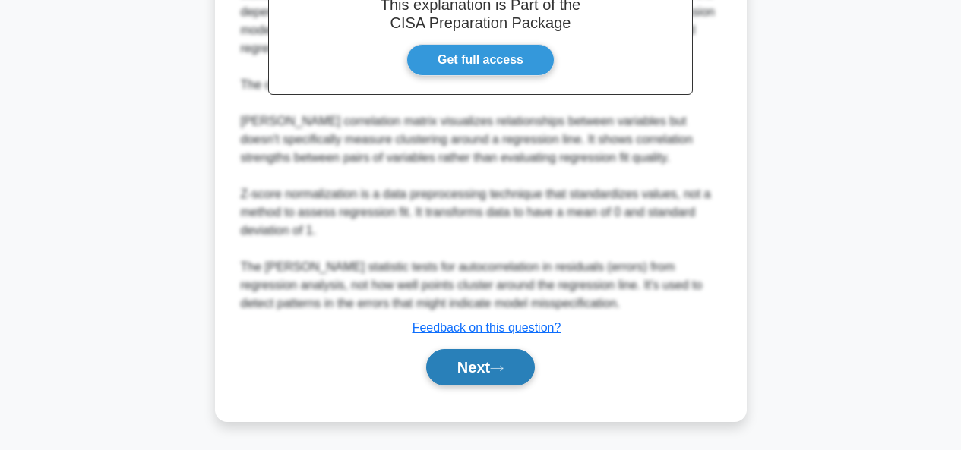
click at [501, 359] on button "Next" at bounding box center [480, 367] width 109 height 36
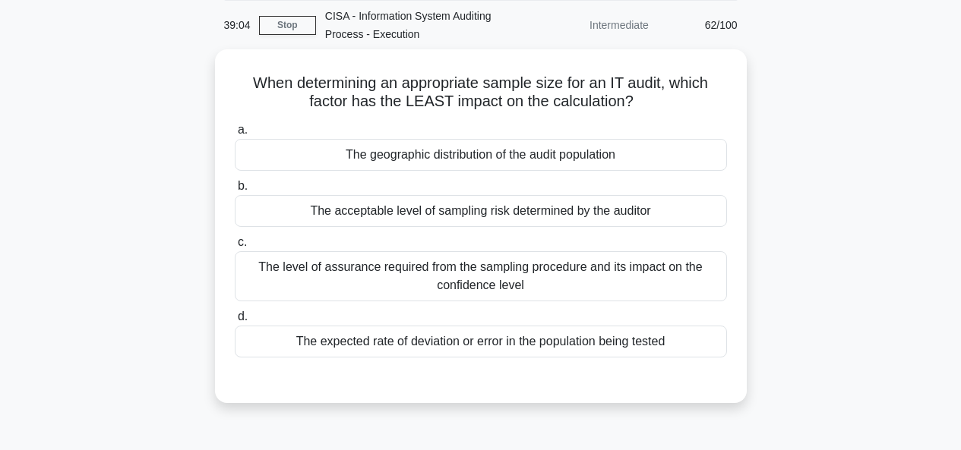
scroll to position [55, 0]
click at [466, 158] on div "The geographic distribution of the audit population" at bounding box center [481, 154] width 492 height 32
click at [235, 134] on input "a. The geographic distribution of the audit population" at bounding box center [235, 130] width 0 height 10
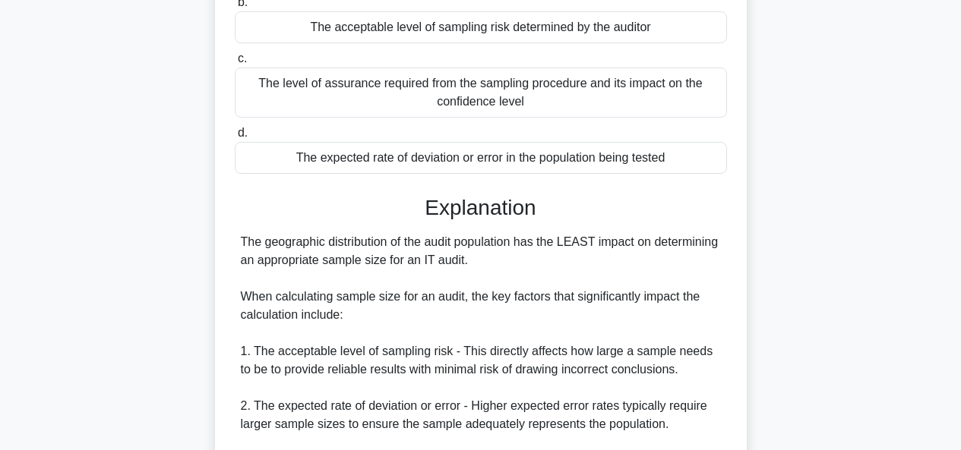
scroll to position [579, 0]
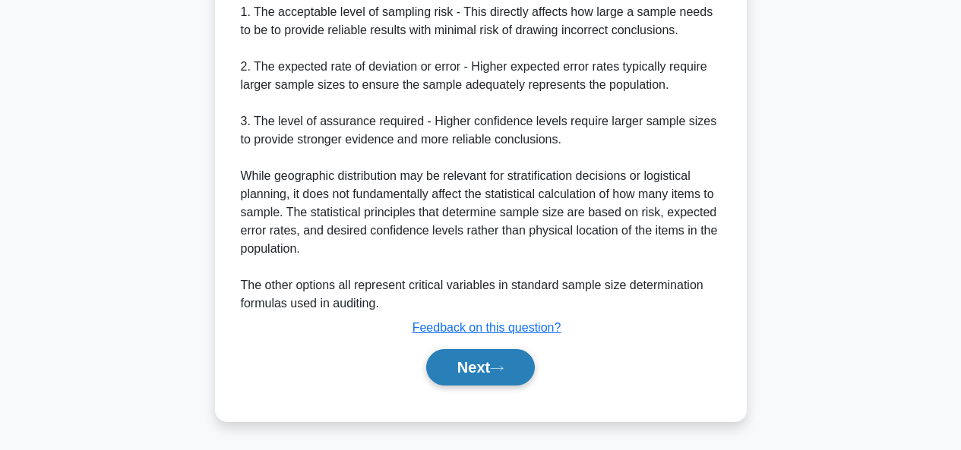
click at [489, 375] on button "Next" at bounding box center [480, 367] width 109 height 36
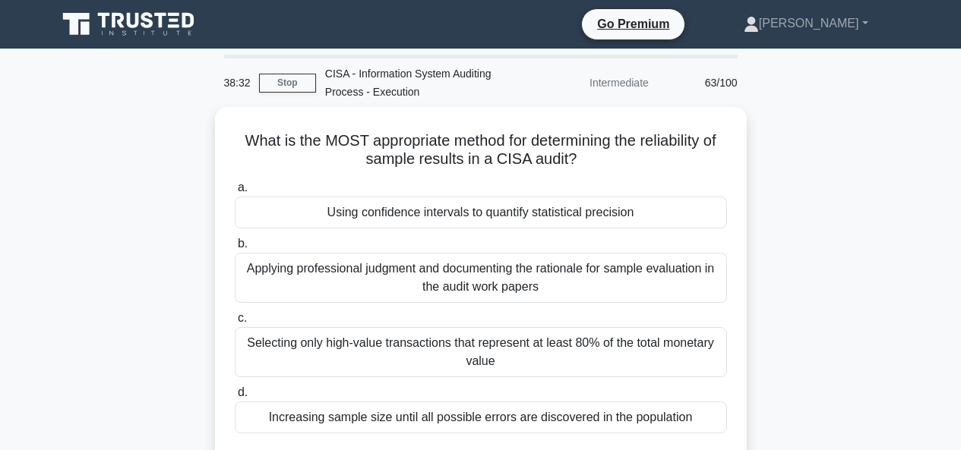
scroll to position [30, 0]
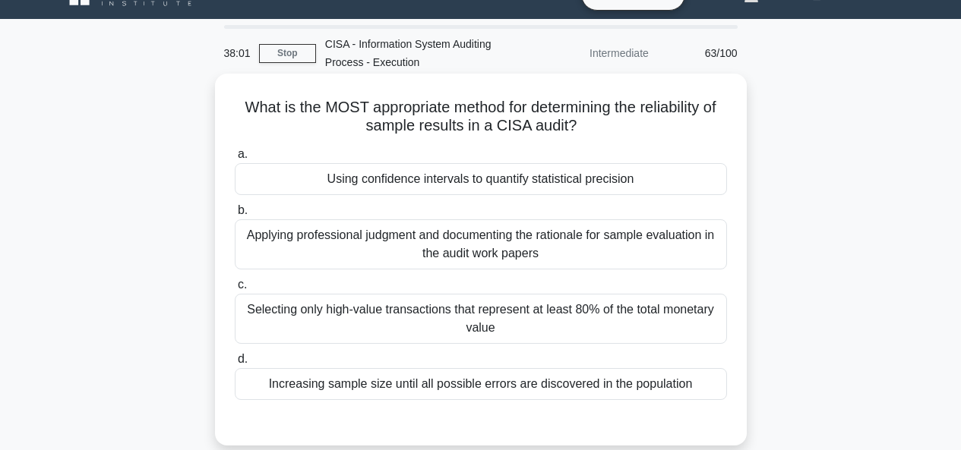
click at [544, 386] on div "Increasing sample size until all possible errors are discovered in the populati…" at bounding box center [481, 384] width 492 height 32
click at [235, 365] on input "d. Increasing sample size until all possible errors are discovered in the popul…" at bounding box center [235, 360] width 0 height 10
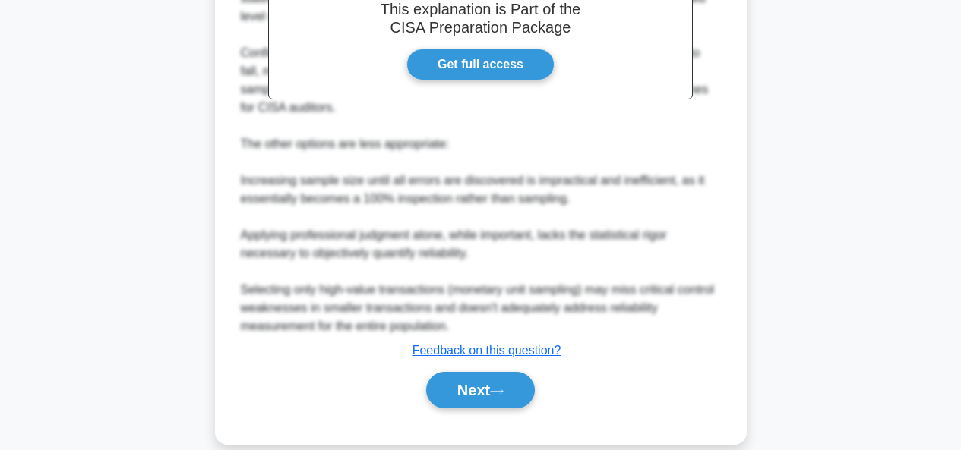
scroll to position [544, 0]
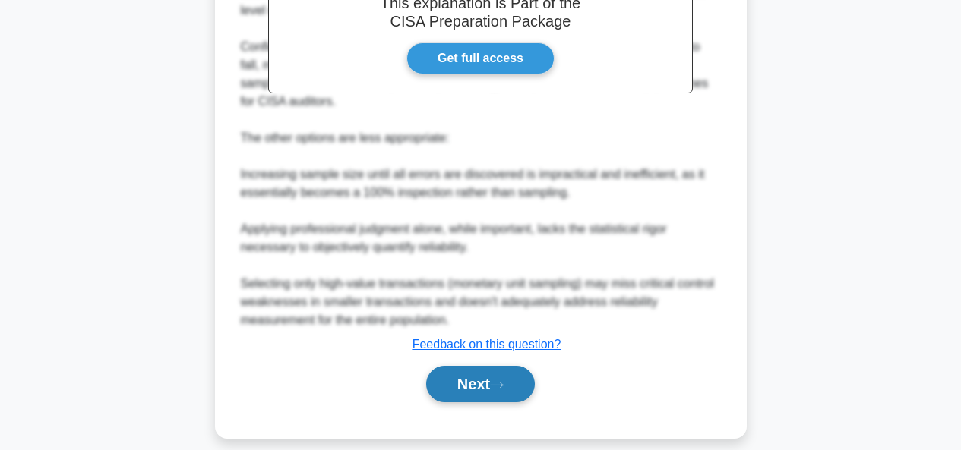
click at [494, 376] on button "Next" at bounding box center [480, 384] width 109 height 36
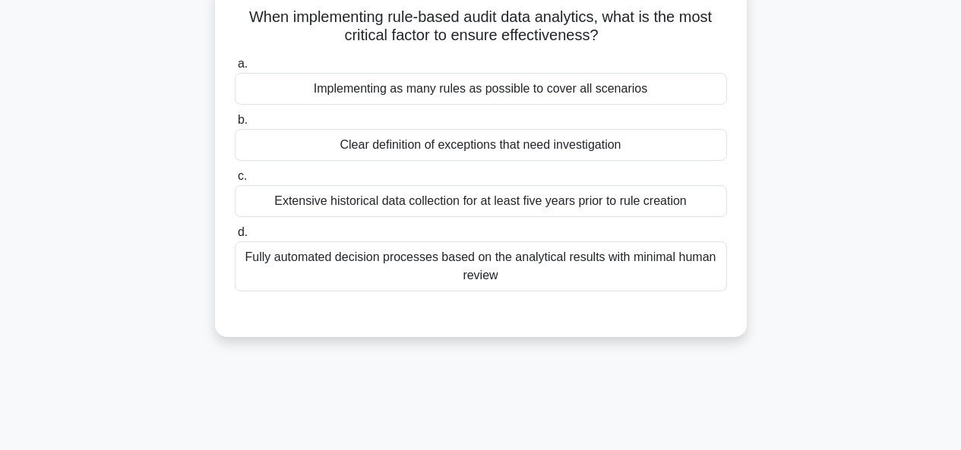
scroll to position [49, 0]
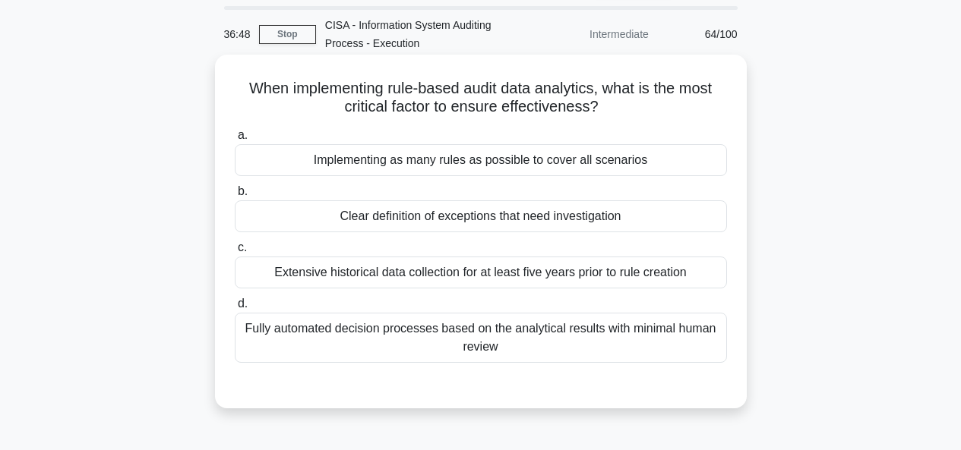
click at [628, 170] on div "Implementing as many rules as possible to cover all scenarios" at bounding box center [481, 160] width 492 height 32
click at [235, 141] on input "a. Implementing as many rules as possible to cover all scenarios" at bounding box center [235, 136] width 0 height 10
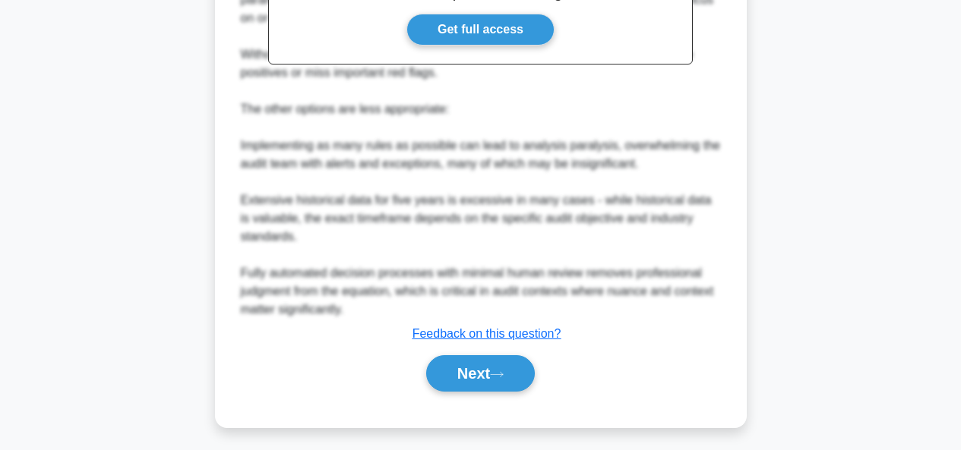
scroll to position [562, 0]
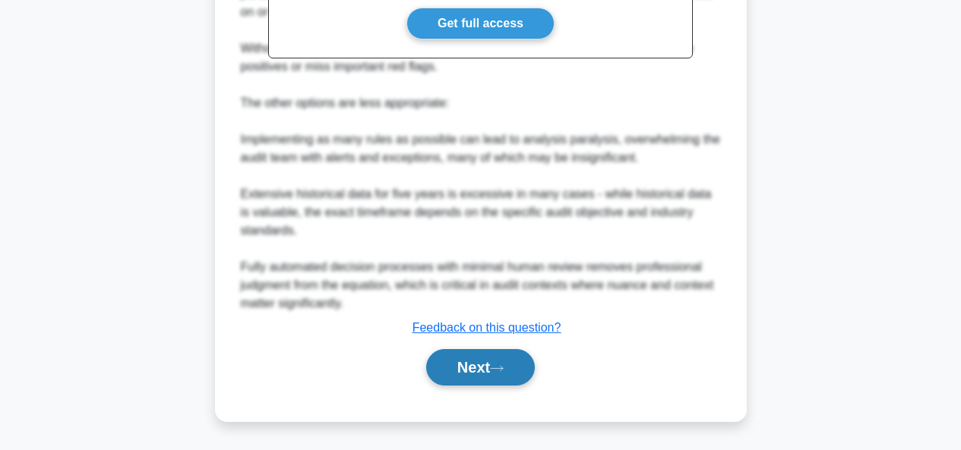
click at [469, 351] on button "Next" at bounding box center [480, 367] width 109 height 36
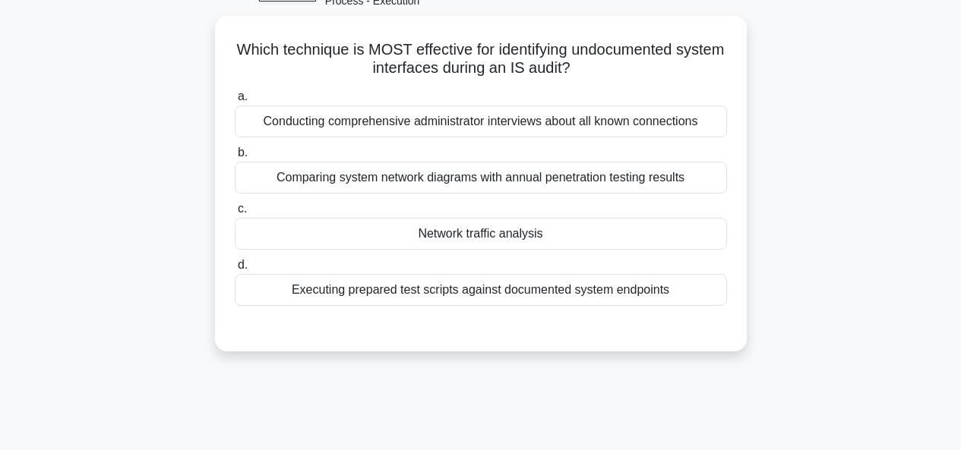
scroll to position [87, 0]
drag, startPoint x: 494, startPoint y: 53, endPoint x: 721, endPoint y: 67, distance: 227.5
click at [721, 67] on h5 "Which technique is MOST effective for identifying undocumented system interface…" at bounding box center [480, 60] width 495 height 38
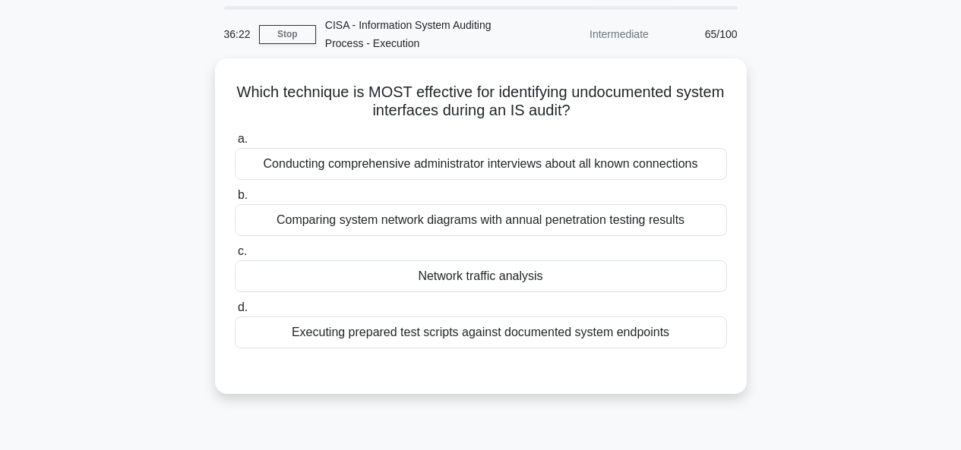
scroll to position [43, 0]
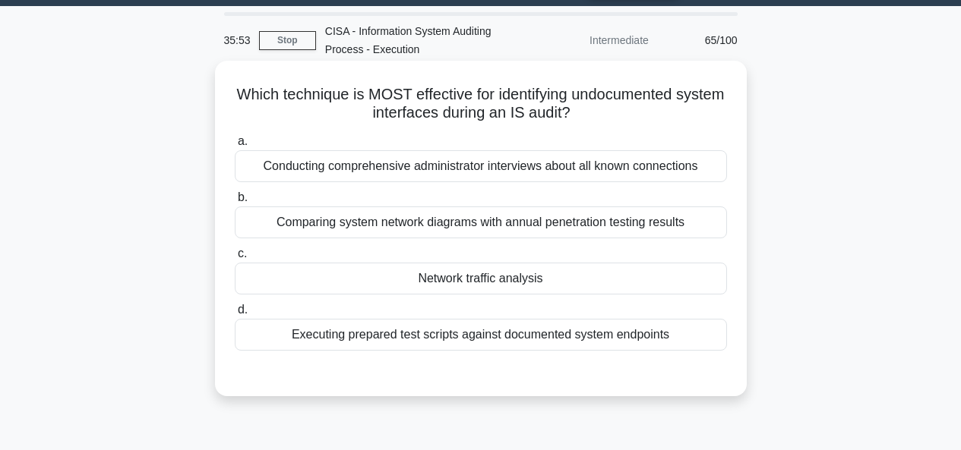
click at [500, 283] on div "Network traffic analysis" at bounding box center [481, 279] width 492 height 32
click at [235, 259] on input "c. Network traffic analysis" at bounding box center [235, 254] width 0 height 10
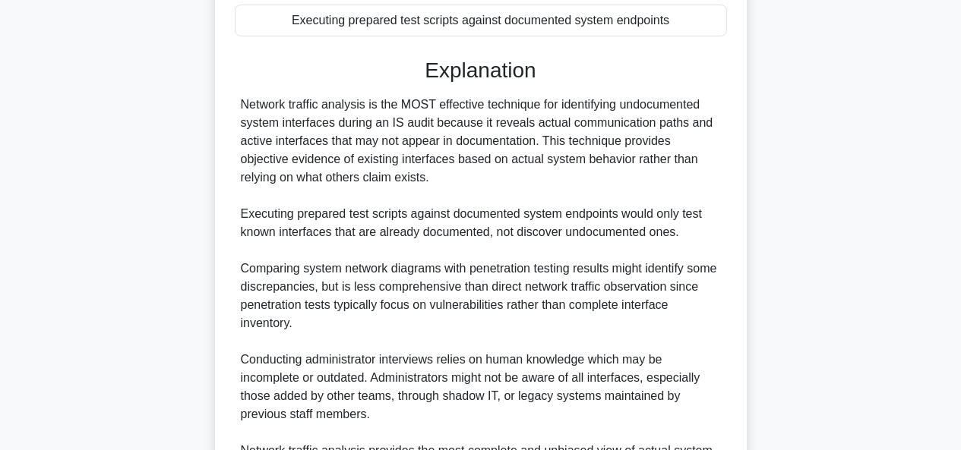
scroll to position [488, 0]
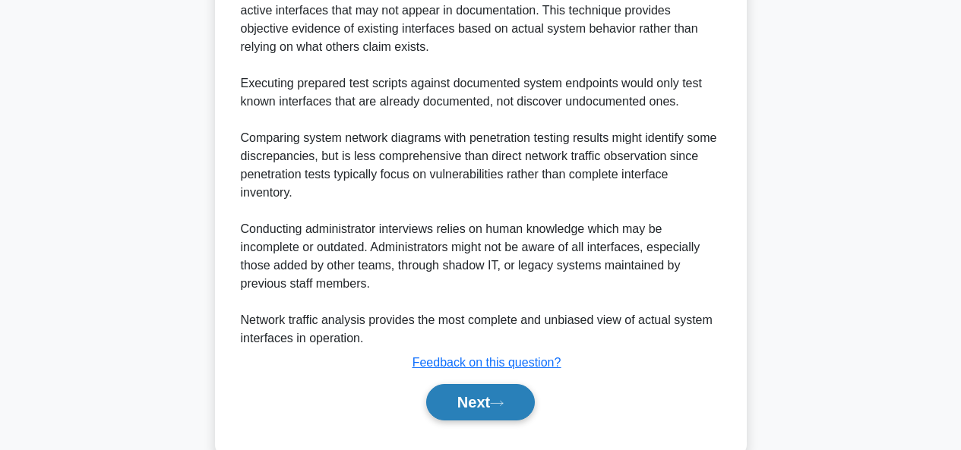
click at [475, 384] on button "Next" at bounding box center [480, 402] width 109 height 36
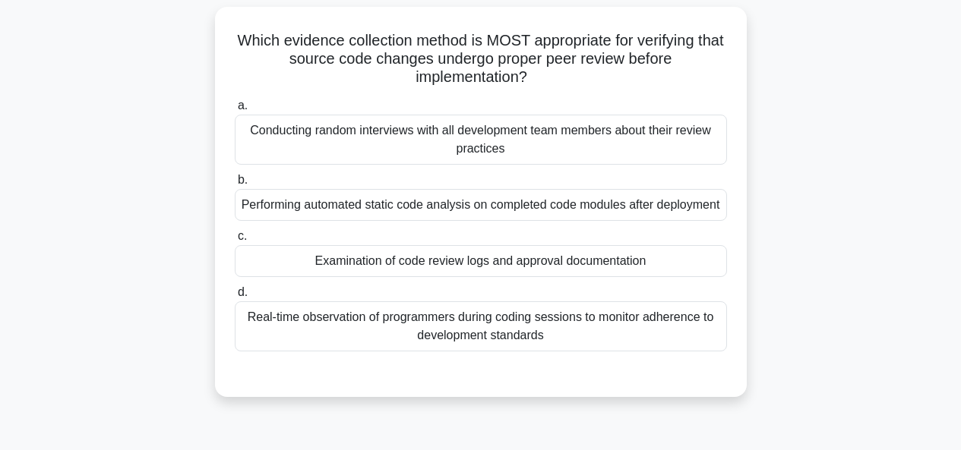
scroll to position [83, 0]
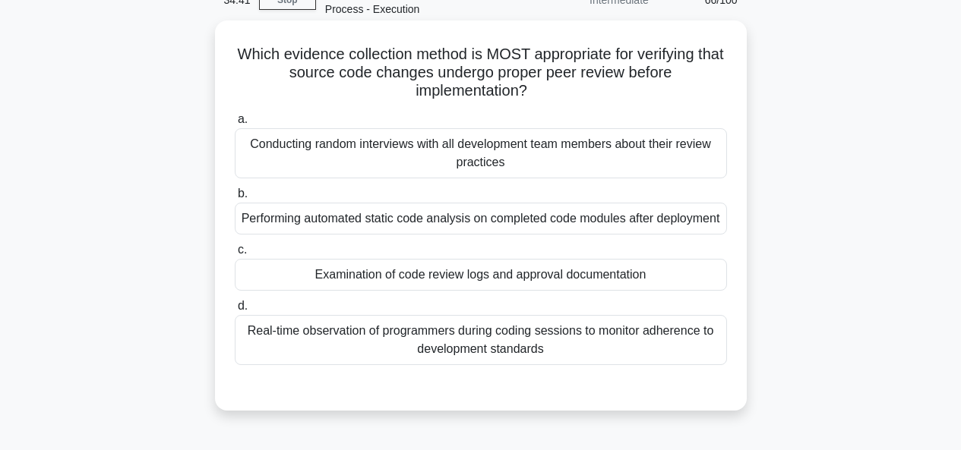
click at [496, 280] on div "Examination of code review logs and approval documentation" at bounding box center [481, 275] width 492 height 32
click at [235, 255] on input "c. Examination of code review logs and approval documentation" at bounding box center [235, 250] width 0 height 10
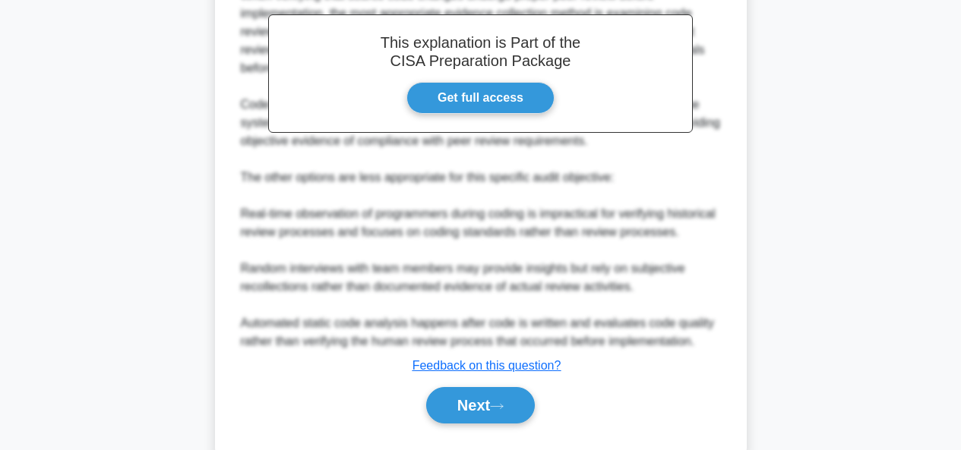
scroll to position [561, 0]
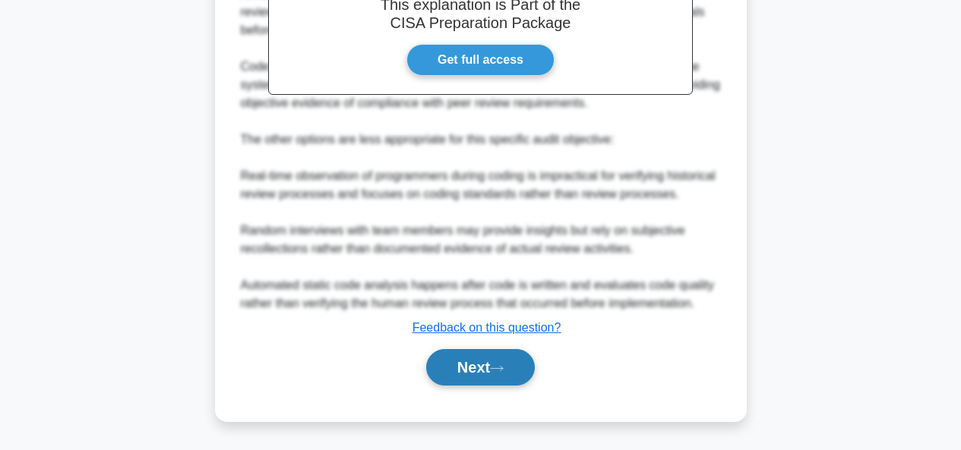
click at [497, 374] on button "Next" at bounding box center [480, 367] width 109 height 36
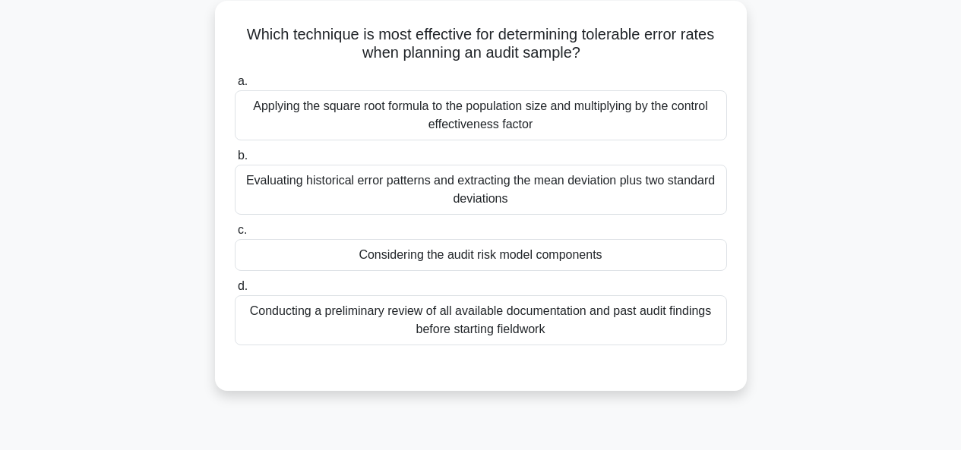
scroll to position [71, 0]
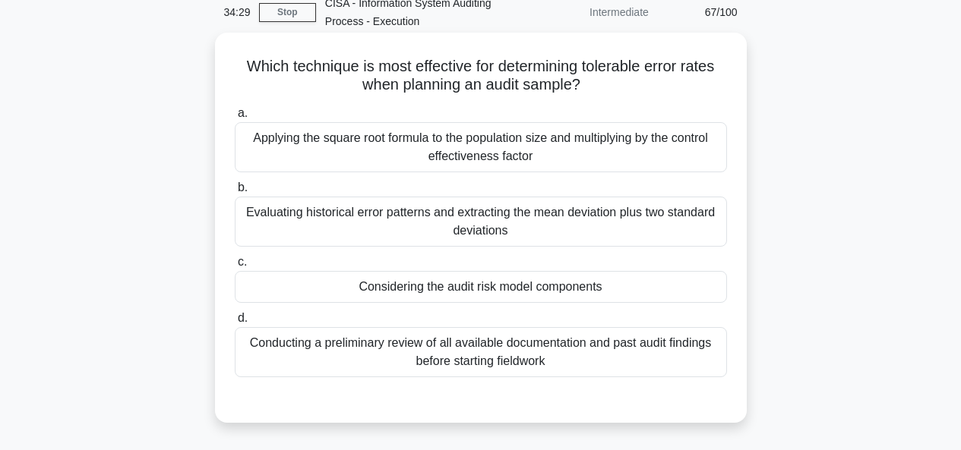
drag, startPoint x: 251, startPoint y: 71, endPoint x: 617, endPoint y: 81, distance: 365.5
click at [617, 81] on h5 "Which technique is most effective for determining tolerable error rates when pl…" at bounding box center [480, 76] width 495 height 38
click at [651, 84] on h5 "Which technique is most effective for determining tolerable error rates when pl…" at bounding box center [480, 76] width 495 height 38
click at [607, 294] on div "Considering the audit risk model components" at bounding box center [481, 287] width 492 height 32
click at [235, 267] on input "c. Considering the audit risk model components" at bounding box center [235, 263] width 0 height 10
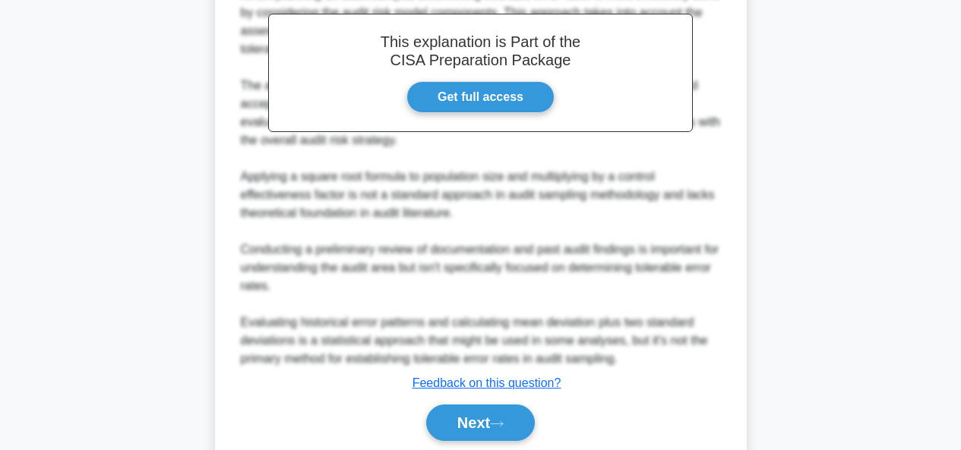
scroll to position [579, 0]
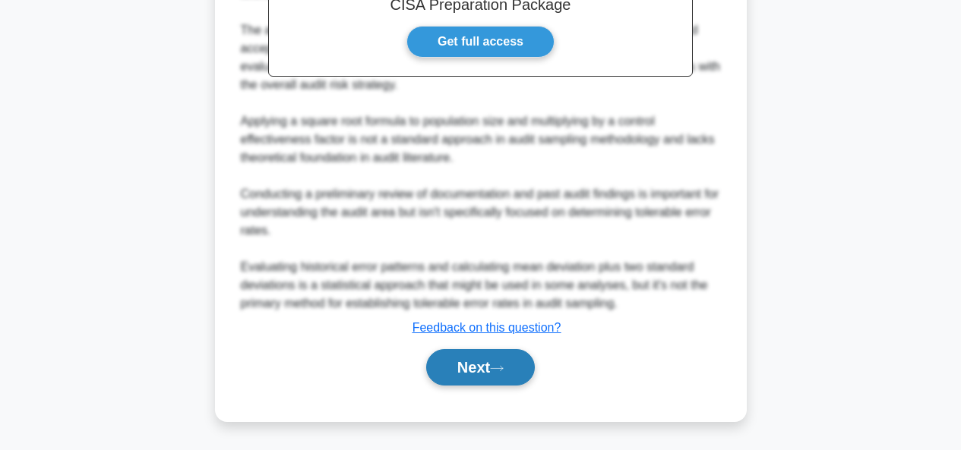
click at [462, 357] on button "Next" at bounding box center [480, 367] width 109 height 36
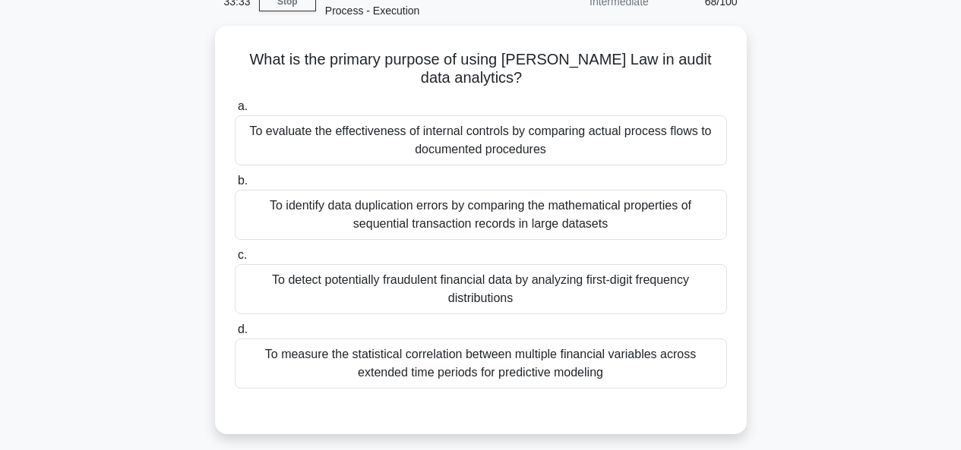
scroll to position [84, 0]
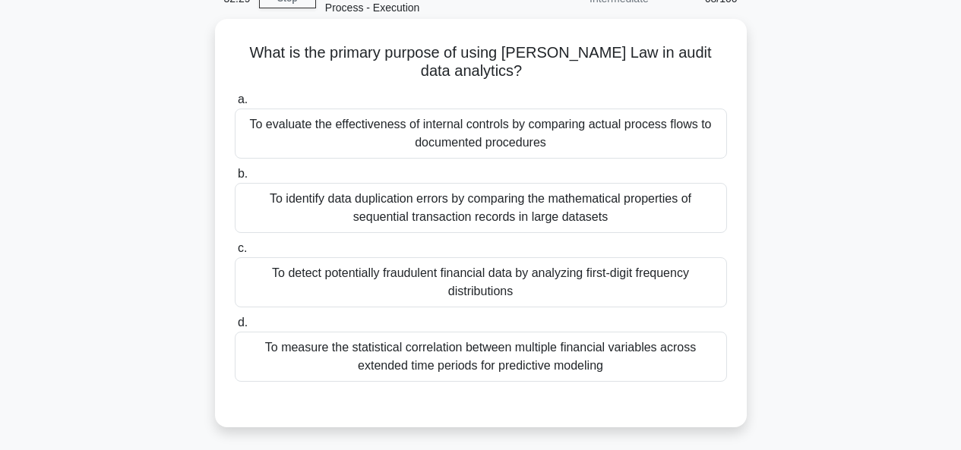
click at [632, 267] on div "To detect potentially fraudulent financial data by analyzing first-digit freque…" at bounding box center [481, 283] width 492 height 50
click at [235, 254] on input "c. To detect potentially fraudulent financial data by analyzing first-digit fre…" at bounding box center [235, 249] width 0 height 10
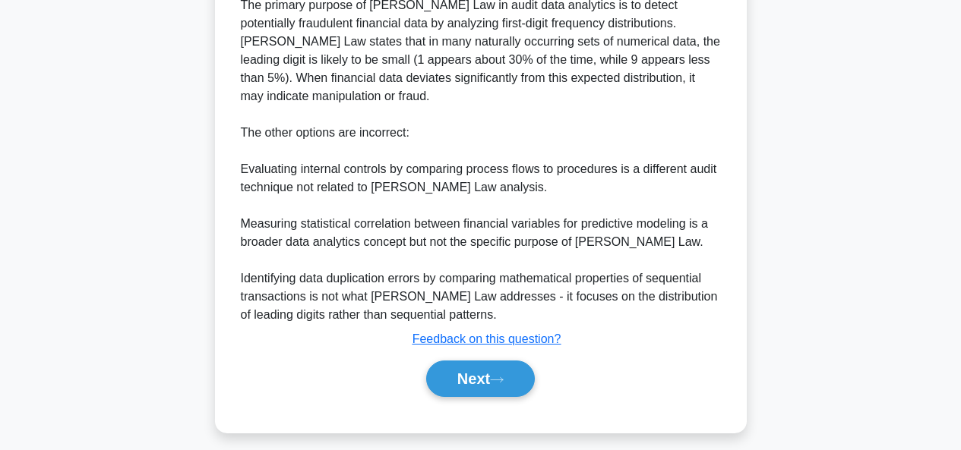
scroll to position [542, 0]
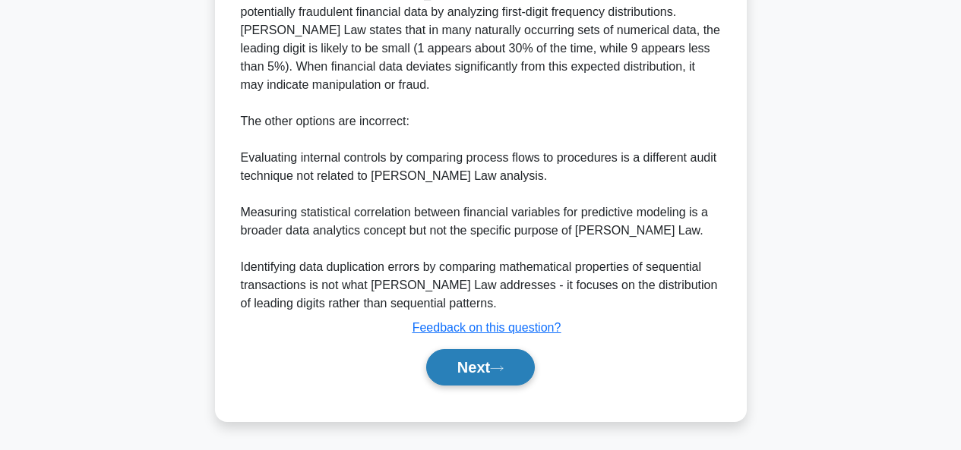
click at [428, 360] on button "Next" at bounding box center [480, 367] width 109 height 36
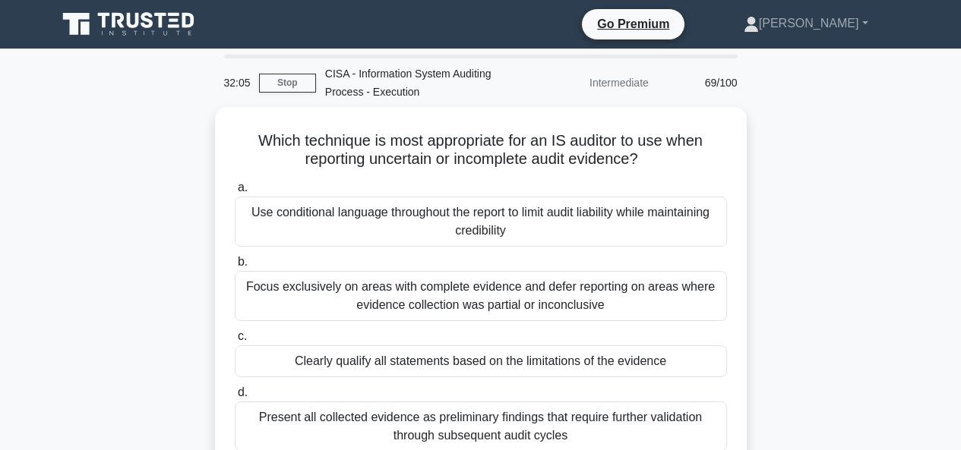
scroll to position [76, 0]
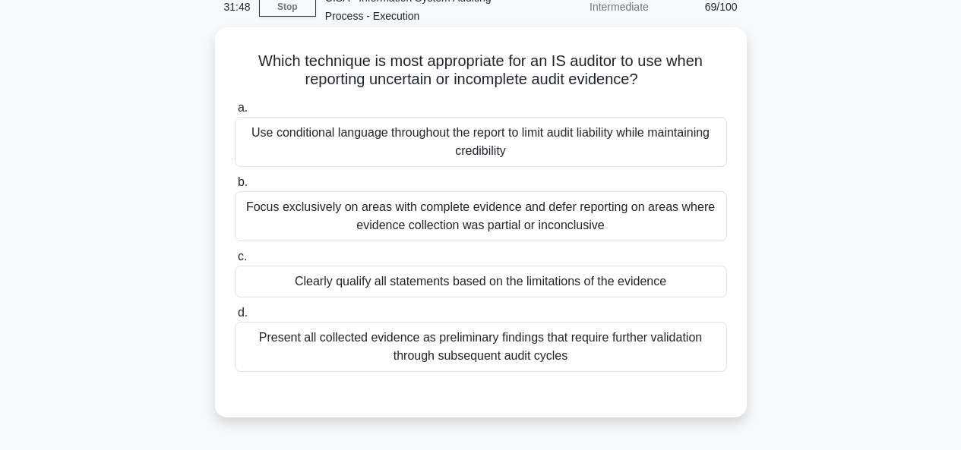
drag, startPoint x: 557, startPoint y: 69, endPoint x: 721, endPoint y: 71, distance: 164.1
click at [721, 71] on h5 "Which technique is most appropriate for an IS auditor to use when reporting unc…" at bounding box center [480, 71] width 495 height 38
click at [735, 93] on div "Which technique is most appropriate for an IS auditor to use when reporting unc…" at bounding box center [481, 222] width 520 height 378
click at [542, 343] on div "Present all collected evidence as preliminary findings that require further val…" at bounding box center [481, 347] width 492 height 50
click at [235, 318] on input "d. Present all collected evidence as preliminary findings that require further …" at bounding box center [235, 313] width 0 height 10
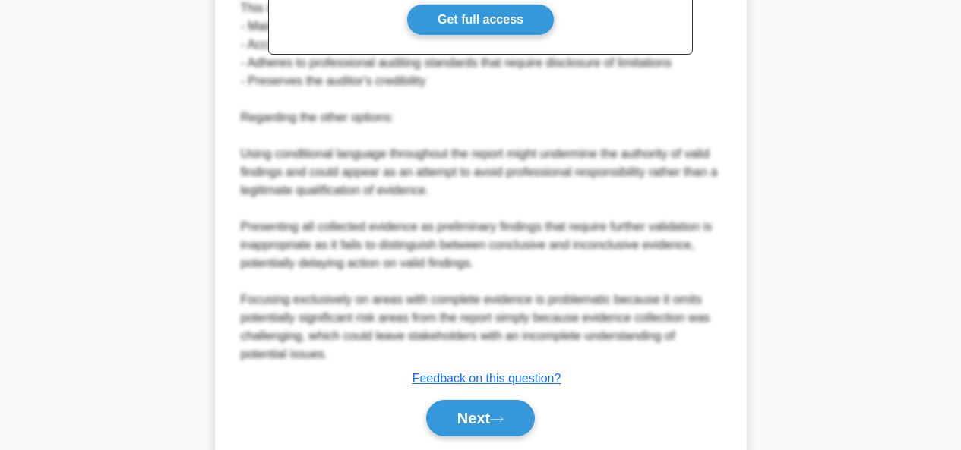
scroll to position [616, 0]
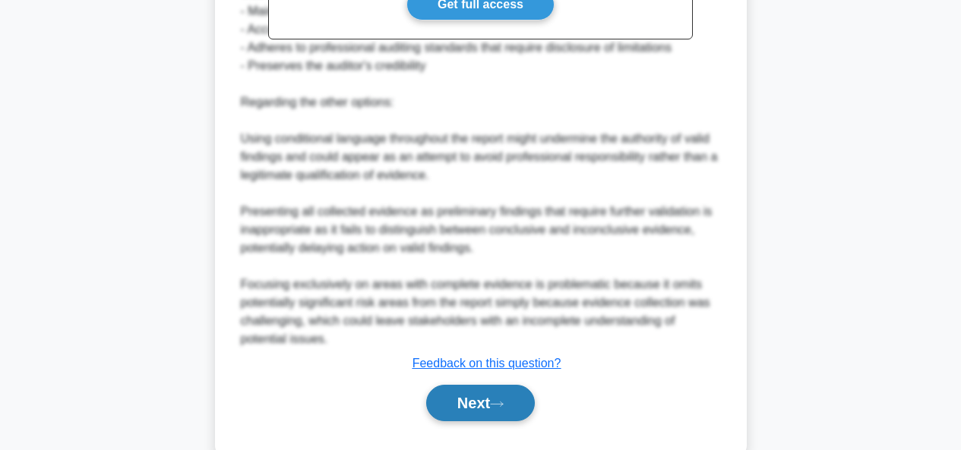
click at [459, 397] on button "Next" at bounding box center [480, 403] width 109 height 36
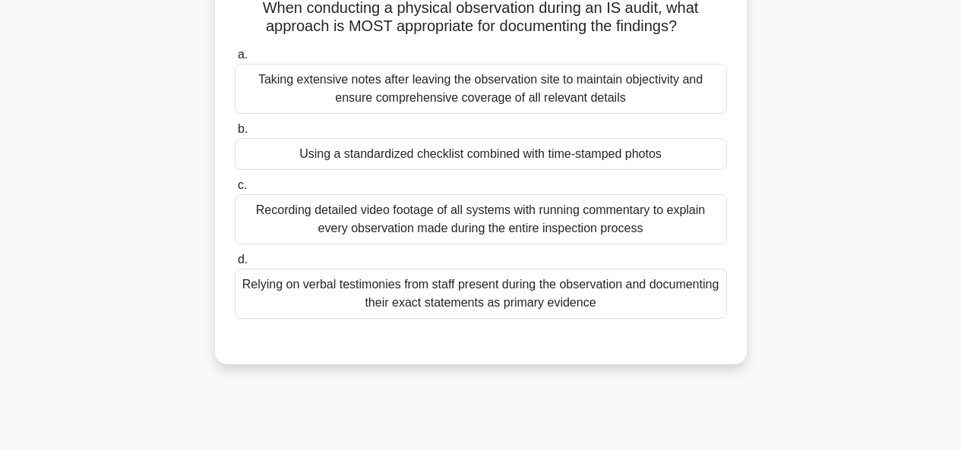
scroll to position [75, 0]
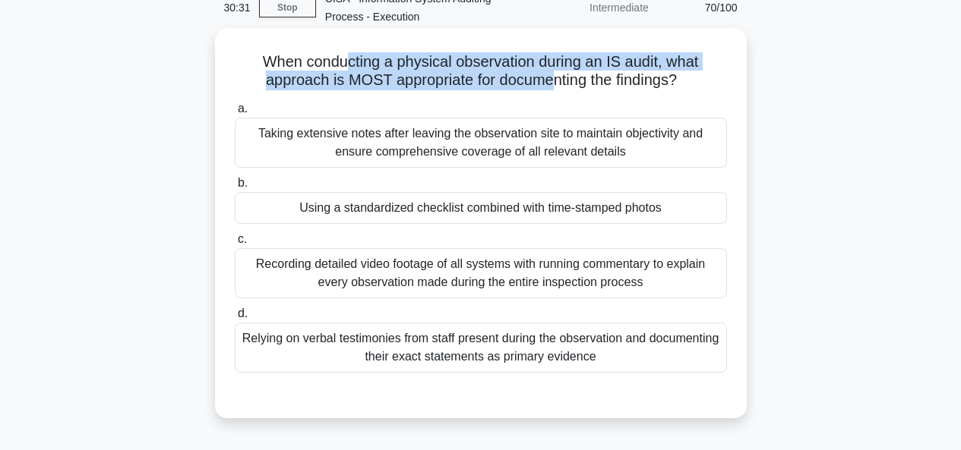
drag, startPoint x: 341, startPoint y: 71, endPoint x: 552, endPoint y: 83, distance: 211.5
click at [552, 83] on h5 "When conducting a physical observation during an IS audit, what approach is MOS…" at bounding box center [480, 71] width 495 height 38
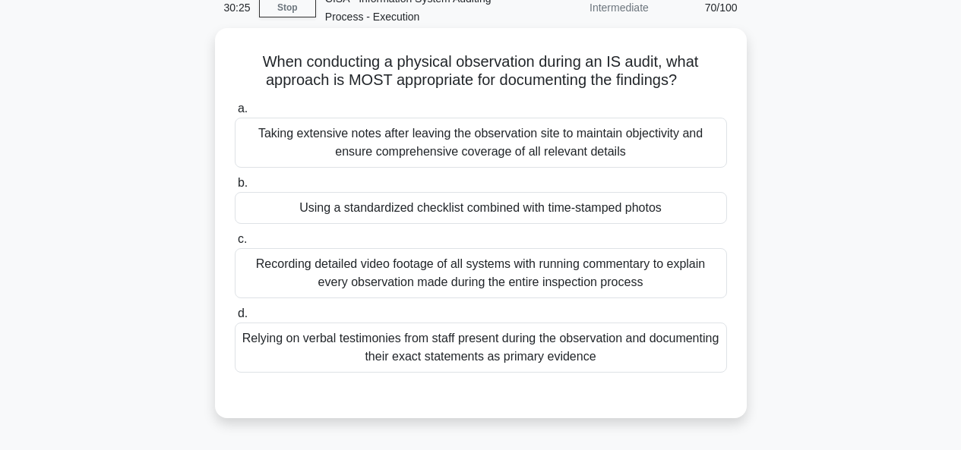
drag, startPoint x: 335, startPoint y: 84, endPoint x: 693, endPoint y: 82, distance: 357.8
click at [693, 82] on h5 "When conducting a physical observation during an IS audit, what approach is MOS…" at bounding box center [480, 71] width 495 height 38
click at [591, 160] on div "Taking extensive notes after leaving the observation site to maintain objectivi…" at bounding box center [481, 143] width 492 height 50
click at [235, 114] on input "a. Taking extensive notes after leaving the observation site to maintain object…" at bounding box center [235, 109] width 0 height 10
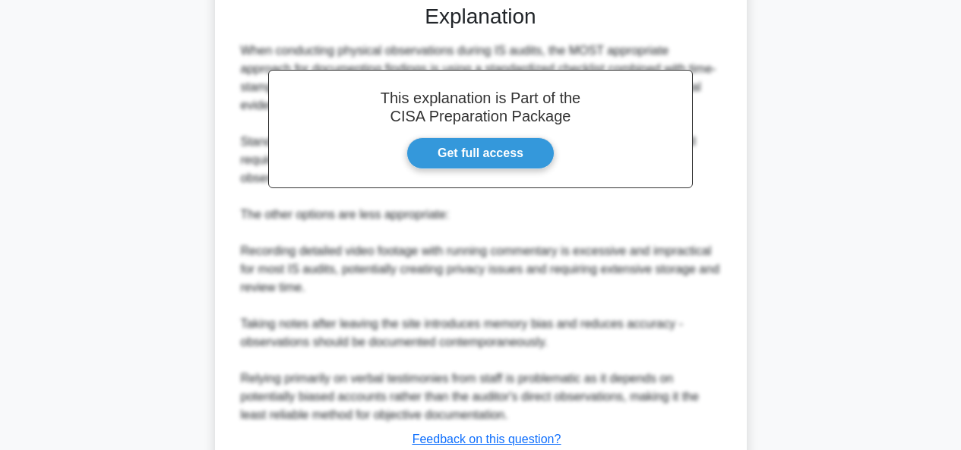
scroll to position [580, 0]
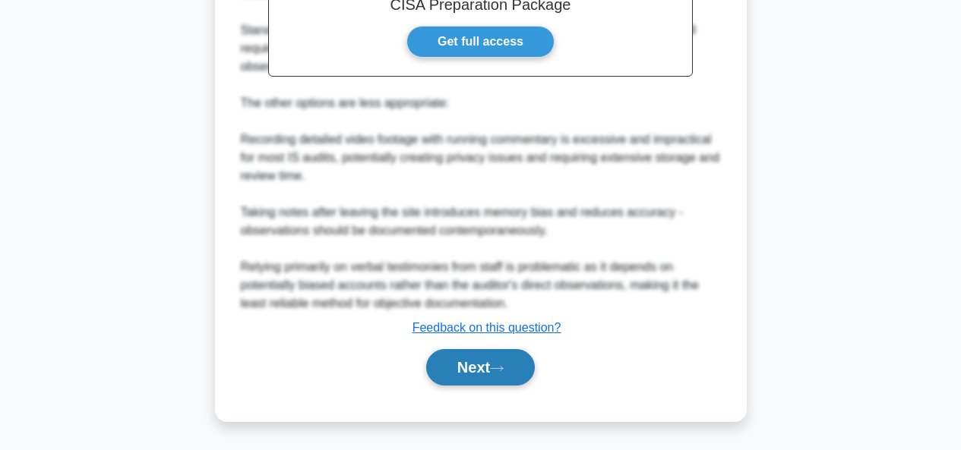
click at [470, 364] on button "Next" at bounding box center [480, 367] width 109 height 36
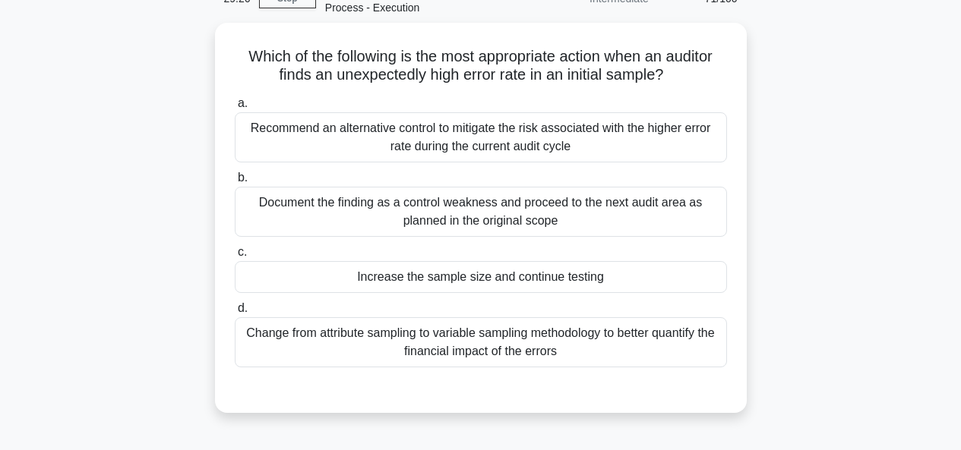
scroll to position [86, 0]
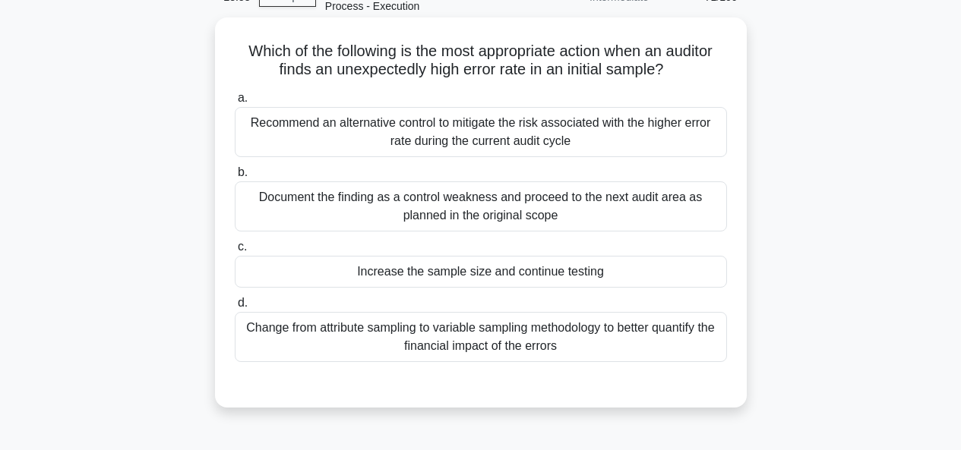
drag, startPoint x: 431, startPoint y: 53, endPoint x: 682, endPoint y: 76, distance: 251.7
click at [682, 76] on h5 "Which of the following is the most appropriate action when an auditor finds an …" at bounding box center [480, 61] width 495 height 38
click at [620, 272] on div "Increase the sample size and continue testing" at bounding box center [481, 272] width 492 height 32
click at [235, 252] on input "c. Increase the sample size and continue testing" at bounding box center [235, 247] width 0 height 10
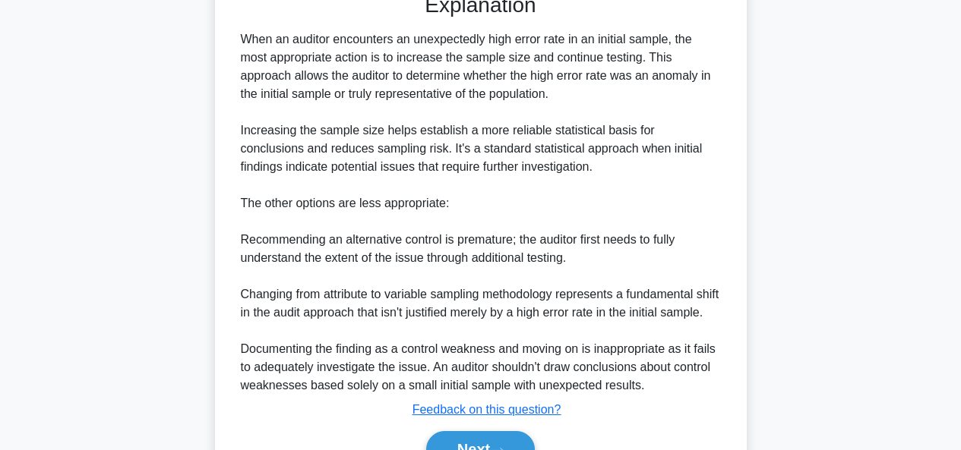
scroll to position [561, 0]
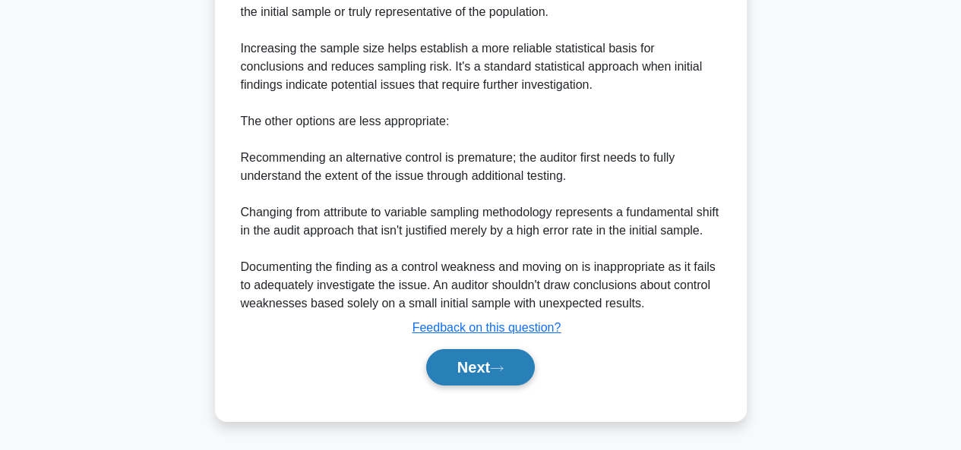
click at [498, 374] on button "Next" at bounding box center [480, 367] width 109 height 36
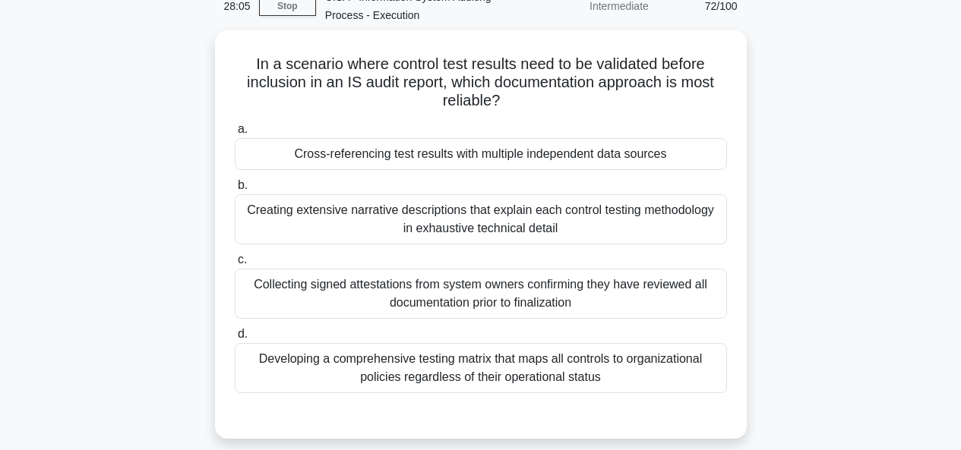
scroll to position [65, 0]
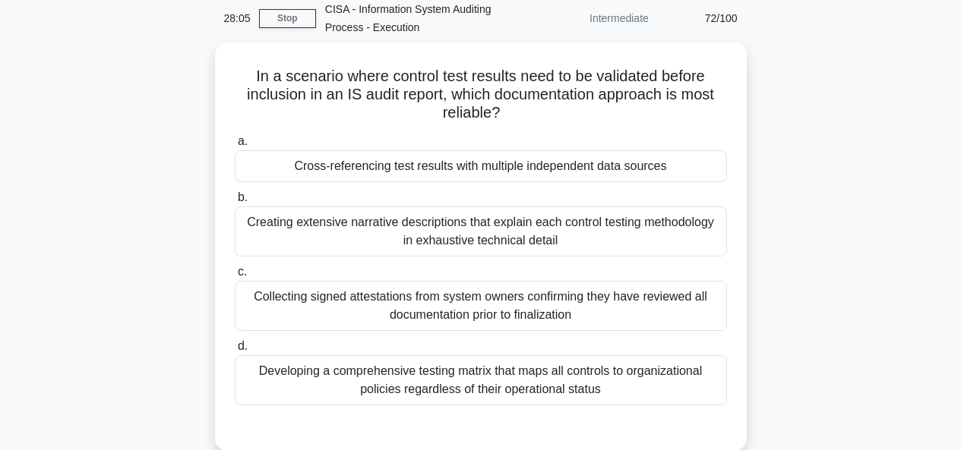
click at [958, 163] on main "28:05 Stop CISA - Information System Auditing Process - Execution Intermediate …" at bounding box center [480, 370] width 961 height 772
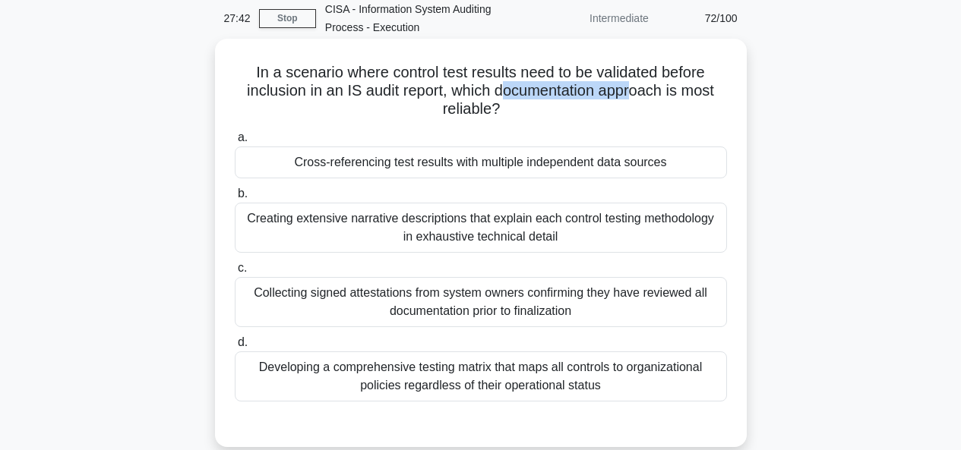
drag, startPoint x: 501, startPoint y: 95, endPoint x: 640, endPoint y: 99, distance: 139.1
click at [640, 99] on h5 "In a scenario where control test results need to be validated before inclusion …" at bounding box center [480, 91] width 495 height 56
click at [498, 108] on h5 "In a scenario where control test results need to be validated before inclusion …" at bounding box center [480, 91] width 495 height 56
drag, startPoint x: 494, startPoint y: 93, endPoint x: 663, endPoint y: 86, distance: 168.8
click at [663, 86] on h5 "In a scenario where control test results need to be validated before inclusion …" at bounding box center [480, 91] width 495 height 56
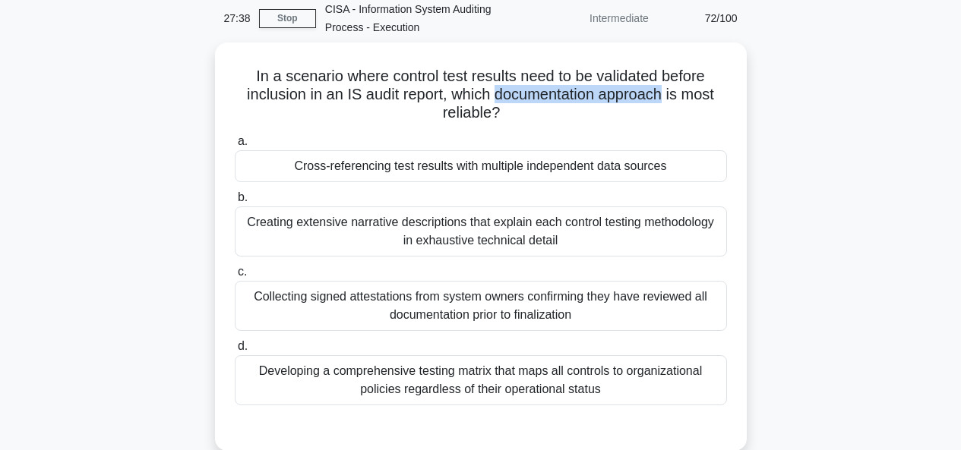
copy h5 "documentation approach"
click at [156, 267] on div "In a scenario where control test results need to be validated before inclusion …" at bounding box center [481, 256] width 866 height 427
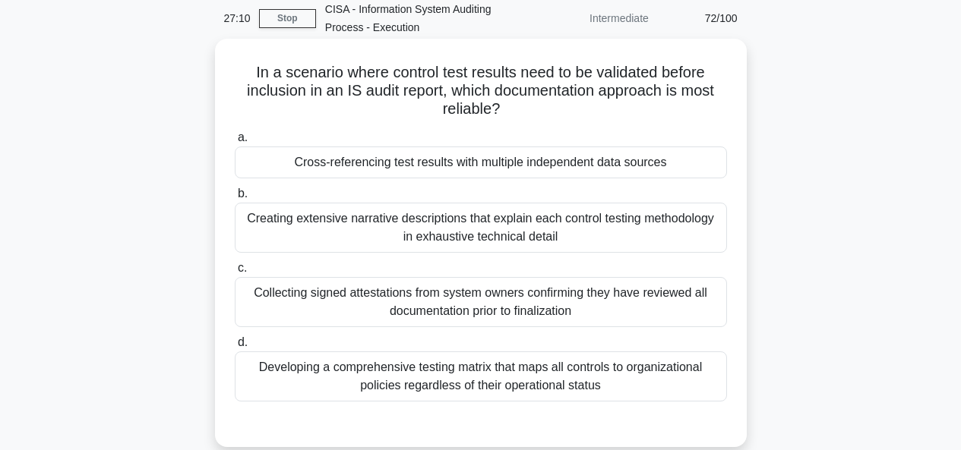
drag, startPoint x: 236, startPoint y: 94, endPoint x: 708, endPoint y: 106, distance: 471.9
click at [708, 106] on h5 "In a scenario where control test results need to be validated before inclusion …" at bounding box center [480, 91] width 495 height 56
click at [524, 302] on div "Collecting signed attestations from system owners confirming they have reviewed…" at bounding box center [481, 302] width 492 height 50
click at [235, 273] on input "c. Collecting signed attestations from system owners confirming they have revie…" at bounding box center [235, 269] width 0 height 10
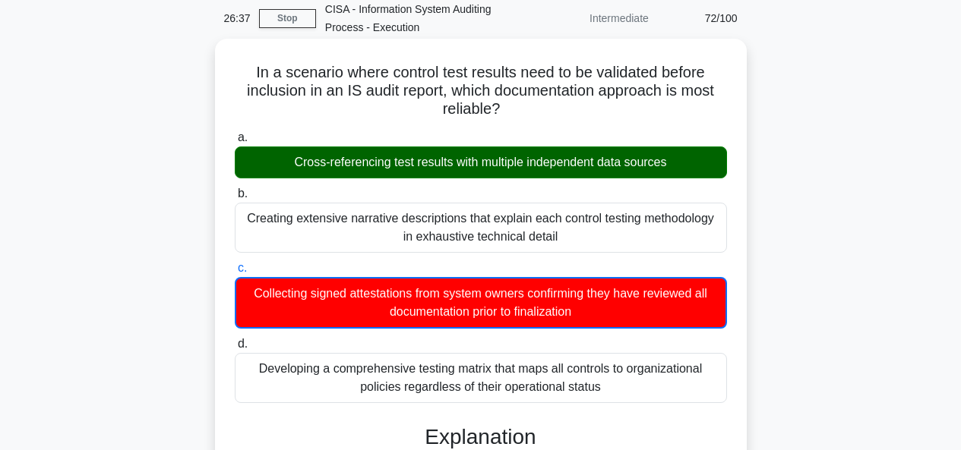
drag, startPoint x: 753, startPoint y: 396, endPoint x: 741, endPoint y: 392, distance: 12.0
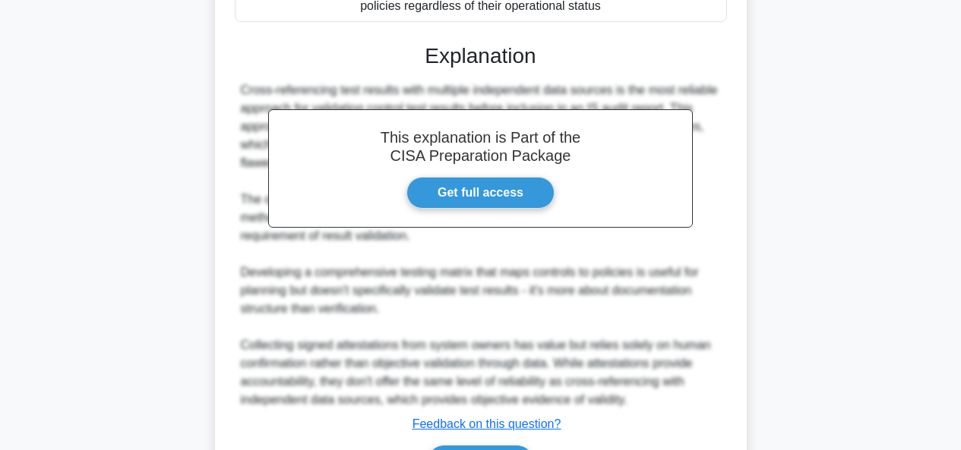
scroll to position [544, 0]
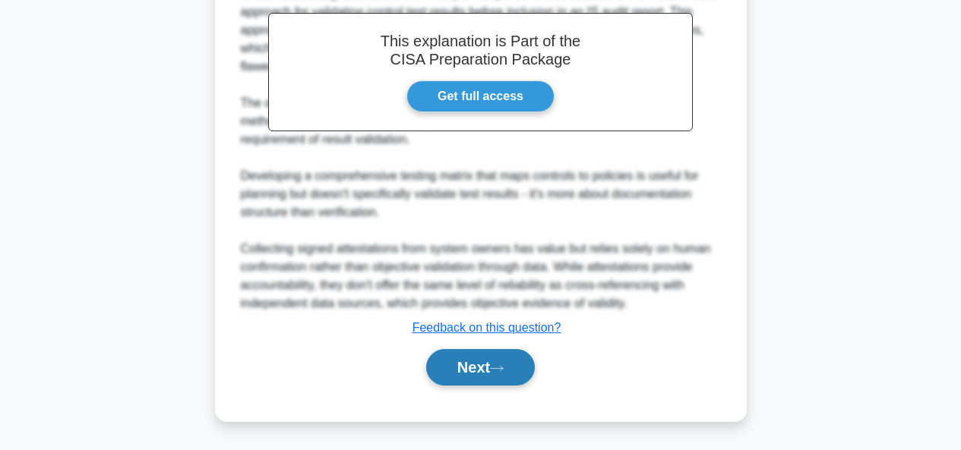
click at [488, 368] on button "Next" at bounding box center [480, 367] width 109 height 36
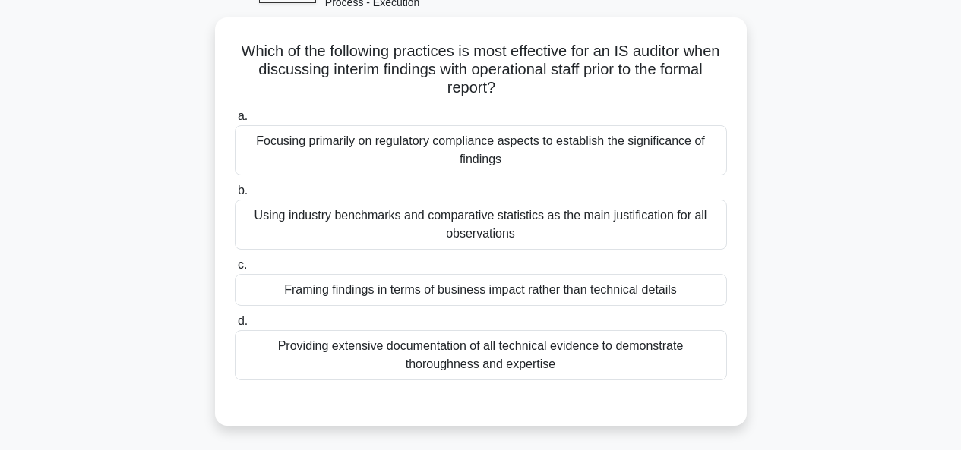
scroll to position [99, 0]
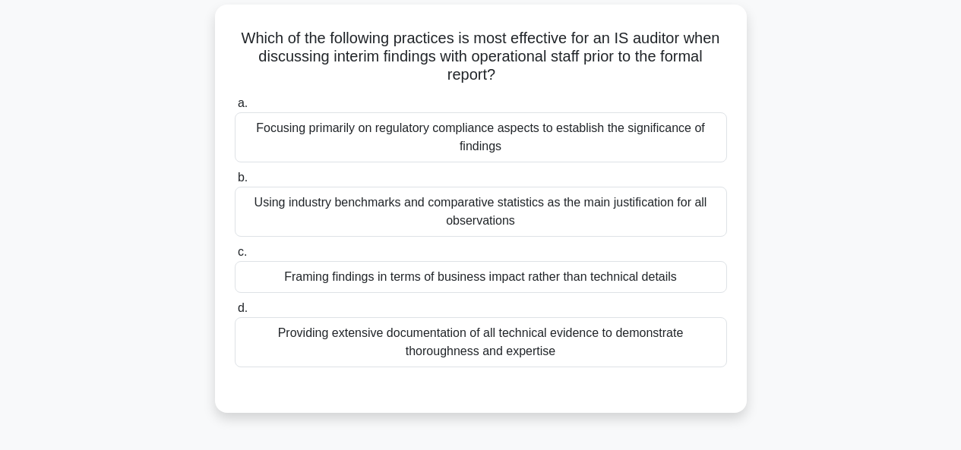
drag, startPoint x: 447, startPoint y: 58, endPoint x: 719, endPoint y: 78, distance: 272.7
click at [719, 78] on h5 "Which of the following practices is most effective for an IS auditor when discu…" at bounding box center [480, 57] width 495 height 56
click at [533, 283] on div "Framing findings in terms of business impact rather than technical details" at bounding box center [481, 277] width 492 height 32
click at [235, 258] on input "c. Framing findings in terms of business impact rather than technical details" at bounding box center [235, 253] width 0 height 10
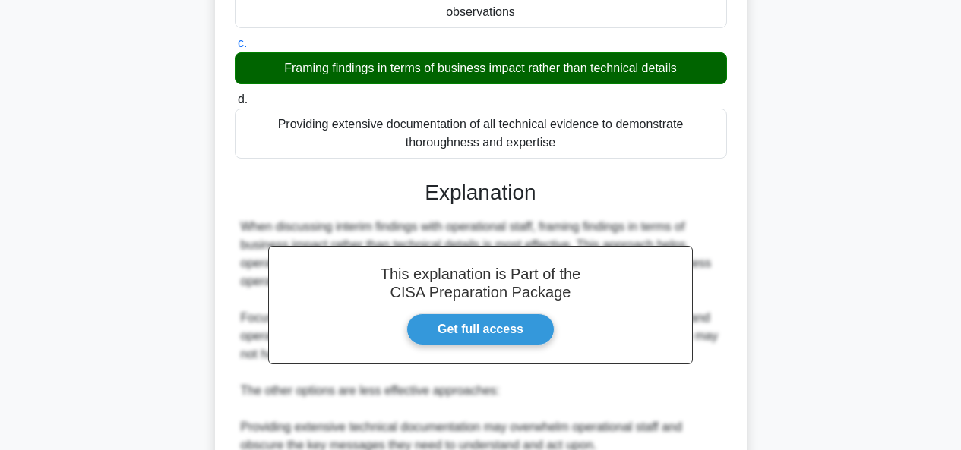
scroll to position [597, 0]
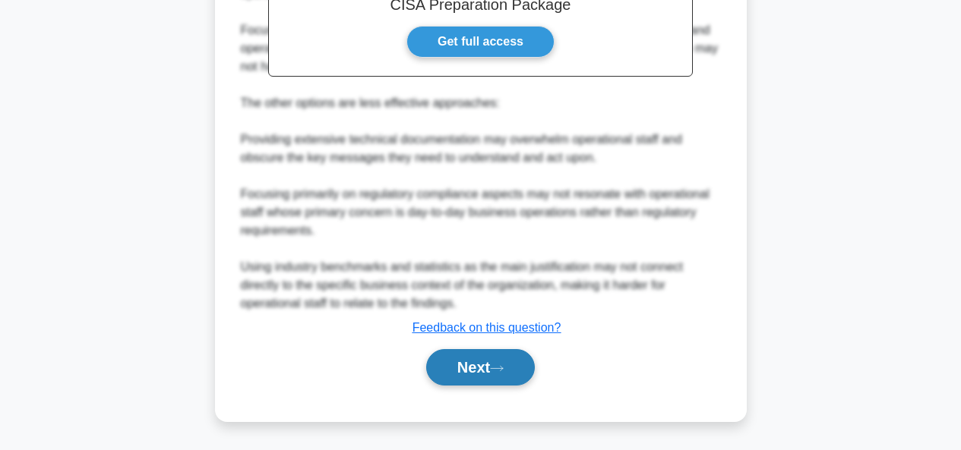
click at [501, 355] on button "Next" at bounding box center [480, 367] width 109 height 36
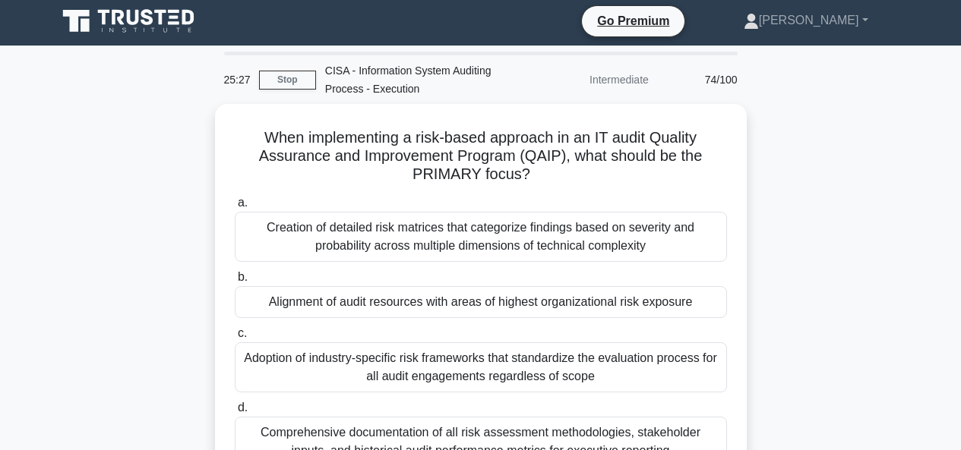
scroll to position [0, 0]
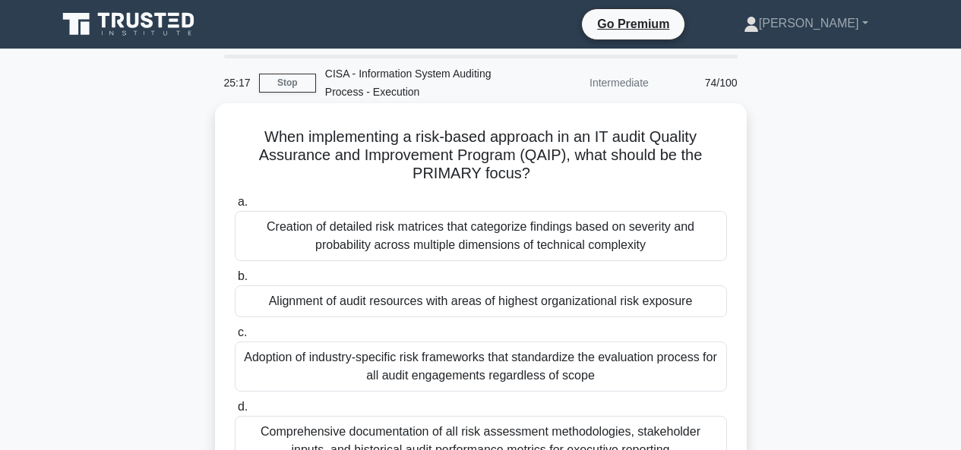
drag, startPoint x: 258, startPoint y: 141, endPoint x: 717, endPoint y: 165, distance: 459.4
click at [717, 165] on h5 "When implementing a risk-based approach in an IT audit Quality Assurance and Im…" at bounding box center [480, 156] width 495 height 56
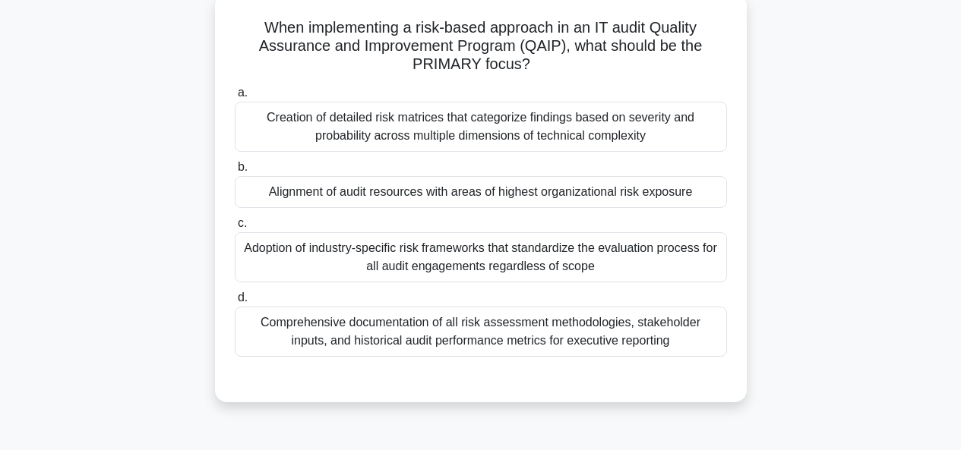
scroll to position [119, 0]
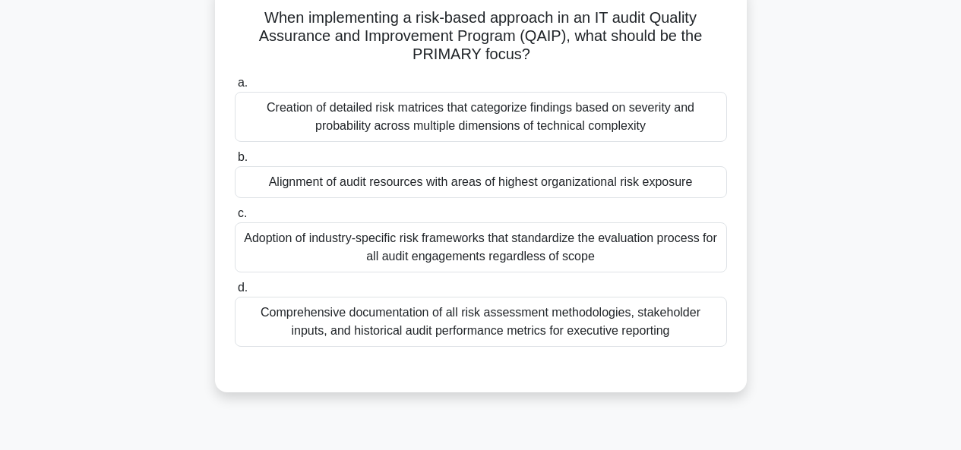
click at [684, 180] on div "Alignment of audit resources with areas of highest organizational risk exposure" at bounding box center [481, 182] width 492 height 32
click at [235, 163] on input "b. Alignment of audit resources with areas of highest organizational risk expos…" at bounding box center [235, 158] width 0 height 10
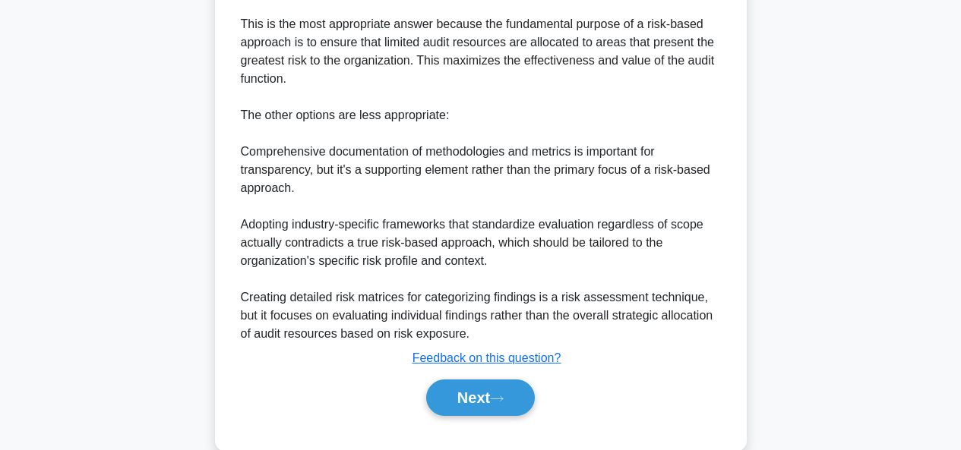
scroll to position [615, 0]
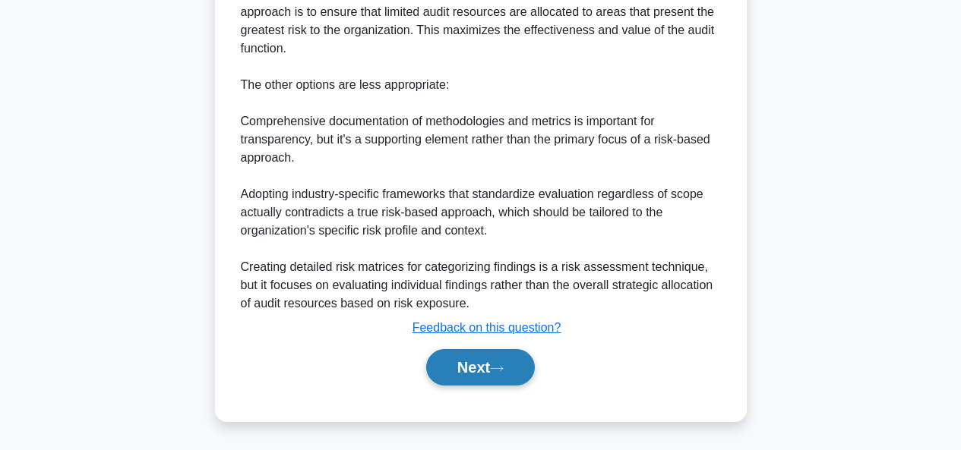
click at [485, 369] on button "Next" at bounding box center [480, 367] width 109 height 36
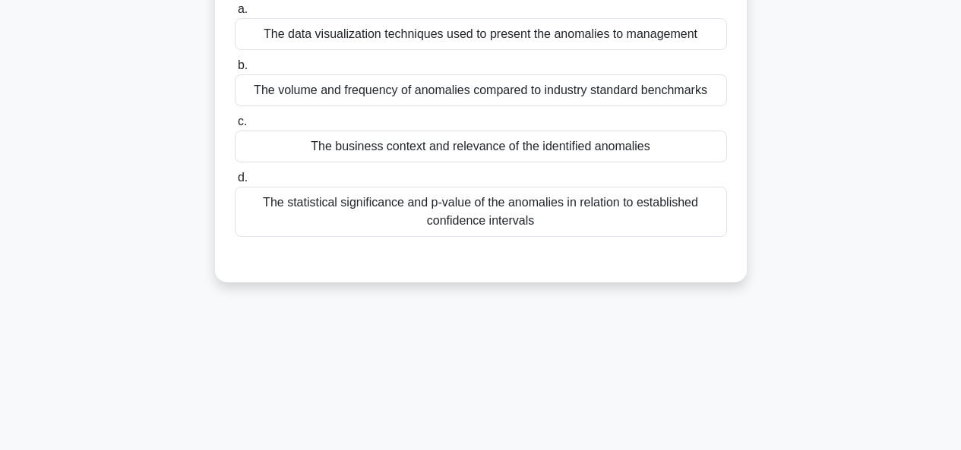
scroll to position [47, 0]
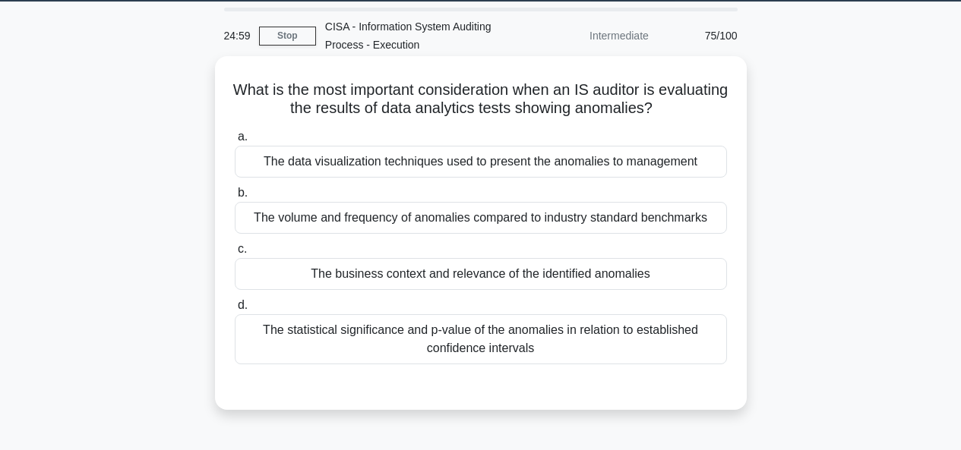
drag, startPoint x: 622, startPoint y: 93, endPoint x: 709, endPoint y: 106, distance: 87.7
click at [709, 106] on h5 "What is the most important consideration when an IS auditor is evaluating the r…" at bounding box center [480, 100] width 495 height 38
click at [572, 281] on div "The business context and relevance of the identified anomalies" at bounding box center [481, 274] width 492 height 32
click at [235, 254] on input "c. The business context and relevance of the identified anomalies" at bounding box center [235, 250] width 0 height 10
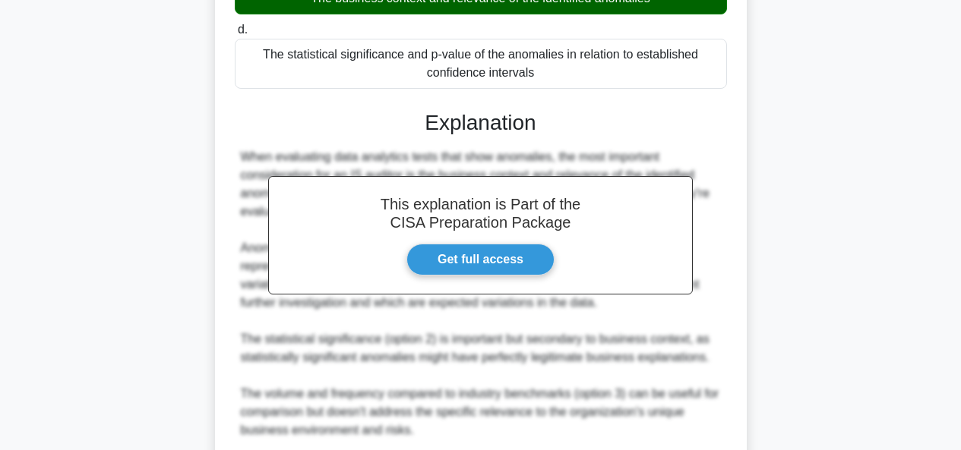
scroll to position [506, 0]
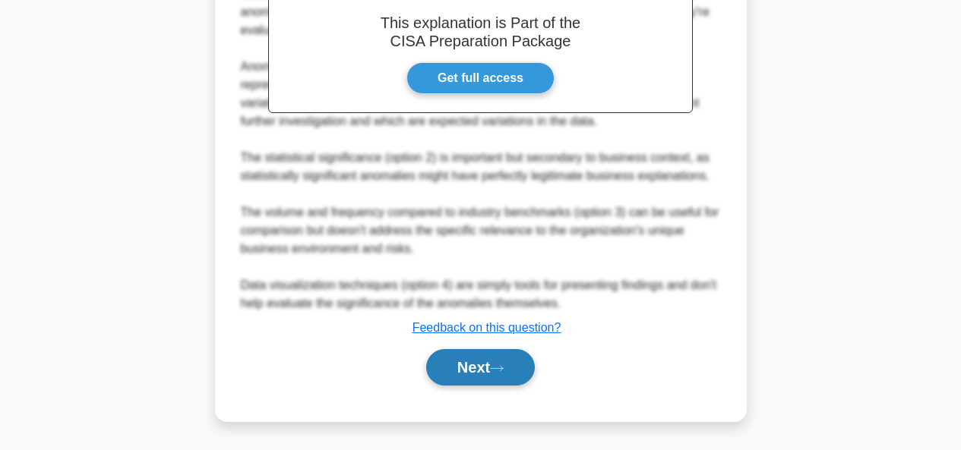
click at [500, 363] on button "Next" at bounding box center [480, 367] width 109 height 36
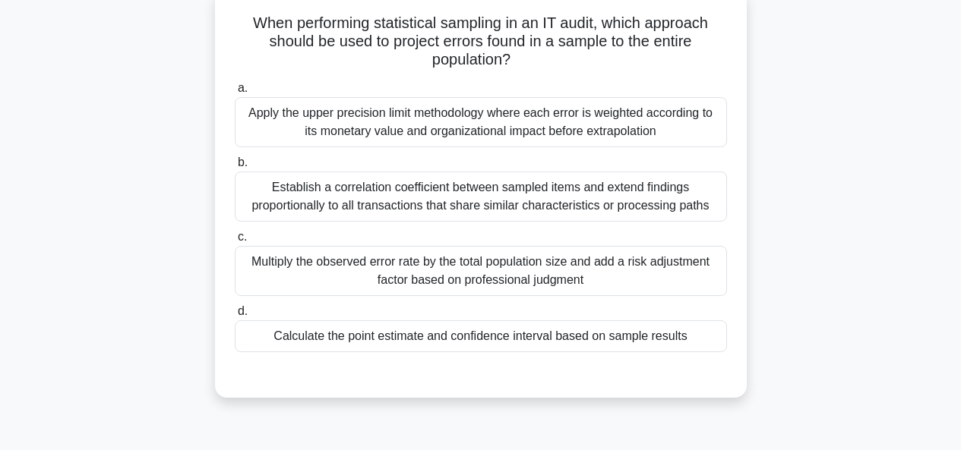
scroll to position [116, 0]
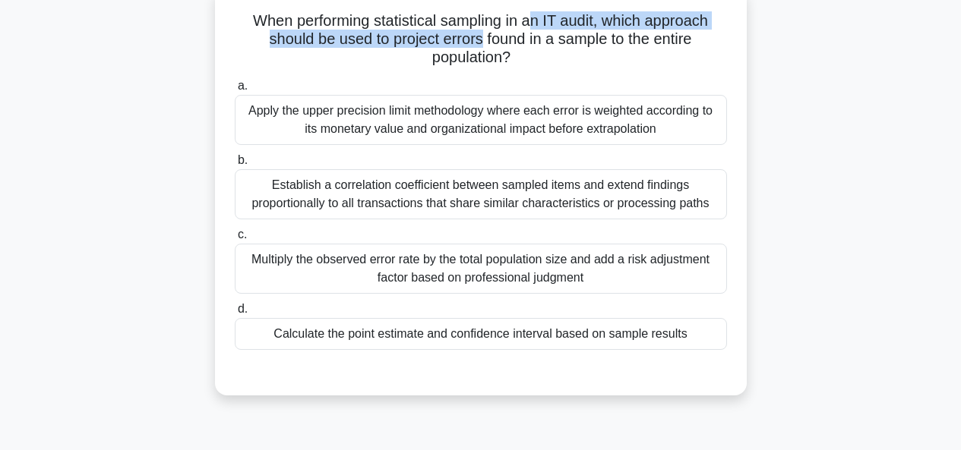
drag, startPoint x: 531, startPoint y: 20, endPoint x: 483, endPoint y: 38, distance: 51.2
click at [483, 38] on h5 "When performing statistical sampling in an IT audit, which approach should be u…" at bounding box center [480, 39] width 495 height 56
click at [581, 58] on h5 "When performing statistical sampling in an IT audit, which approach should be u…" at bounding box center [480, 39] width 495 height 56
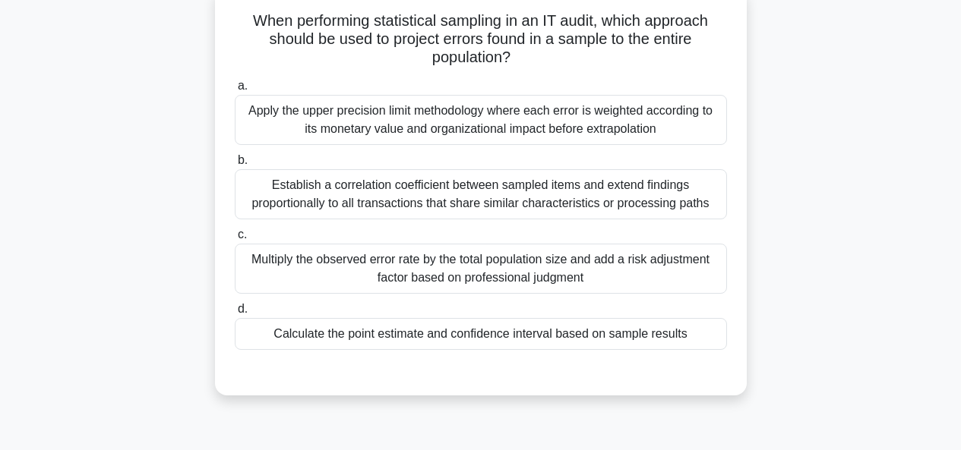
drag, startPoint x: 242, startPoint y: 21, endPoint x: 716, endPoint y: 52, distance: 475.0
click at [716, 52] on h5 "When performing statistical sampling in an IT audit, which approach should be u…" at bounding box center [480, 39] width 495 height 56
drag, startPoint x: 273, startPoint y: 41, endPoint x: 716, endPoint y: 53, distance: 443.0
click at [716, 53] on h5 "When performing statistical sampling in an IT audit, which approach should be u…" at bounding box center [480, 39] width 495 height 56
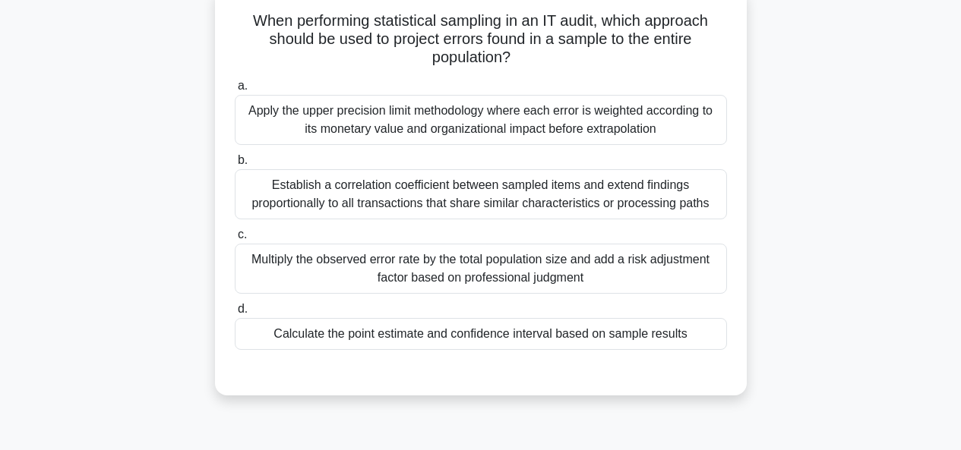
click at [528, 198] on div "Establish a correlation coefficient between sampled items and extend findings p…" at bounding box center [481, 194] width 492 height 50
click at [235, 166] on input "b. Establish a correlation coefficient between sampled items and extend finding…" at bounding box center [235, 161] width 0 height 10
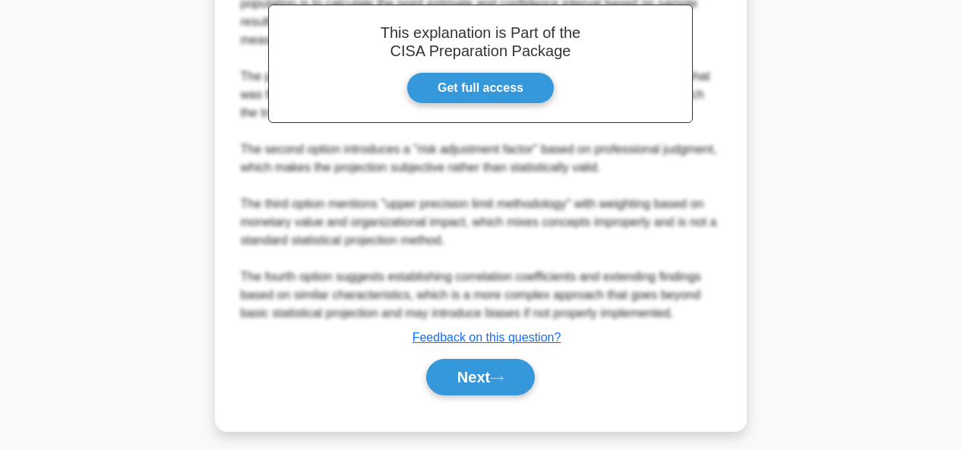
scroll to position [562, 0]
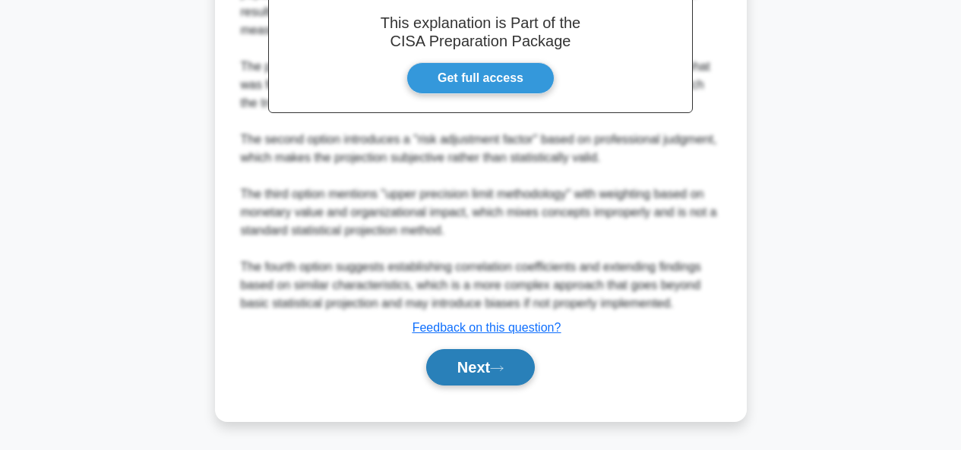
click at [478, 370] on button "Next" at bounding box center [480, 367] width 109 height 36
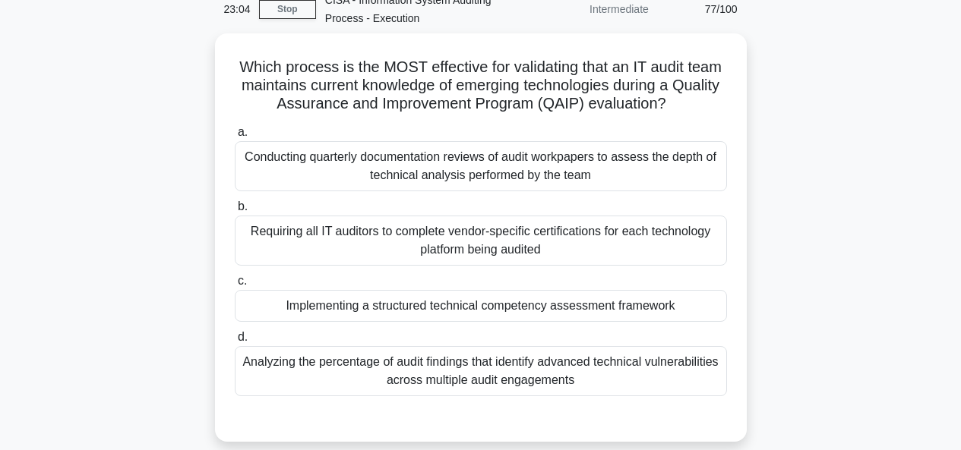
scroll to position [90, 0]
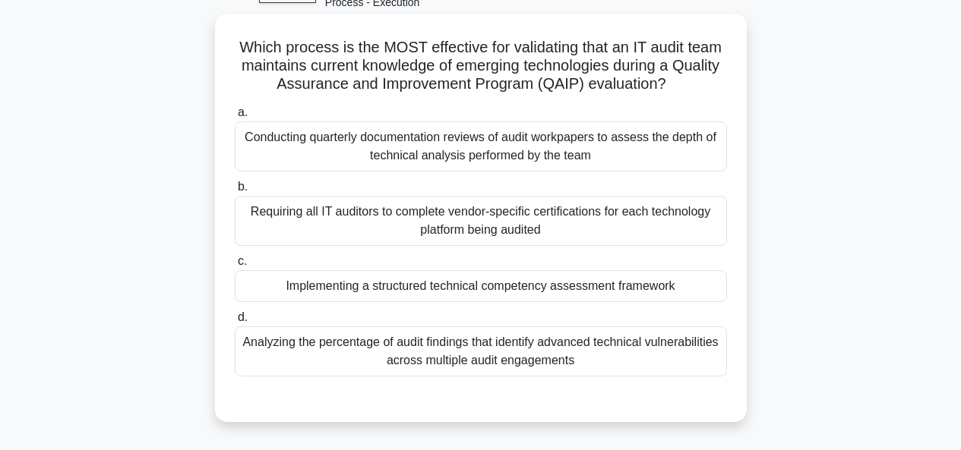
drag, startPoint x: 270, startPoint y: 68, endPoint x: 731, endPoint y: 84, distance: 460.6
click at [731, 84] on div "Which process is the MOST effective for validating that an IT audit team mainta…" at bounding box center [481, 218] width 520 height 397
click at [629, 223] on div "Requiring all IT auditors to complete vendor-specific certifications for each t…" at bounding box center [481, 221] width 492 height 50
click at [235, 192] on input "b. Requiring all IT auditors to complete vendor-specific certifications for eac…" at bounding box center [235, 187] width 0 height 10
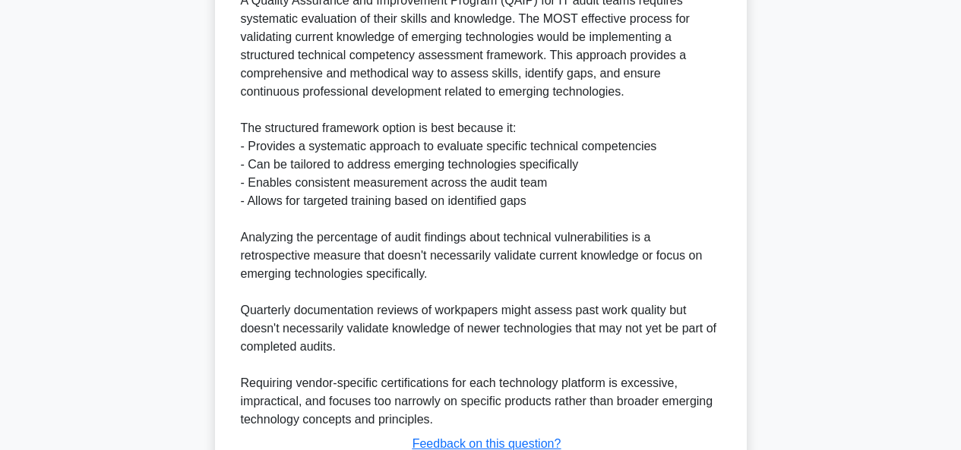
scroll to position [653, 0]
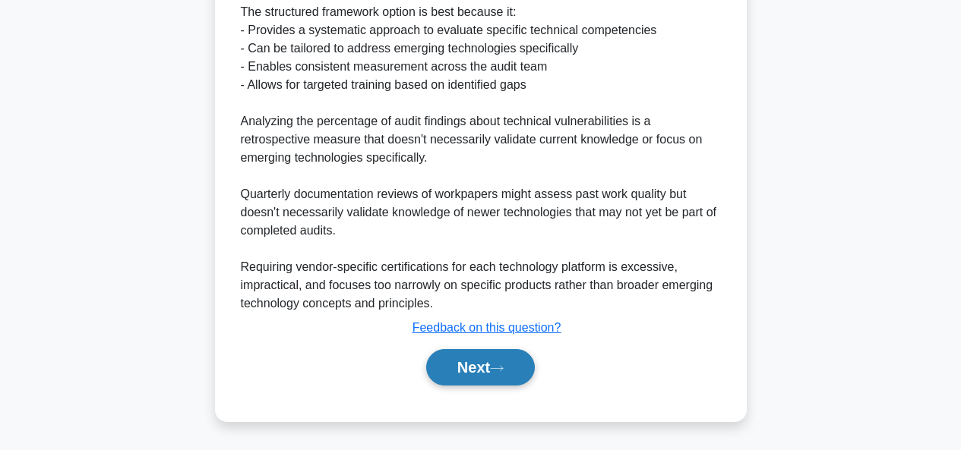
click at [472, 368] on button "Next" at bounding box center [480, 367] width 109 height 36
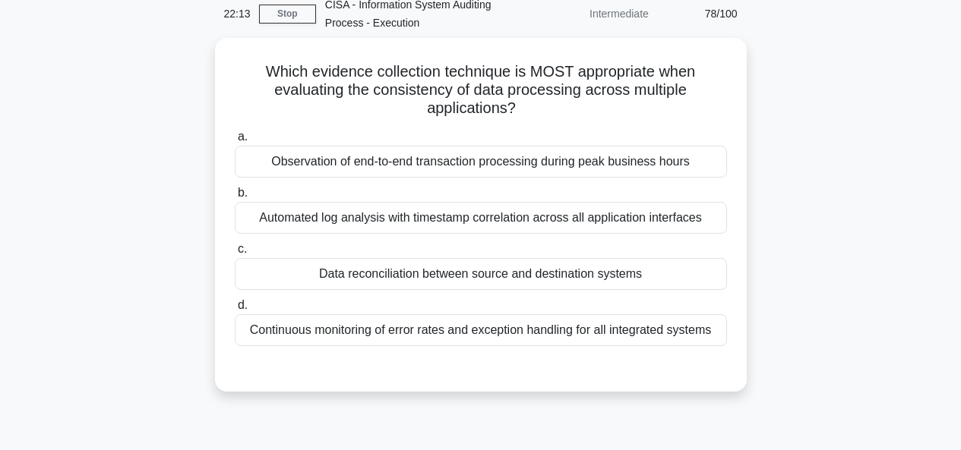
scroll to position [0, 0]
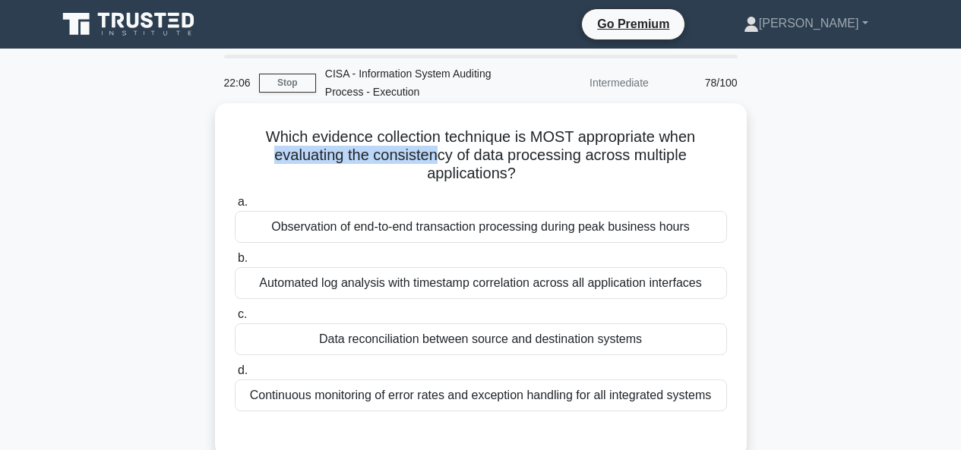
drag, startPoint x: 272, startPoint y: 156, endPoint x: 434, endPoint y: 165, distance: 162.0
click at [434, 165] on h5 "Which evidence collection technique is MOST appropriate when evaluating the con…" at bounding box center [480, 156] width 495 height 56
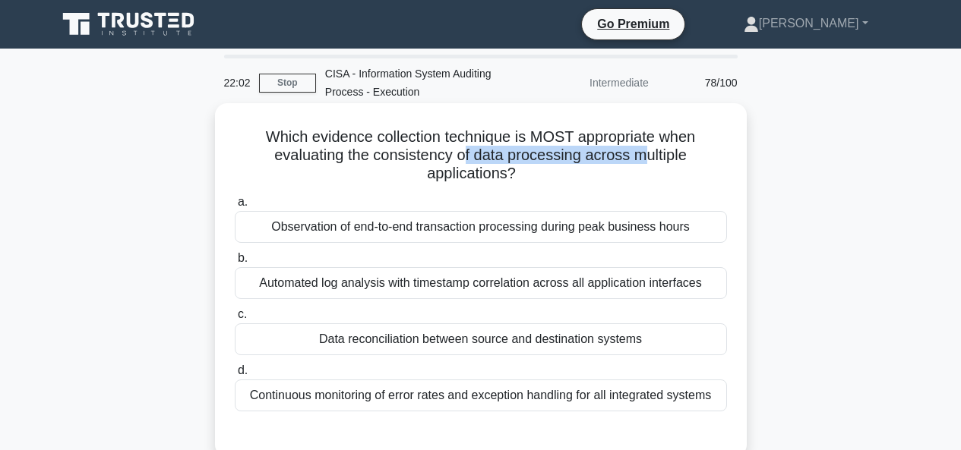
drag, startPoint x: 468, startPoint y: 156, endPoint x: 652, endPoint y: 164, distance: 184.7
click at [652, 164] on h5 "Which evidence collection technique is MOST appropriate when evaluating the con…" at bounding box center [480, 156] width 495 height 56
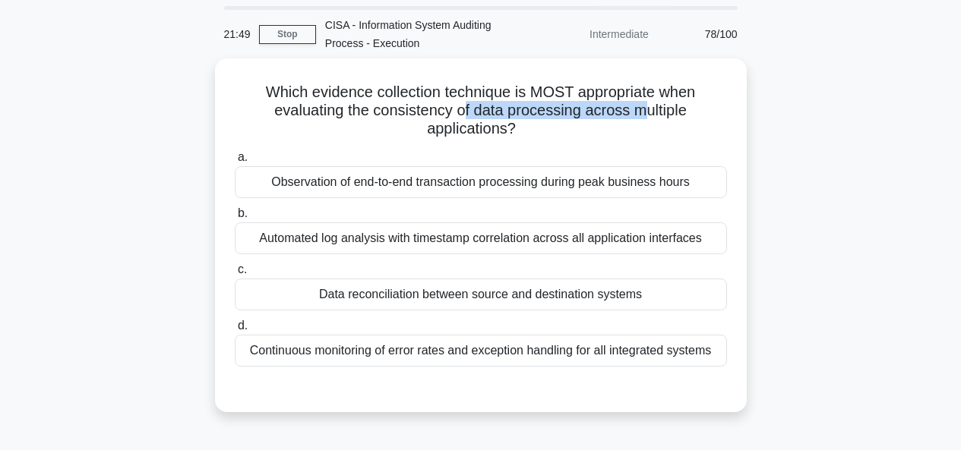
scroll to position [50, 0]
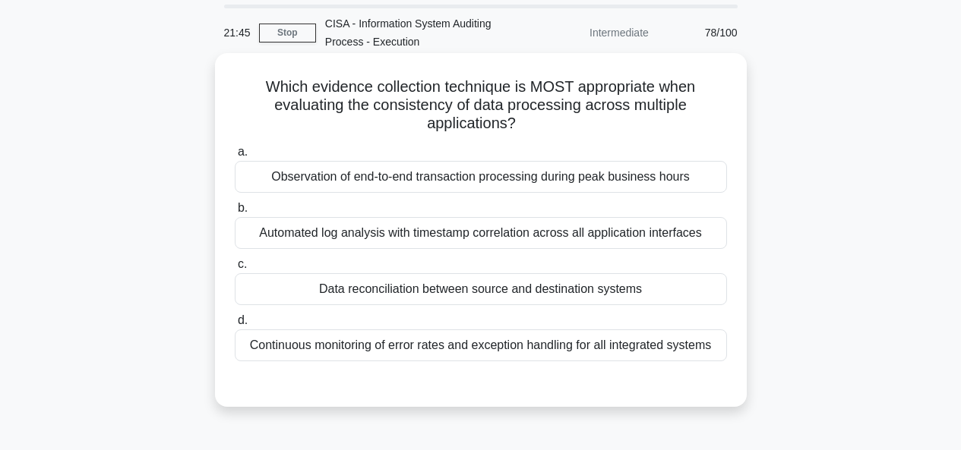
click at [371, 248] on div "Automated log analysis with timestamp correlation across all application interf…" at bounding box center [481, 233] width 492 height 32
click at [235, 213] on input "b. Automated log analysis with timestamp correlation across all application int…" at bounding box center [235, 209] width 0 height 10
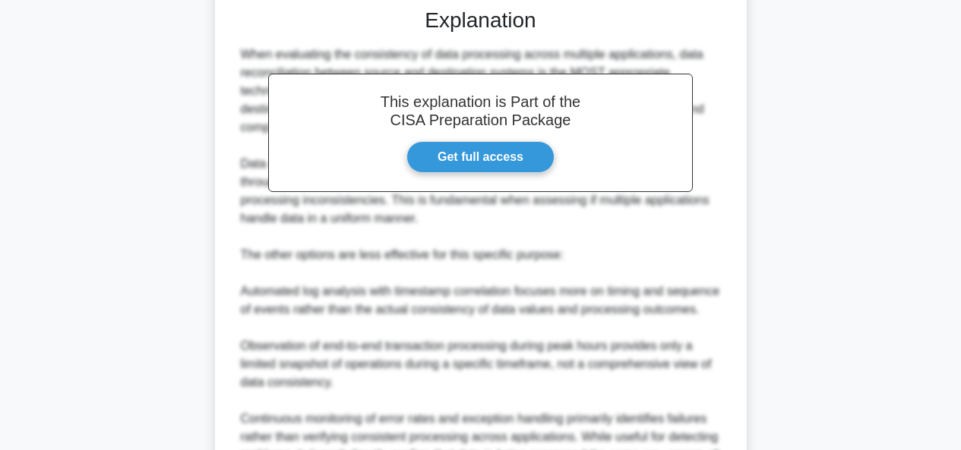
scroll to position [599, 0]
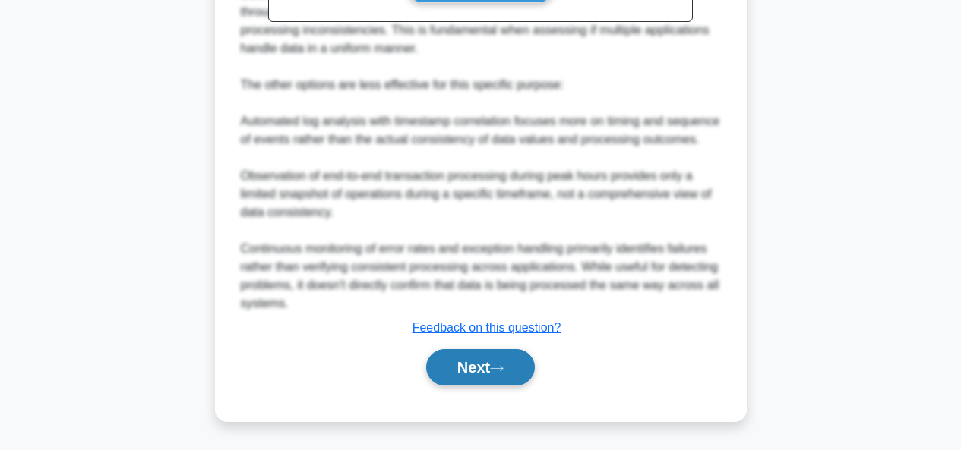
click at [463, 366] on button "Next" at bounding box center [480, 367] width 109 height 36
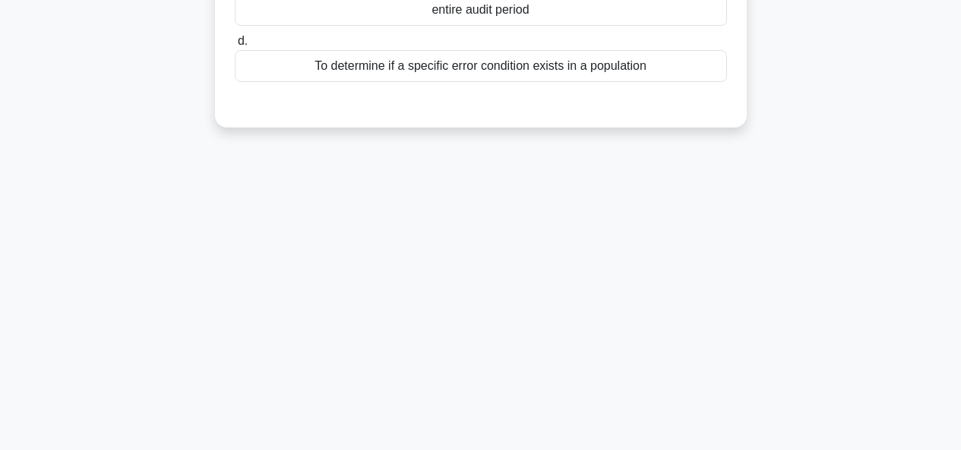
scroll to position [0, 0]
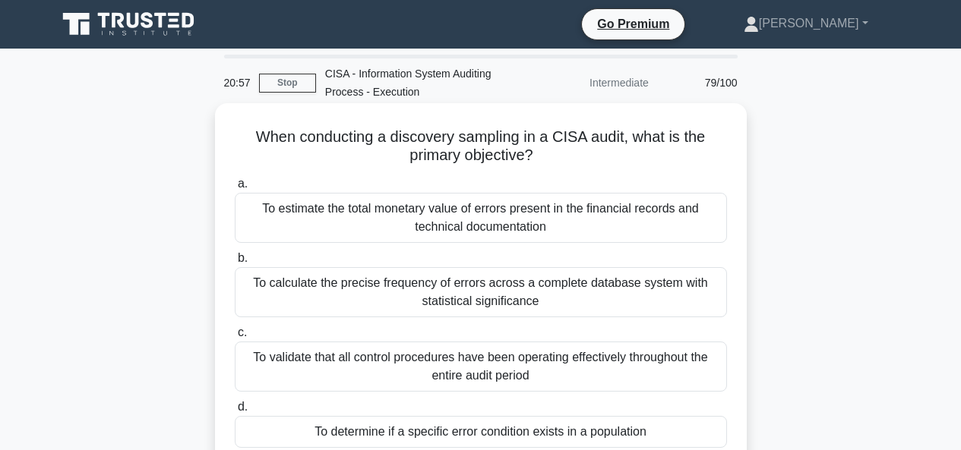
drag, startPoint x: 287, startPoint y: 136, endPoint x: 711, endPoint y: 159, distance: 424.5
click at [711, 159] on h5 "When conducting a discovery sampling in a CISA audit, what is the primary objec…" at bounding box center [480, 147] width 495 height 38
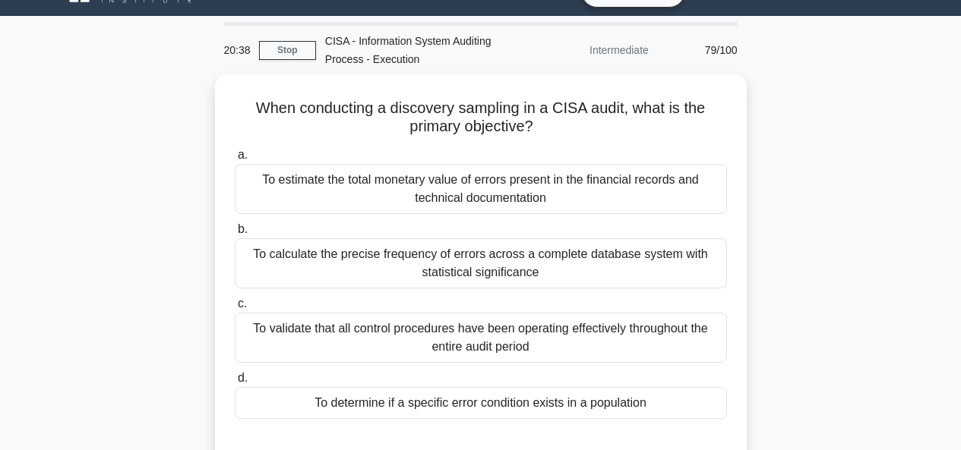
scroll to position [43, 0]
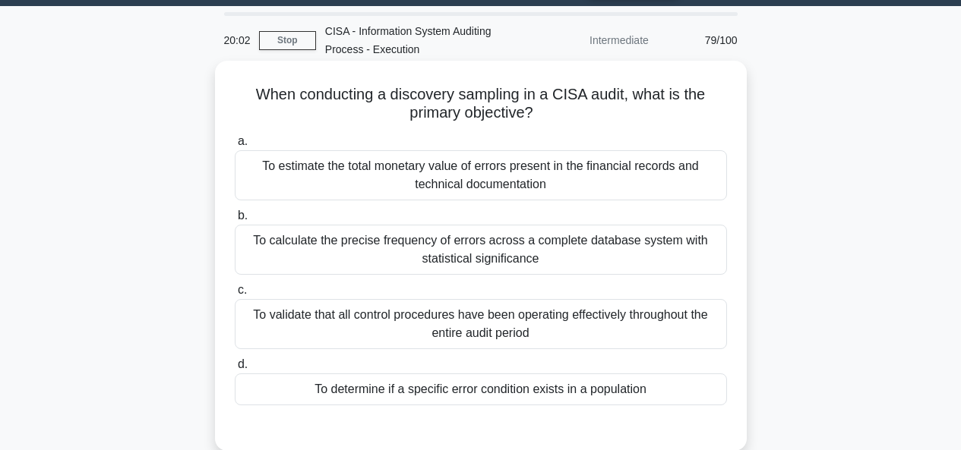
click at [540, 393] on div "To determine if a specific error condition exists in a population" at bounding box center [481, 390] width 492 height 32
click at [235, 370] on input "d. To determine if a specific error condition exists in a population" at bounding box center [235, 365] width 0 height 10
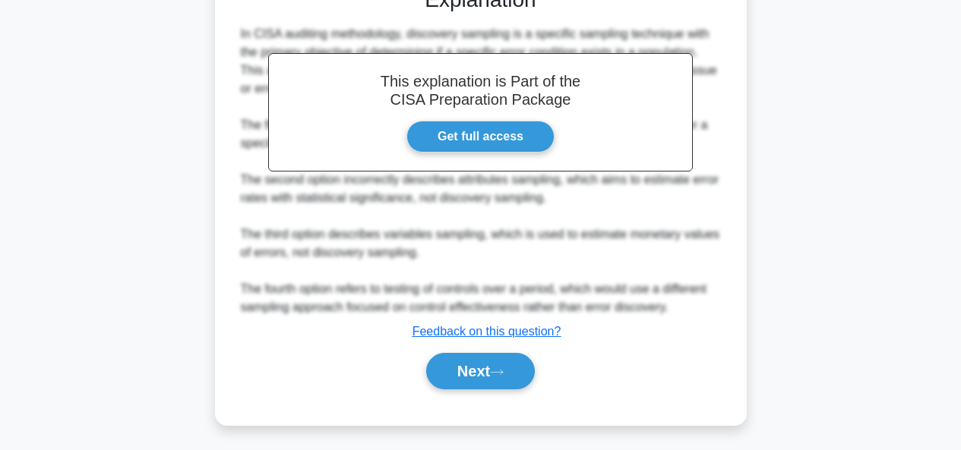
scroll to position [488, 0]
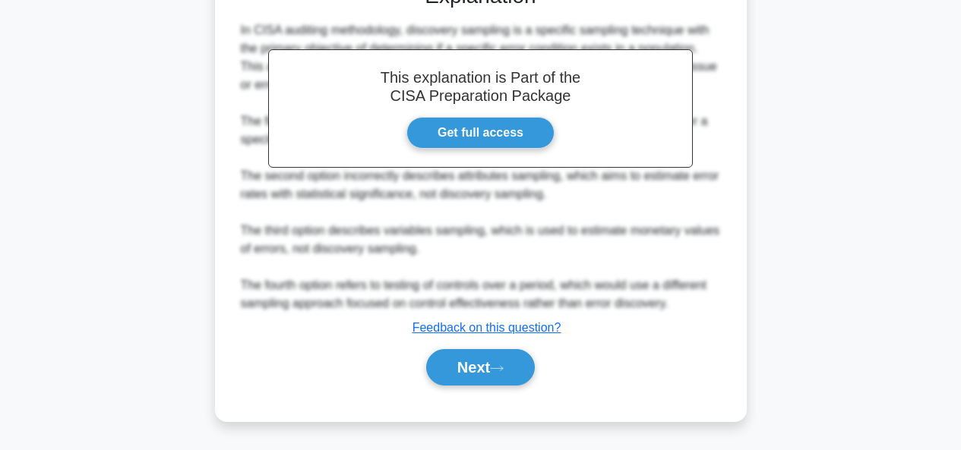
drag, startPoint x: 494, startPoint y: 370, endPoint x: 653, endPoint y: 371, distance: 159.5
click at [498, 370] on button "Next" at bounding box center [480, 367] width 109 height 36
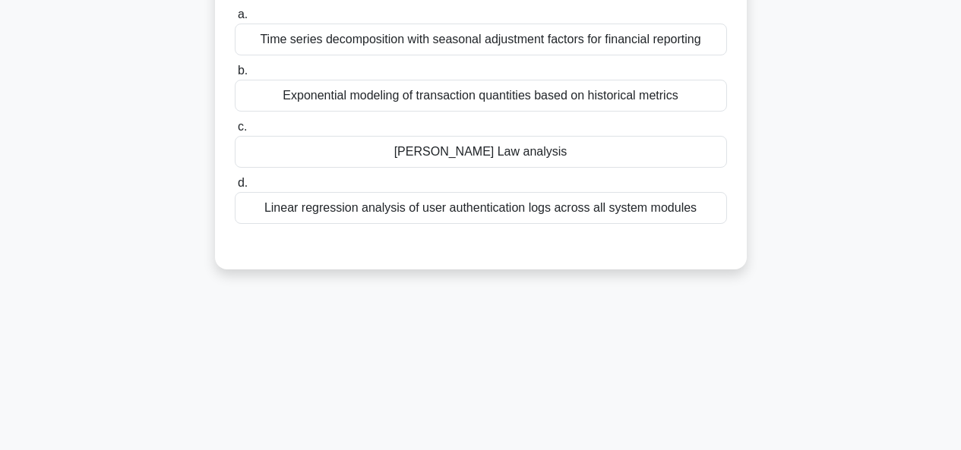
scroll to position [41, 0]
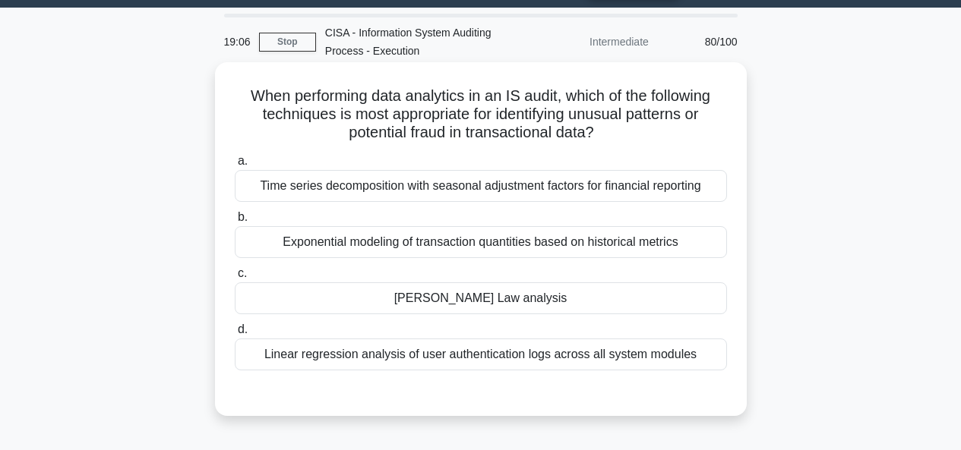
click at [517, 303] on div "Benford's Law analysis" at bounding box center [481, 299] width 492 height 32
click at [235, 279] on input "c. Benford's Law analysis" at bounding box center [235, 274] width 0 height 10
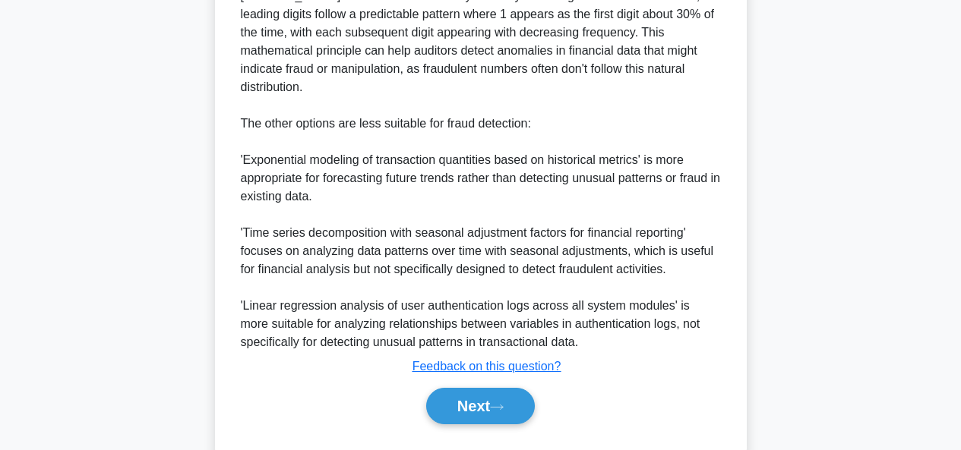
scroll to position [561, 0]
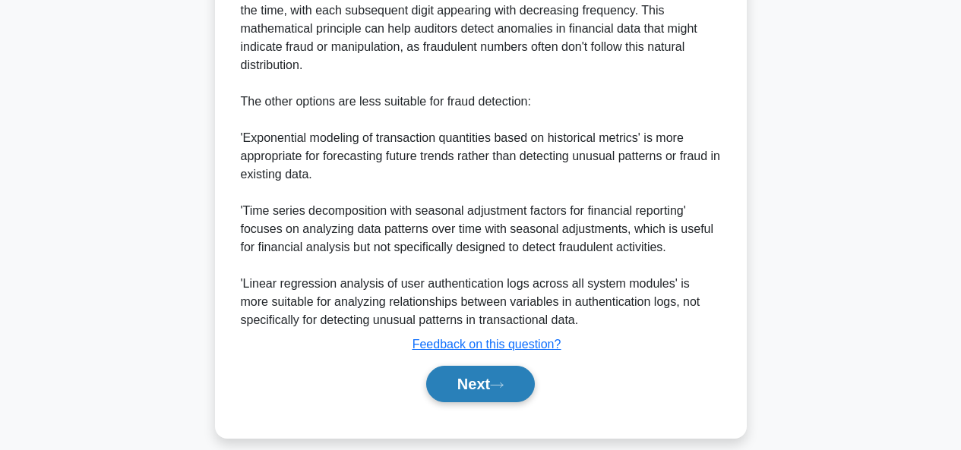
click at [497, 381] on icon at bounding box center [497, 385] width 14 height 8
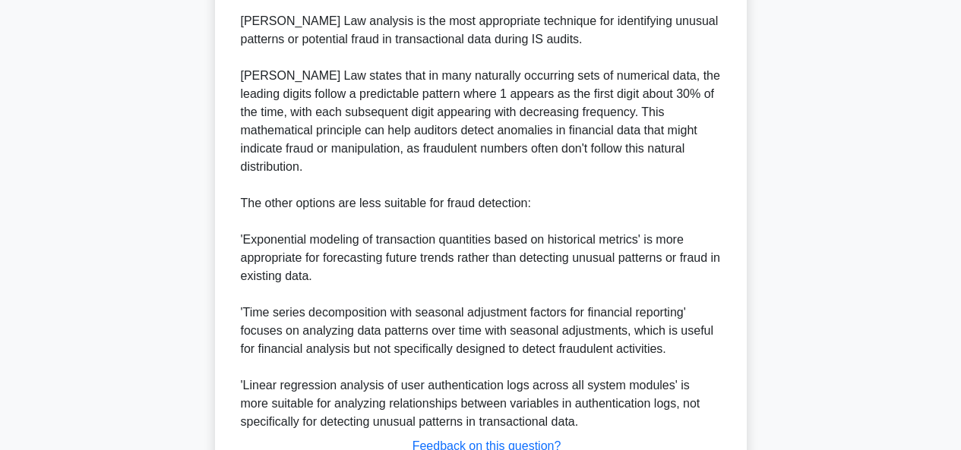
scroll to position [8, 0]
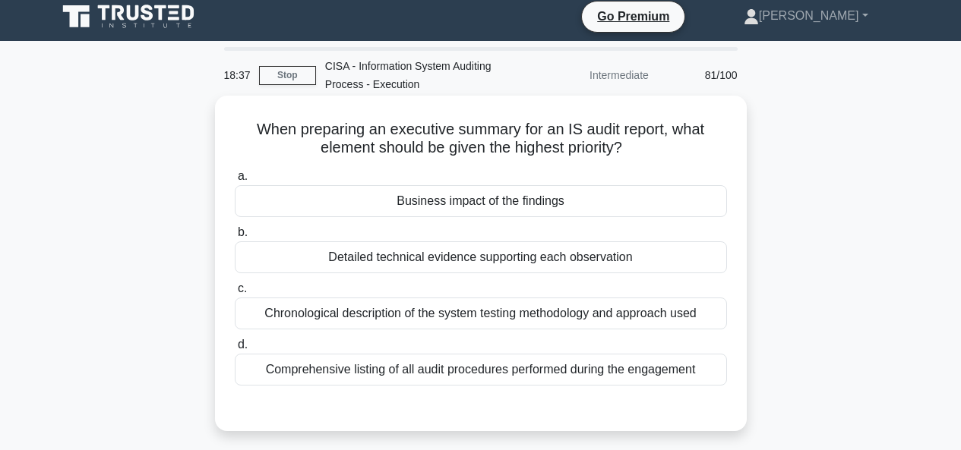
click at [449, 204] on div "Business impact of the findings" at bounding box center [481, 201] width 492 height 32
click at [235, 182] on input "a. Business impact of the findings" at bounding box center [235, 177] width 0 height 10
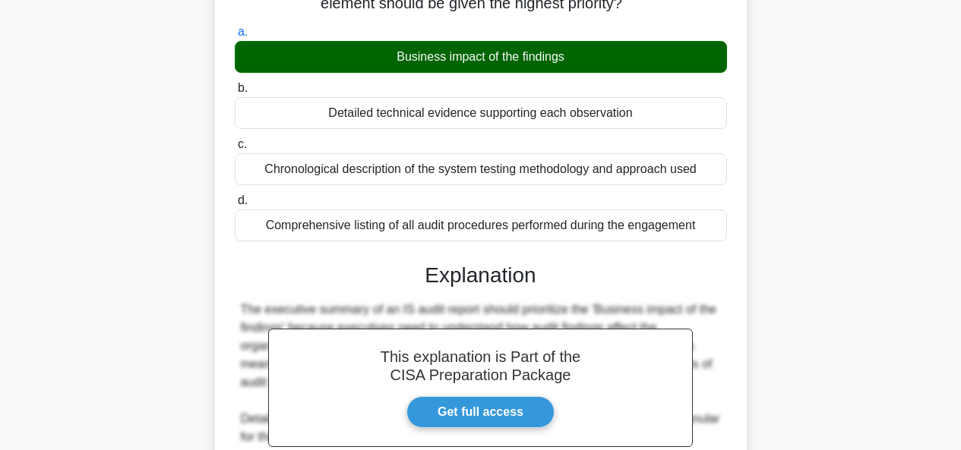
scroll to position [435, 0]
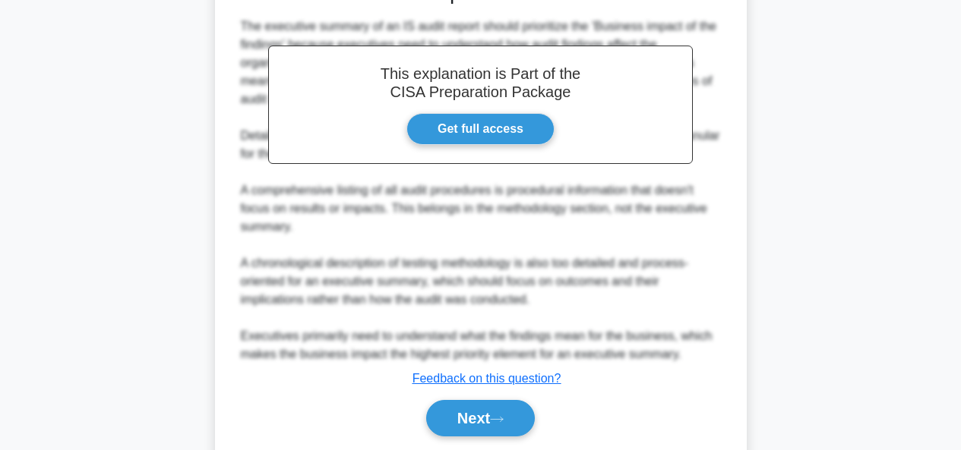
click at [493, 394] on div "Next" at bounding box center [481, 418] width 492 height 49
click at [515, 400] on button "Next" at bounding box center [480, 418] width 109 height 36
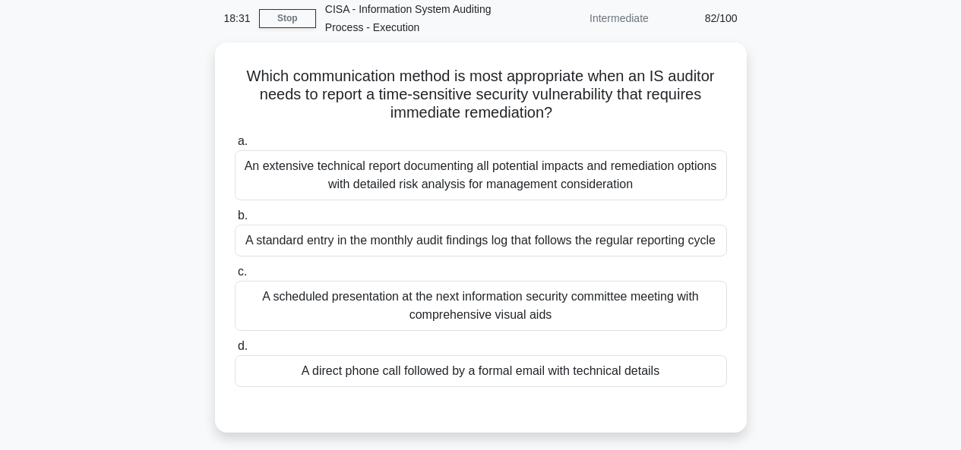
scroll to position [81, 0]
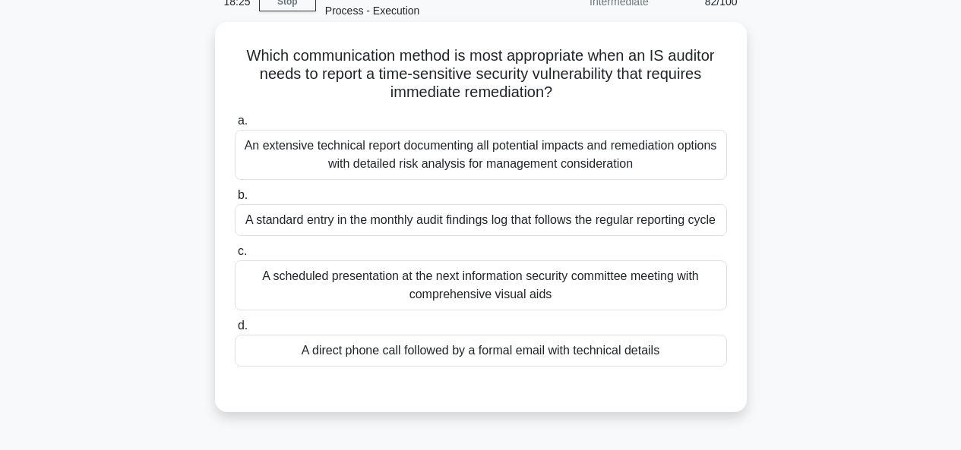
drag, startPoint x: 543, startPoint y: 80, endPoint x: 679, endPoint y: 90, distance: 136.3
click at [679, 90] on h5 "Which communication method is most appropriate when an IS auditor needs to repo…" at bounding box center [480, 74] width 495 height 56
click at [554, 357] on div "A direct phone call followed by a formal email with technical details" at bounding box center [481, 351] width 492 height 32
click at [235, 331] on input "d. A direct phone call followed by a formal email with technical details" at bounding box center [235, 326] width 0 height 10
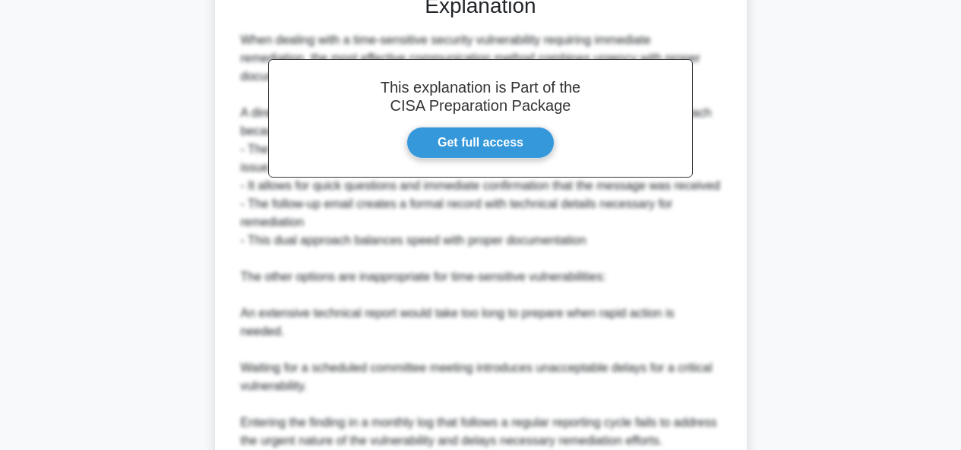
scroll to position [540, 0]
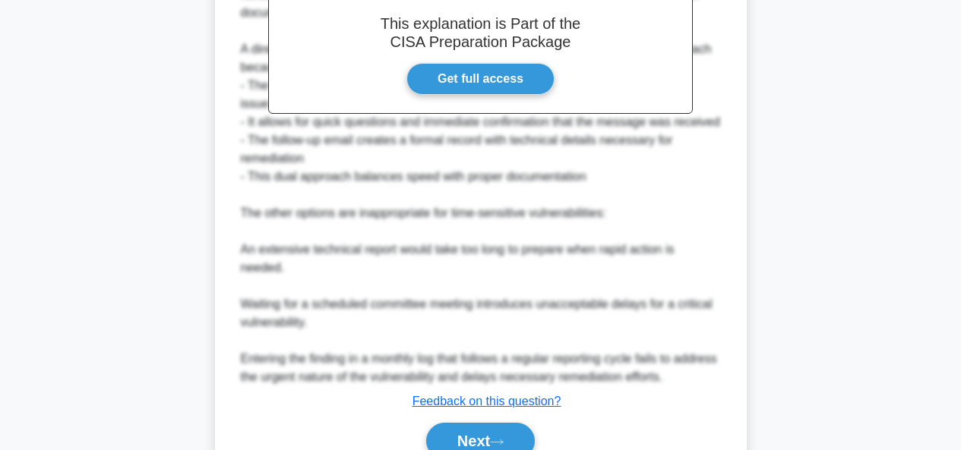
drag, startPoint x: 457, startPoint y: 384, endPoint x: 649, endPoint y: 383, distance: 192.2
click at [457, 423] on button "Next" at bounding box center [480, 441] width 109 height 36
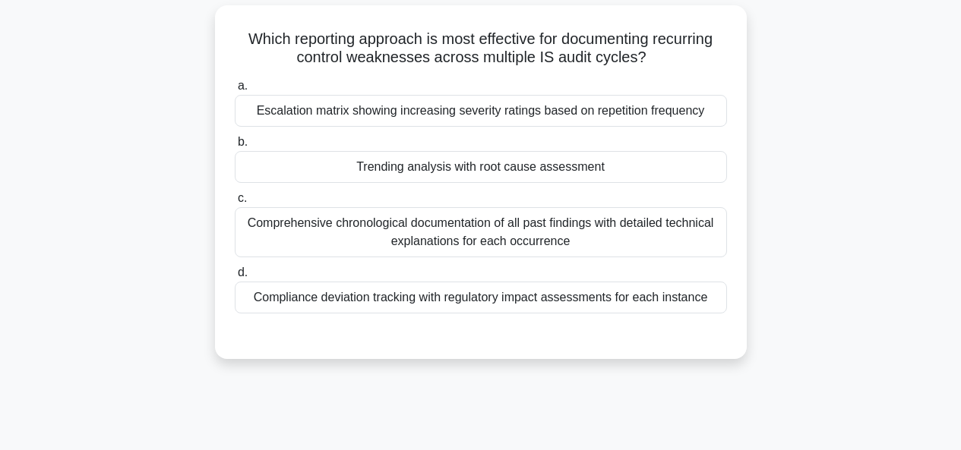
scroll to position [75, 0]
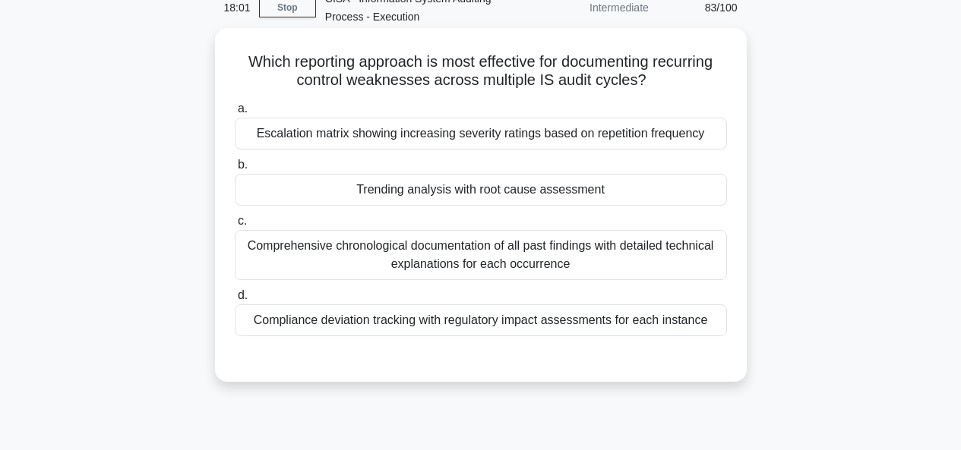
drag, startPoint x: 538, startPoint y: 61, endPoint x: 713, endPoint y: 76, distance: 175.4
click at [713, 76] on h5 "Which reporting approach is most effective for documenting recurring control we…" at bounding box center [480, 71] width 495 height 38
click at [609, 321] on div "Compliance deviation tracking with regulatory impact assessments for each insta…" at bounding box center [481, 321] width 492 height 32
click at [235, 301] on input "d. Compliance deviation tracking with regulatory impact assessments for each in…" at bounding box center [235, 296] width 0 height 10
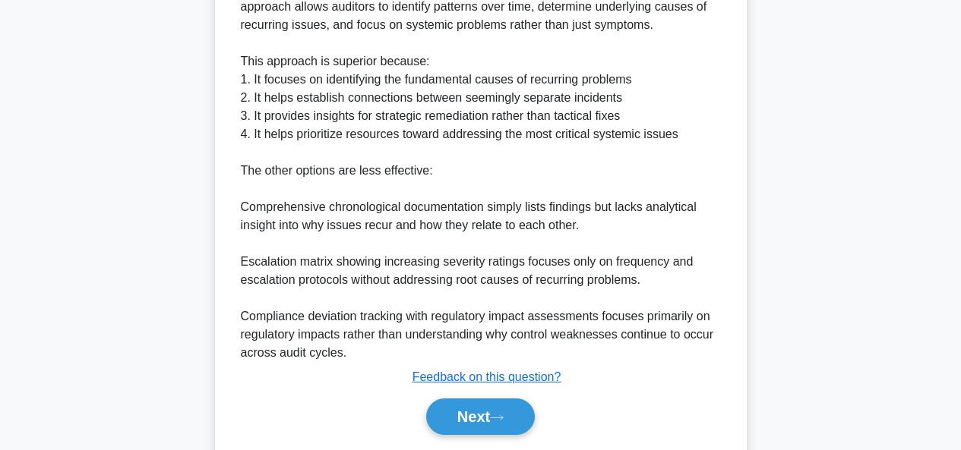
scroll to position [562, 0]
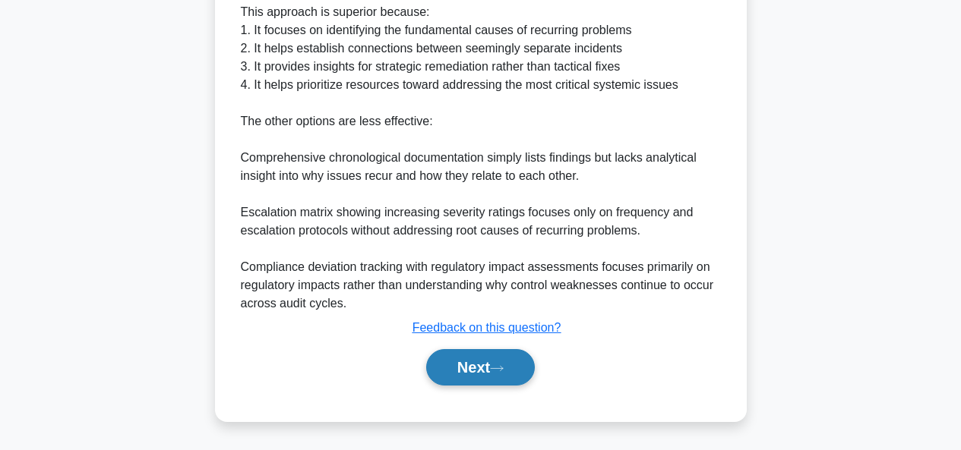
click at [501, 367] on icon at bounding box center [497, 369] width 14 height 8
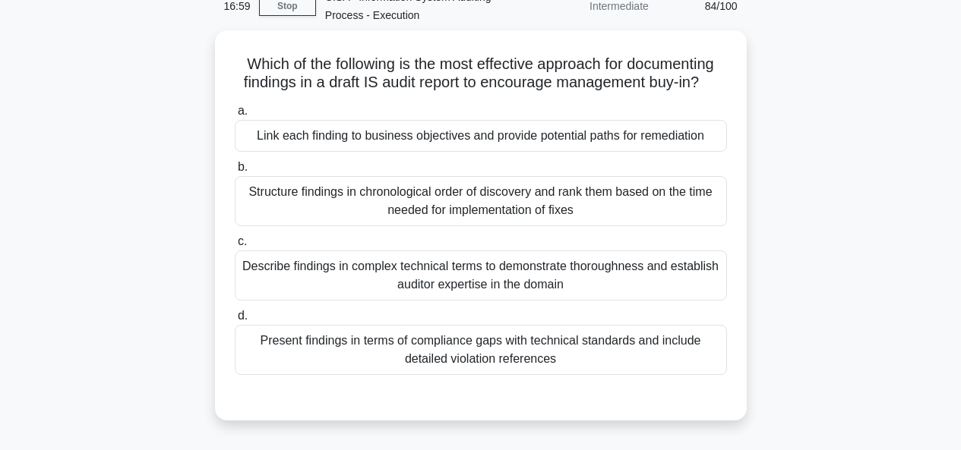
scroll to position [97, 0]
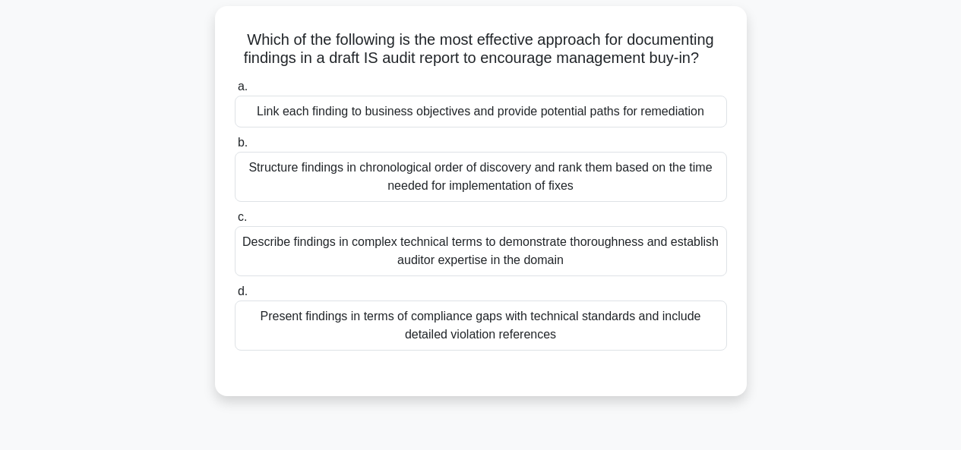
click at [604, 128] on div "Link each finding to business objectives and provide potential paths for remedi…" at bounding box center [481, 112] width 492 height 32
click at [235, 92] on input "a. Link each finding to business objectives and provide potential paths for rem…" at bounding box center [235, 87] width 0 height 10
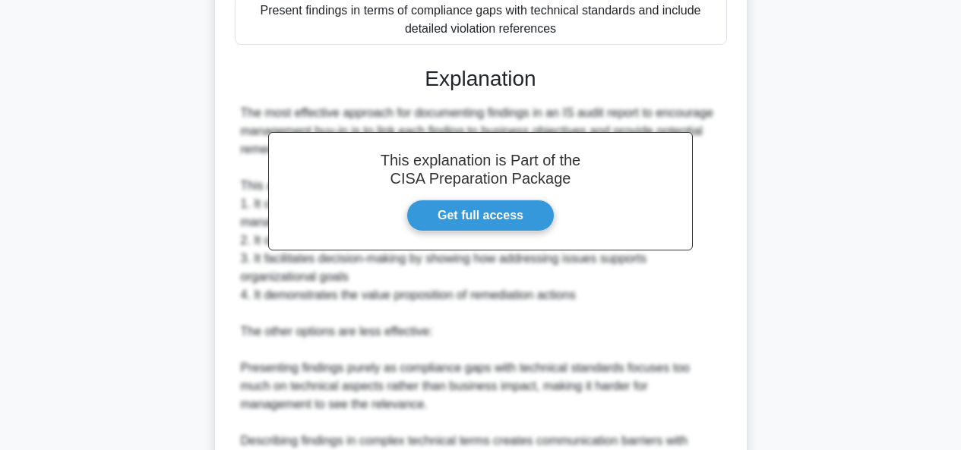
scroll to position [670, 0]
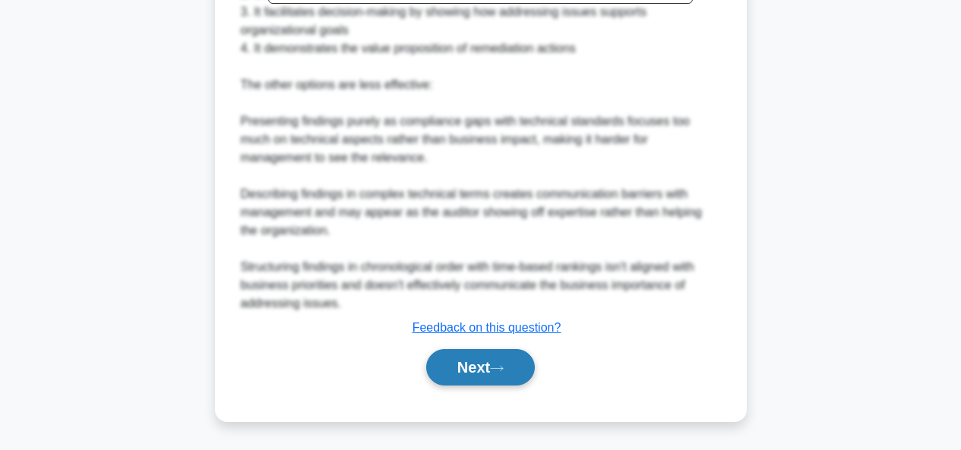
click at [485, 364] on button "Next" at bounding box center [480, 367] width 109 height 36
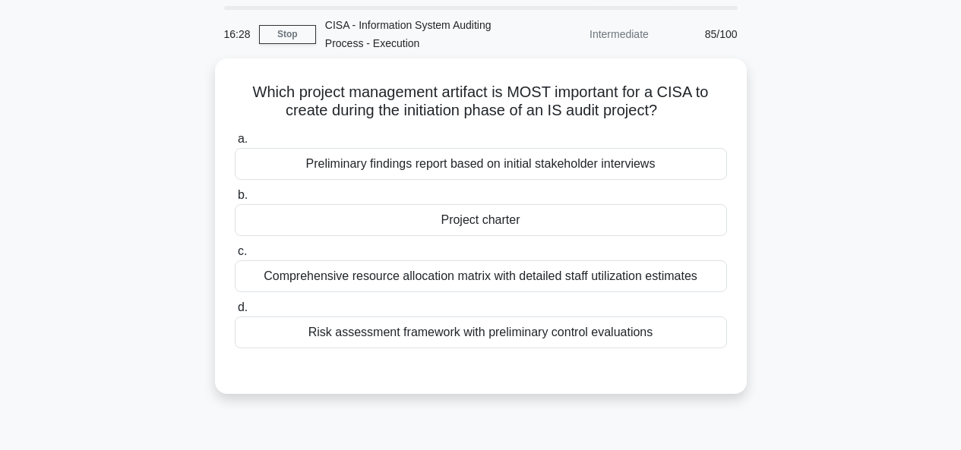
scroll to position [55, 0]
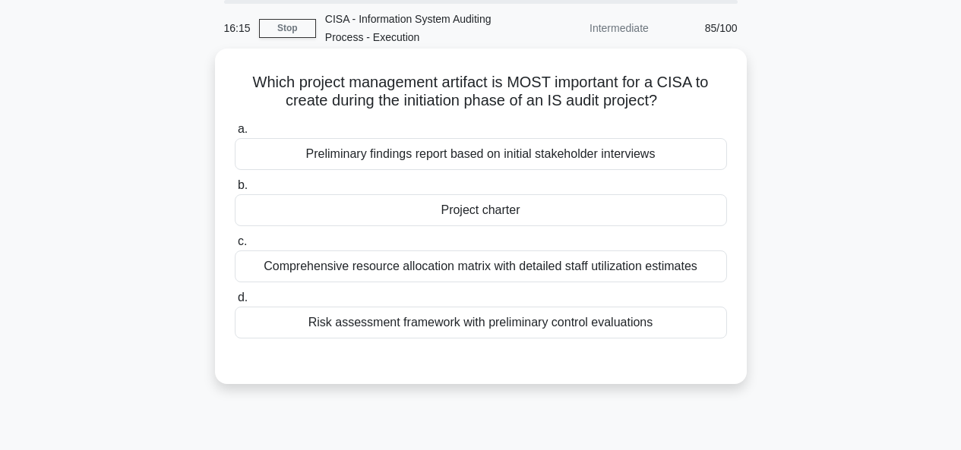
click at [481, 211] on div "Project charter" at bounding box center [481, 210] width 492 height 32
click at [235, 191] on input "b. Project charter" at bounding box center [235, 186] width 0 height 10
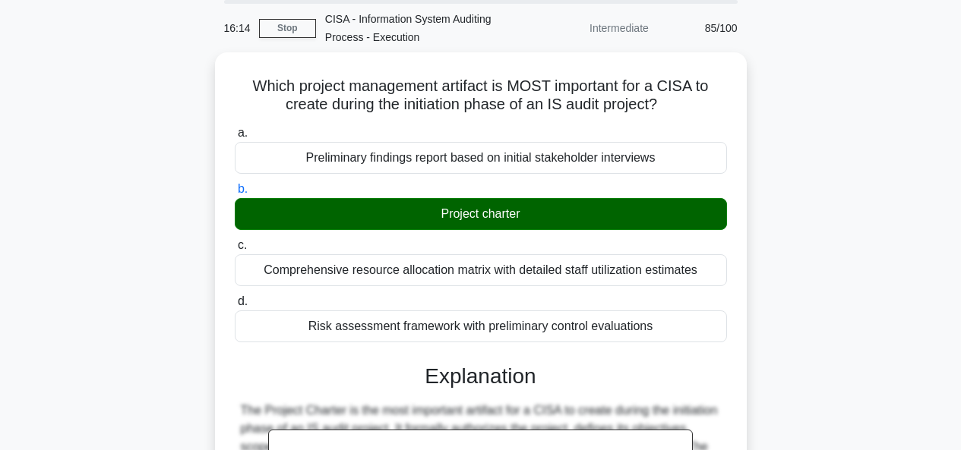
scroll to position [451, 0]
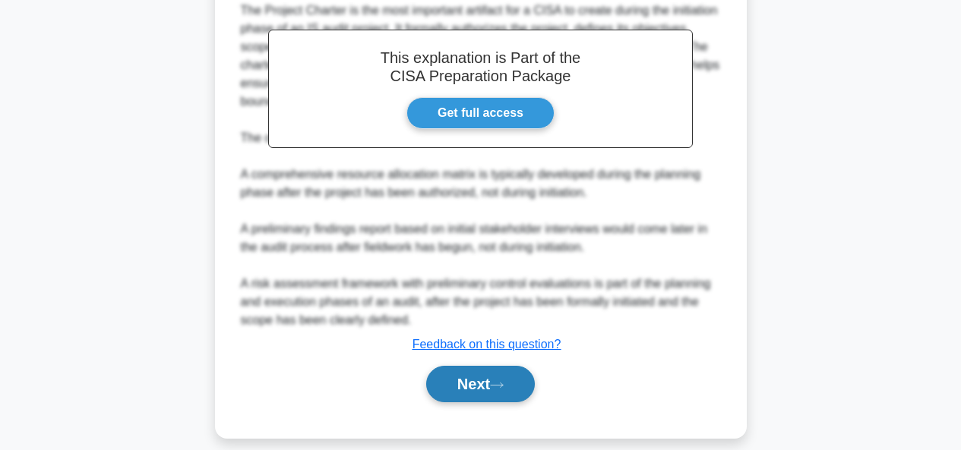
click at [480, 366] on button "Next" at bounding box center [480, 384] width 109 height 36
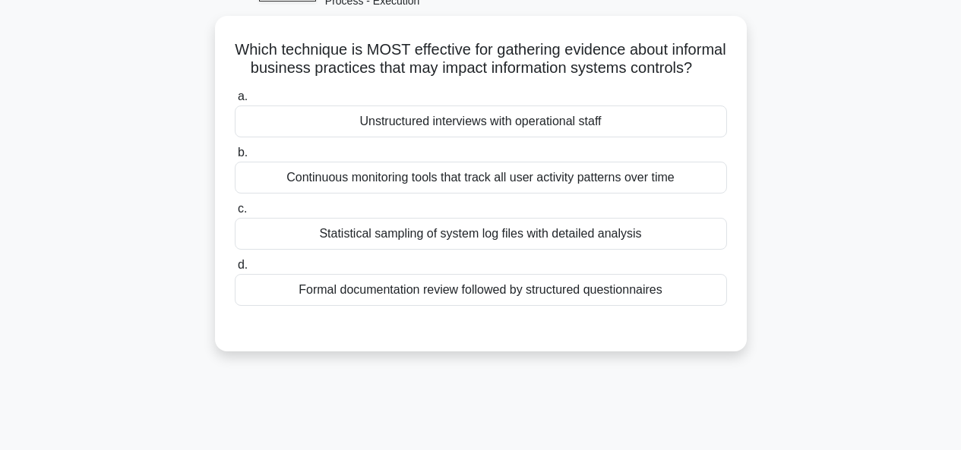
scroll to position [119, 0]
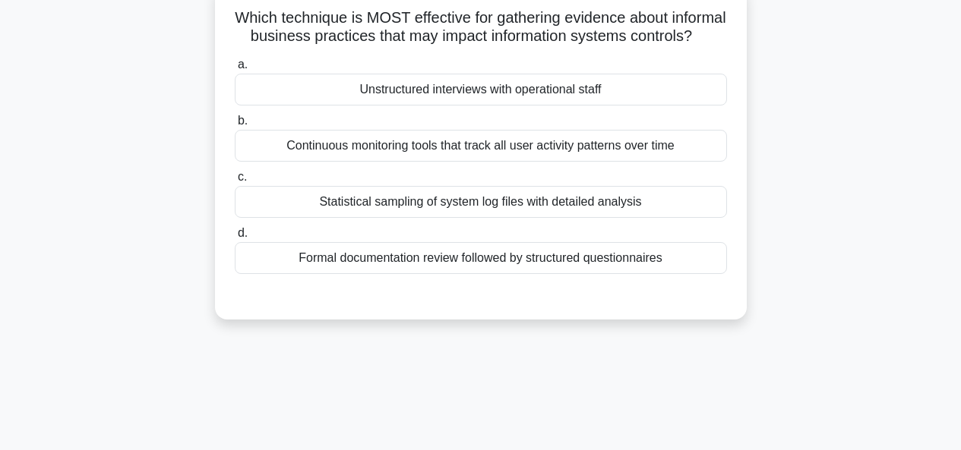
drag, startPoint x: 400, startPoint y: 39, endPoint x: 615, endPoint y: 47, distance: 215.9
click at [615, 46] on h5 "Which technique is MOST effective for gathering evidence about informal busines…" at bounding box center [480, 27] width 495 height 38
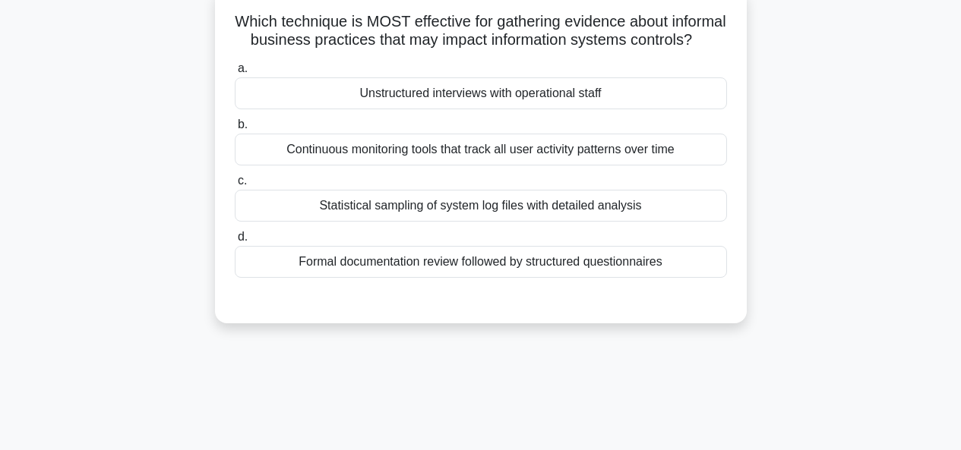
click at [935, 194] on main "15:57 Stop CISA - Information System Auditing Process - Execution Intermediate …" at bounding box center [480, 315] width 961 height 772
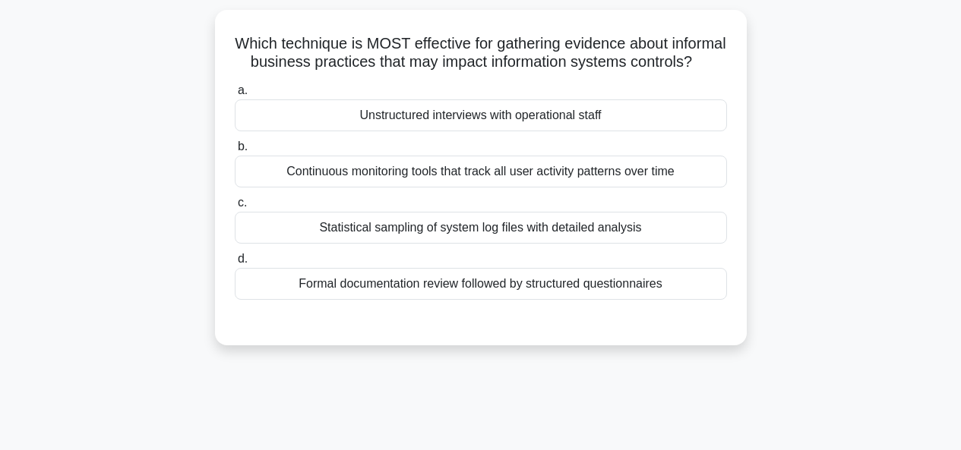
scroll to position [84, 0]
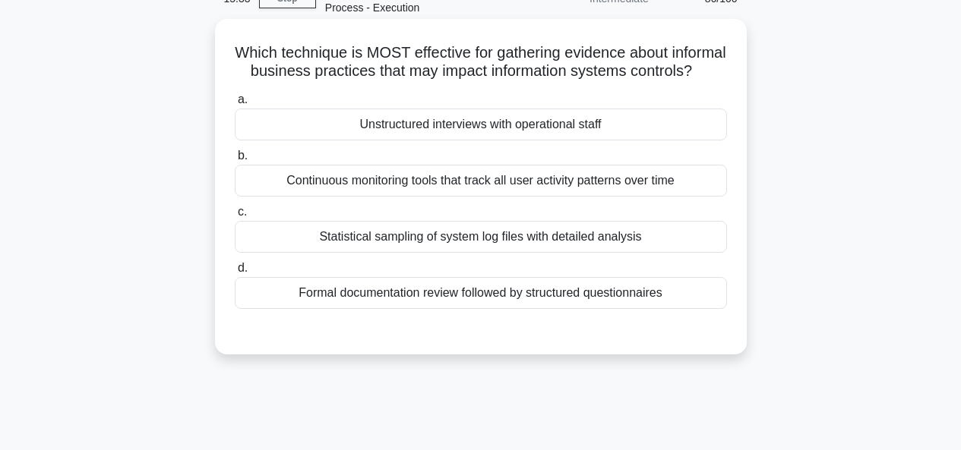
click at [564, 141] on div "Unstructured interviews with operational staff" at bounding box center [481, 125] width 492 height 32
click at [235, 105] on input "a. Unstructured interviews with operational staff" at bounding box center [235, 100] width 0 height 10
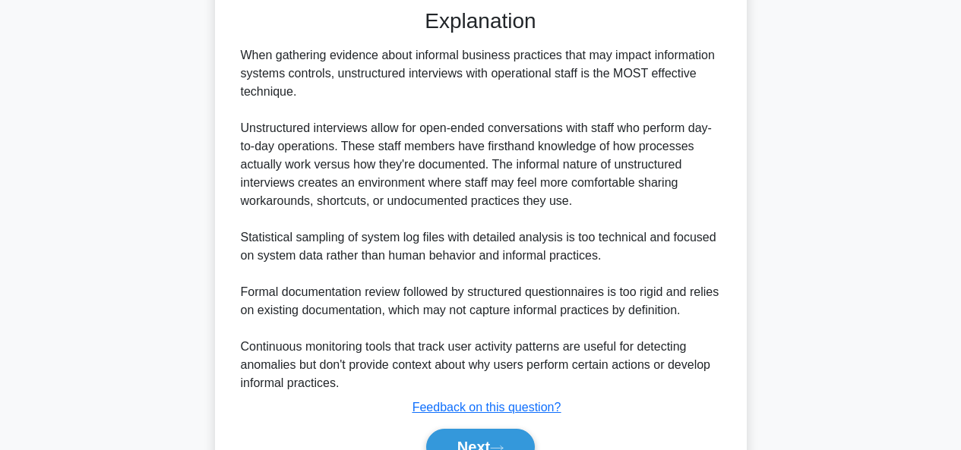
scroll to position [432, 0]
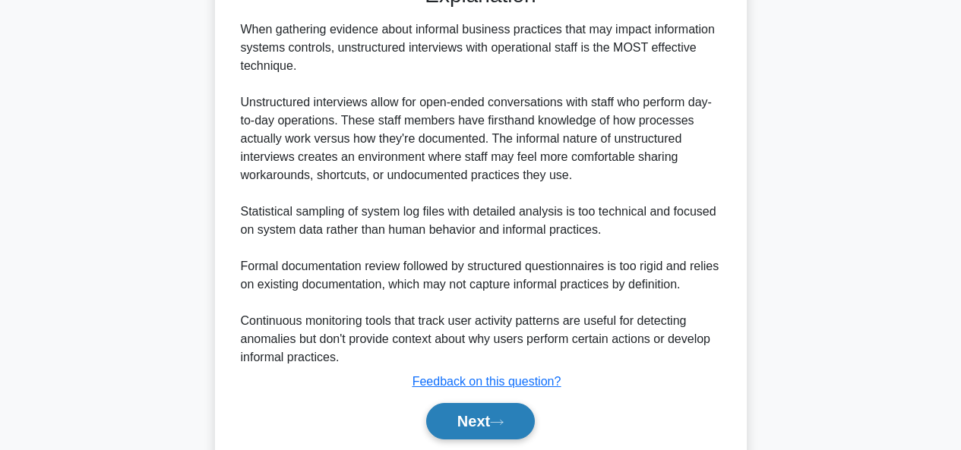
click at [496, 440] on button "Next" at bounding box center [480, 421] width 109 height 36
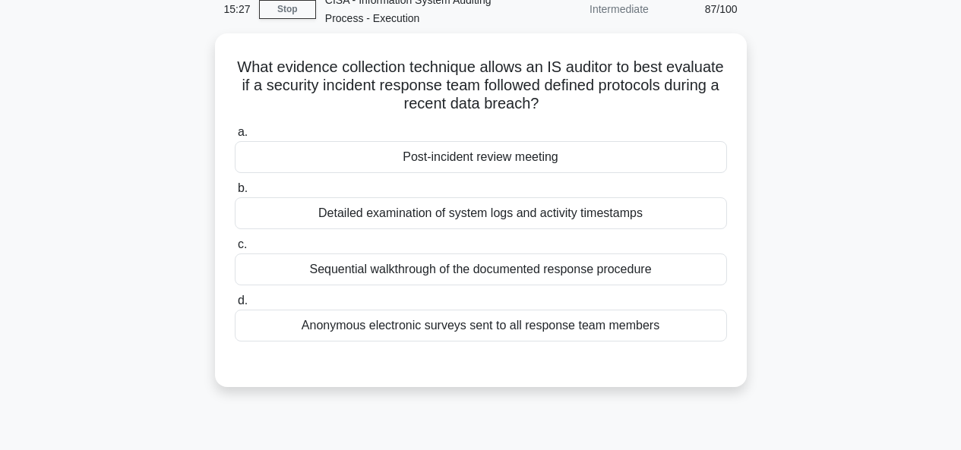
scroll to position [90, 0]
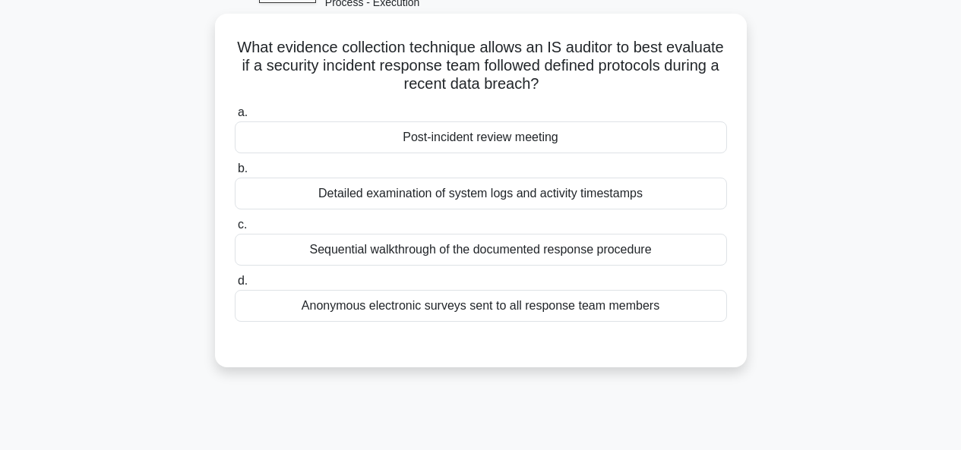
drag, startPoint x: 267, startPoint y: 68, endPoint x: 701, endPoint y: 83, distance: 434.0
click at [701, 83] on h5 "What evidence collection technique allows an IS auditor to best evaluate if a s…" at bounding box center [480, 66] width 495 height 56
click at [528, 144] on div "Post-incident review meeting" at bounding box center [481, 138] width 492 height 32
click at [235, 118] on input "a. Post-incident review meeting" at bounding box center [235, 113] width 0 height 10
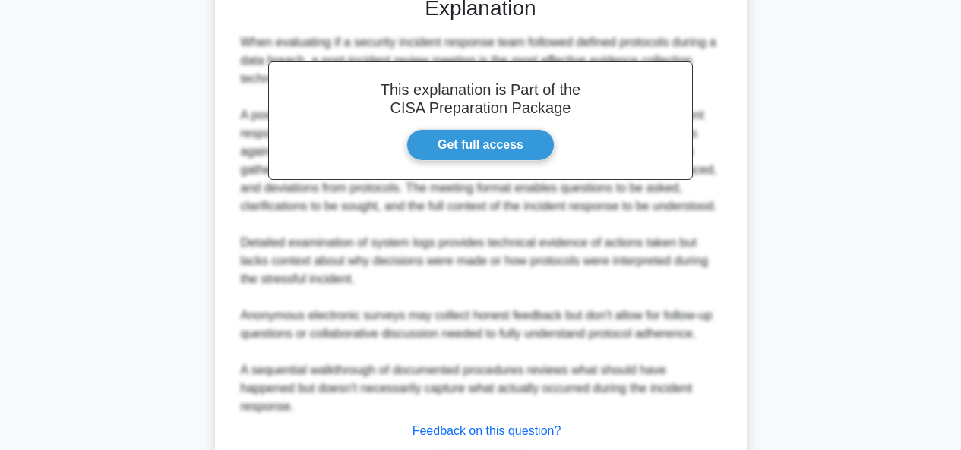
scroll to position [524, 0]
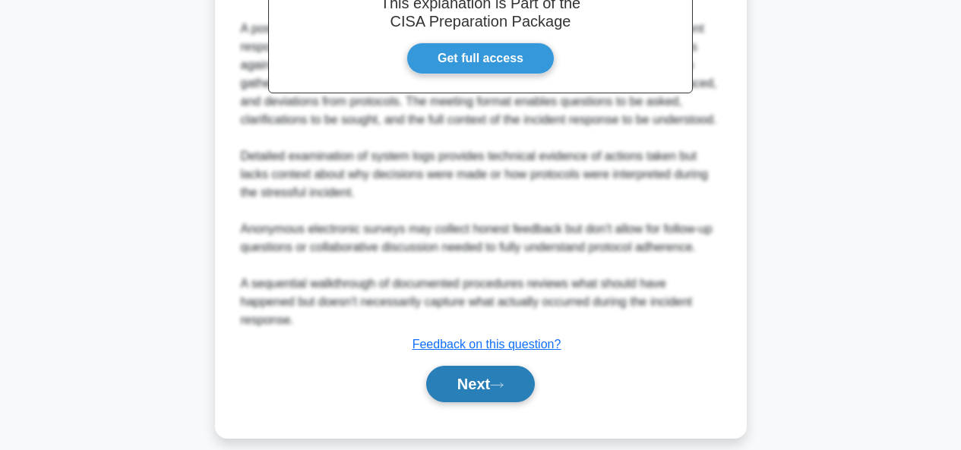
click at [489, 375] on button "Next" at bounding box center [480, 384] width 109 height 36
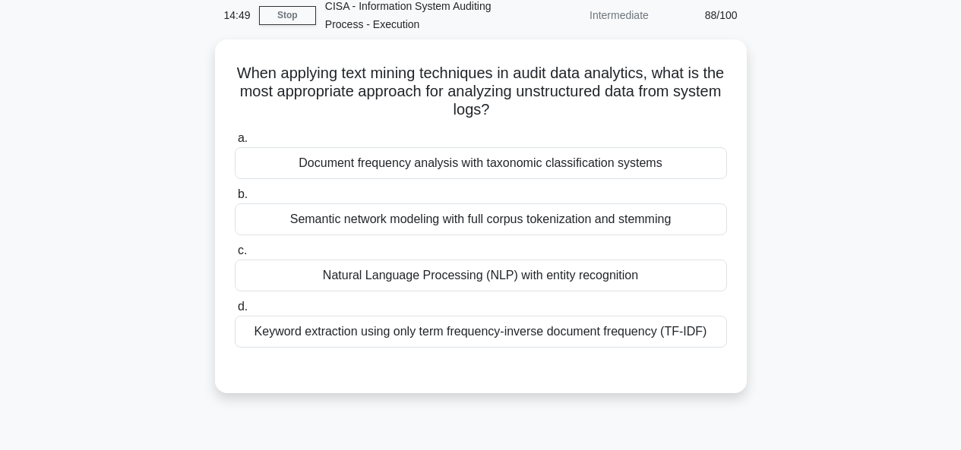
scroll to position [65, 0]
drag, startPoint x: 344, startPoint y: 75, endPoint x: 726, endPoint y: 110, distance: 383.7
click at [726, 110] on h5 "When applying text mining techniques in audit data analytics, what is the most …" at bounding box center [480, 91] width 495 height 56
click at [586, 276] on div "Natural Language Processing (NLP) with entity recognition" at bounding box center [481, 275] width 492 height 32
click at [235, 255] on input "c. Natural Language Processing (NLP) with entity recognition" at bounding box center [235, 250] width 0 height 10
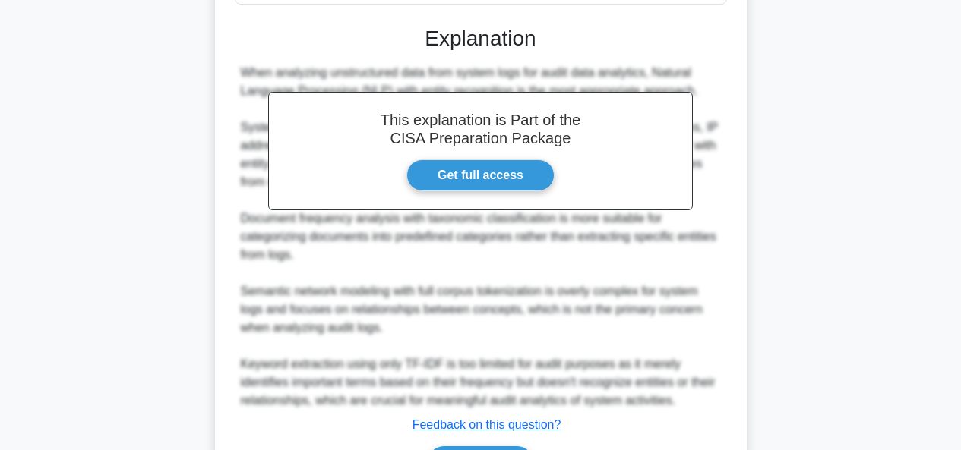
scroll to position [506, 0]
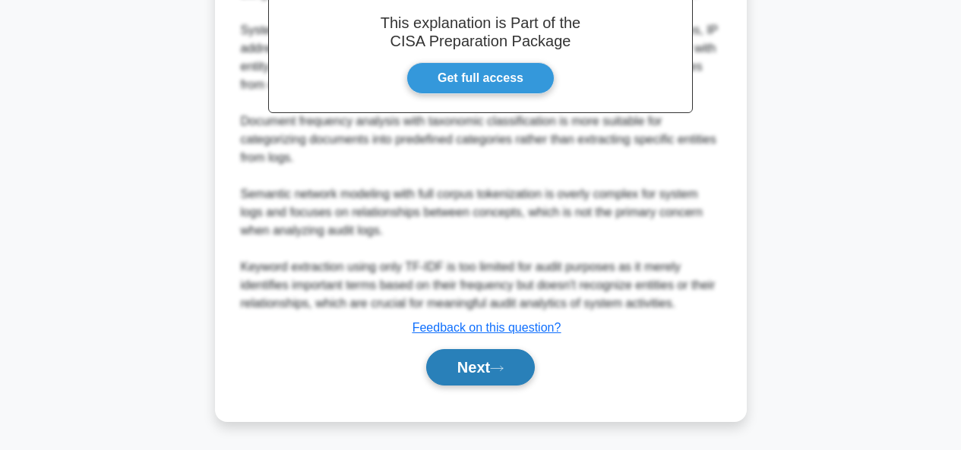
click at [464, 367] on button "Next" at bounding box center [480, 367] width 109 height 36
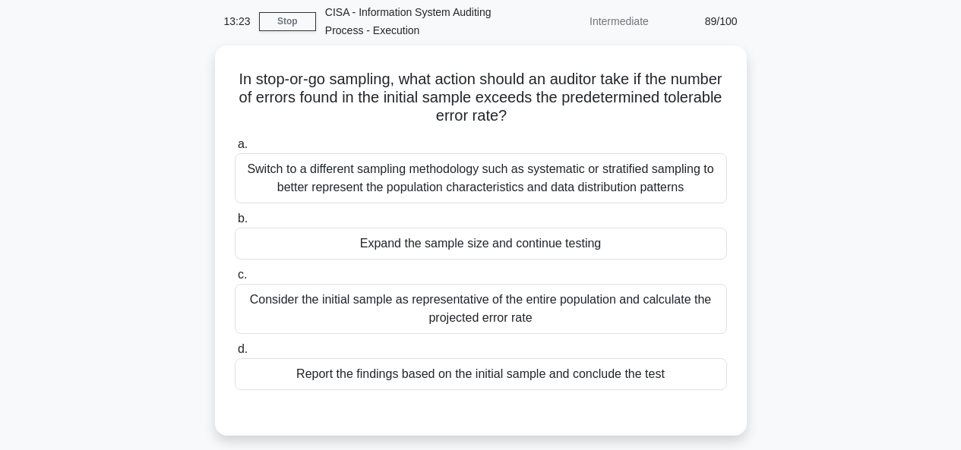
scroll to position [63, 0]
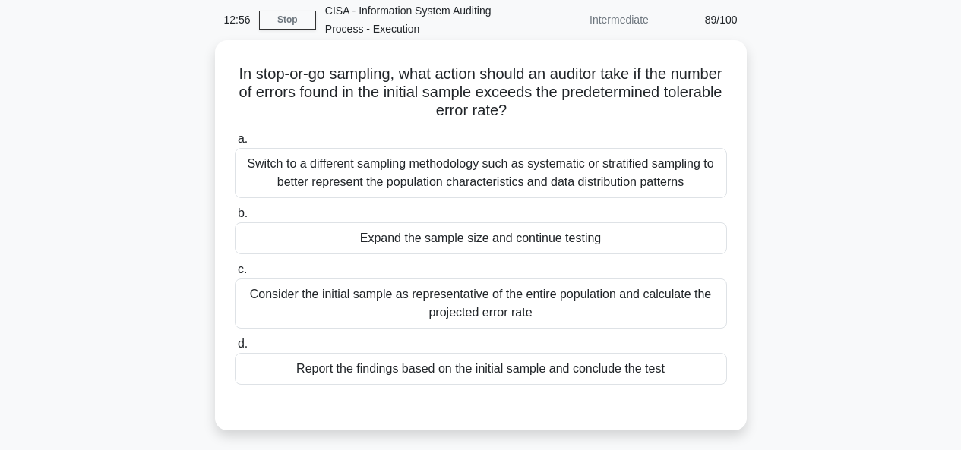
click at [539, 246] on div "Expand the sample size and continue testing" at bounding box center [481, 239] width 492 height 32
click at [235, 219] on input "b. Expand the sample size and continue testing" at bounding box center [235, 214] width 0 height 10
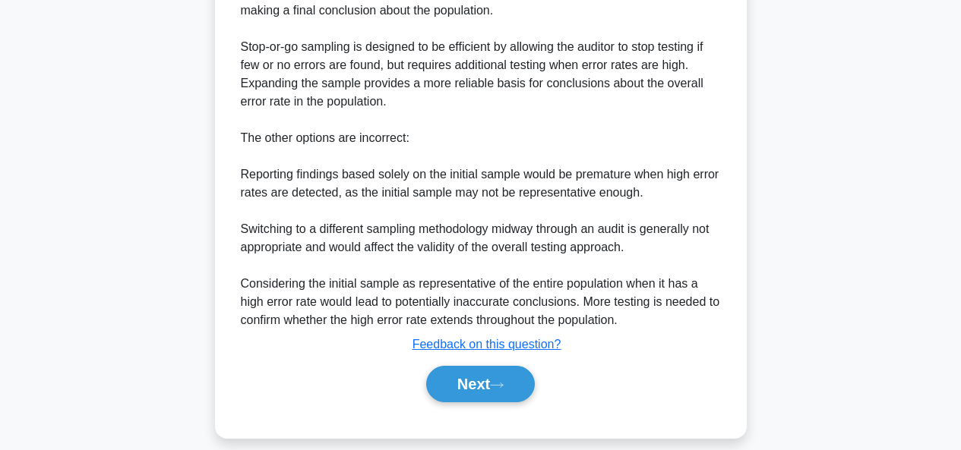
scroll to position [579, 0]
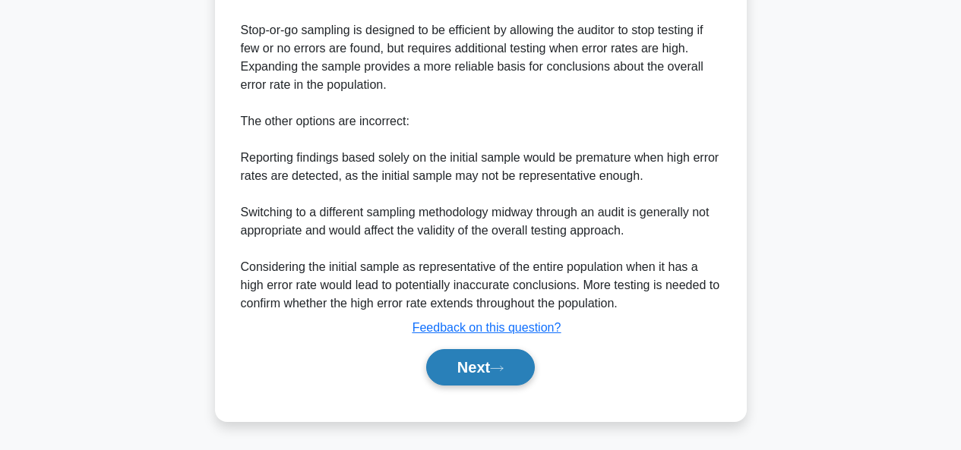
click at [472, 371] on button "Next" at bounding box center [480, 367] width 109 height 36
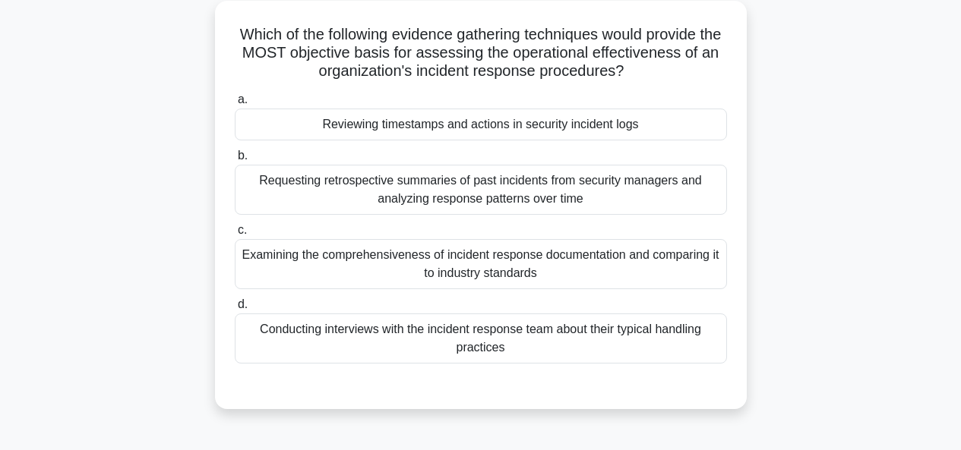
scroll to position [87, 0]
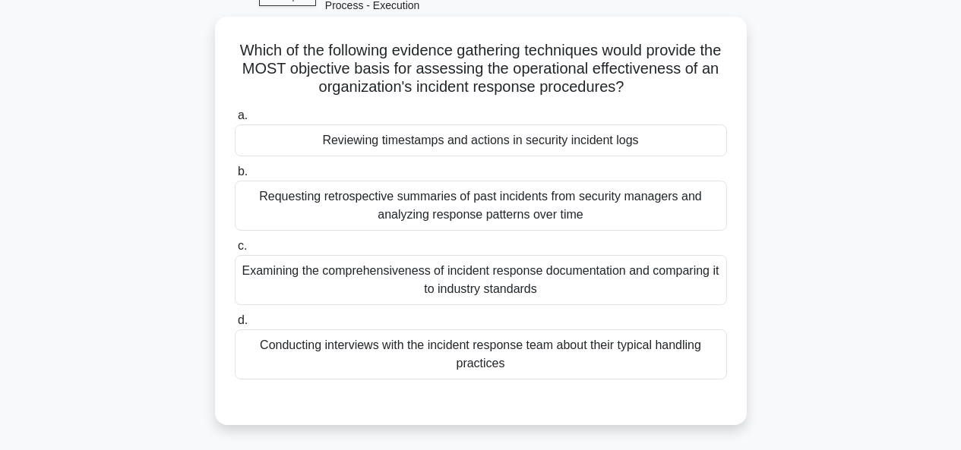
drag, startPoint x: 575, startPoint y: 71, endPoint x: 643, endPoint y: 87, distance: 70.4
click at [643, 87] on h5 "Which of the following evidence gathering techniques would provide the MOST obj…" at bounding box center [480, 69] width 495 height 56
click at [642, 87] on icon ".spinner_0XTQ{transform-origin:center;animation:spinner_y6GP .75s linear infini…" at bounding box center [633, 88] width 18 height 18
click at [681, 149] on div "Reviewing timestamps and actions in security incident logs" at bounding box center [481, 141] width 492 height 32
click at [235, 121] on input "a. Reviewing timestamps and actions in security incident logs" at bounding box center [235, 116] width 0 height 10
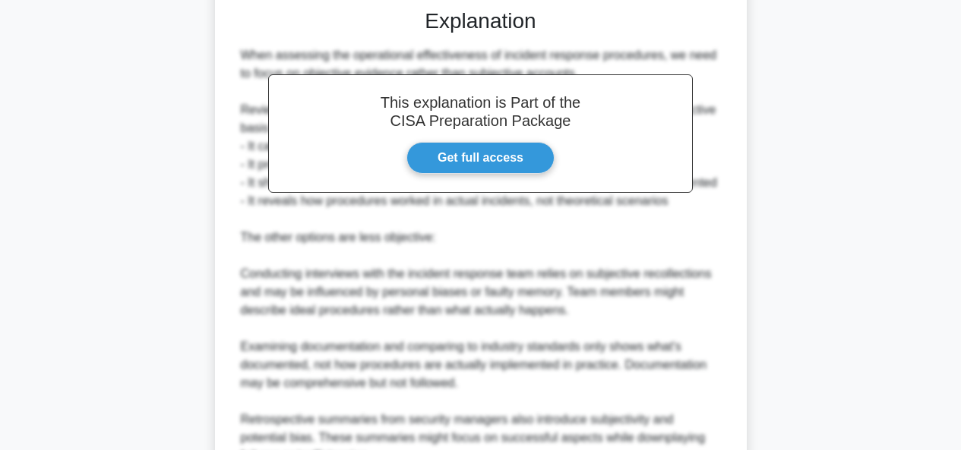
scroll to position [688, 0]
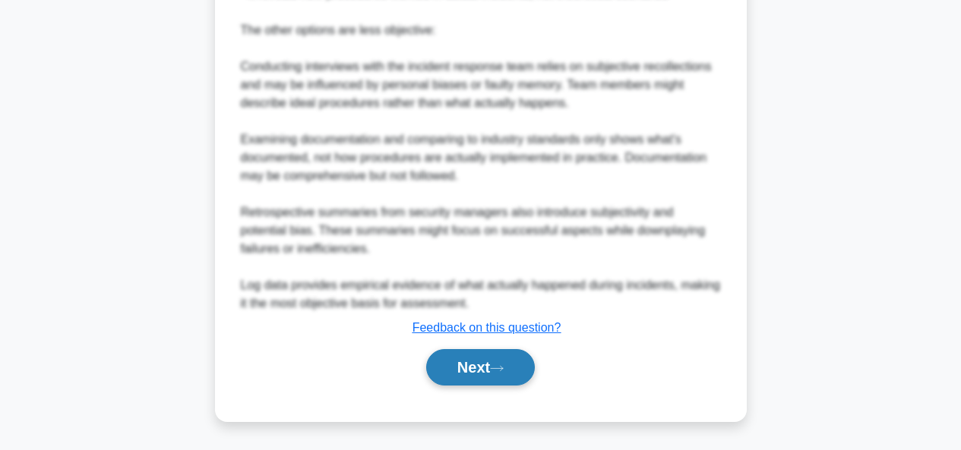
click at [479, 366] on button "Next" at bounding box center [480, 367] width 109 height 36
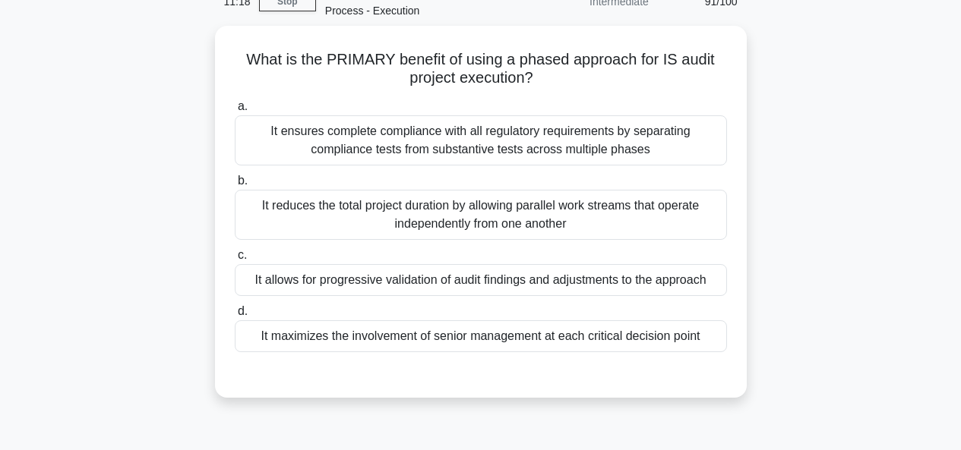
scroll to position [61, 0]
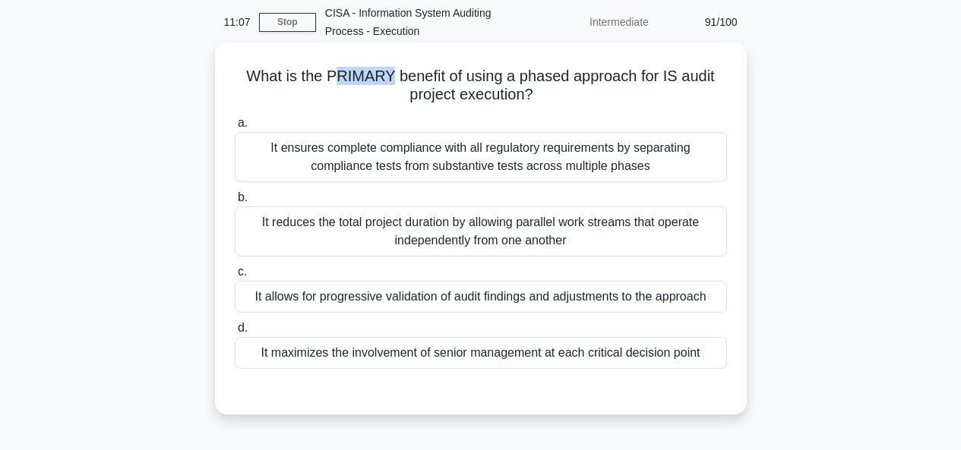
drag, startPoint x: 337, startPoint y: 74, endPoint x: 384, endPoint y: 84, distance: 48.9
click at [384, 84] on h5 "What is the PRIMARY benefit of using a phased approach for IS audit project exe…" at bounding box center [480, 86] width 495 height 38
click at [417, 77] on h5 "What is the PRIMARY benefit of using a phased approach for IS audit project exe…" at bounding box center [480, 86] width 495 height 38
drag, startPoint x: 345, startPoint y: 78, endPoint x: 438, endPoint y: 80, distance: 93.4
click at [438, 80] on h5 "What is the PRIMARY benefit of using a phased approach for IS audit project exe…" at bounding box center [480, 86] width 495 height 38
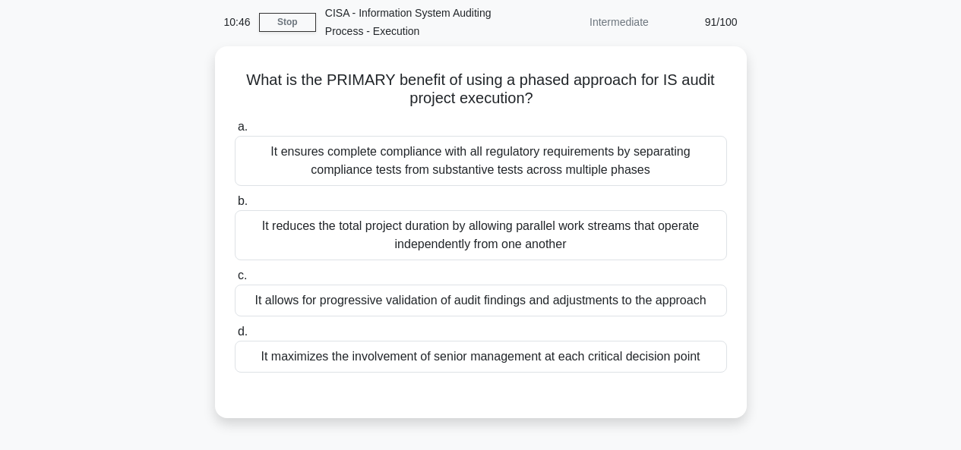
click at [747, 306] on div "What is the PRIMARY benefit of using a phased approach for IS audit project exe…" at bounding box center [481, 241] width 866 height 390
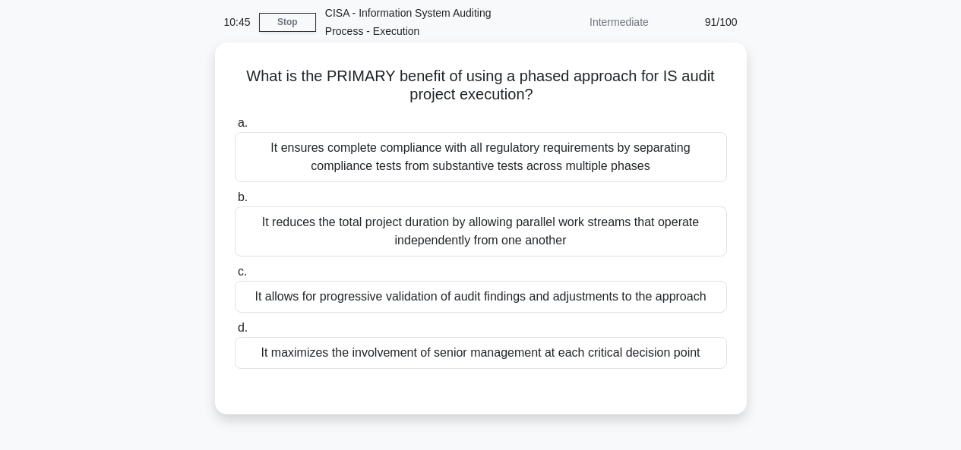
click at [524, 290] on div "It allows for progressive validation of audit findings and adjustments to the a…" at bounding box center [481, 297] width 492 height 32
click at [235, 277] on input "c. It allows for progressive validation of audit findings and adjustments to th…" at bounding box center [235, 272] width 0 height 10
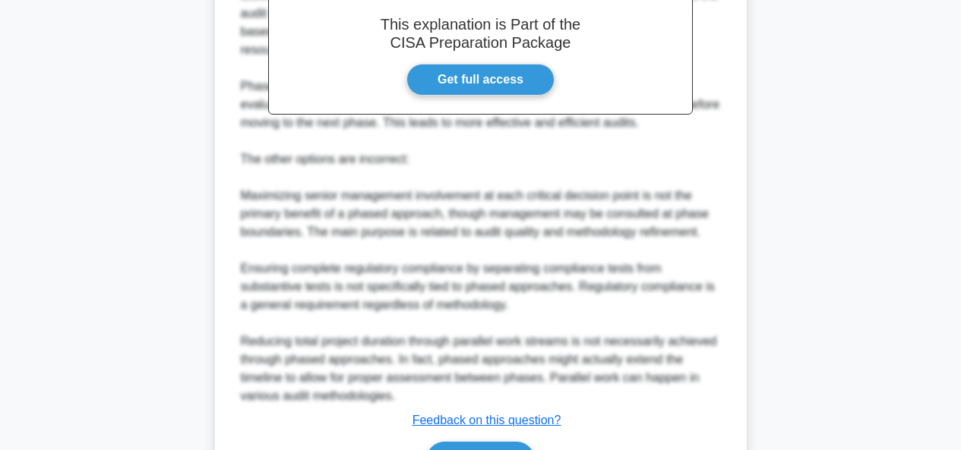
scroll to position [605, 0]
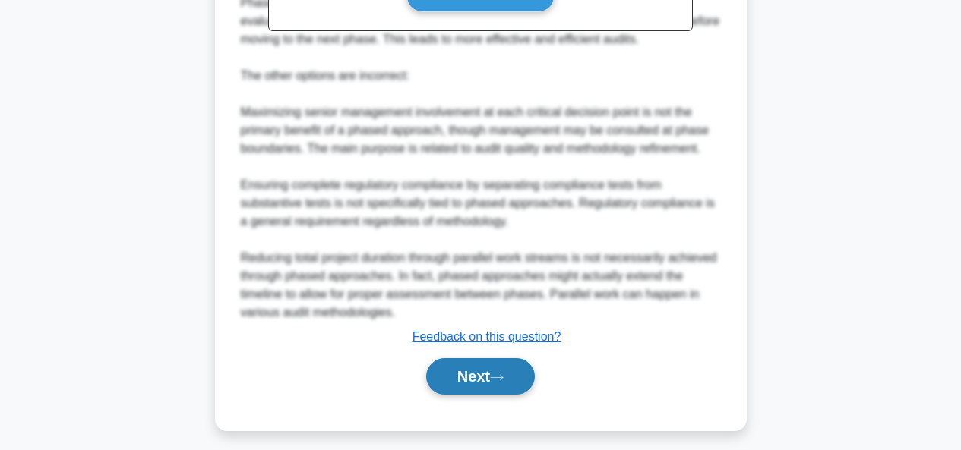
click at [471, 371] on button "Next" at bounding box center [480, 377] width 109 height 36
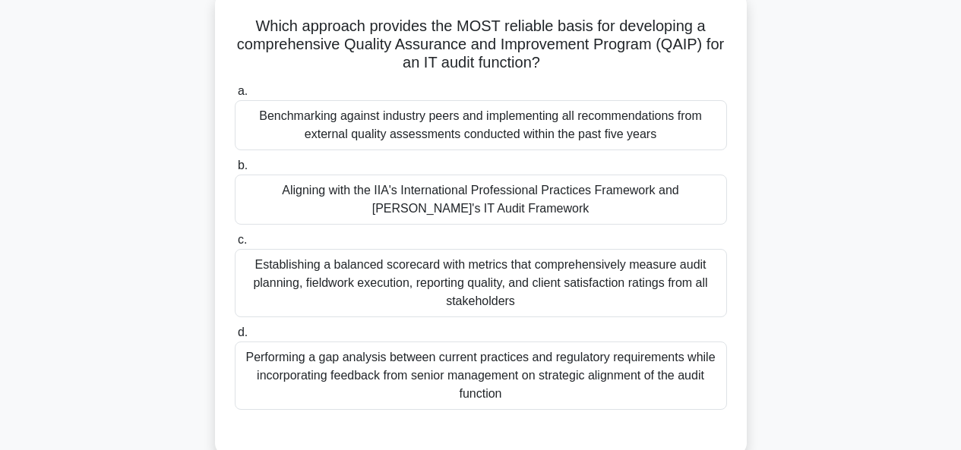
scroll to position [118, 0]
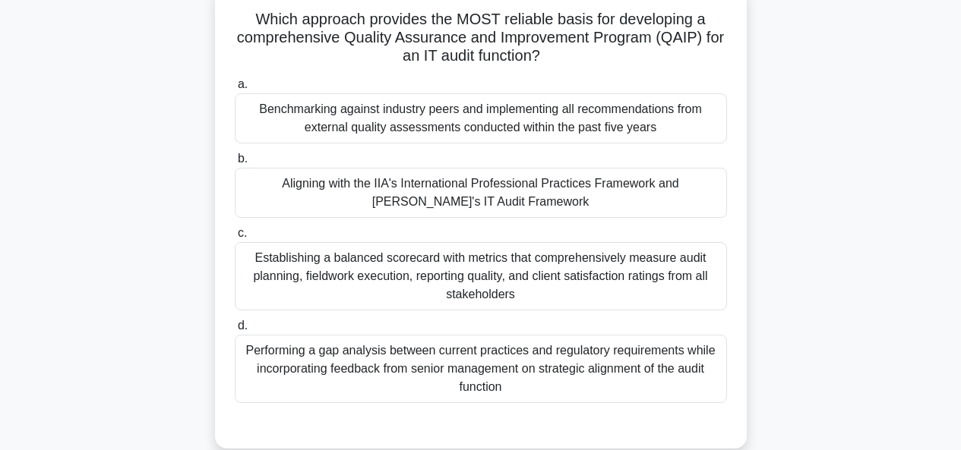
drag, startPoint x: 477, startPoint y: 18, endPoint x: 718, endPoint y: 49, distance: 242.8
click at [718, 49] on h5 "Which approach provides the MOST reliable basis for developing a comprehensive …" at bounding box center [480, 38] width 495 height 56
click at [526, 208] on div "Aligning with the IIA's International Professional Practices Framework and ISAC…" at bounding box center [481, 193] width 492 height 50
click at [235, 164] on input "b. Aligning with the IIA's International Professional Practices Framework and I…" at bounding box center [235, 159] width 0 height 10
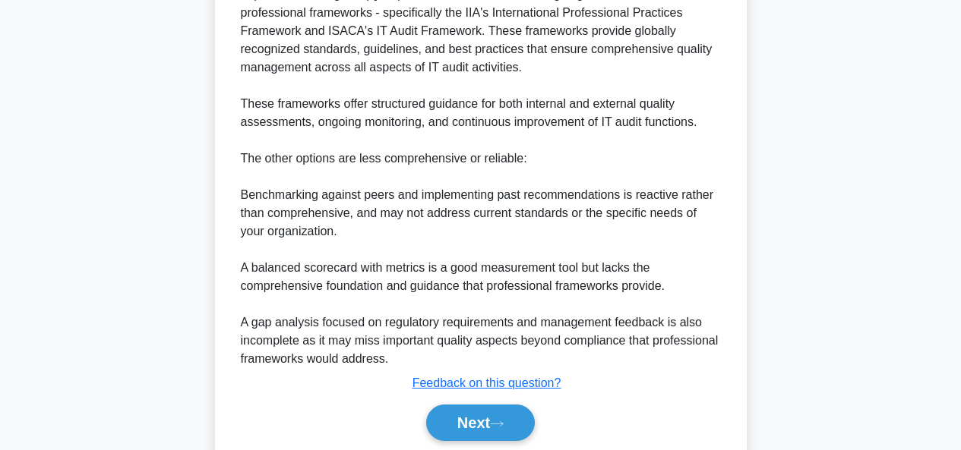
scroll to position [670, 0]
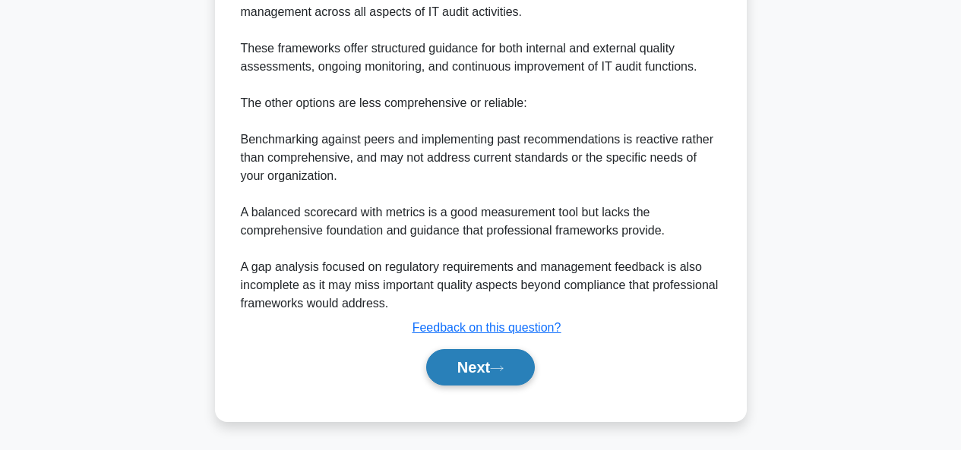
click at [500, 371] on icon at bounding box center [497, 369] width 14 height 8
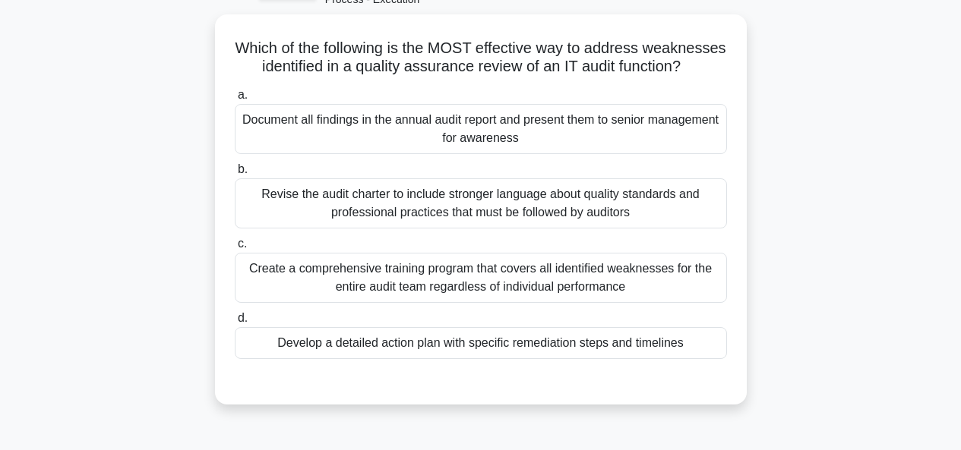
scroll to position [96, 0]
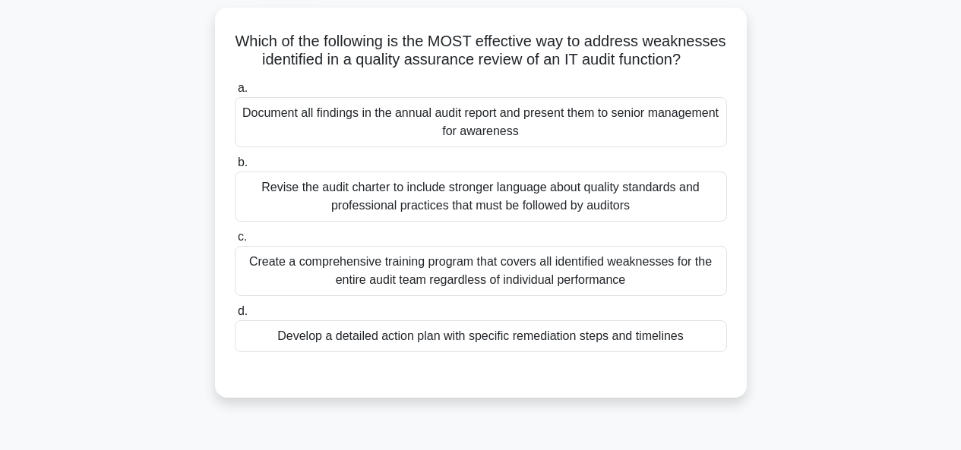
drag, startPoint x: 267, startPoint y: 45, endPoint x: 707, endPoint y: 75, distance: 440.9
click at [707, 70] on h5 "Which of the following is the MOST effective way to address weaknesses identifi…" at bounding box center [480, 51] width 495 height 38
click at [573, 351] on div "Develop a detailed action plan with specific remediation steps and timelines" at bounding box center [481, 337] width 492 height 32
click at [235, 317] on input "d. Develop a detailed action plan with specific remediation steps and timelines" at bounding box center [235, 312] width 0 height 10
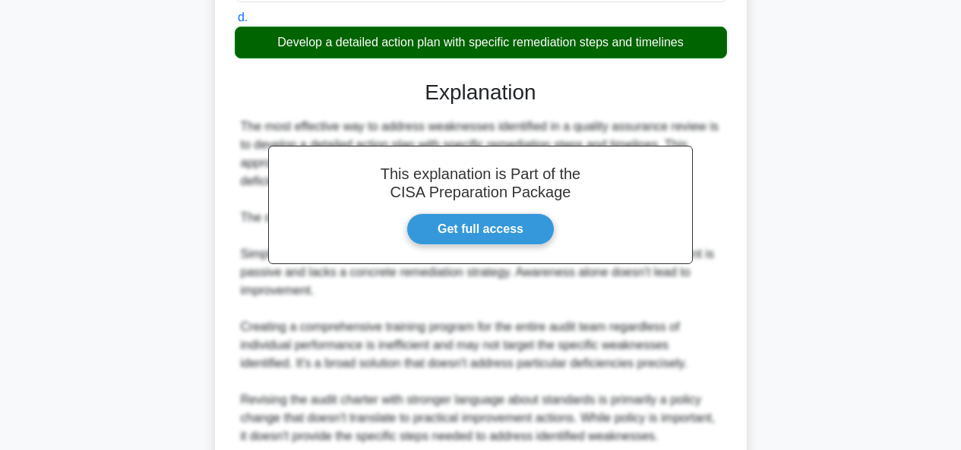
scroll to position [542, 0]
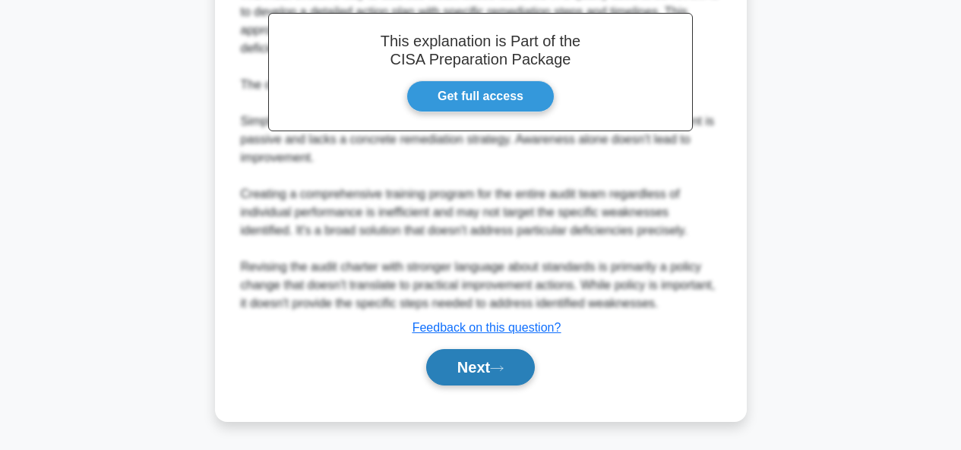
click at [442, 367] on button "Next" at bounding box center [480, 367] width 109 height 36
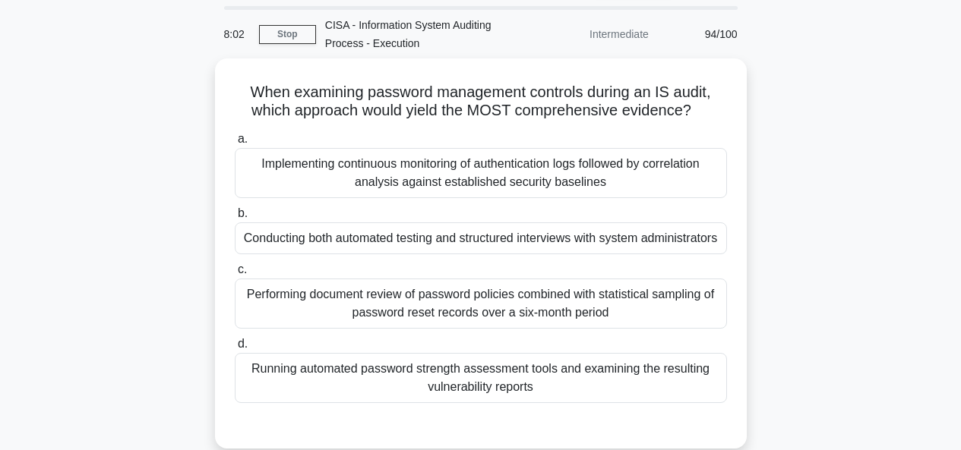
scroll to position [62, 0]
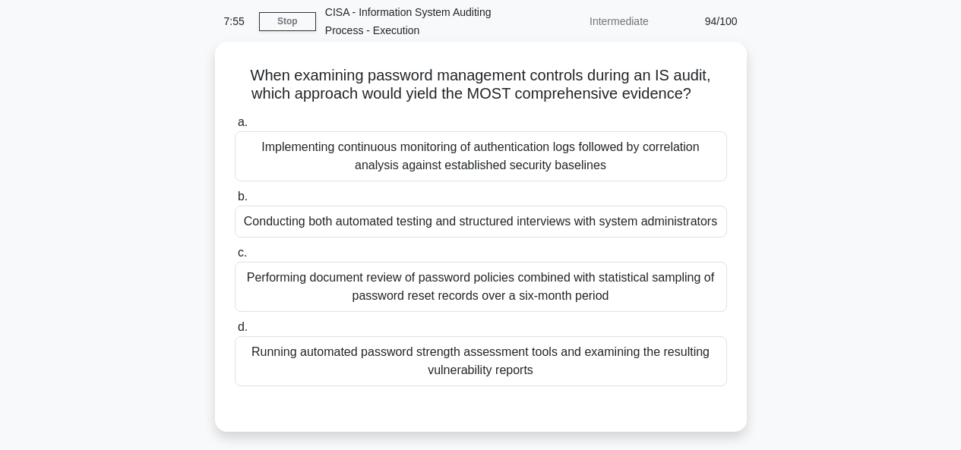
drag, startPoint x: 576, startPoint y: 70, endPoint x: 719, endPoint y: 93, distance: 144.6
click at [719, 93] on h5 "When examining password management controls during an IS audit, which approach …" at bounding box center [480, 85] width 495 height 38
click at [430, 77] on h5 "When examining password management controls during an IS audit, which approach …" at bounding box center [480, 85] width 495 height 38
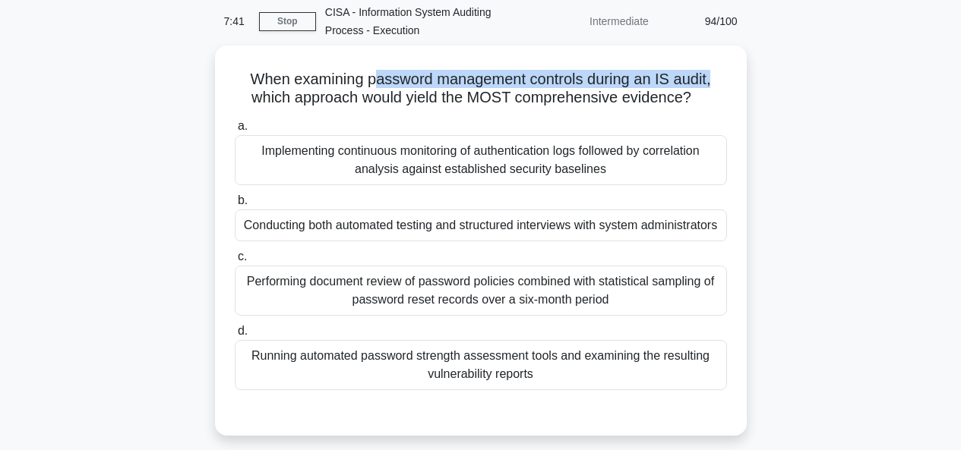
drag, startPoint x: 372, startPoint y: 75, endPoint x: 760, endPoint y: 69, distance: 387.4
click at [760, 69] on div "When examining password management controls during an IS audit, which approach …" at bounding box center [481, 250] width 866 height 409
drag, startPoint x: 272, startPoint y: 95, endPoint x: 762, endPoint y: 92, distance: 490.0
click at [762, 92] on div "When examining password management controls during an IS audit, which approach …" at bounding box center [481, 250] width 866 height 409
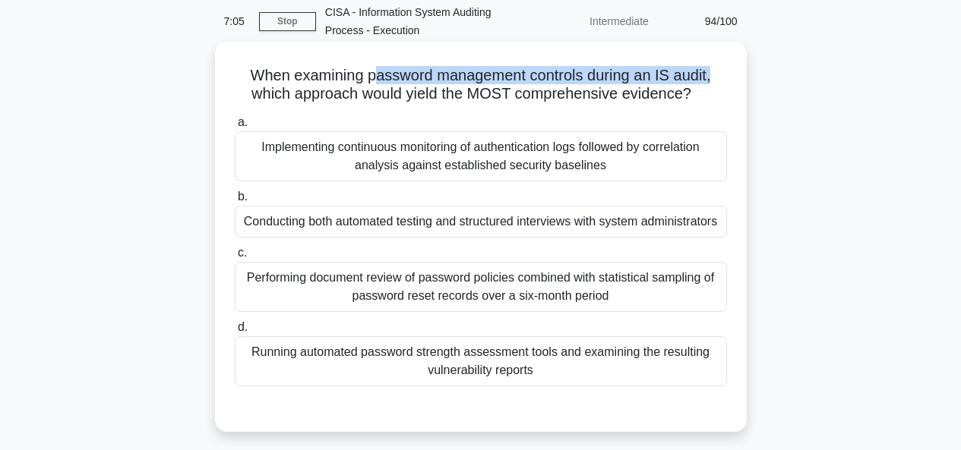
click at [744, 340] on div "When examining password management controls during an IS audit, which approach …" at bounding box center [481, 237] width 532 height 390
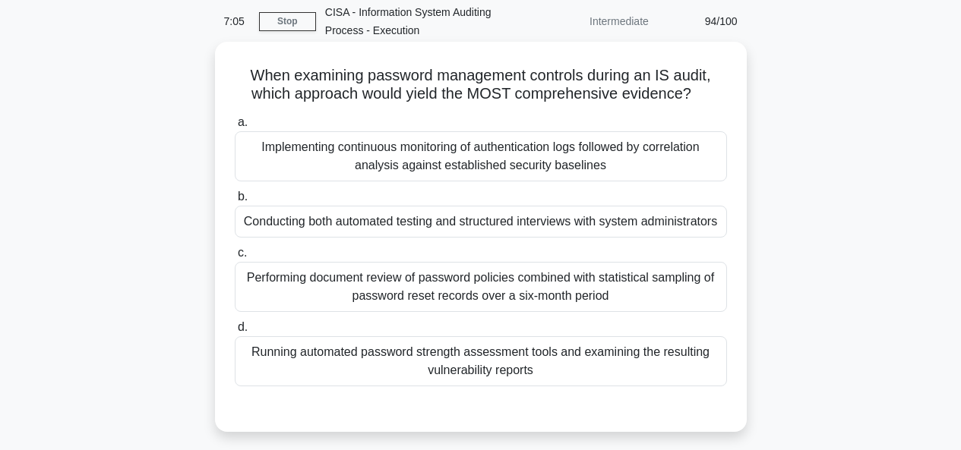
click at [673, 364] on div "Running automated password strength assessment tools and examining the resultin…" at bounding box center [481, 362] width 492 height 50
click at [235, 333] on input "d. Running automated password strength assessment tools and examining the resul…" at bounding box center [235, 328] width 0 height 10
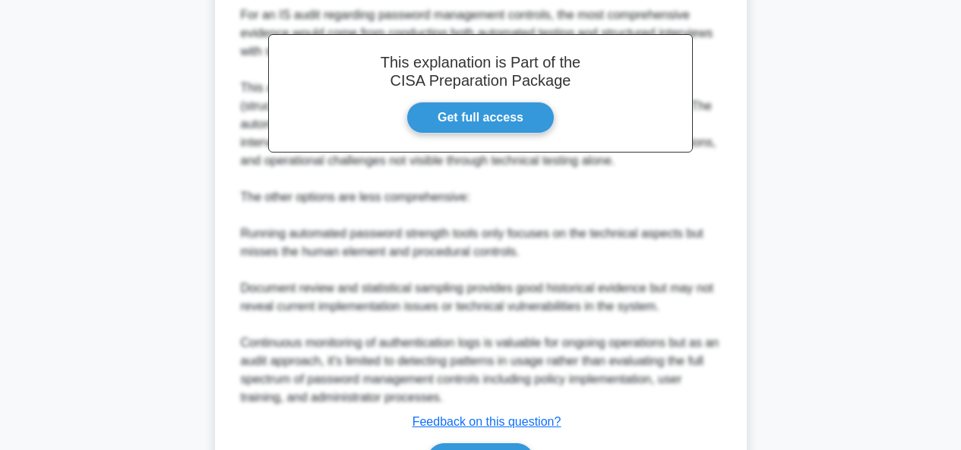
scroll to position [617, 0]
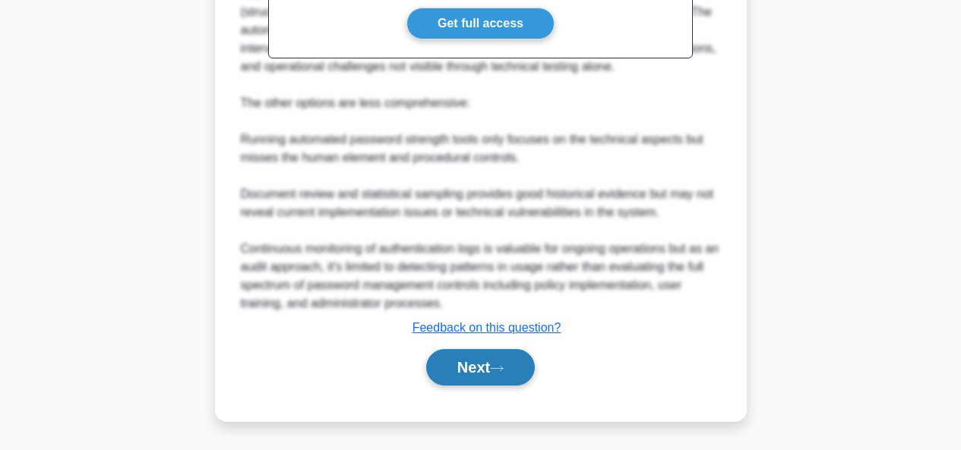
click at [486, 354] on button "Next" at bounding box center [480, 367] width 109 height 36
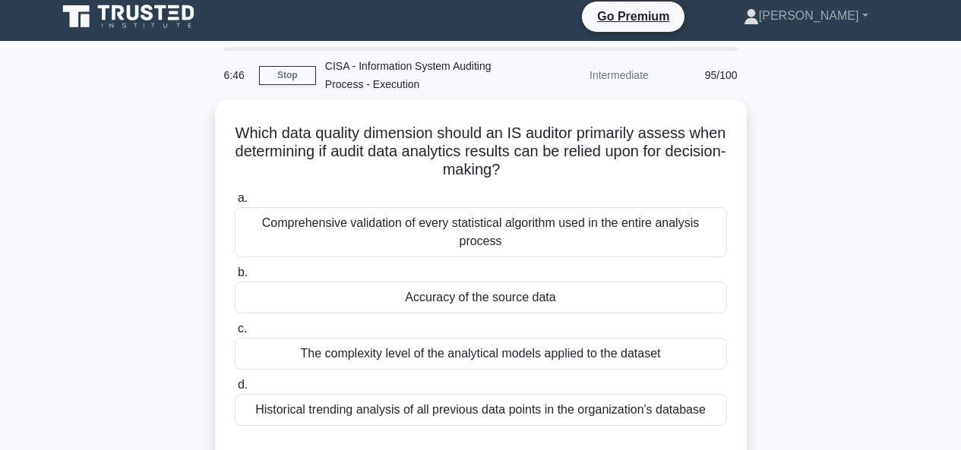
scroll to position [50, 0]
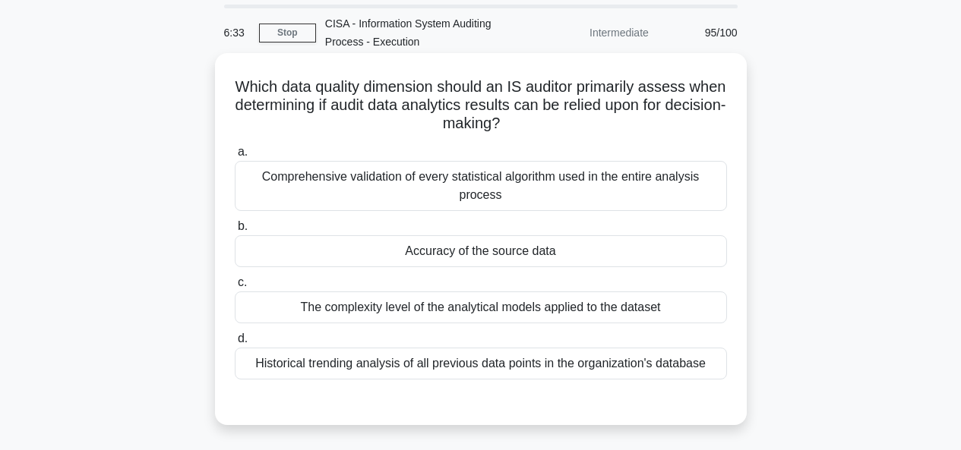
drag, startPoint x: 299, startPoint y: 102, endPoint x: 690, endPoint y: 124, distance: 391.8
click at [690, 124] on h5 "Which data quality dimension should an IS auditor primarily assess when determi…" at bounding box center [480, 105] width 495 height 56
click at [505, 235] on div "Accuracy of the source data" at bounding box center [481, 251] width 492 height 32
click at [235, 227] on input "b. Accuracy of the source data" at bounding box center [235, 227] width 0 height 10
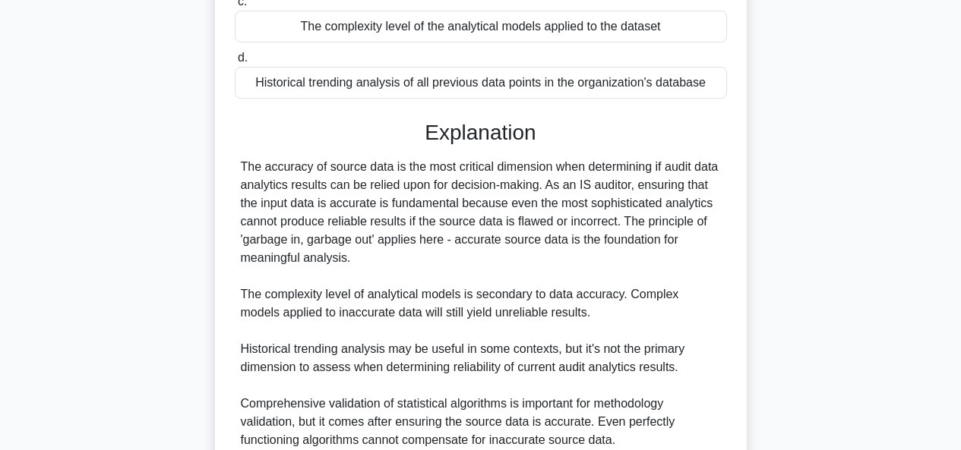
scroll to position [451, 0]
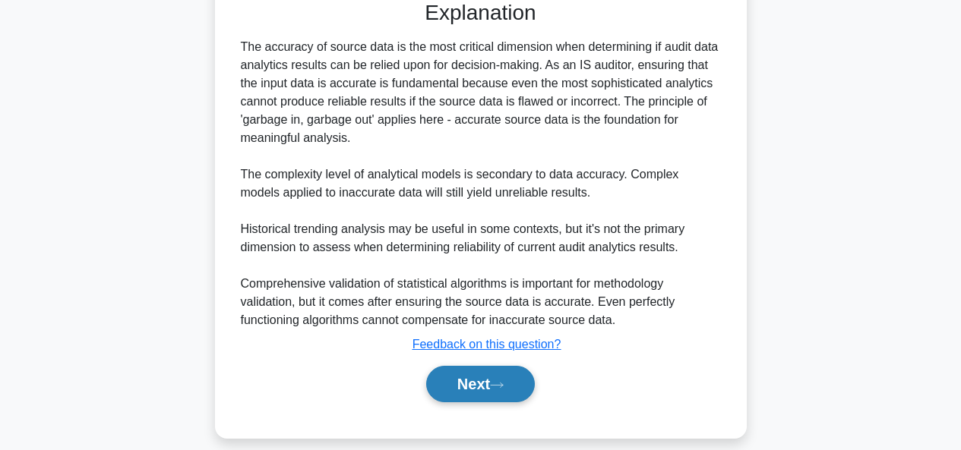
click at [497, 381] on icon at bounding box center [497, 385] width 14 height 8
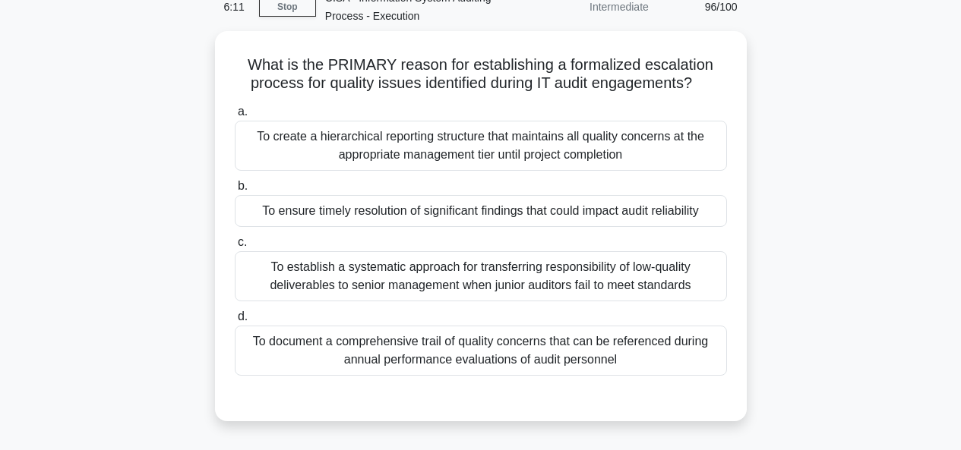
scroll to position [70, 0]
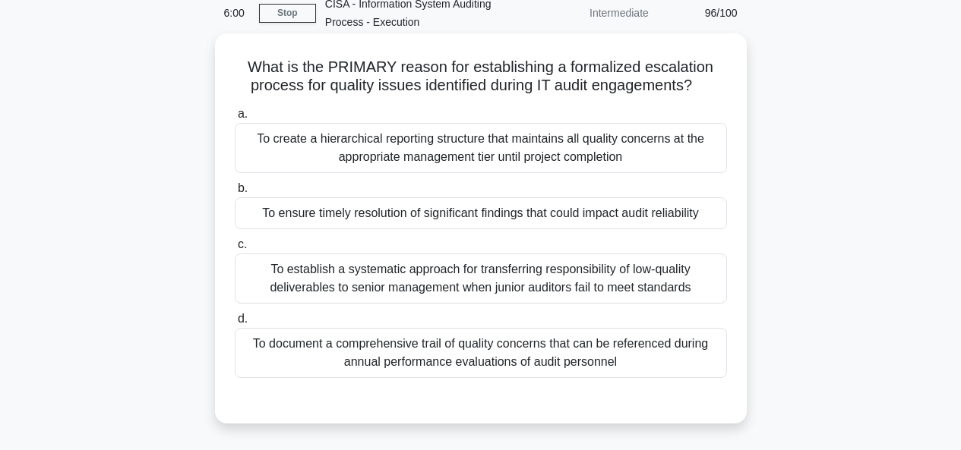
drag, startPoint x: 571, startPoint y: 70, endPoint x: 710, endPoint y: 95, distance: 141.2
click at [710, 95] on h5 "What is the PRIMARY reason for establishing a formalized escalation process for…" at bounding box center [480, 77] width 495 height 38
click at [623, 211] on div "To ensure timely resolution of significant findings that could impact audit rel…" at bounding box center [481, 213] width 492 height 32
click at [235, 194] on input "b. To ensure timely resolution of significant findings that could impact audit …" at bounding box center [235, 189] width 0 height 10
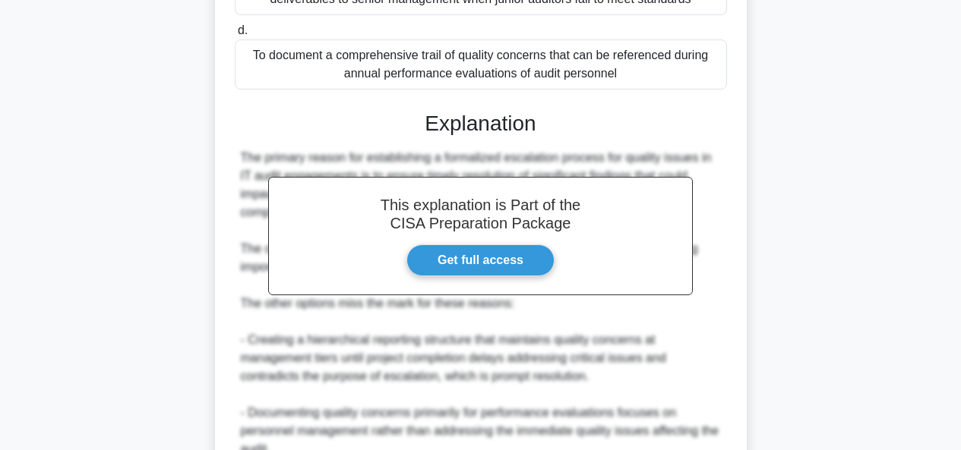
scroll to position [579, 0]
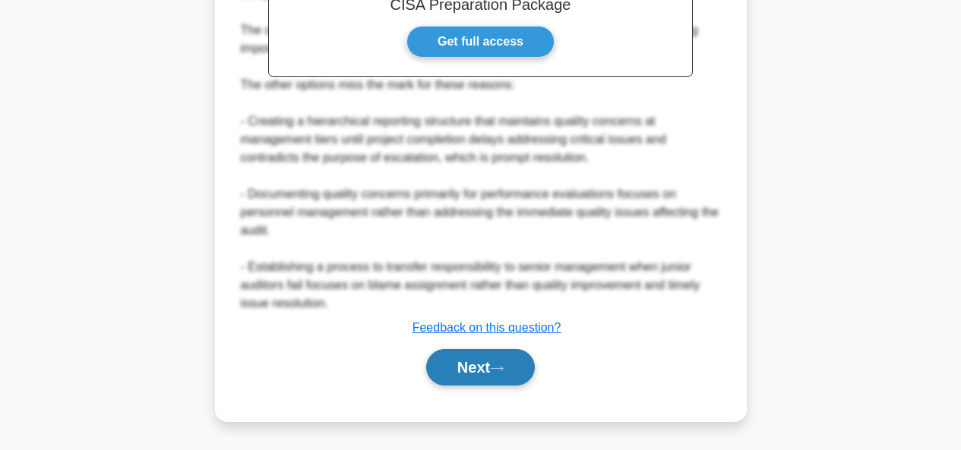
click at [471, 368] on button "Next" at bounding box center [480, 367] width 109 height 36
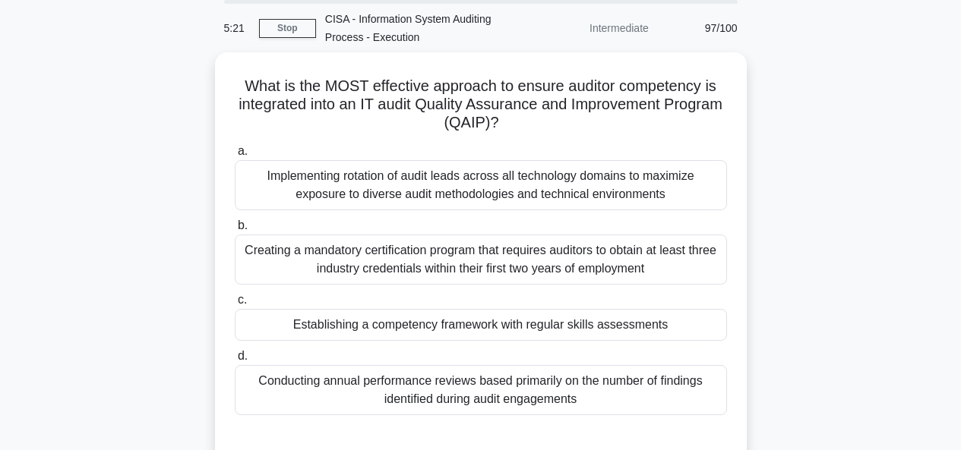
scroll to position [63, 0]
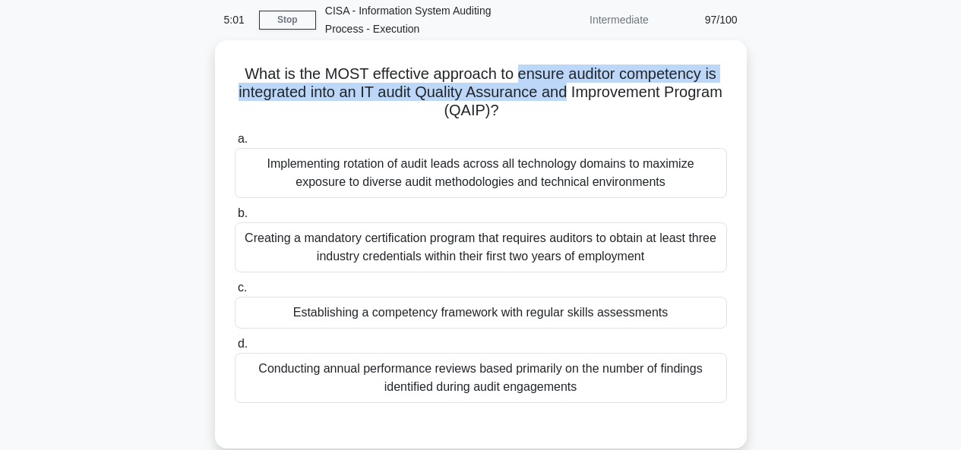
drag, startPoint x: 519, startPoint y: 76, endPoint x: 602, endPoint y: 92, distance: 85.1
click at [602, 92] on h5 "What is the MOST effective approach to ensure auditor competency is integrated …" at bounding box center [480, 93] width 495 height 56
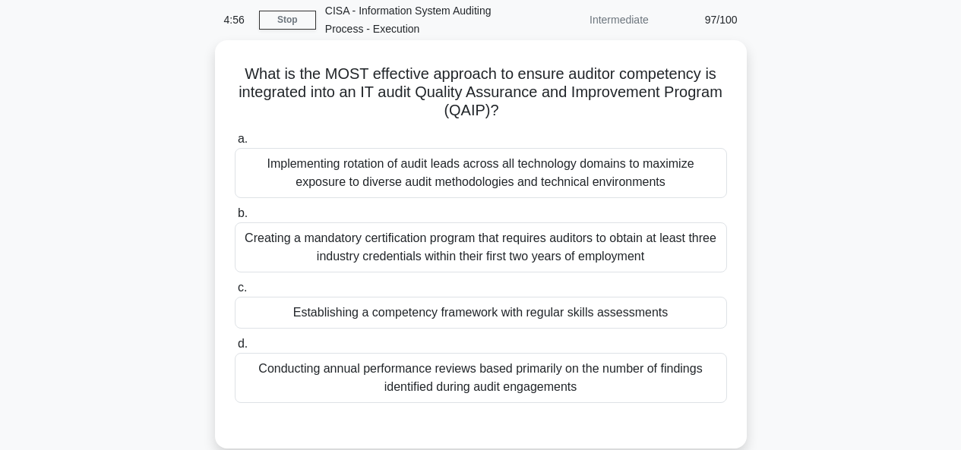
click at [678, 106] on h5 "What is the MOST effective approach to ensure auditor competency is integrated …" at bounding box center [480, 93] width 495 height 56
drag, startPoint x: 394, startPoint y: 93, endPoint x: 610, endPoint y: 100, distance: 215.8
click at [610, 100] on h5 "What is the MOST effective approach to ensure auditor competency is integrated …" at bounding box center [480, 93] width 495 height 56
click at [622, 316] on div "Establishing a competency framework with regular skills assessments" at bounding box center [481, 313] width 492 height 32
click at [235, 293] on input "c. Establishing a competency framework with regular skills assessments" at bounding box center [235, 288] width 0 height 10
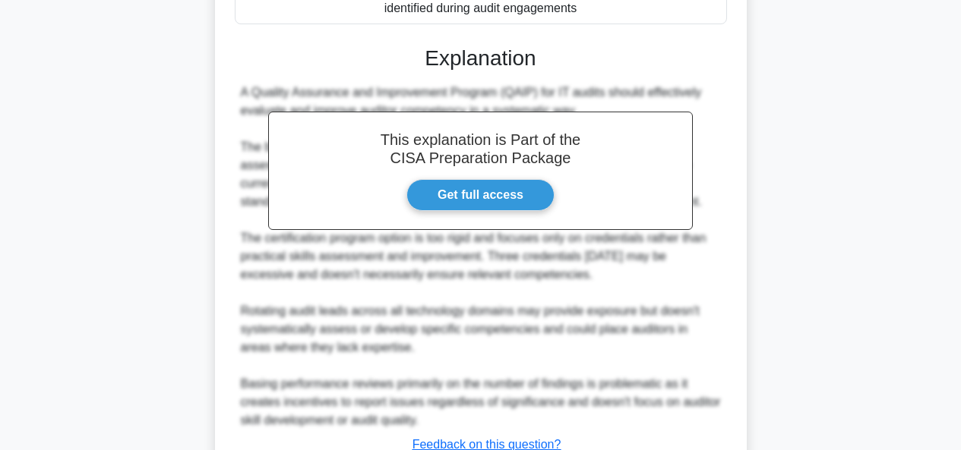
scroll to position [561, 0]
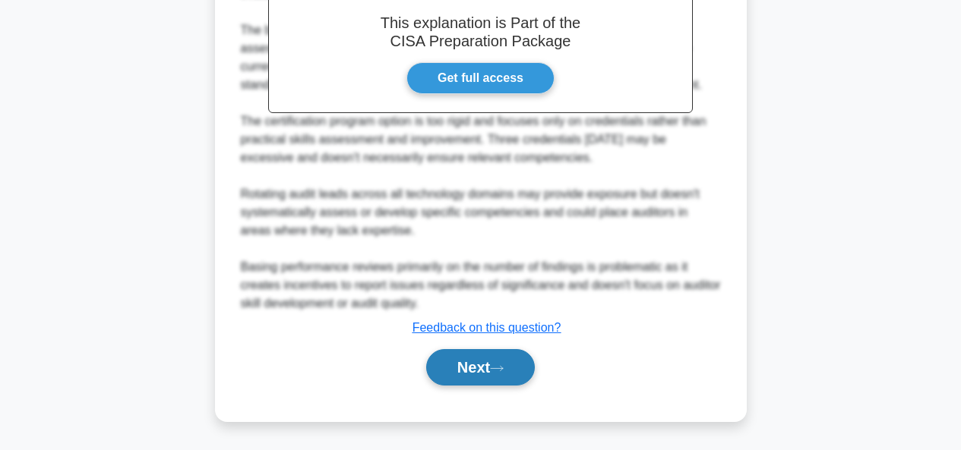
click at [488, 375] on button "Next" at bounding box center [480, 367] width 109 height 36
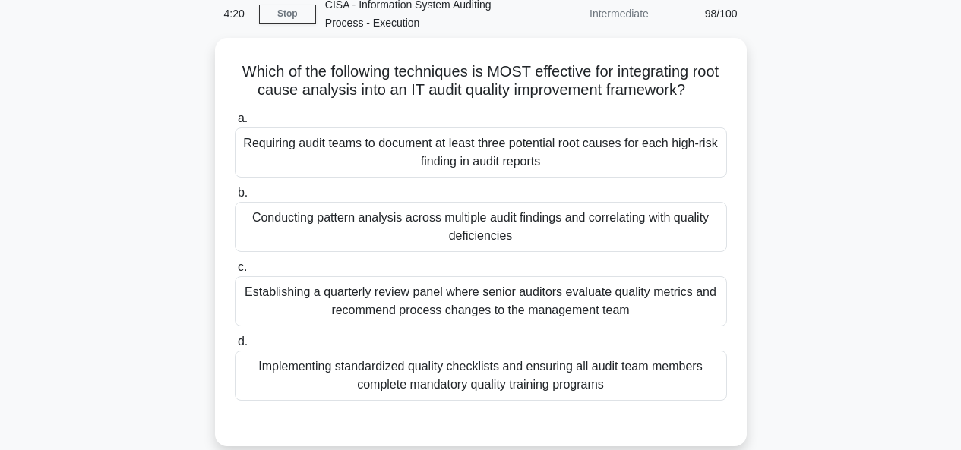
scroll to position [74, 0]
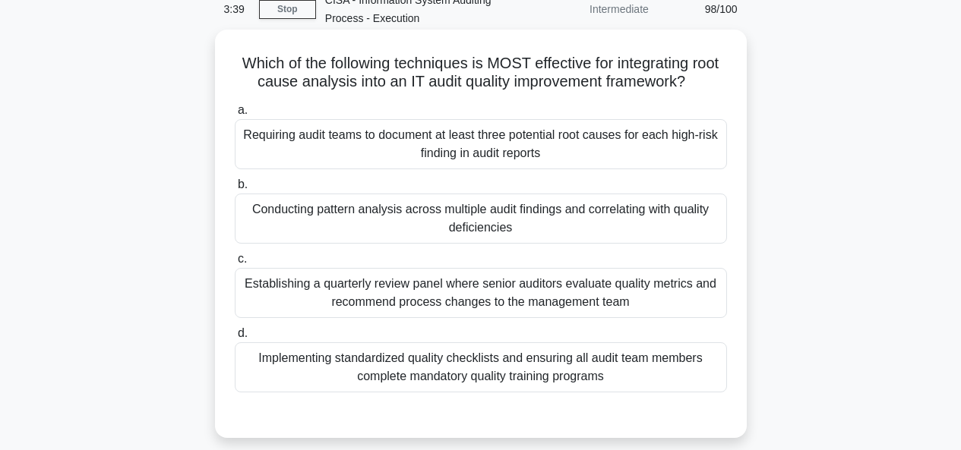
drag, startPoint x: 529, startPoint y: 52, endPoint x: 637, endPoint y: 104, distance: 119.6
click at [637, 92] on h5 "Which of the following techniques is MOST effective for integrating root cause …" at bounding box center [480, 73] width 495 height 38
click at [659, 383] on div "Implementing standardized quality checklists and ensuring all audit team member…" at bounding box center [481, 368] width 492 height 50
click at [235, 339] on input "d. Implementing standardized quality checklists and ensuring all audit team mem…" at bounding box center [235, 334] width 0 height 10
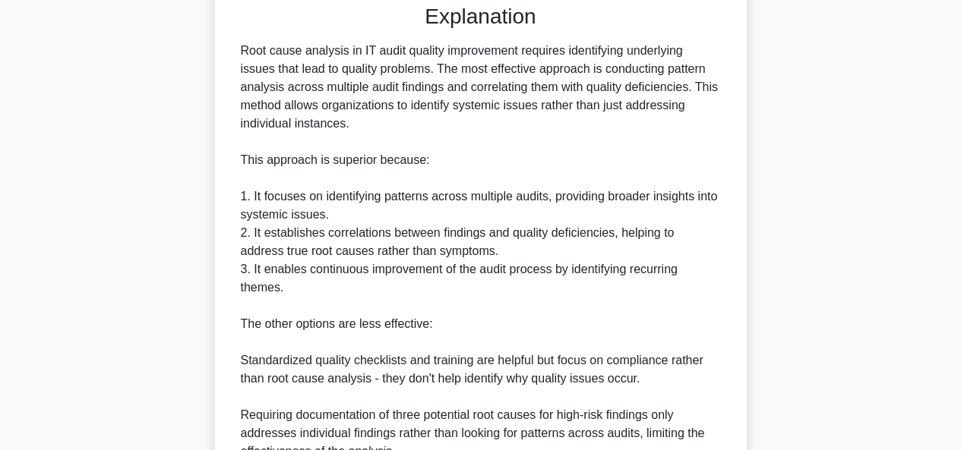
scroll to position [690, 0]
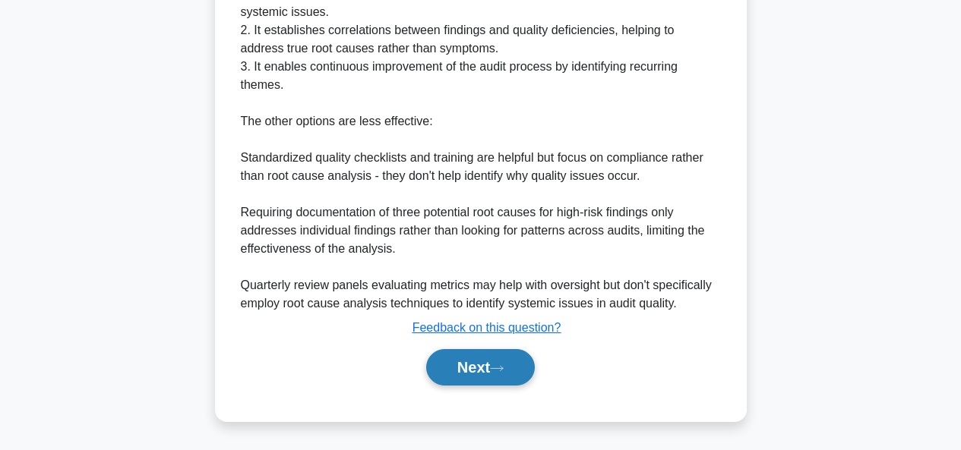
click at [488, 355] on button "Next" at bounding box center [480, 367] width 109 height 36
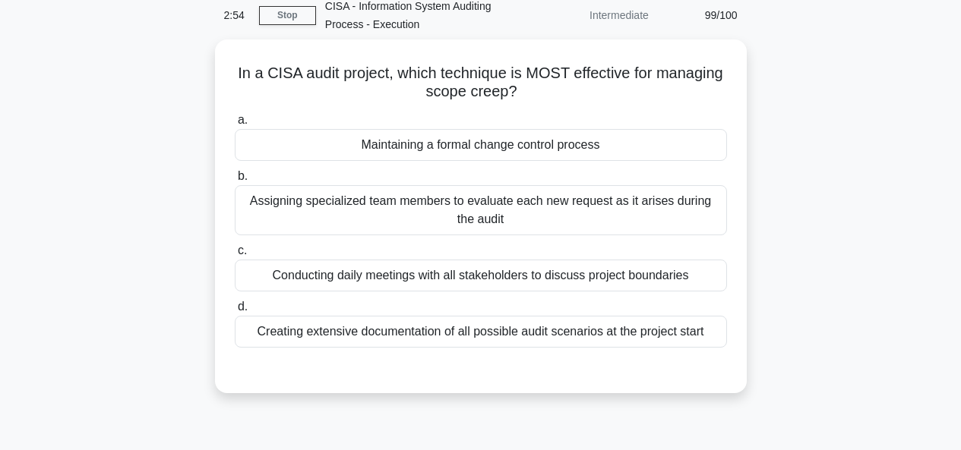
scroll to position [53, 0]
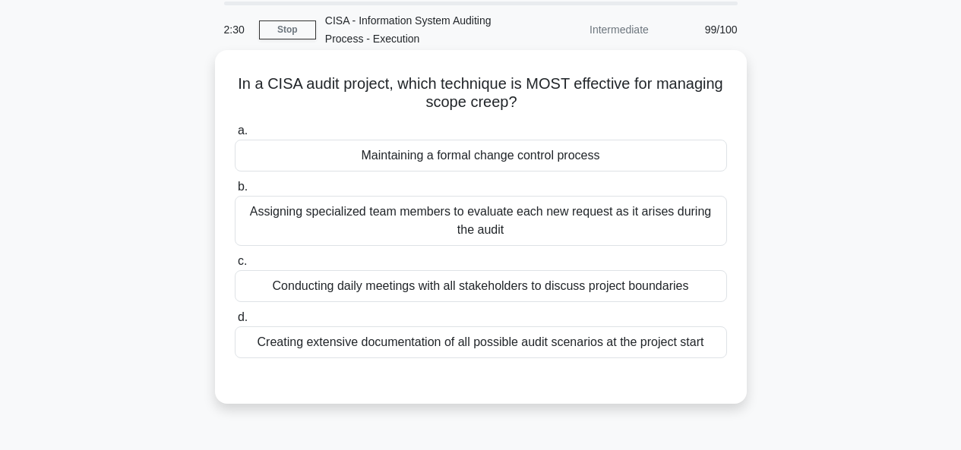
click at [504, 150] on div "Maintaining a formal change control process" at bounding box center [481, 156] width 492 height 32
click at [235, 136] on input "a. Maintaining a formal change control process" at bounding box center [235, 131] width 0 height 10
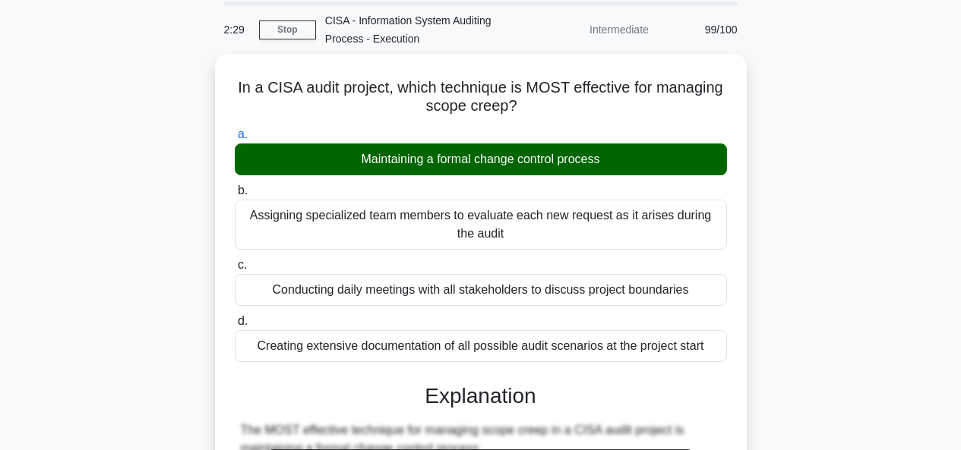
scroll to position [524, 0]
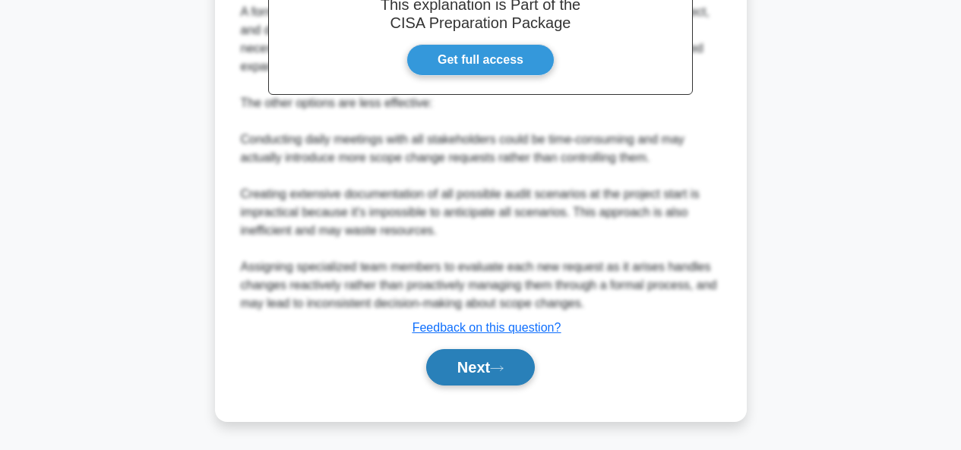
click at [477, 359] on button "Next" at bounding box center [480, 367] width 109 height 36
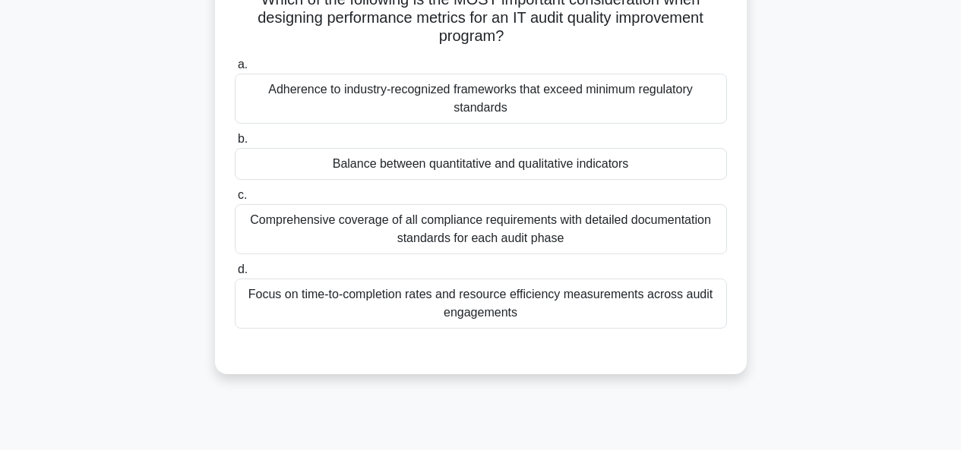
scroll to position [77, 0]
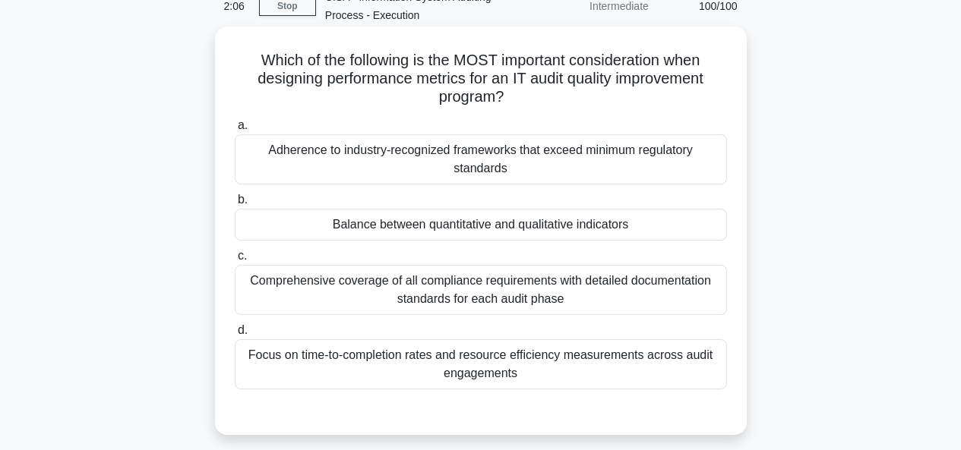
drag, startPoint x: 509, startPoint y: 65, endPoint x: 578, endPoint y: 103, distance: 78.9
click at [578, 103] on h5 "Which of the following is the MOST important consideration when designing perfo…" at bounding box center [480, 79] width 495 height 56
click at [583, 209] on div "Balance between quantitative and qualitative indicators" at bounding box center [481, 225] width 492 height 32
click at [235, 200] on input "b. Balance between quantitative and qualitative indicators" at bounding box center [235, 200] width 0 height 10
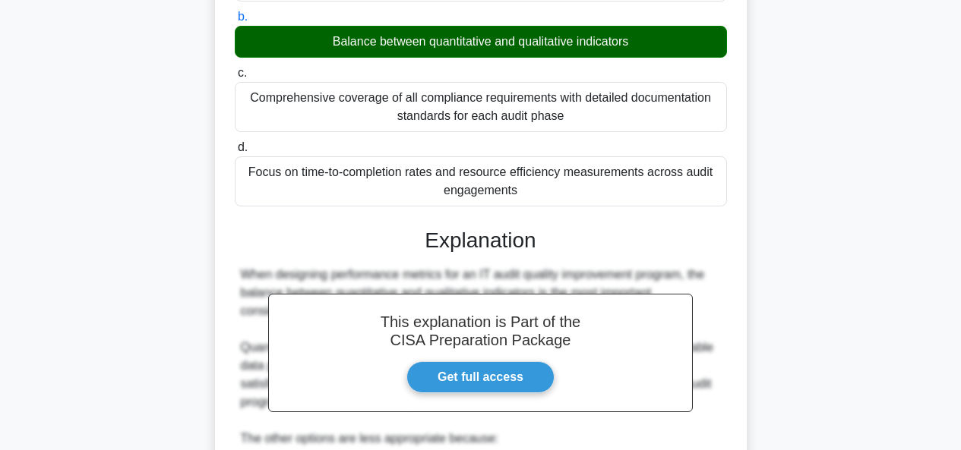
scroll to position [579, 0]
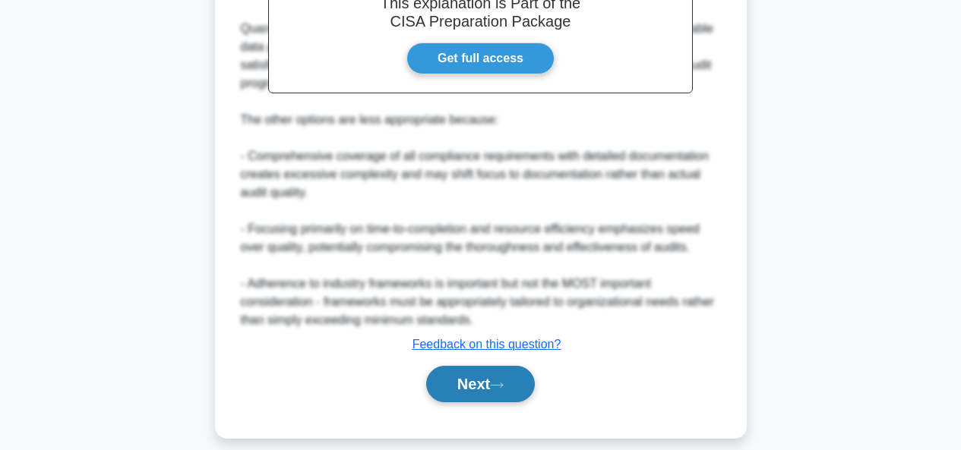
click at [462, 370] on button "Next" at bounding box center [480, 384] width 109 height 36
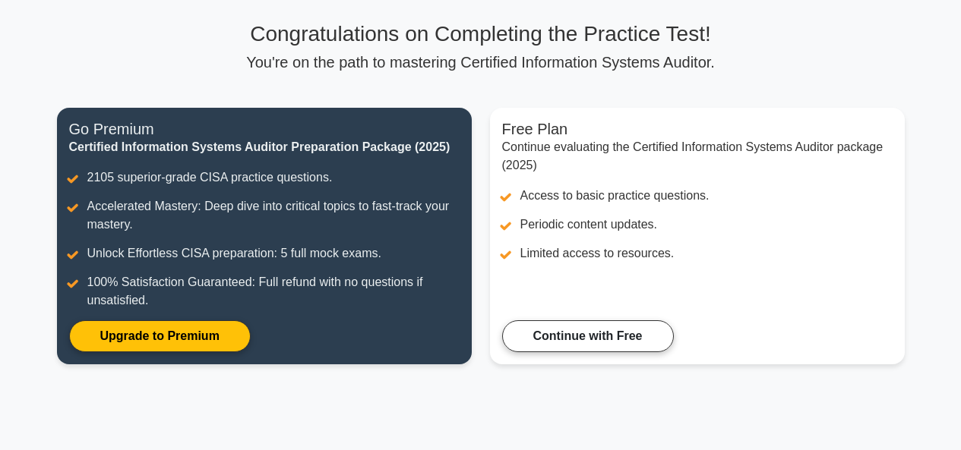
scroll to position [98, 0]
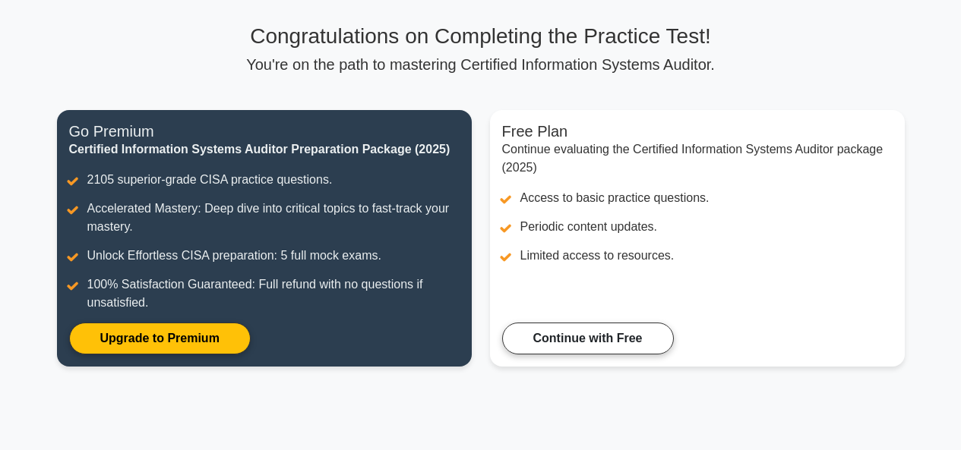
drag, startPoint x: 0, startPoint y: 0, endPoint x: 970, endPoint y: 175, distance: 985.8
click at [960, 175] on html "Go Premium Jayesh" at bounding box center [480, 264] width 961 height 724
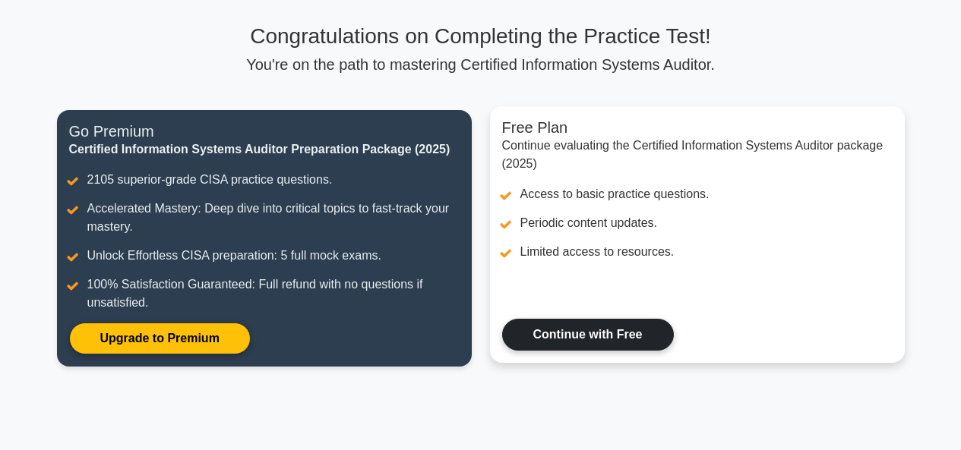
click at [614, 330] on link "Continue with Free" at bounding box center [588, 335] width 172 height 32
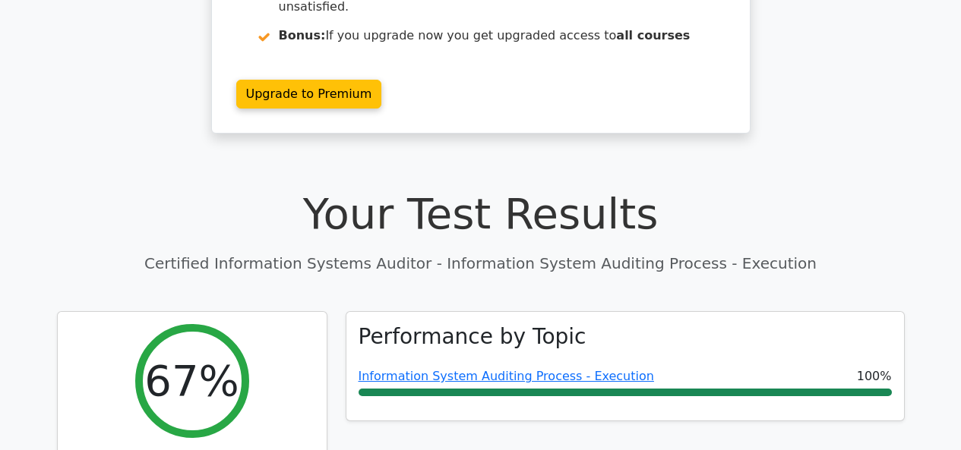
scroll to position [386, 0]
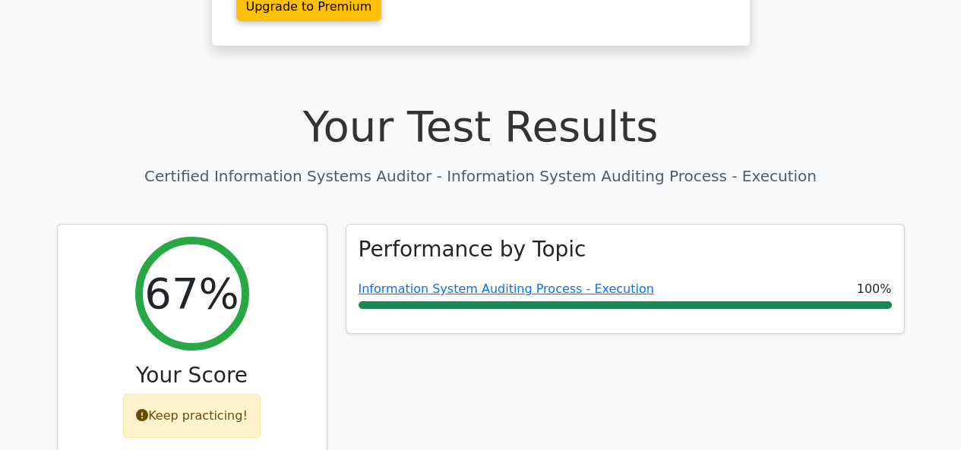
drag, startPoint x: 965, startPoint y: 125, endPoint x: 959, endPoint y: 52, distance: 72.4
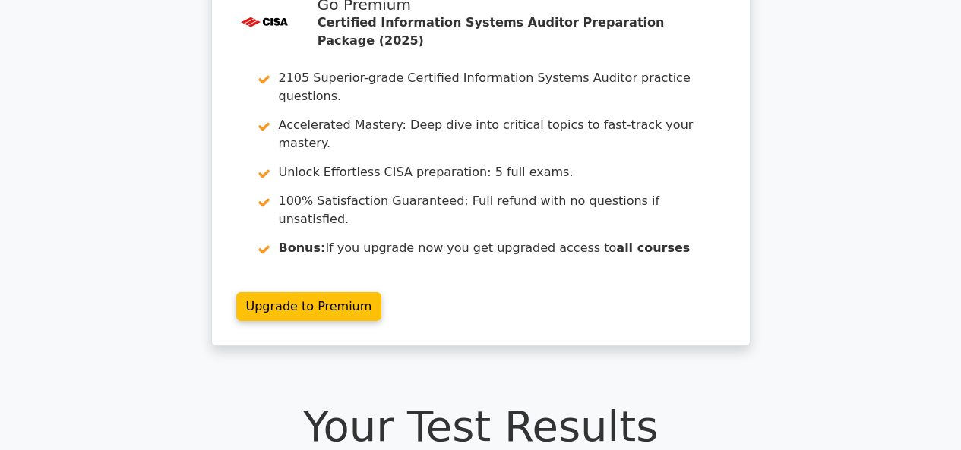
scroll to position [0, 0]
